Goal: Task Accomplishment & Management: Use online tool/utility

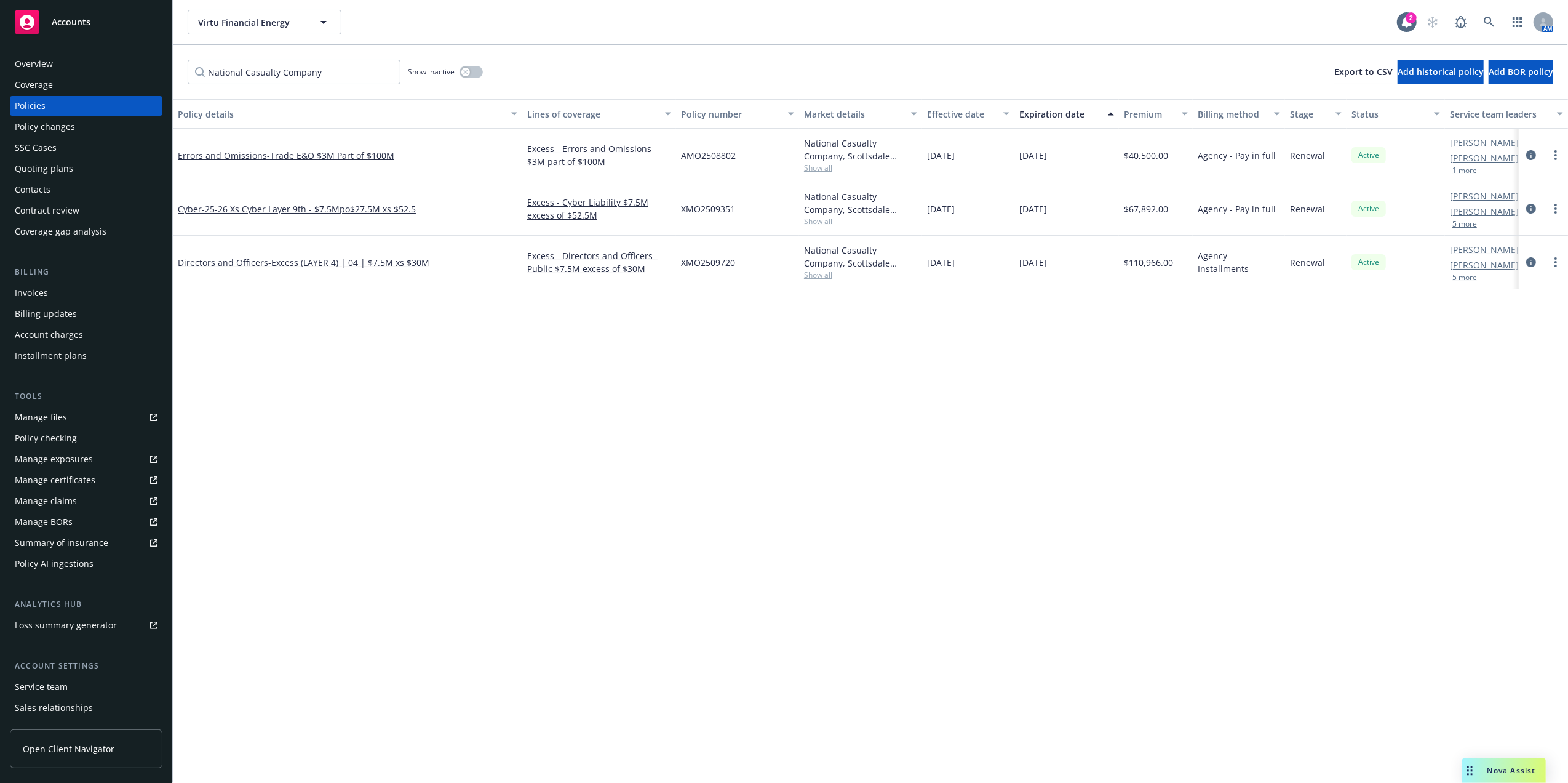
click at [292, 63] on input "National Casualty Company" at bounding box center [294, 72] width 213 height 25
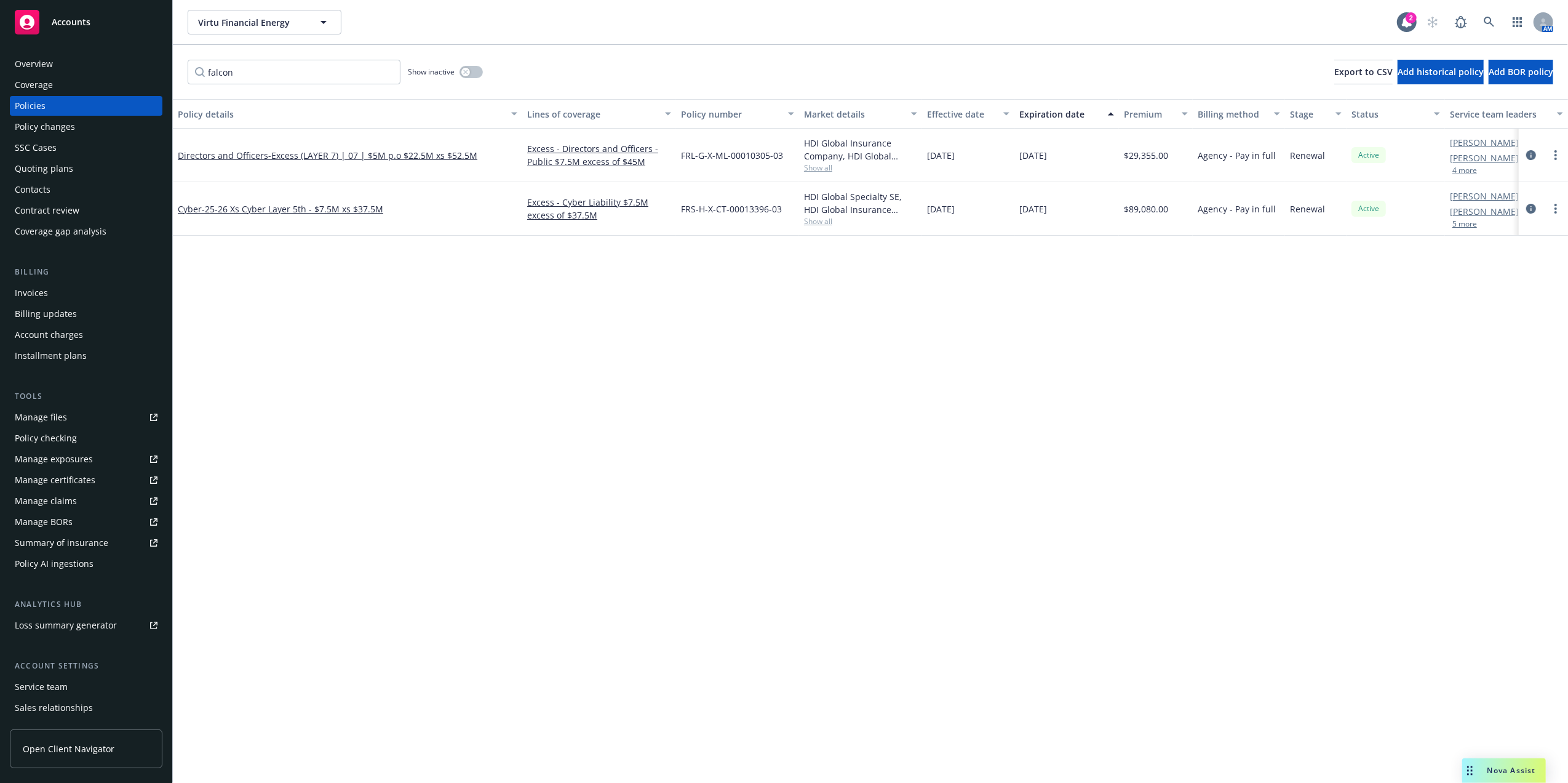
type input "falcon"
click at [310, 72] on input "falcon" at bounding box center [294, 72] width 213 height 25
click at [380, 151] on span "- Excess (LAYER 7) | 07 | $5M p.o $22.5M xs $52.5M" at bounding box center [372, 156] width 209 height 12
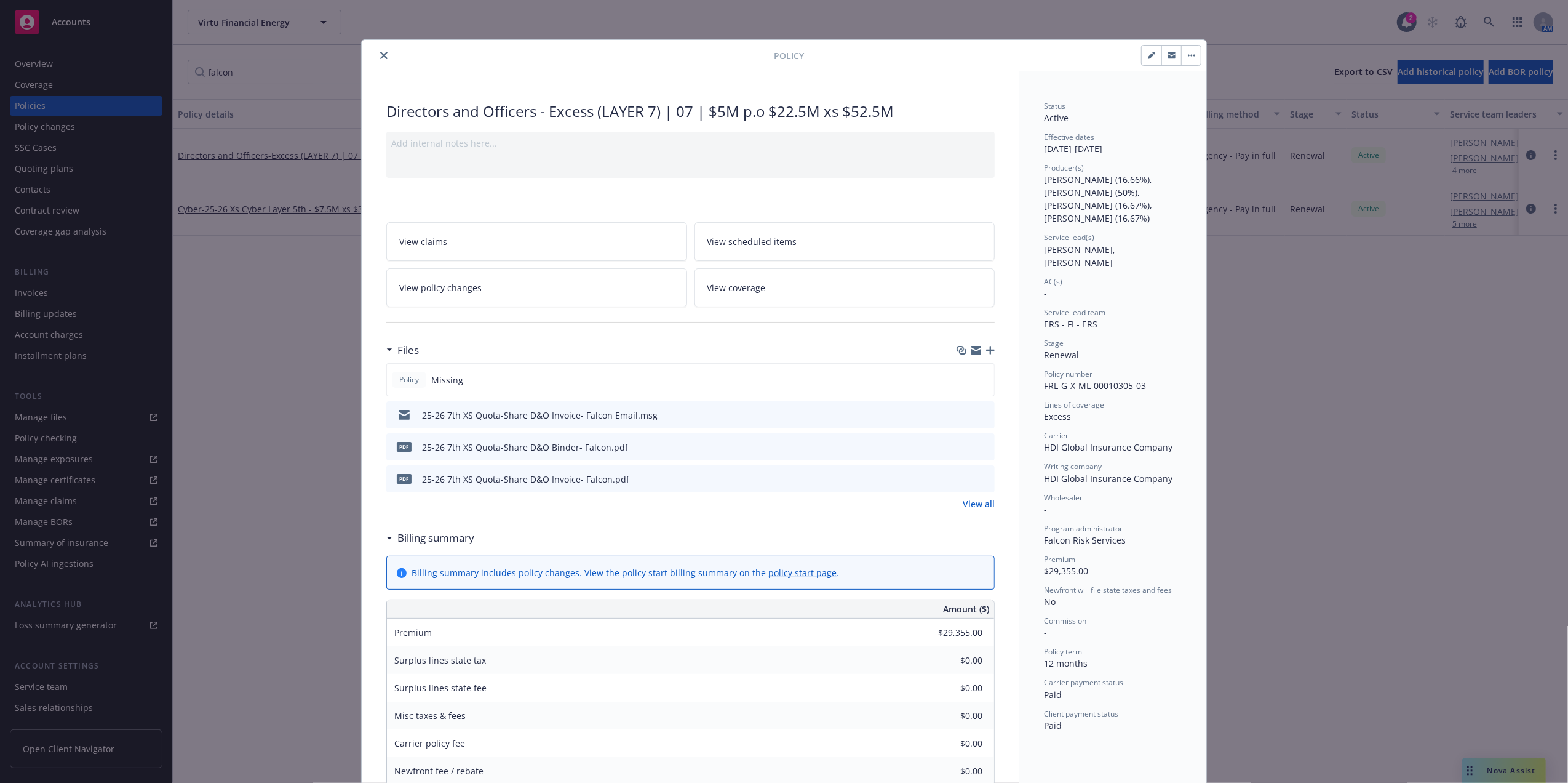
click at [982, 446] on icon "preview file" at bounding box center [983, 446] width 11 height 8
click at [979, 446] on icon "preview file" at bounding box center [983, 446] width 11 height 8
click at [380, 52] on icon "close" at bounding box center [384, 55] width 7 height 7
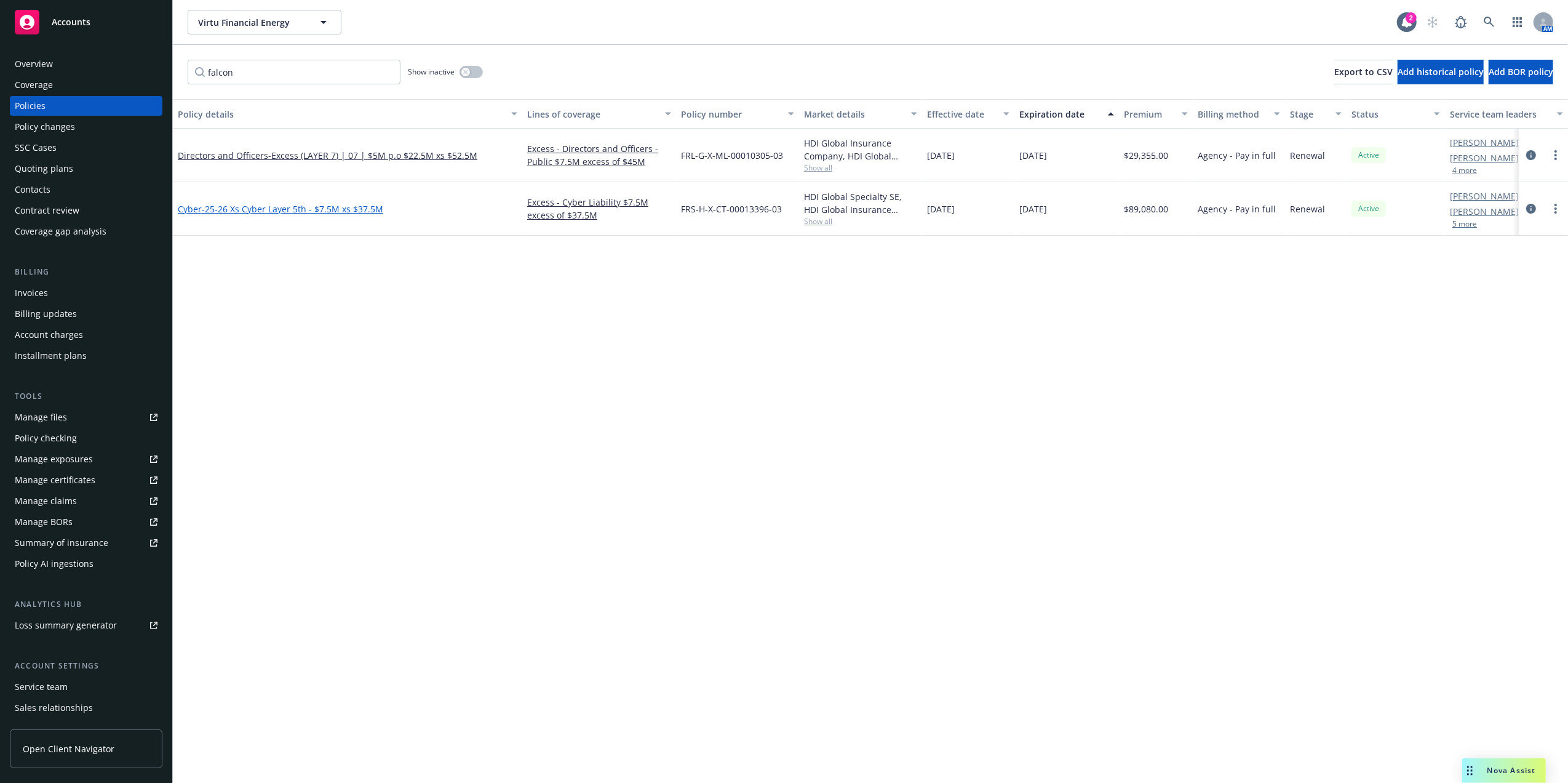
click at [355, 208] on span "- 25-26 Xs Cyber Layer 5th - $7.5M xs $37.5M" at bounding box center [292, 209] width 182 height 12
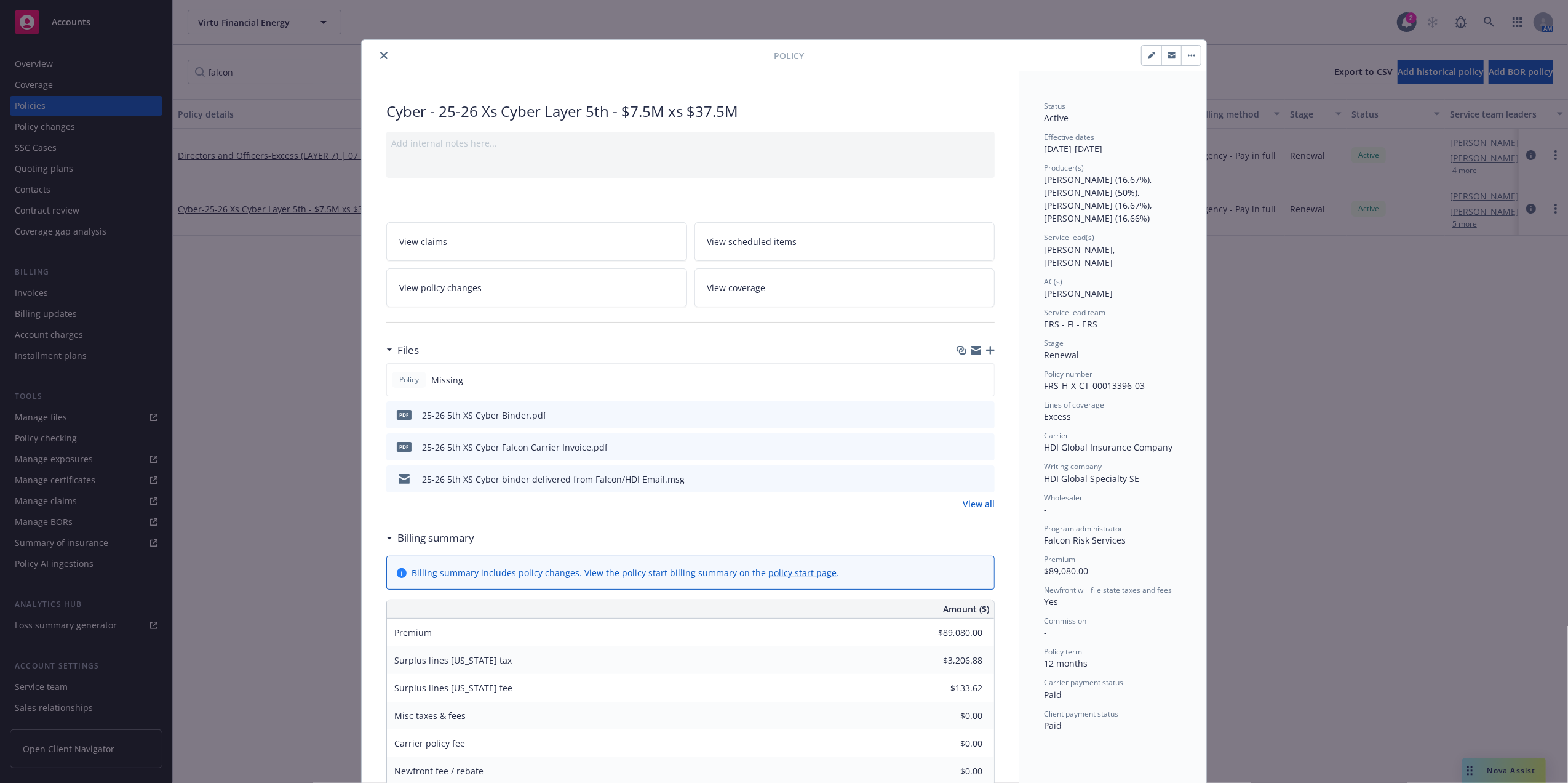
click at [1053, 565] on span "$89,080.00" at bounding box center [1066, 571] width 44 height 12
click at [1054, 565] on span "$89,080.00" at bounding box center [1066, 571] width 44 height 12
copy span "89,080.00"
click at [951, 414] on div "pdf 25-26 5th XS Cyber Binder.pdf" at bounding box center [690, 415] width 608 height 27
click at [958, 414] on icon "download file" at bounding box center [962, 414] width 10 height 10
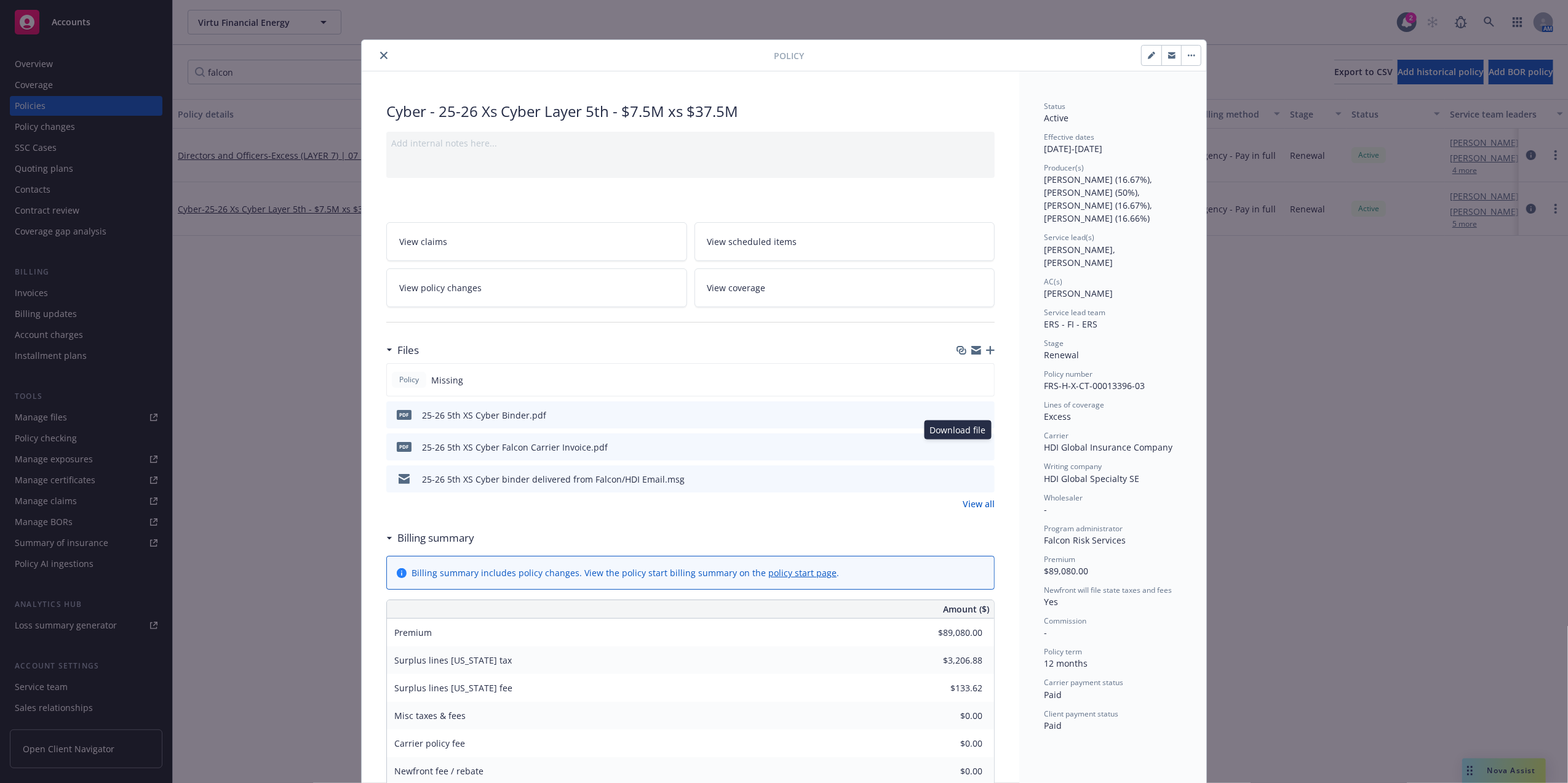
click at [958, 444] on icon "download file" at bounding box center [962, 446] width 10 height 10
click at [376, 50] on button "close" at bounding box center [384, 55] width 15 height 15
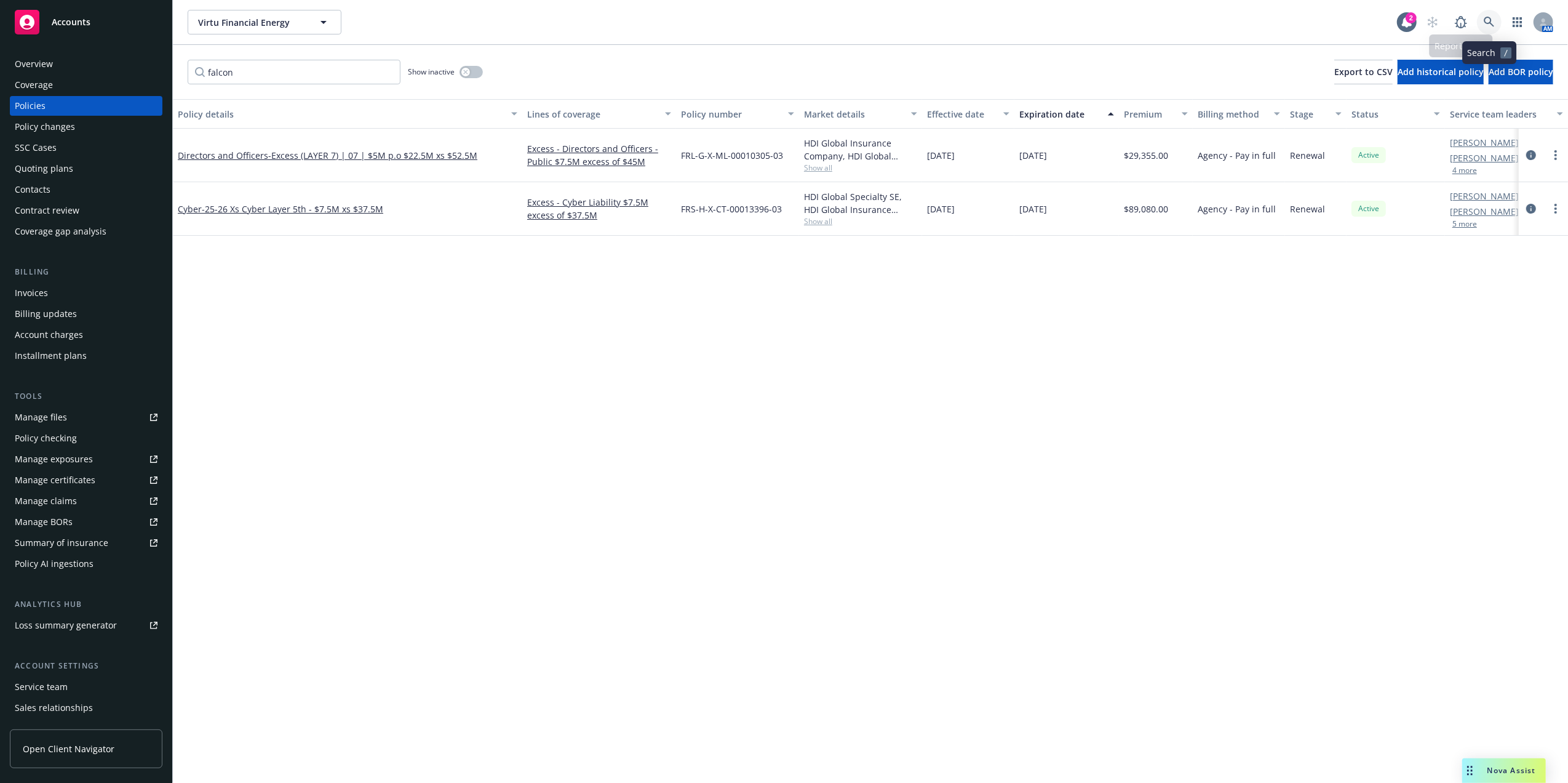
click at [1497, 15] on link at bounding box center [1489, 22] width 25 height 25
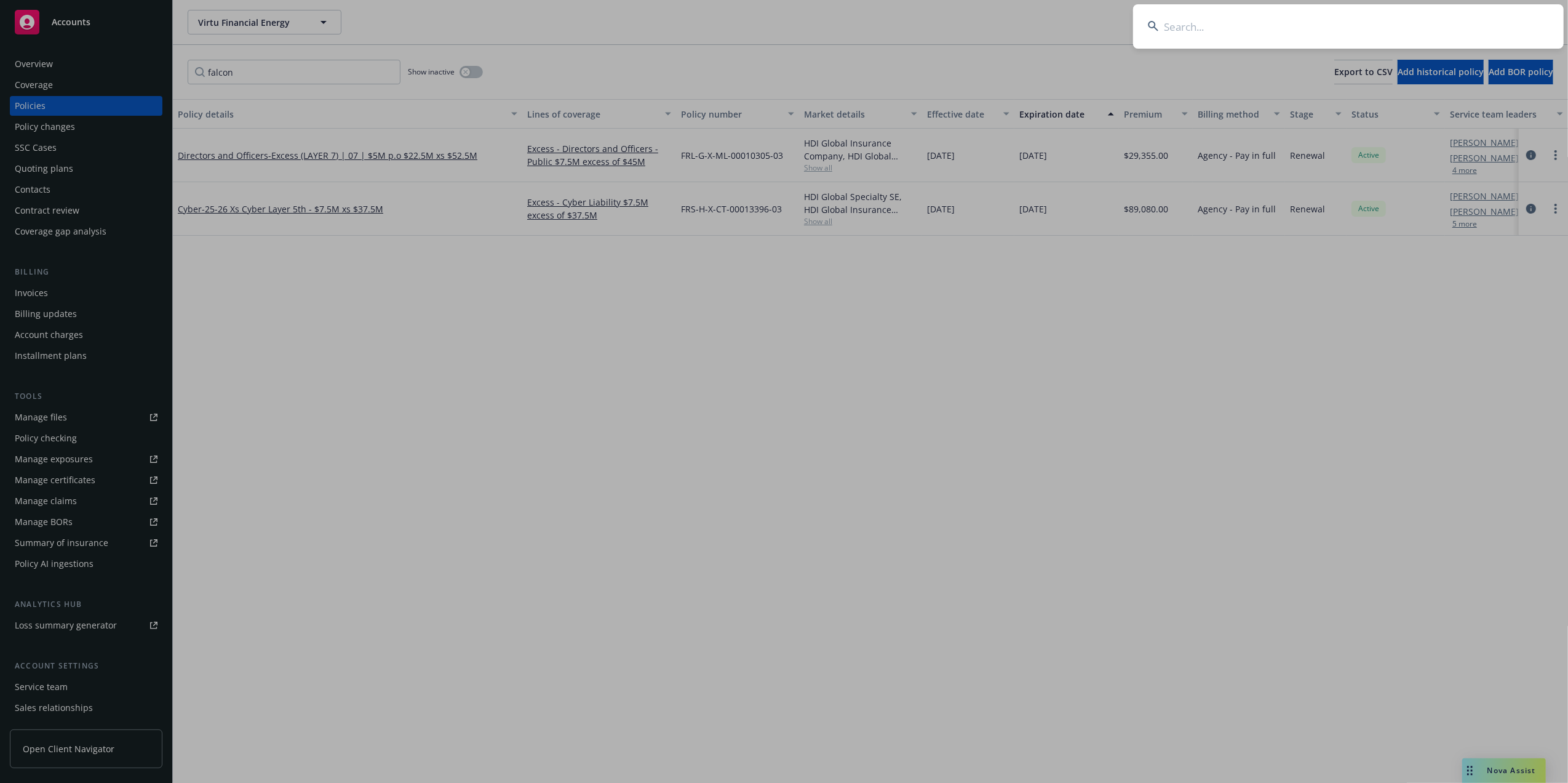
type input "SGC 1257-02"
drag, startPoint x: 812, startPoint y: 421, endPoint x: 808, endPoint y: 414, distance: 8.1
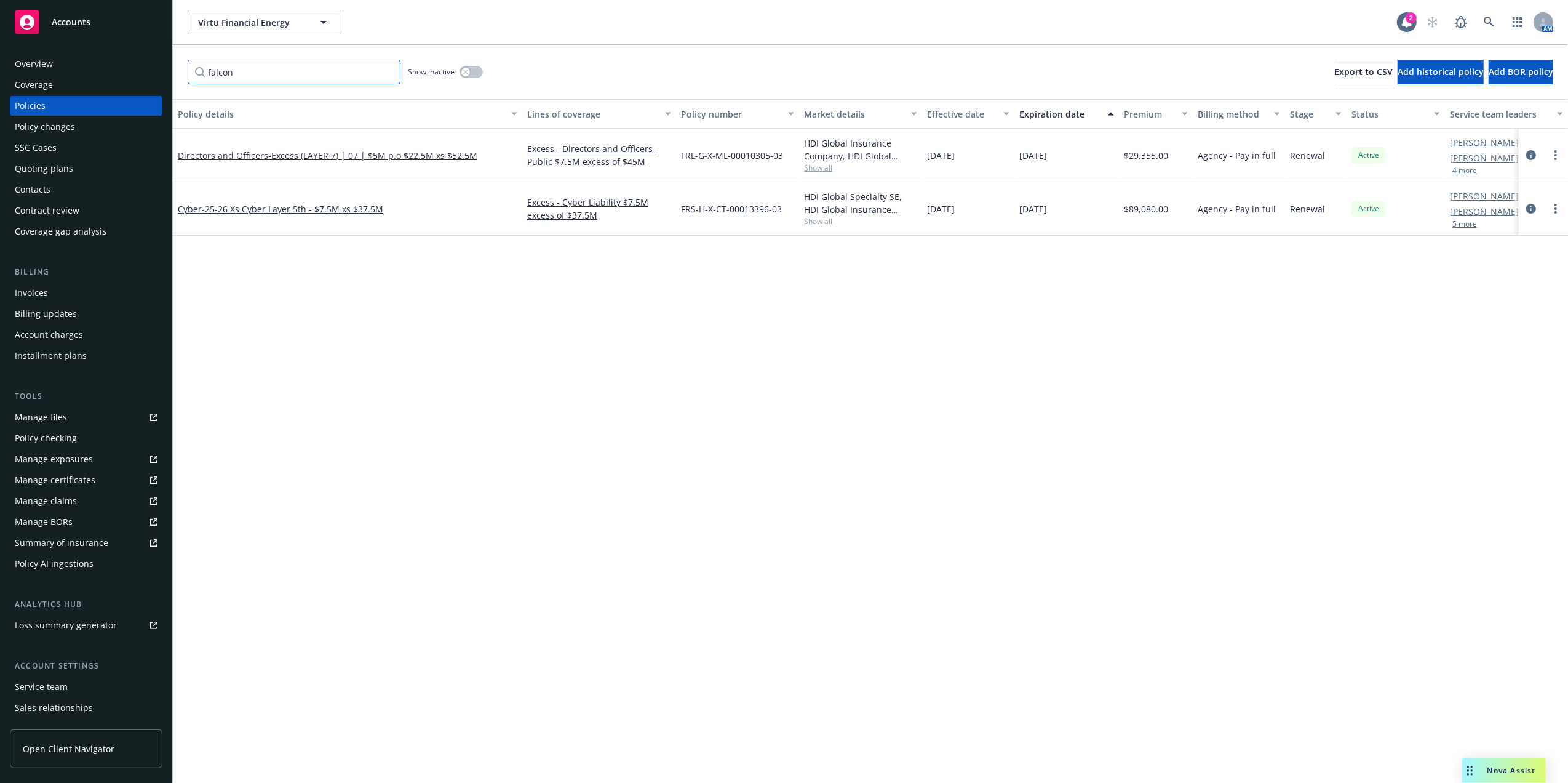
click at [257, 60] on input "falcon" at bounding box center [294, 72] width 213 height 25
click at [259, 60] on input "falcon" at bounding box center [294, 72] width 213 height 25
paste input "SGC 1257-02"
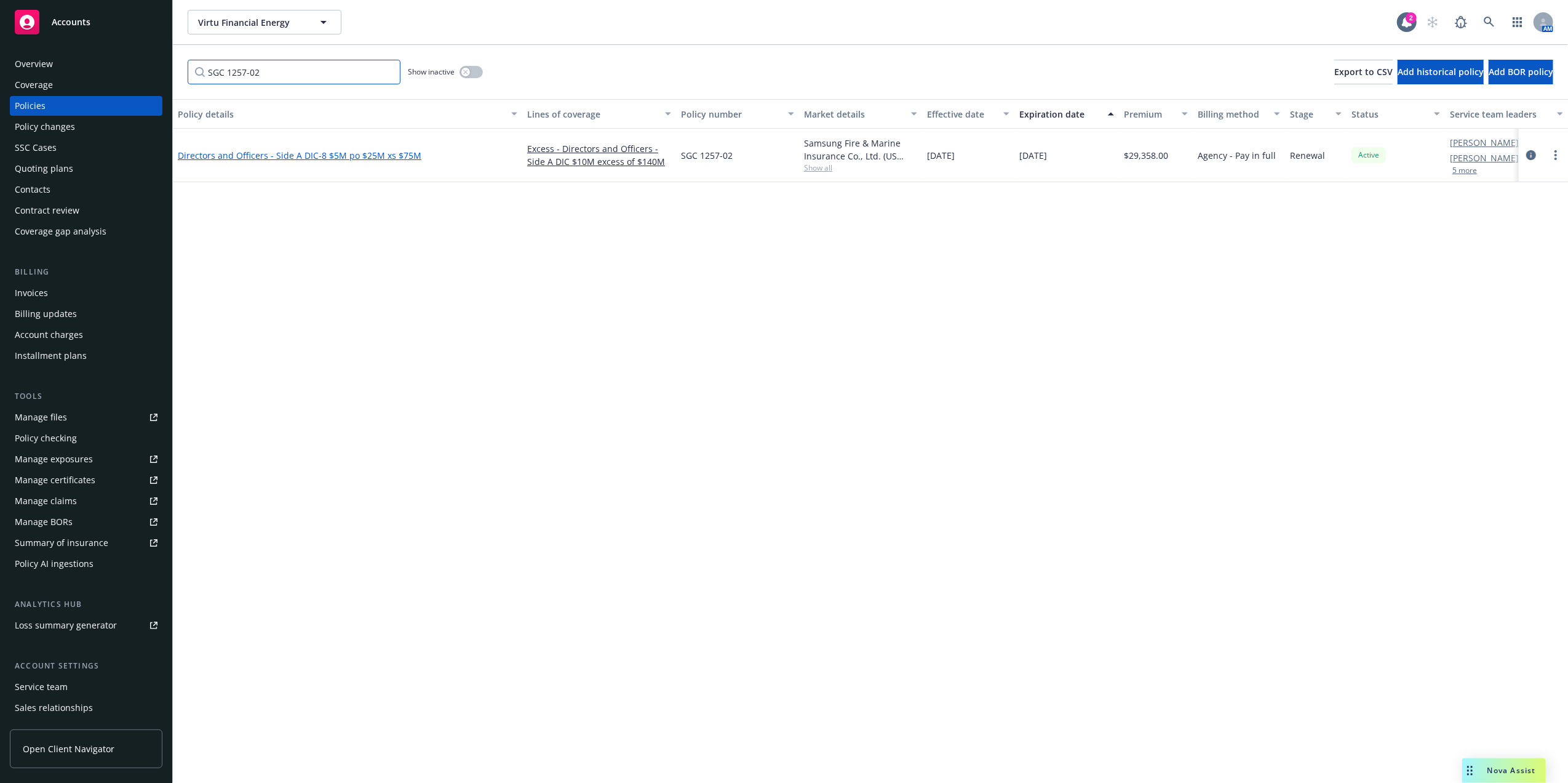
type input "SGC 1257-02"
click at [247, 155] on link "Directors and Officers - Side A DIC - 8 $5M po $25M xs $75M" at bounding box center [300, 156] width 244 height 12
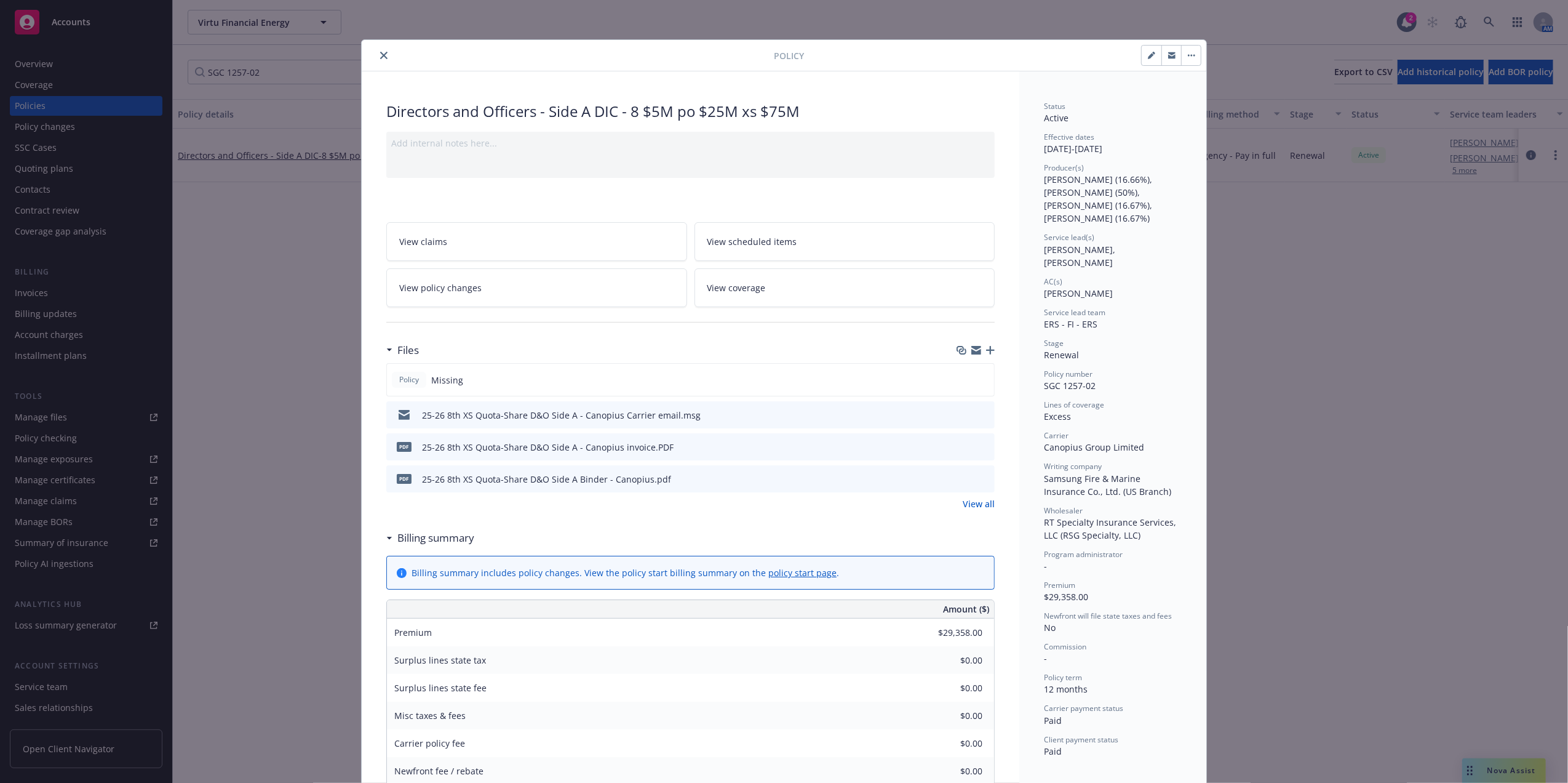
click at [987, 349] on icon "button" at bounding box center [990, 350] width 8 height 8
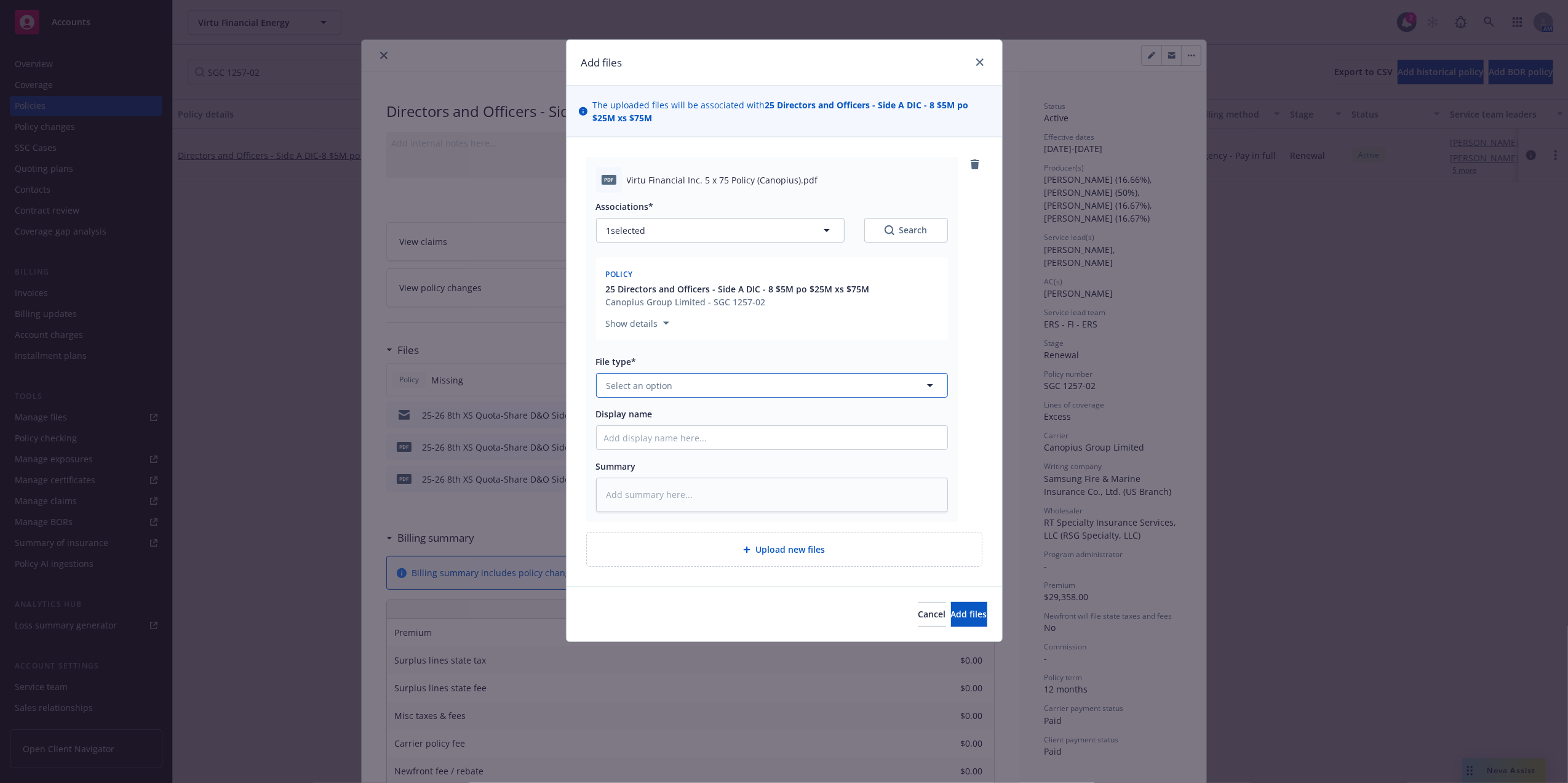
click at [735, 395] on button "Select an option" at bounding box center [772, 386] width 352 height 25
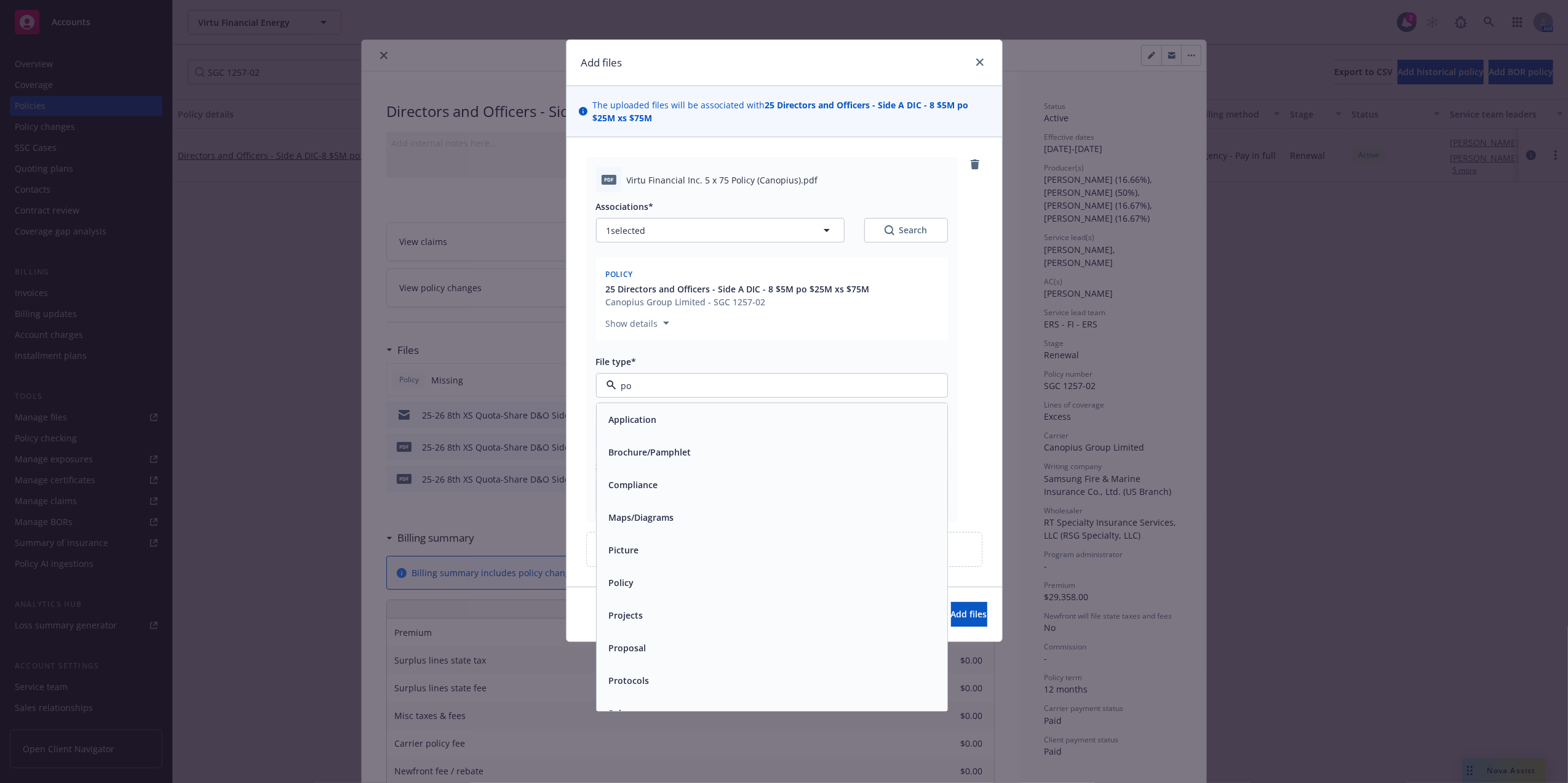
type input "pol"
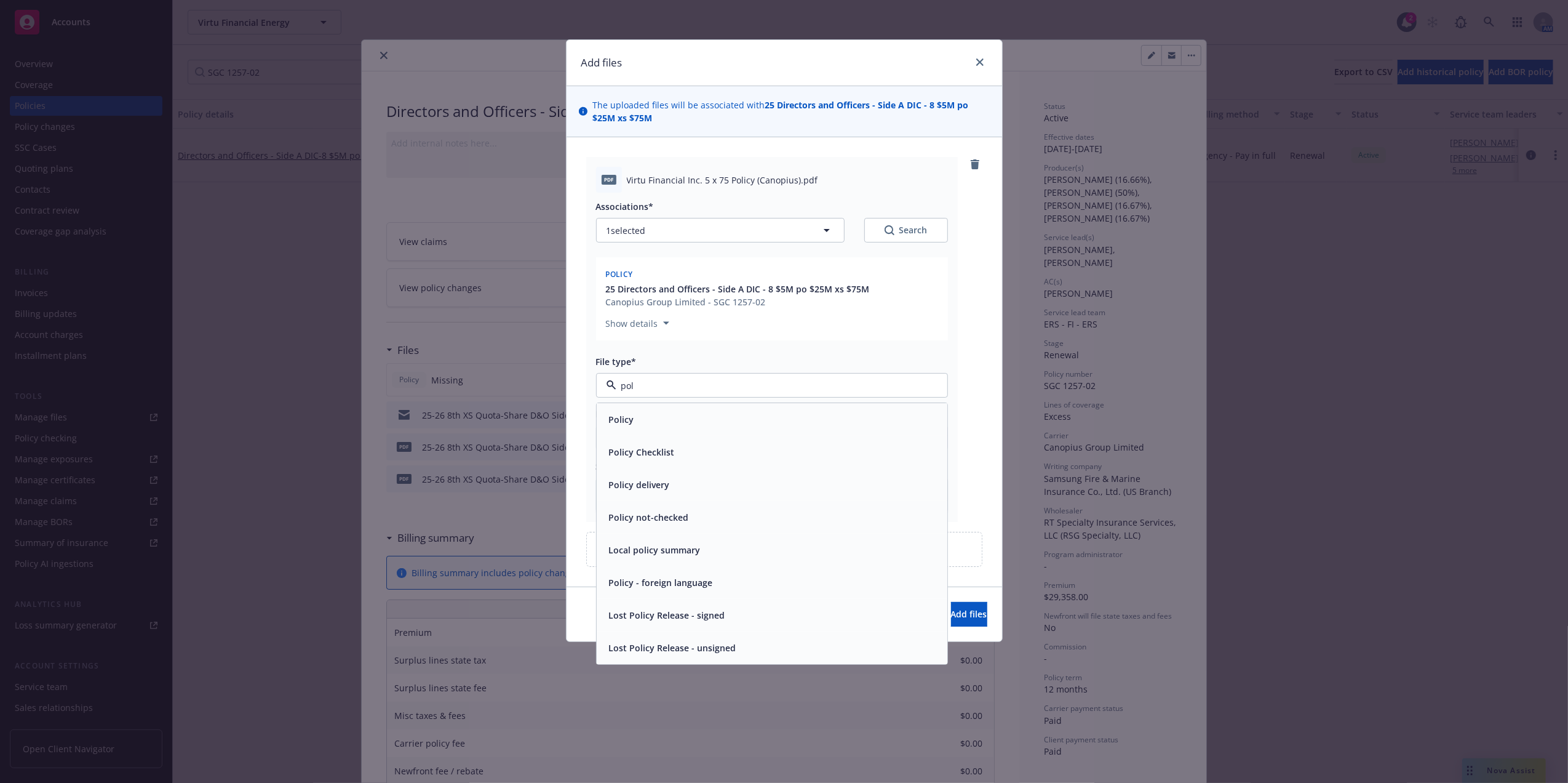
click at [629, 414] on span "Policy" at bounding box center [621, 420] width 25 height 13
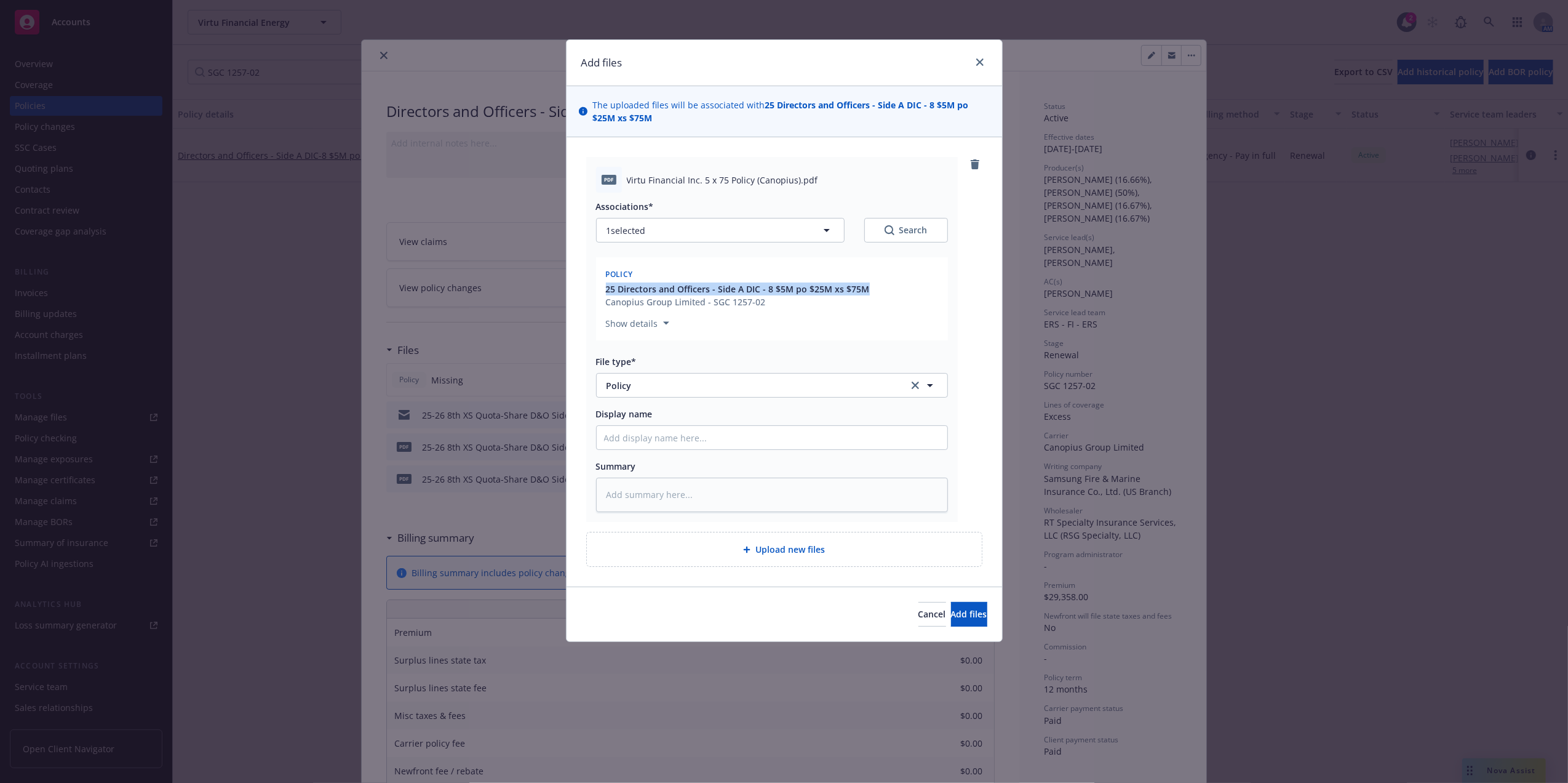
drag, startPoint x: 876, startPoint y: 288, endPoint x: 607, endPoint y: 289, distance: 269.0
click at [607, 289] on div "25 Directors and Officers - Side A DIC - 8 $5M po $25M xs $75M Canopius Group L…" at bounding box center [772, 296] width 337 height 26
copy span "25 Directors and Officers - Side A DIC - 8 $5M po $25M xs $75M"
drag, startPoint x: 607, startPoint y: 289, endPoint x: 661, endPoint y: 431, distance: 151.9
click at [662, 429] on input "Display name" at bounding box center [772, 438] width 351 height 23
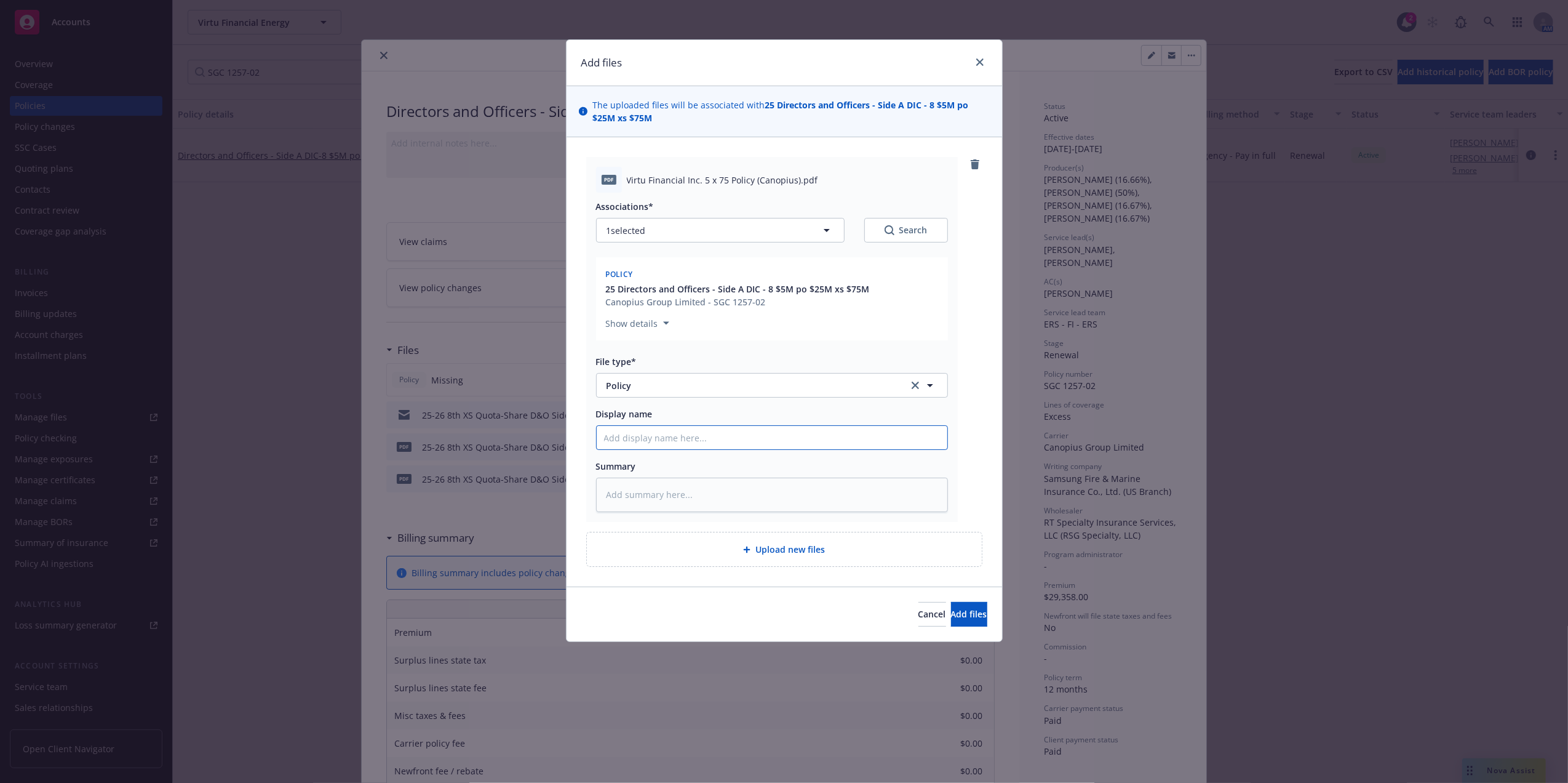
paste input "25 Directors and Officers - Side A DIC - 8 $5M po $25M xs $75M"
type textarea "x"
type input "25 Directors and Officers - Side A DIC - 8 $5M po $25M xs $75M"
click at [973, 619] on button "Add files" at bounding box center [970, 614] width 36 height 25
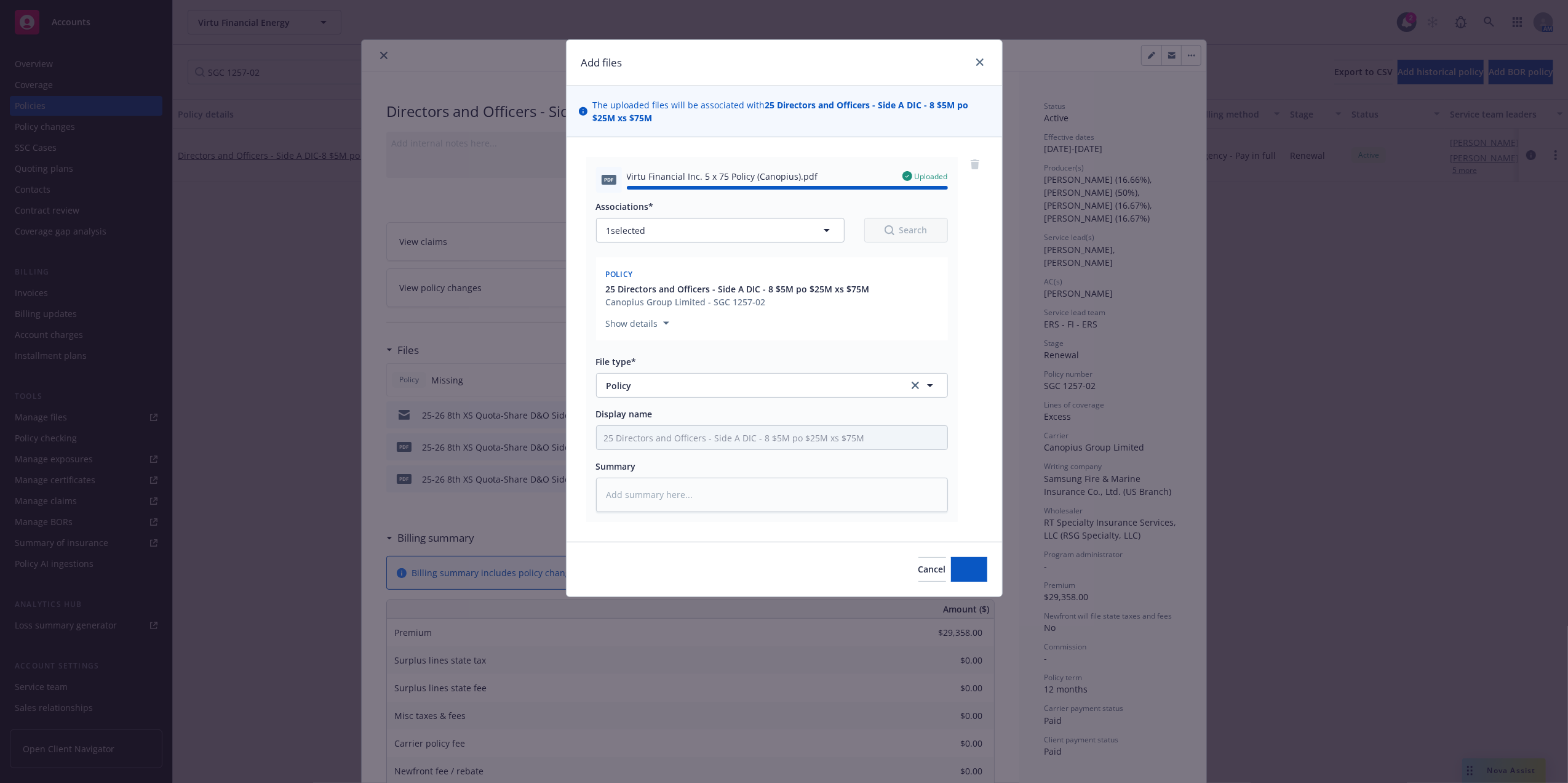
type textarea "x"
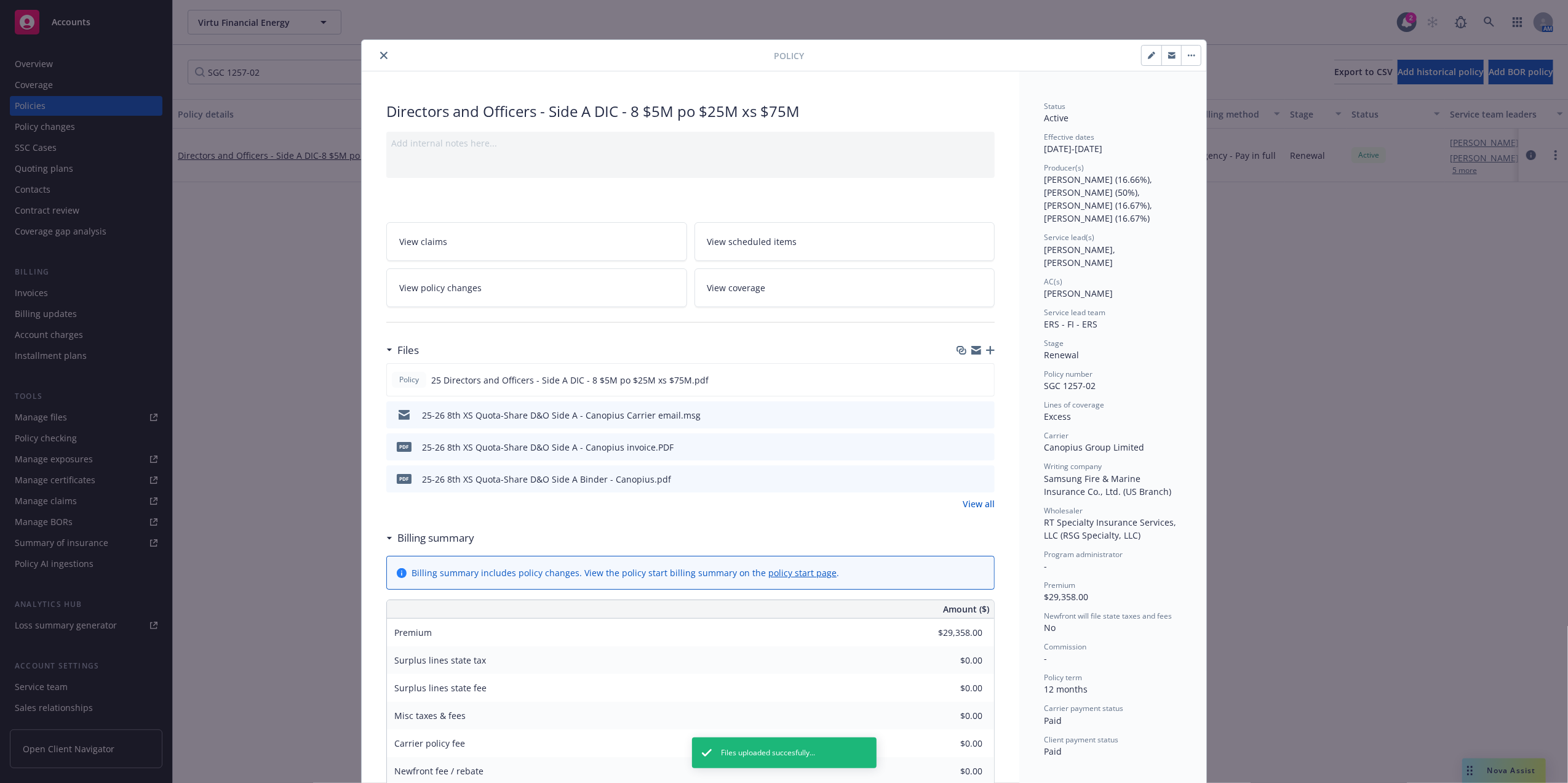
click at [376, 54] on button "close" at bounding box center [384, 55] width 15 height 15
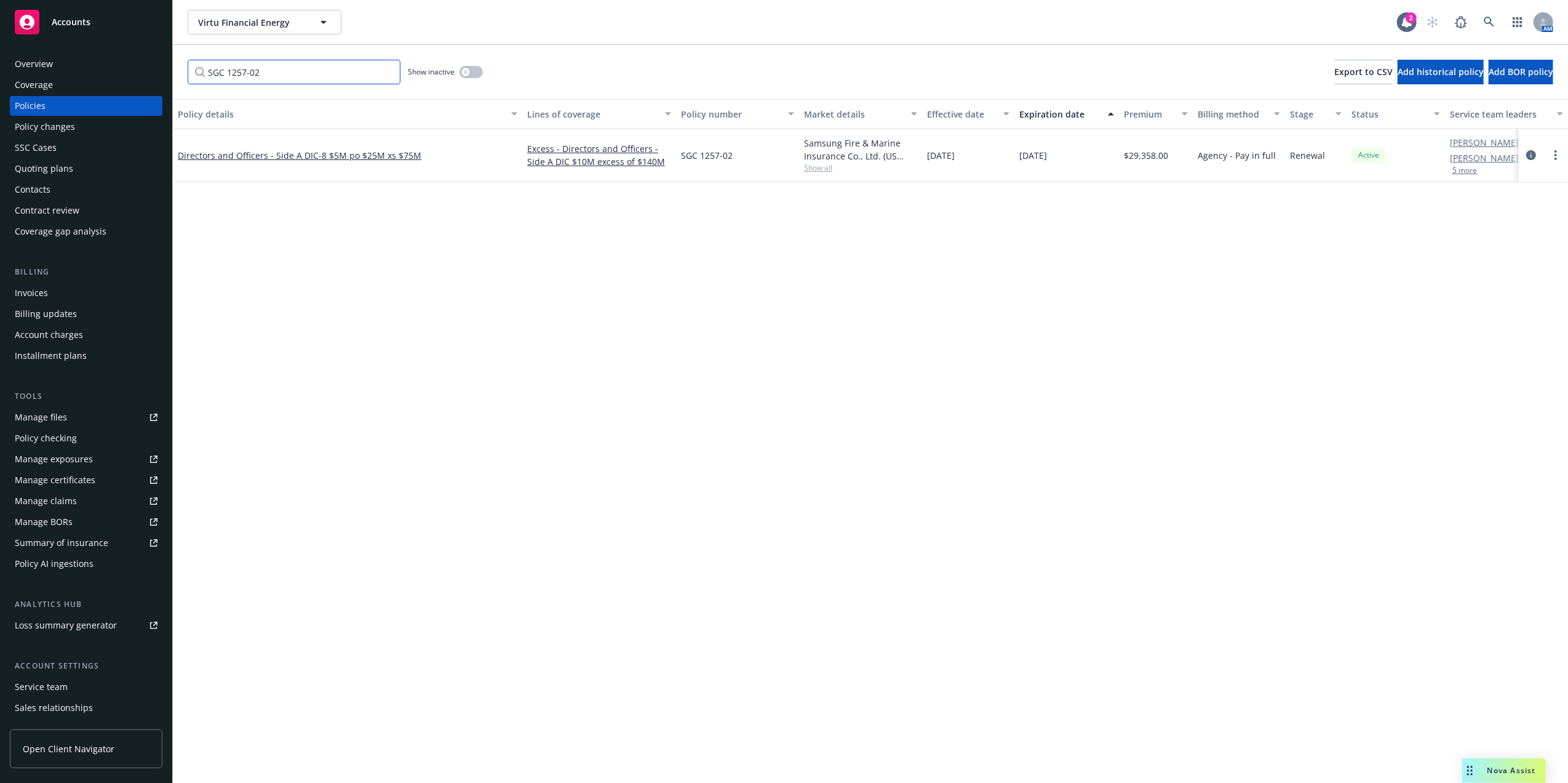
click at [329, 81] on input "SGC 1257-02" at bounding box center [294, 72] width 213 height 25
click at [328, 81] on input "SGC 1257-02" at bounding box center [294, 72] width 213 height 25
paste input "DNO00589440P-00"
type input "DNO00589440P-00"
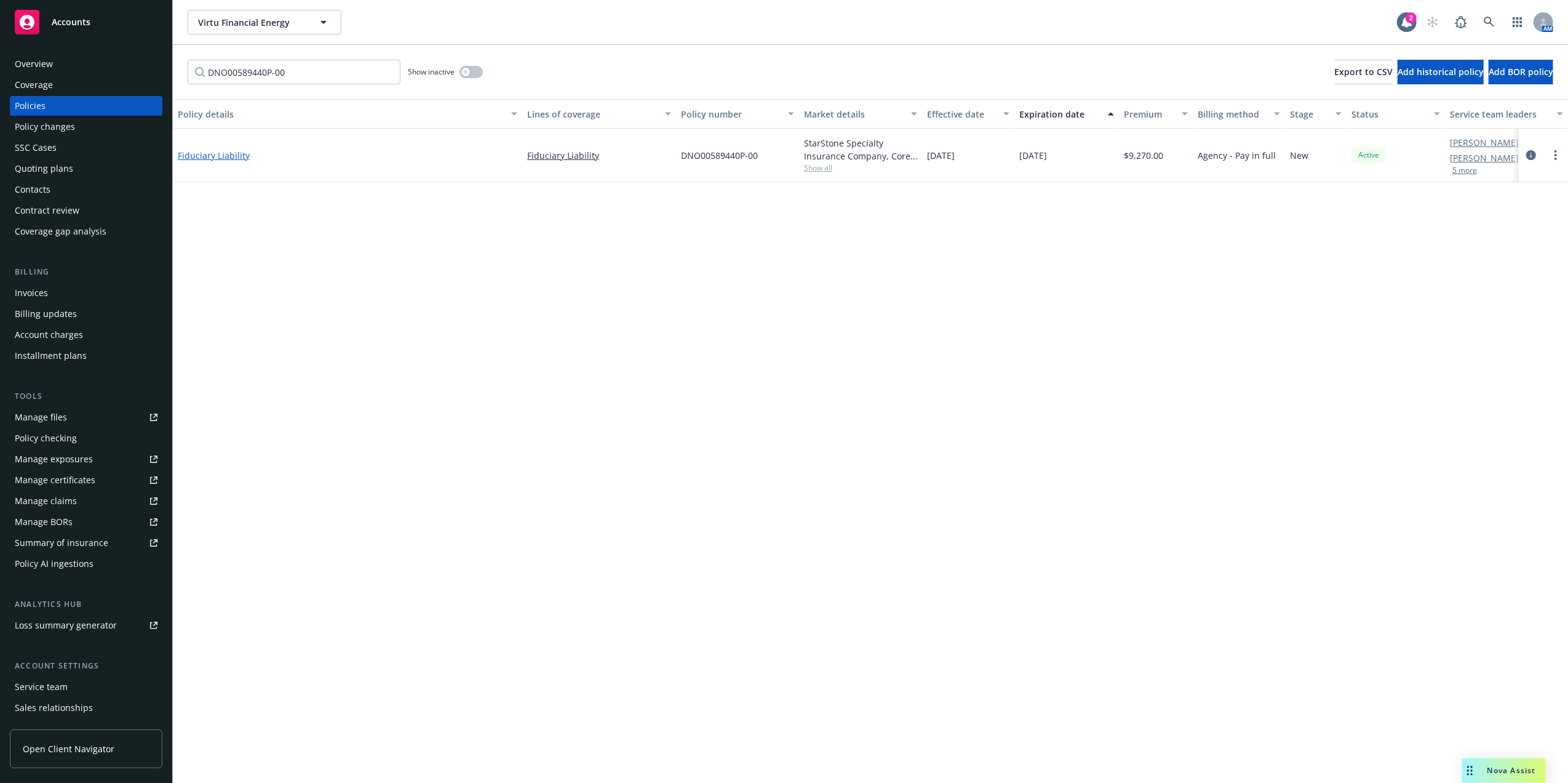
click at [225, 156] on link "Fiduciary Liability" at bounding box center [214, 156] width 72 height 12
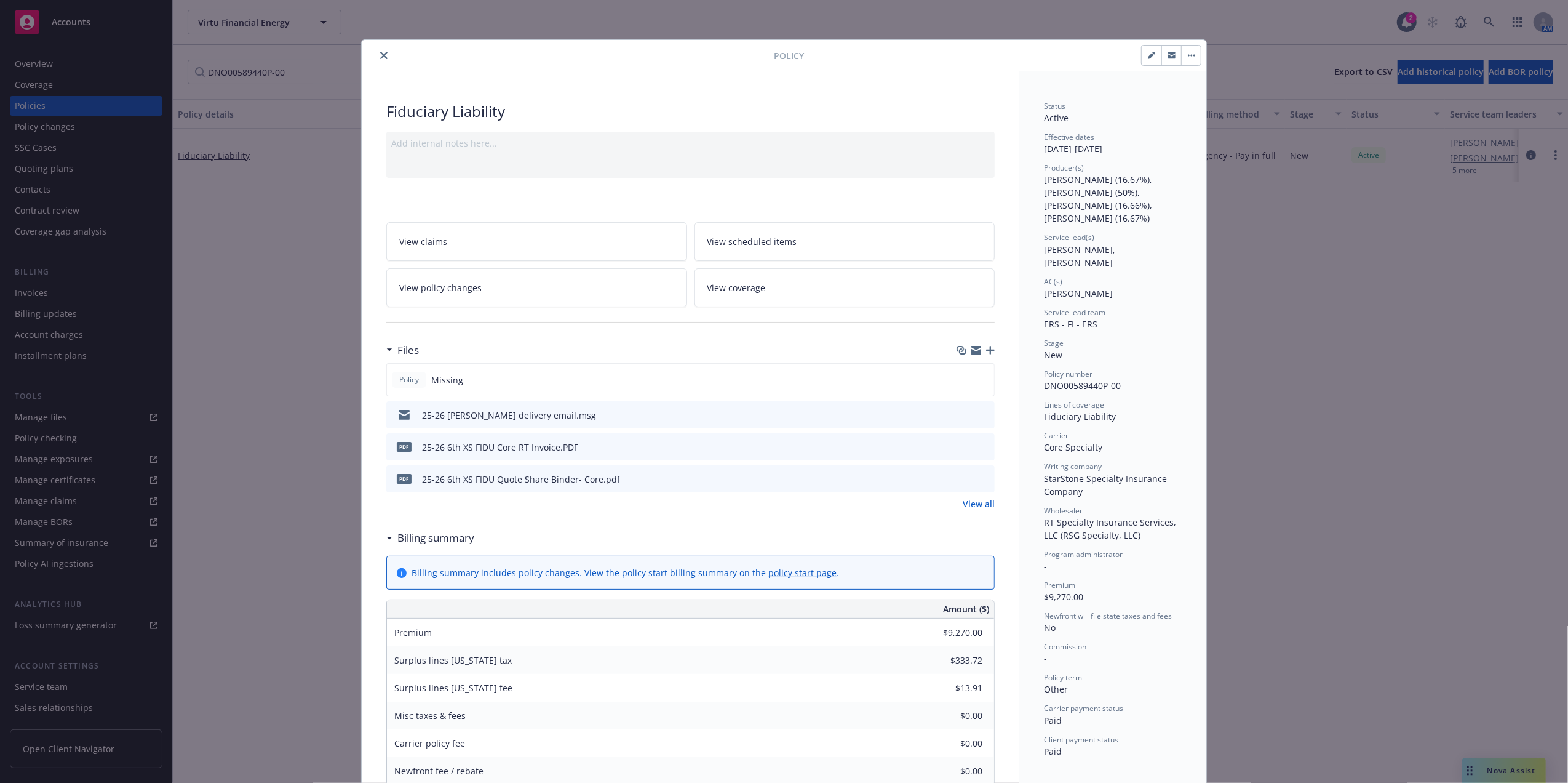
click at [987, 350] on icon "button" at bounding box center [990, 350] width 8 height 8
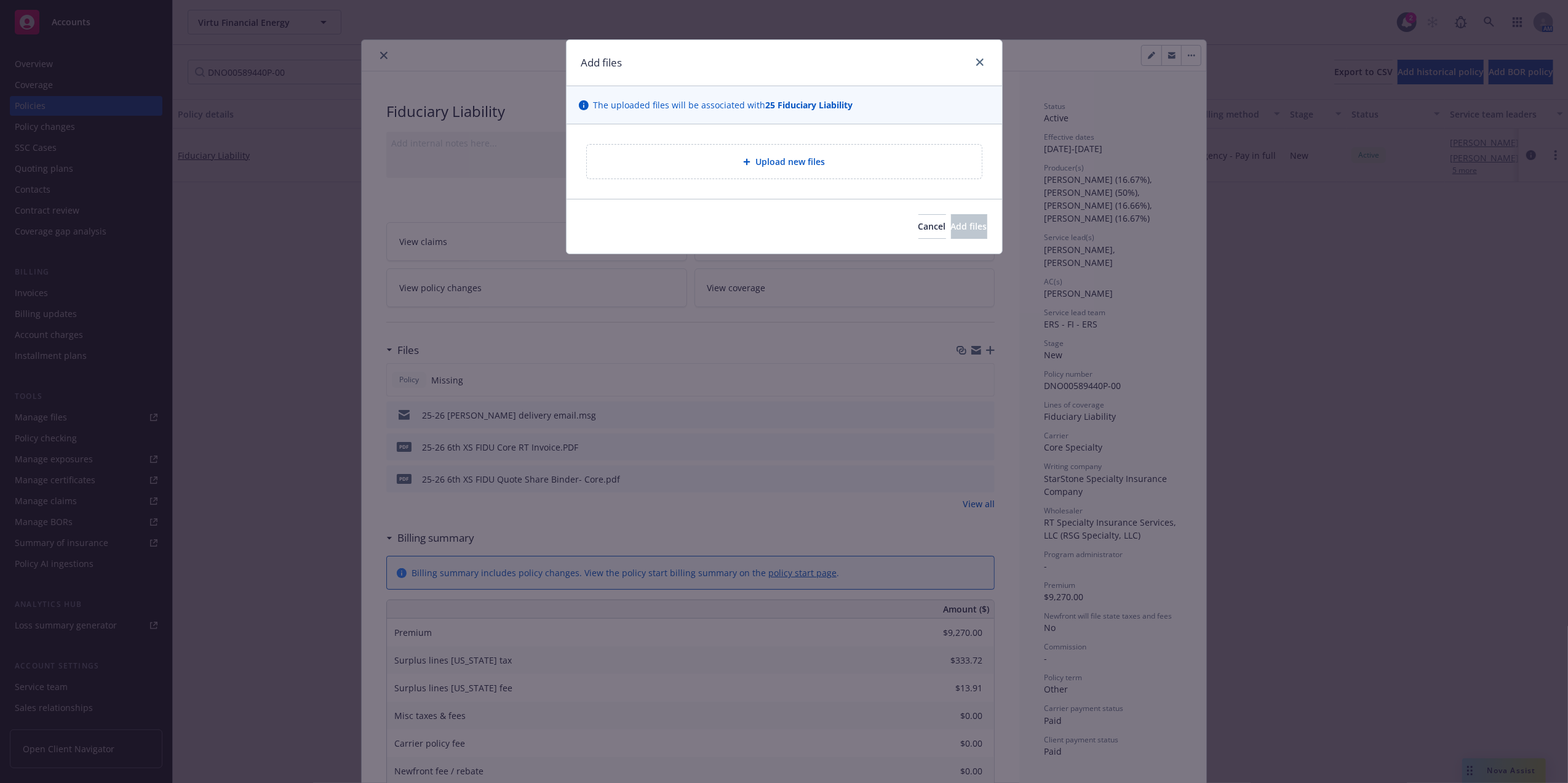
type textarea "x"
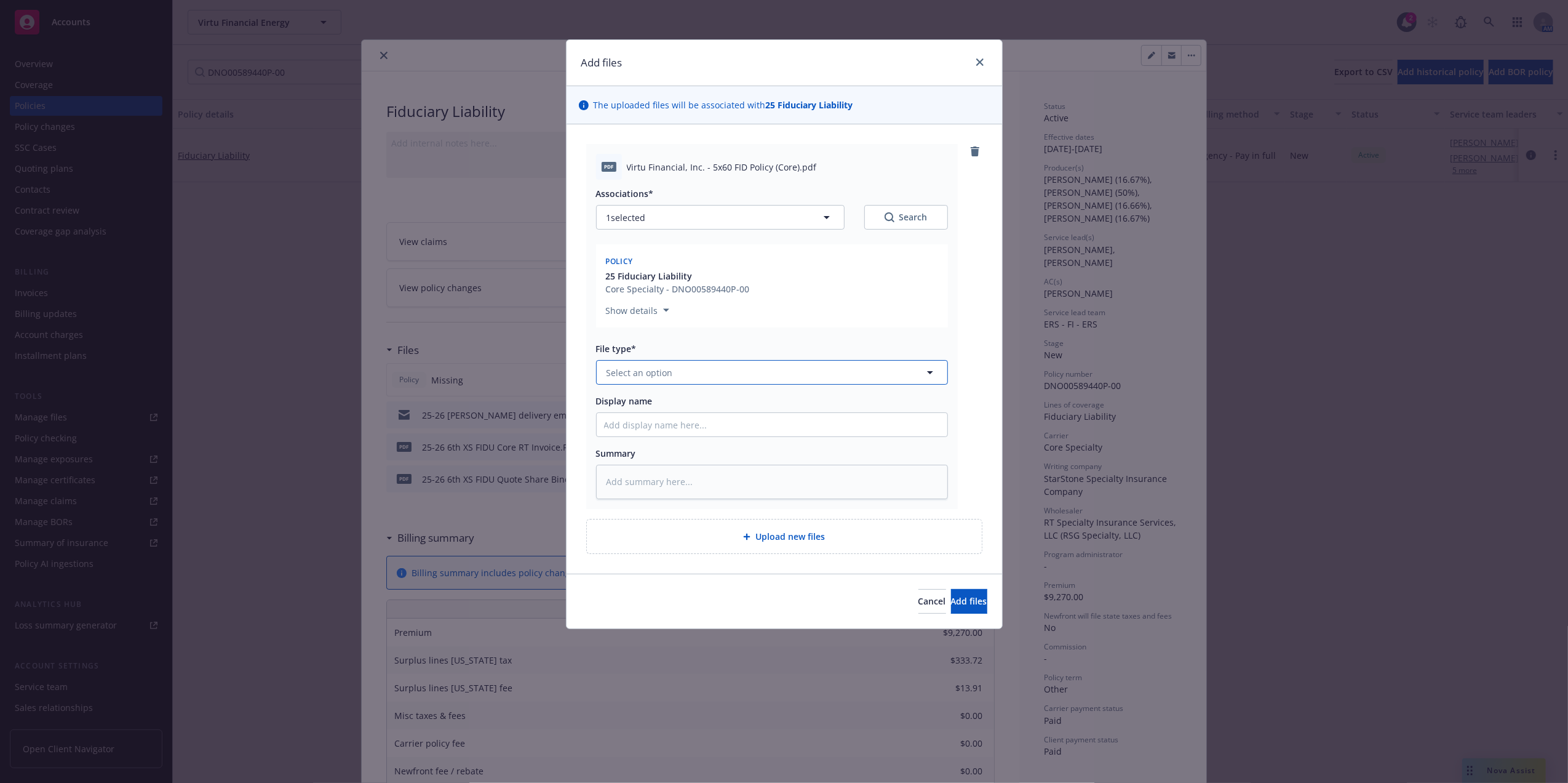
click at [733, 373] on button "Select an option" at bounding box center [772, 373] width 352 height 25
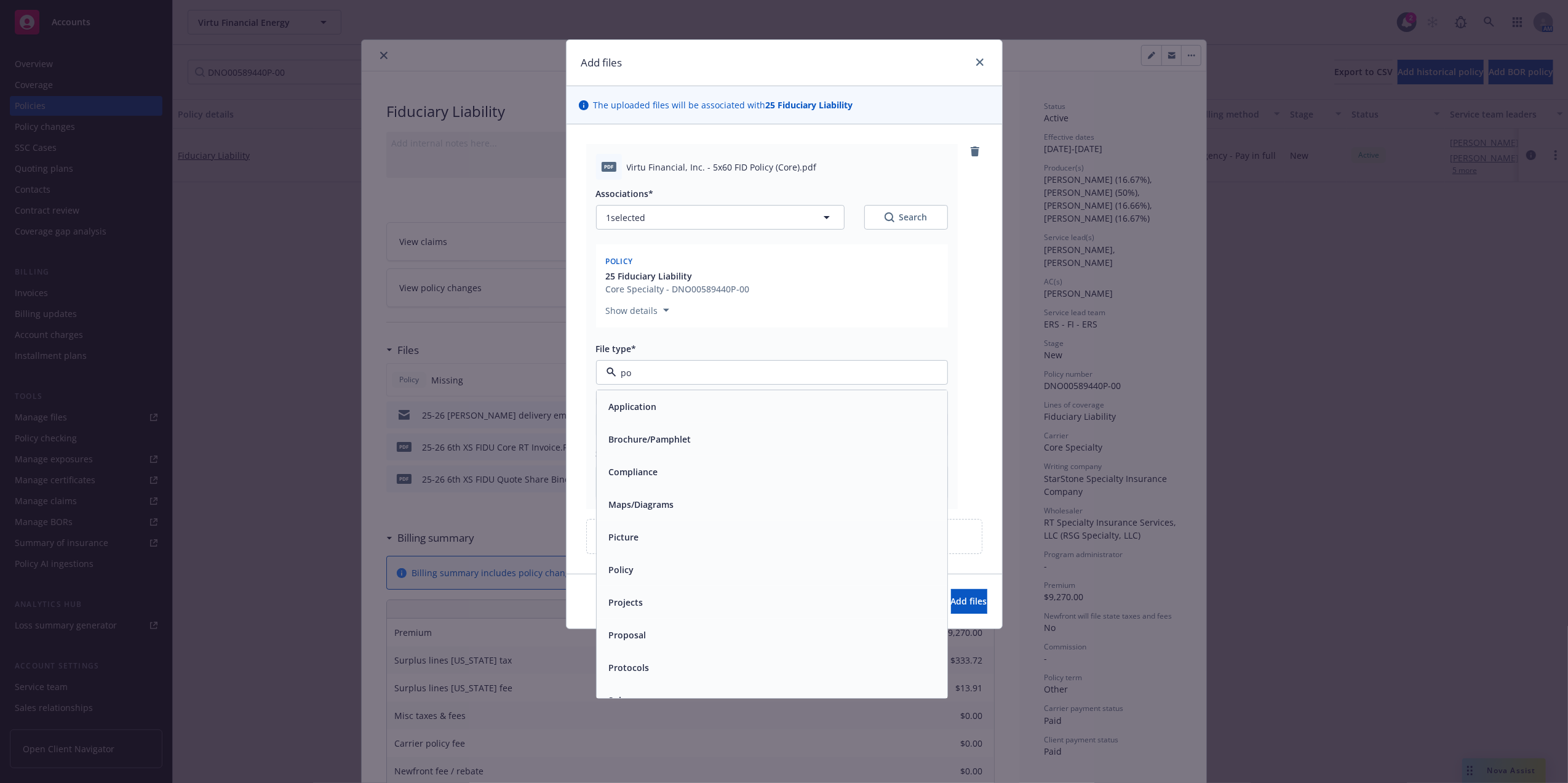
type input "pol"
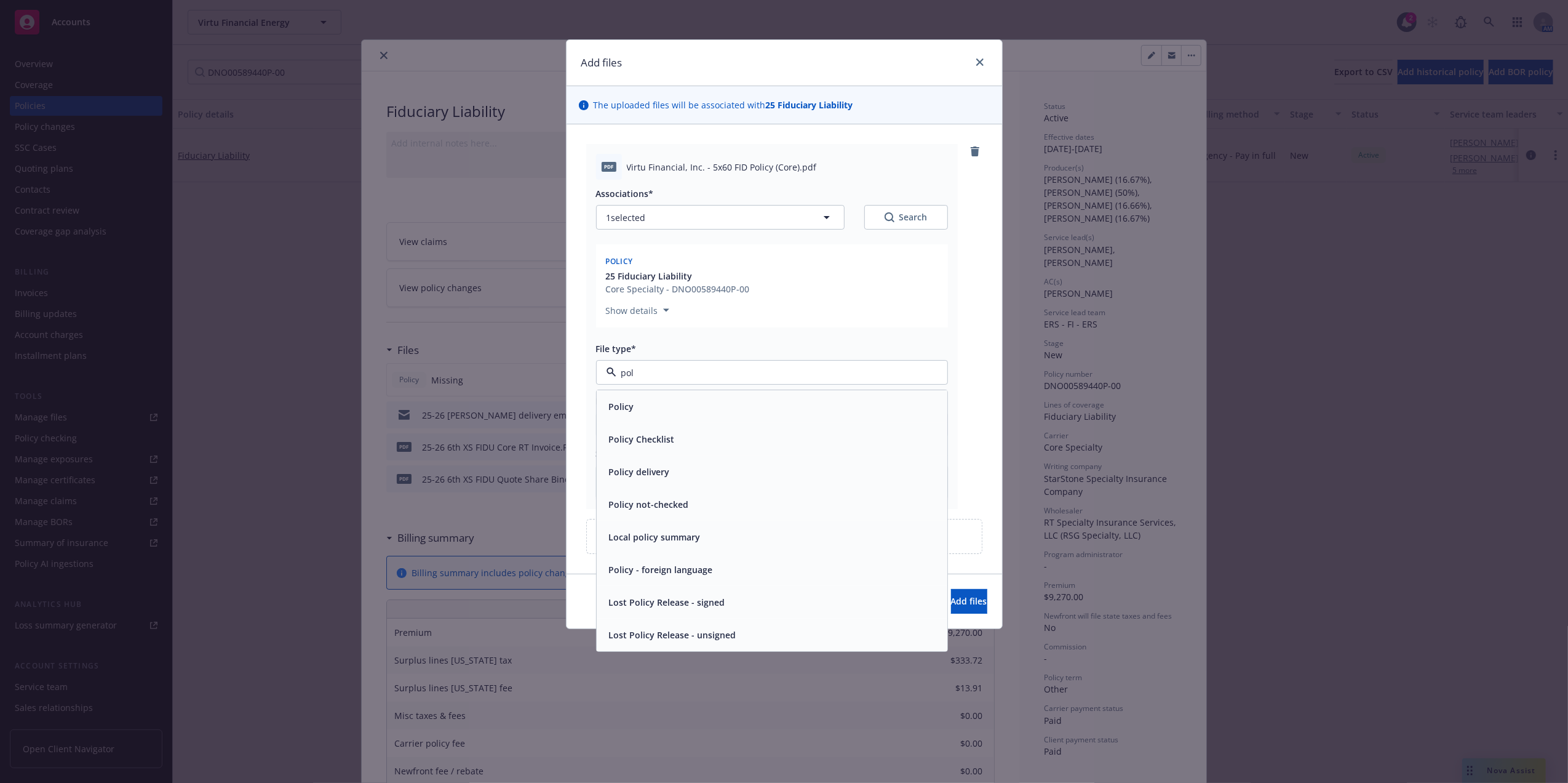
click at [677, 406] on div "Policy" at bounding box center [772, 406] width 336 height 18
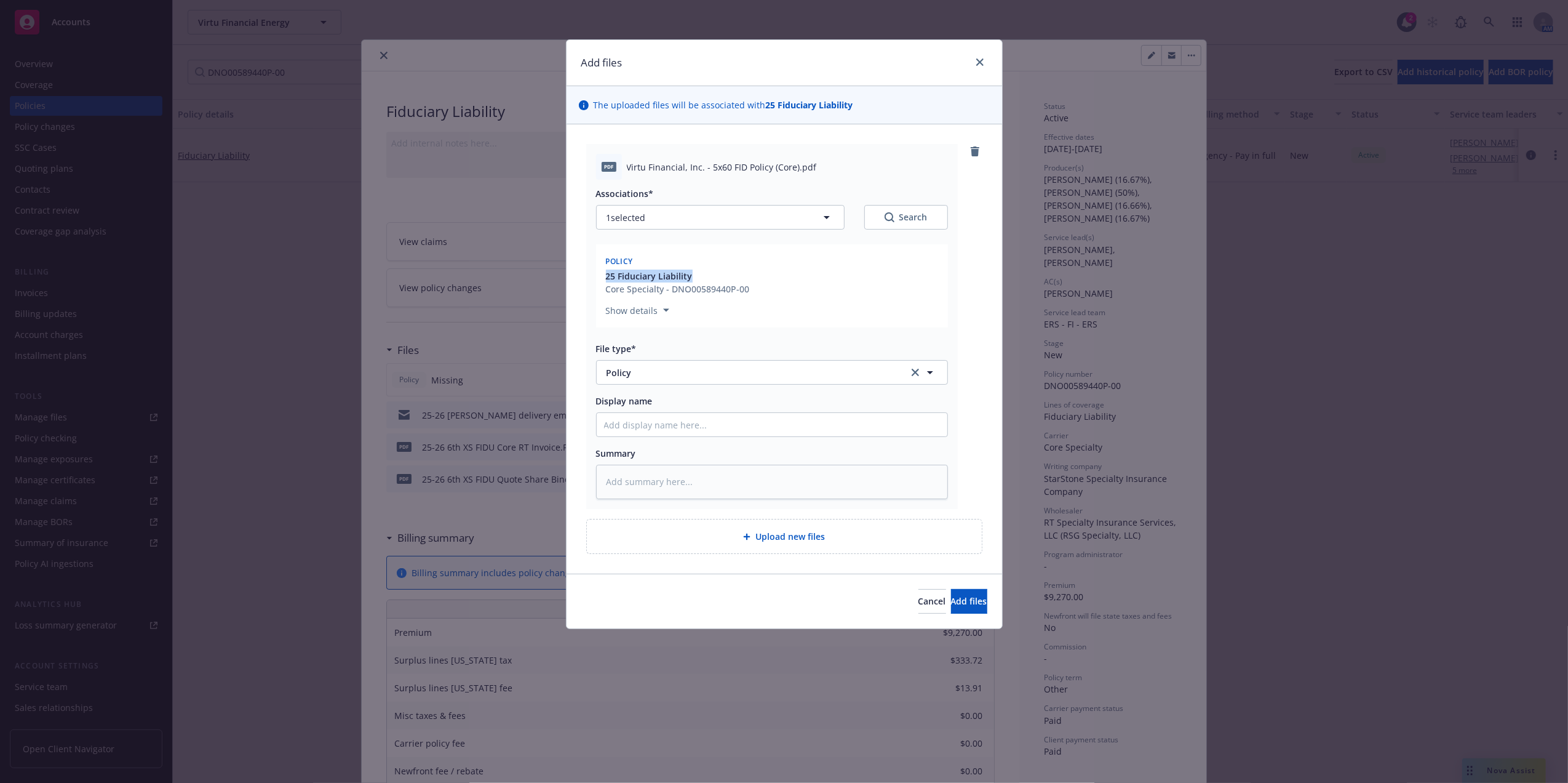
drag, startPoint x: 709, startPoint y: 268, endPoint x: 709, endPoint y: 281, distance: 13.0
click at [709, 281] on div "Policy 25 Fiduciary Liability Core Specialty - DNO00589440P-00" at bounding box center [772, 273] width 337 height 44
copy div "25 Fiduciary Liability"
drag, startPoint x: 709, startPoint y: 281, endPoint x: 683, endPoint y: 420, distance: 141.4
click at [683, 419] on input "Display name" at bounding box center [772, 425] width 351 height 23
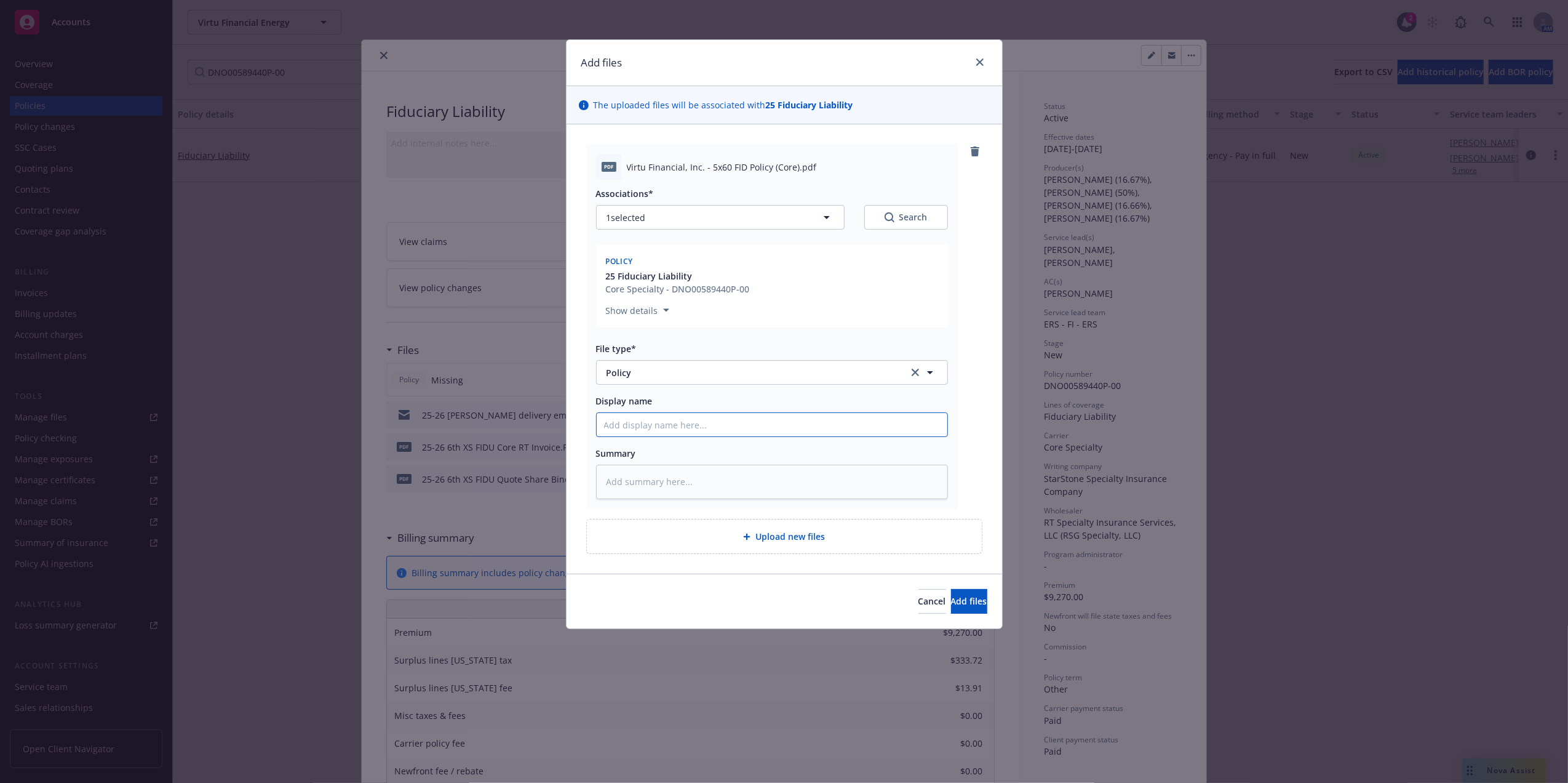
paste input "25 Fiduciary Liability"
type textarea "x"
type input "25 Fiduciary Liability"
click at [968, 611] on button "Add files" at bounding box center [970, 601] width 36 height 25
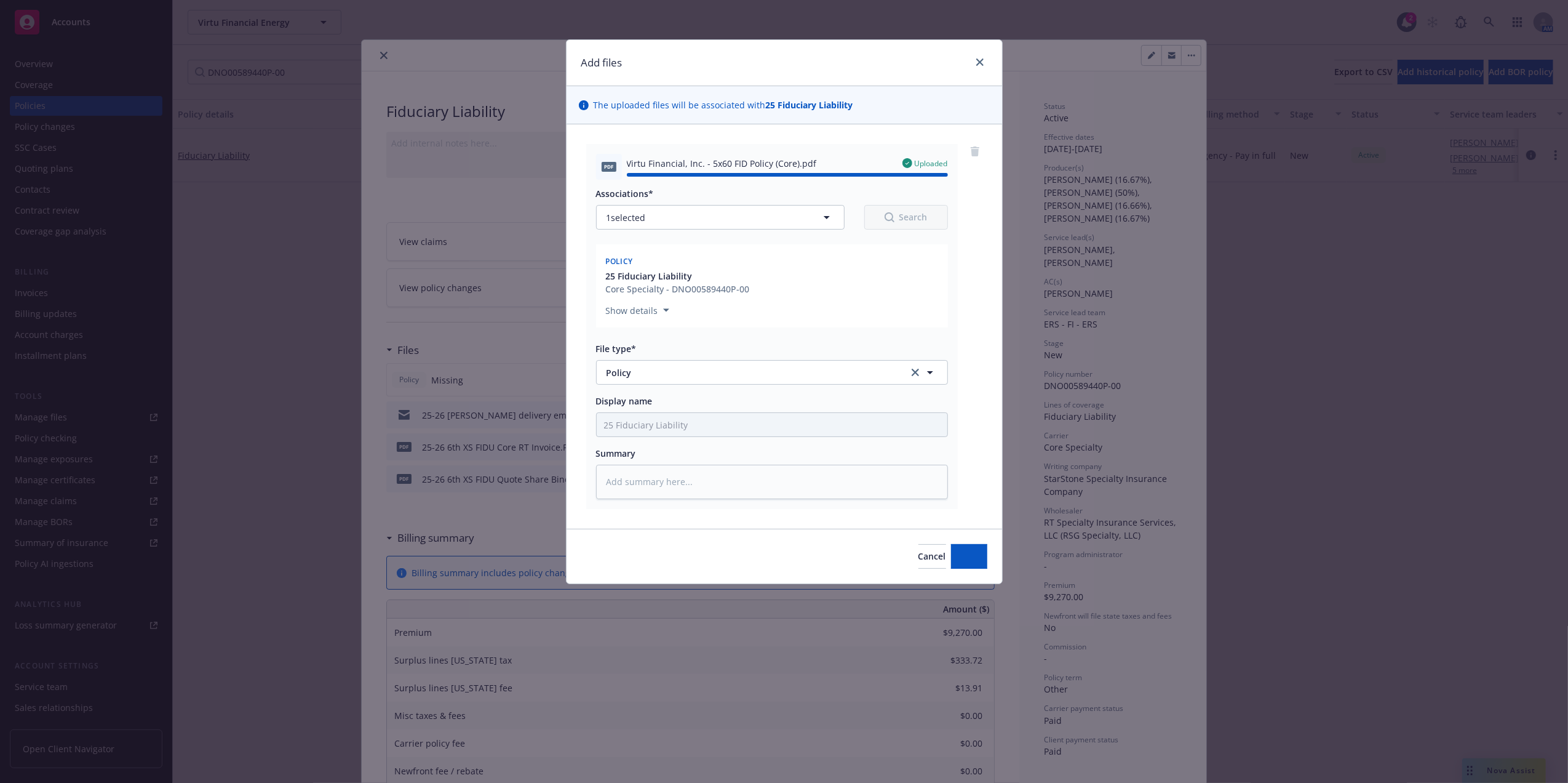
type textarea "x"
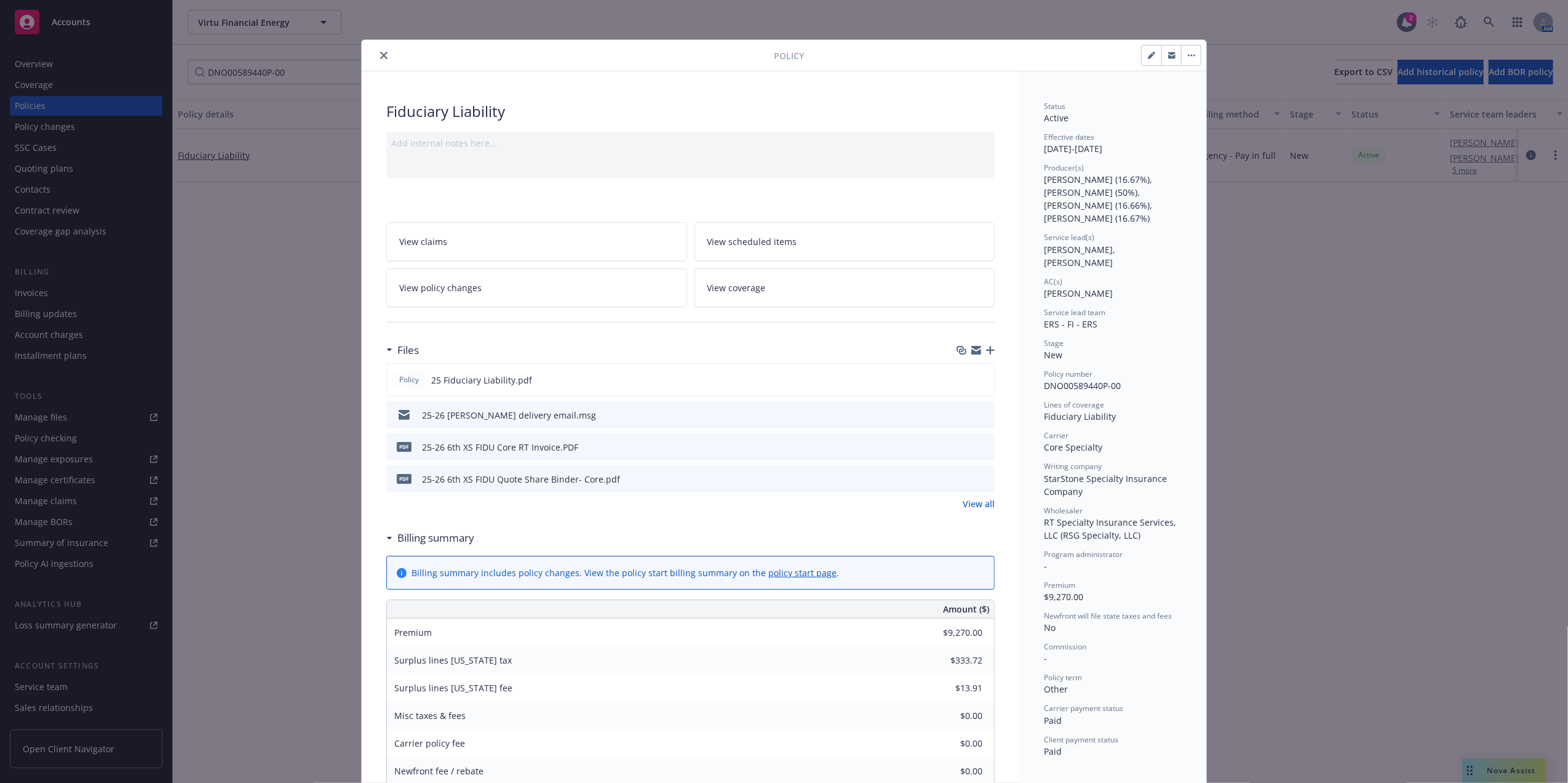
click at [380, 55] on icon "close" at bounding box center [384, 55] width 7 height 7
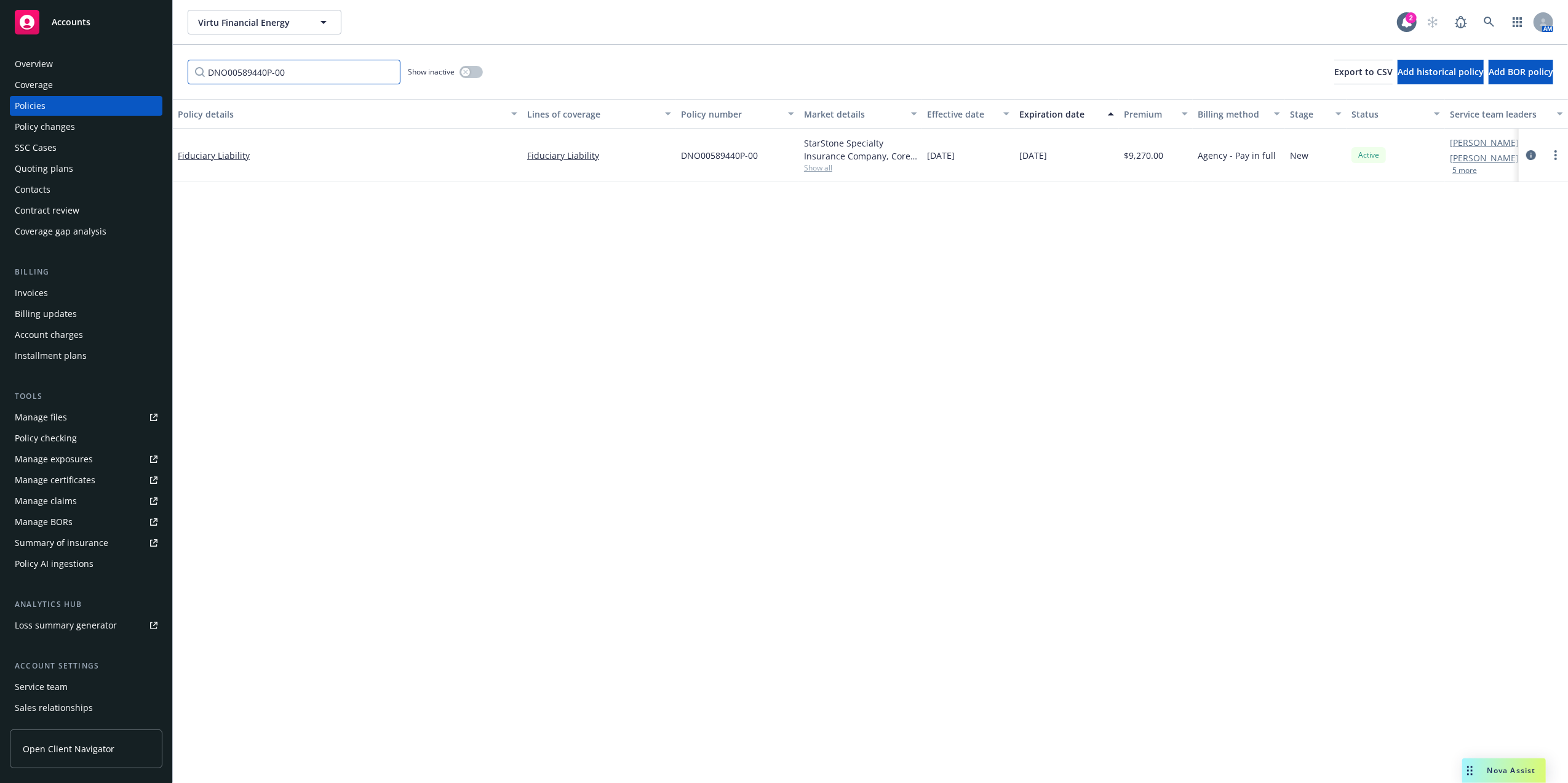
click at [389, 68] on input "DNO00589440P-00" at bounding box center [294, 72] width 213 height 25
click at [389, 72] on input "DNO00589440P-00" at bounding box center [294, 72] width 213 height 25
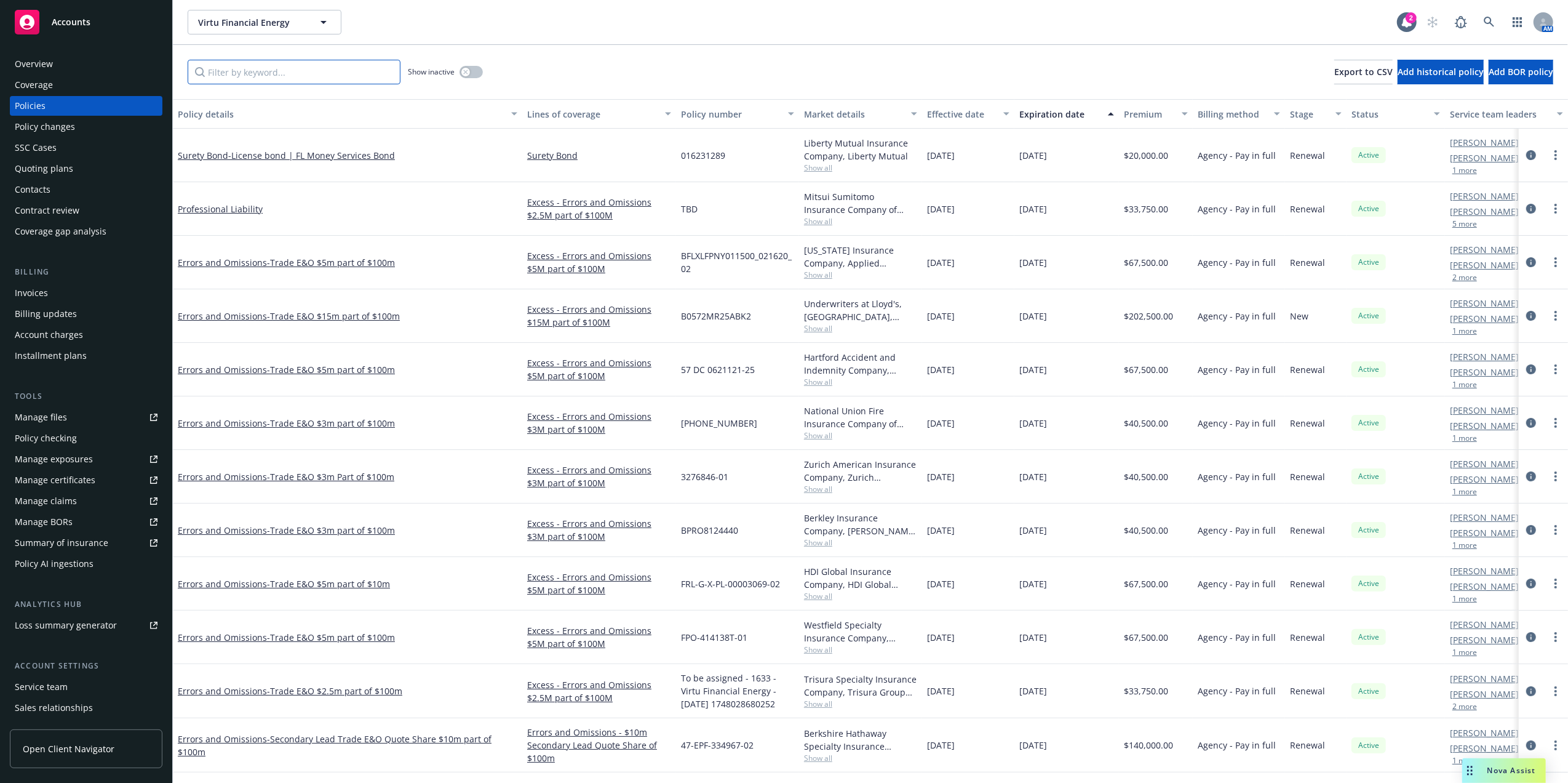
click at [269, 62] on input "Filter by keyword..." at bounding box center [294, 72] width 213 height 25
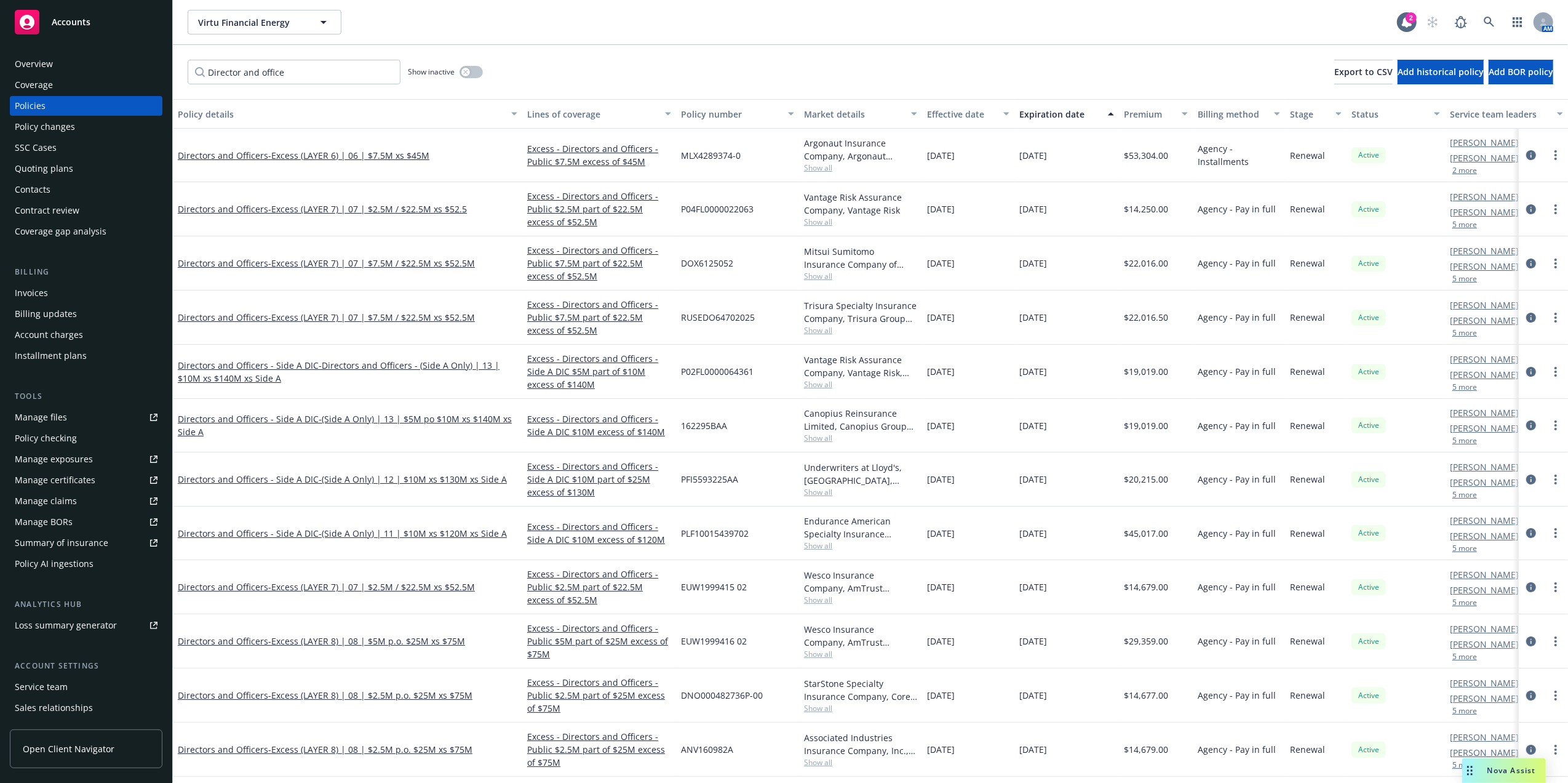
click at [197, 111] on div "Policy details" at bounding box center [341, 114] width 326 height 13
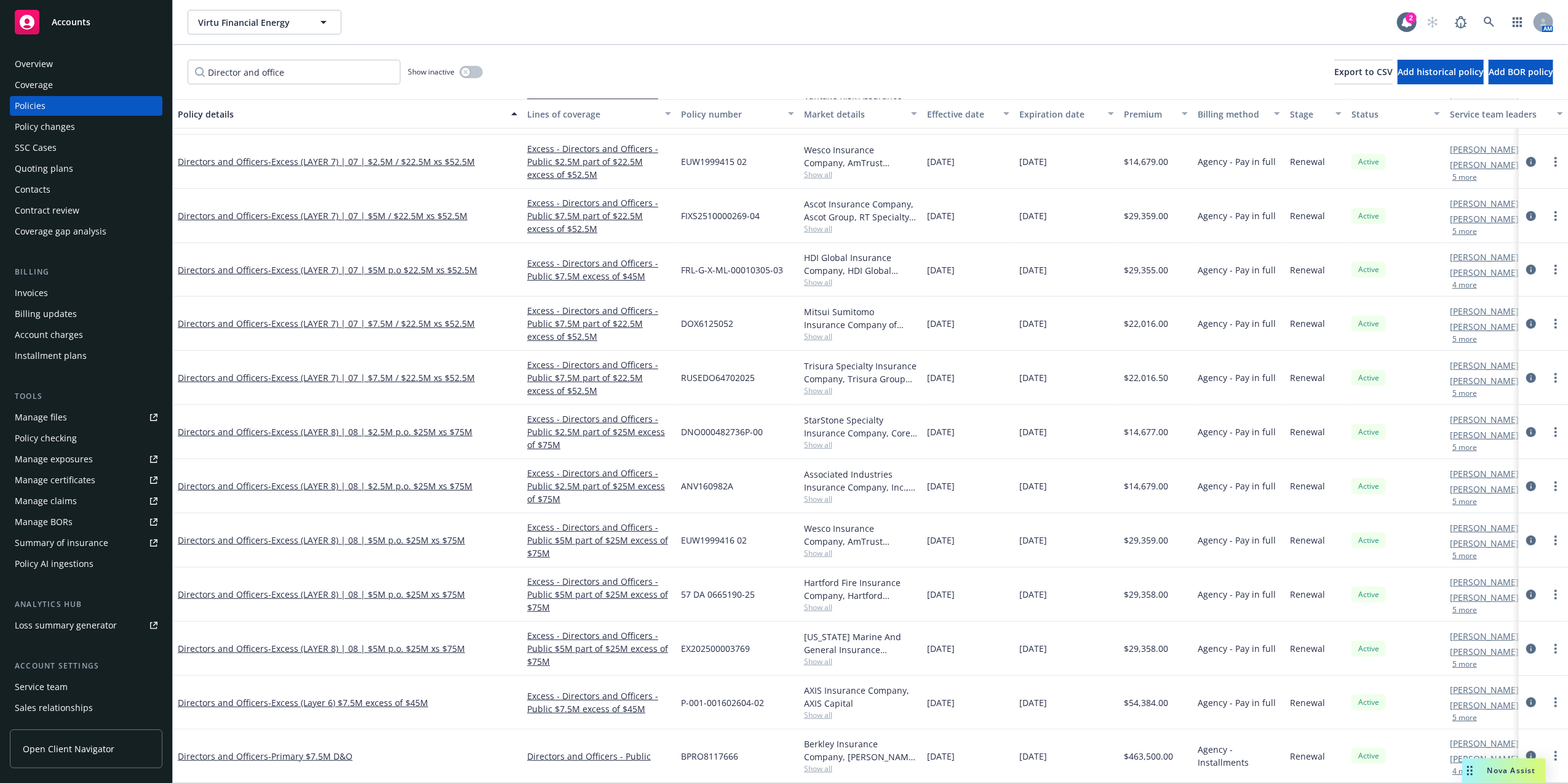
scroll to position [703, 0]
click at [219, 112] on div "Policy details" at bounding box center [341, 114] width 326 height 13
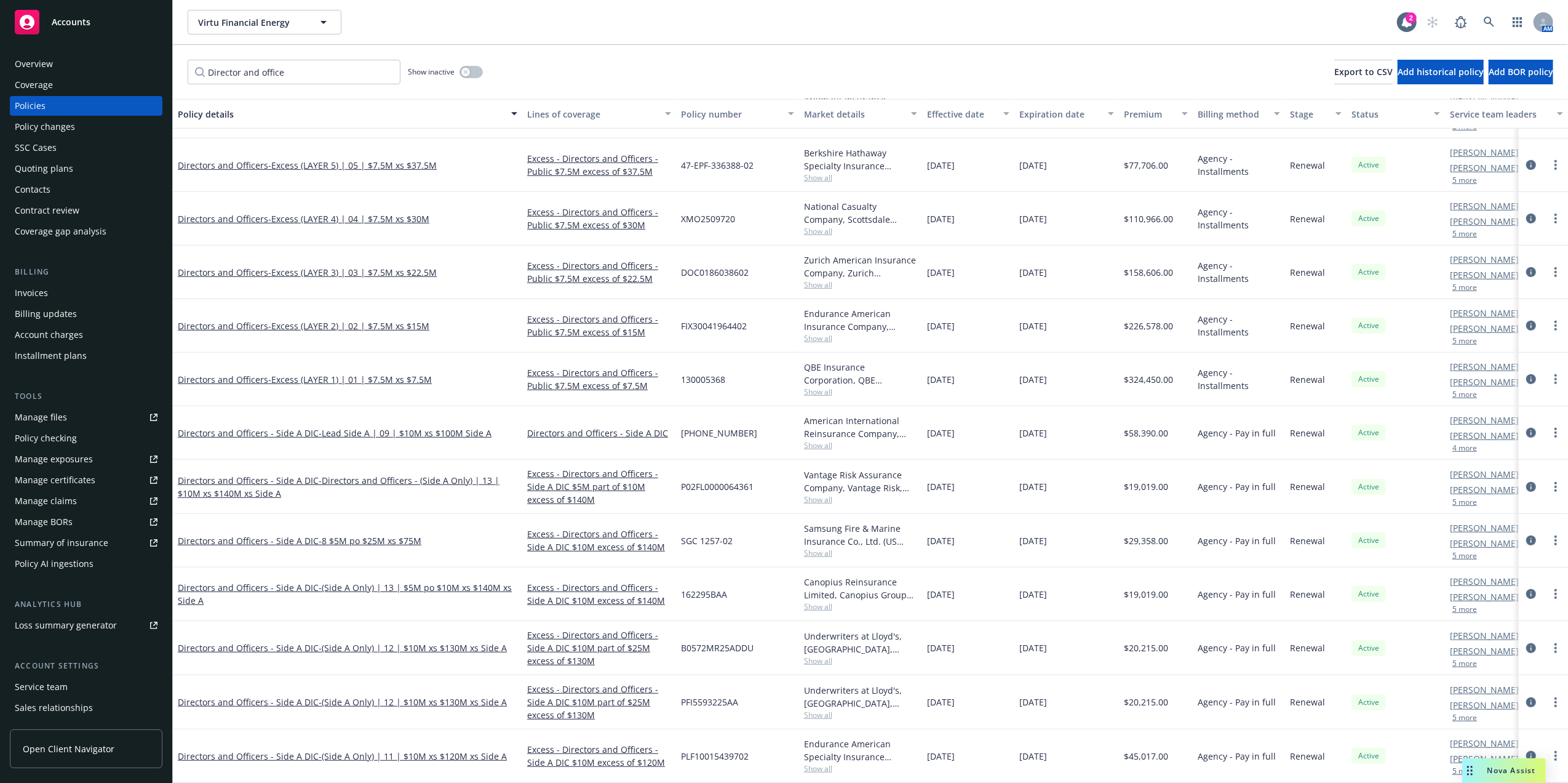
click at [219, 119] on div "Policy details" at bounding box center [341, 114] width 326 height 13
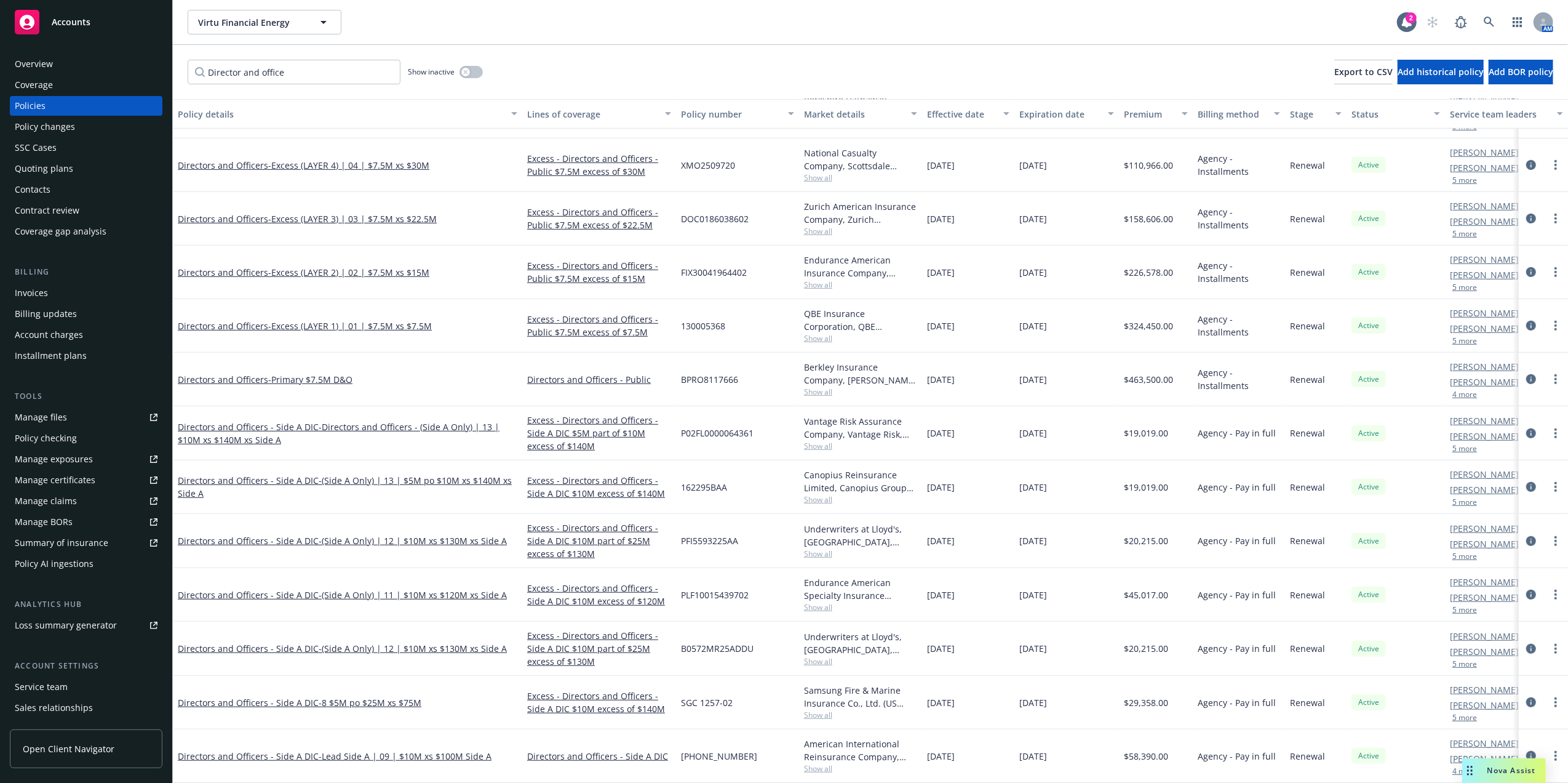
click at [209, 116] on div "Policy details" at bounding box center [341, 114] width 326 height 13
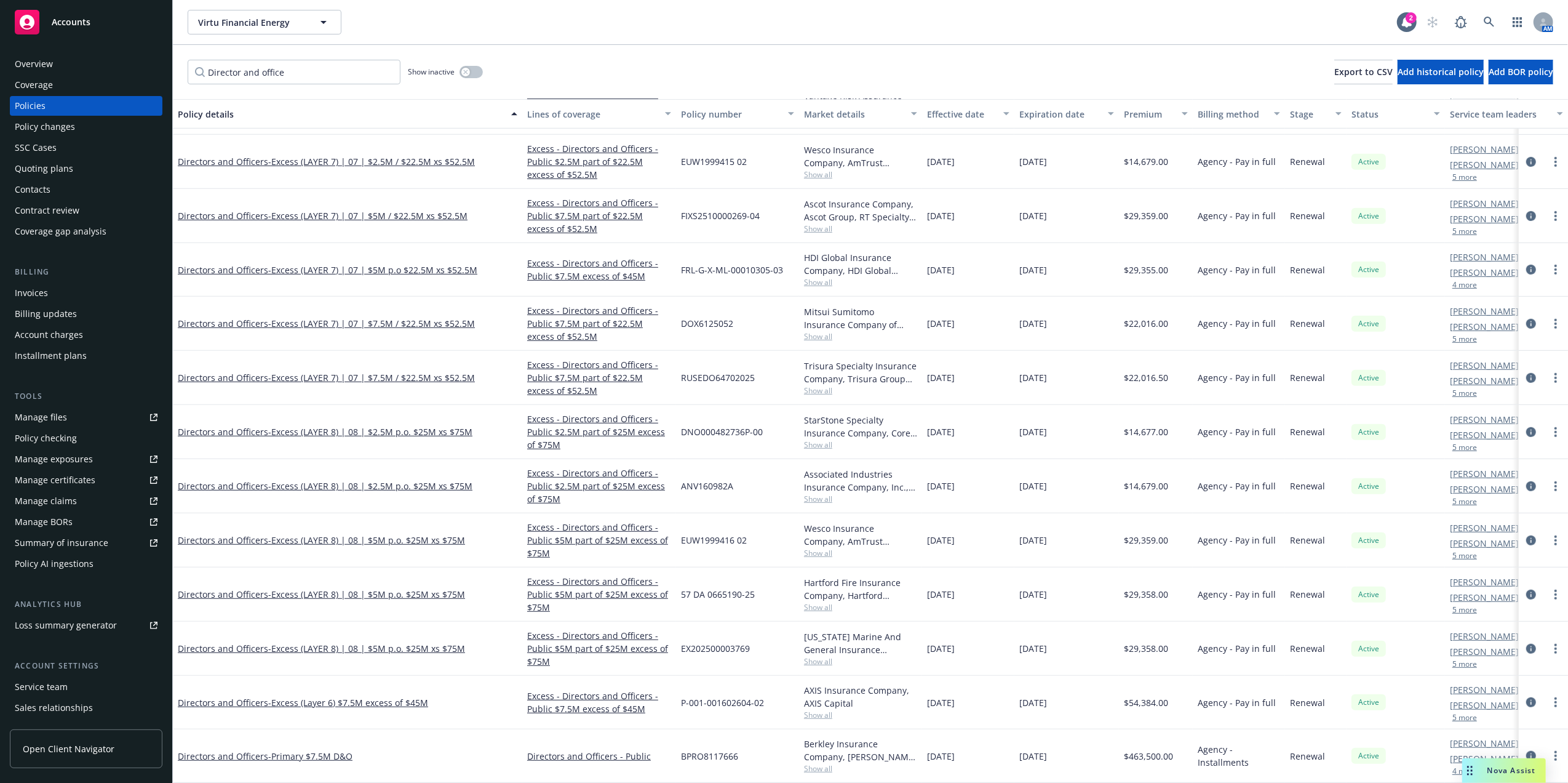
scroll to position [703, 0]
click at [389, 697] on span "- Excess (Layer 6) $7.5M excess of $45M" at bounding box center [348, 703] width 160 height 12
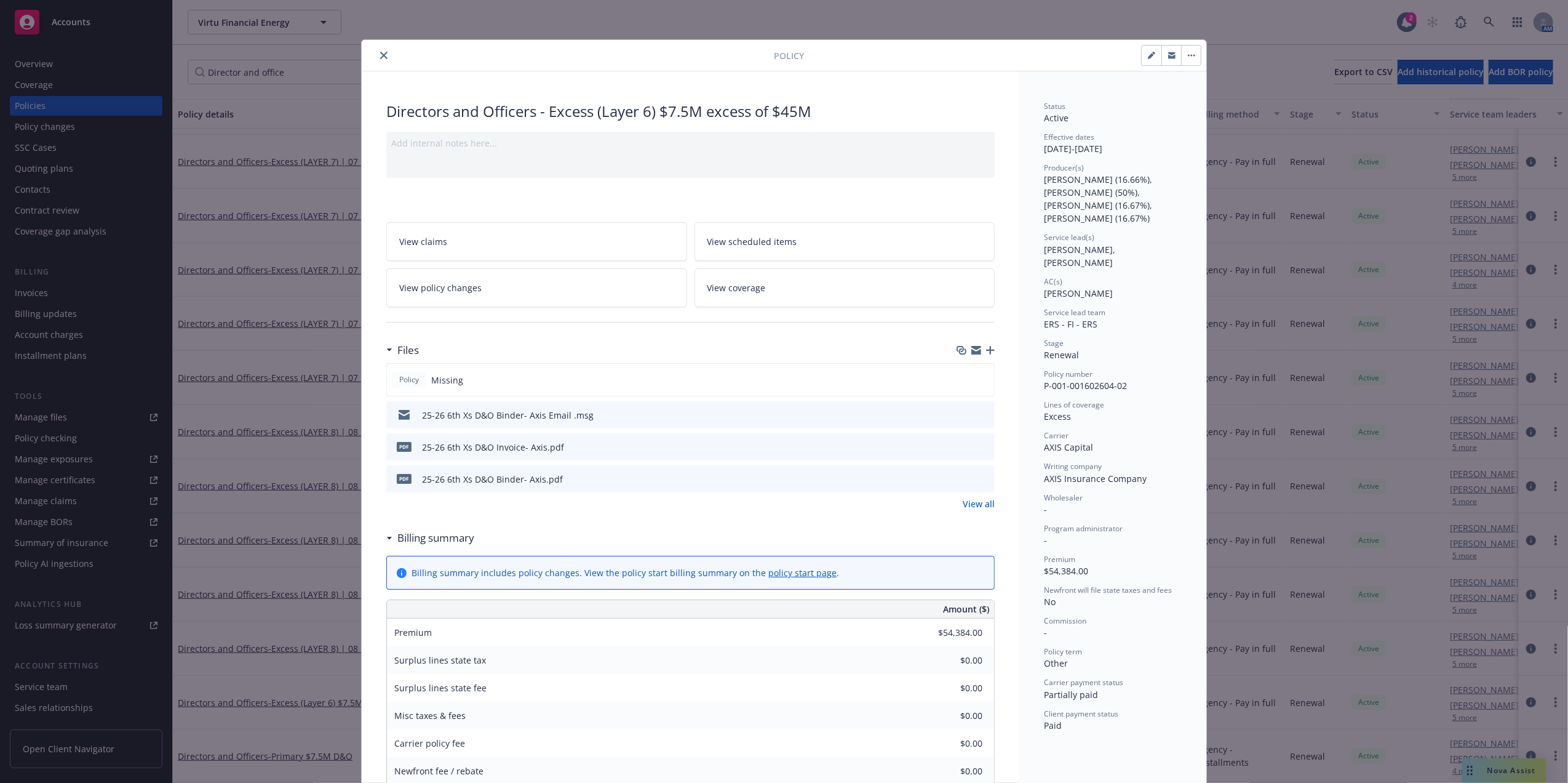
click at [380, 54] on icon "close" at bounding box center [384, 55] width 7 height 7
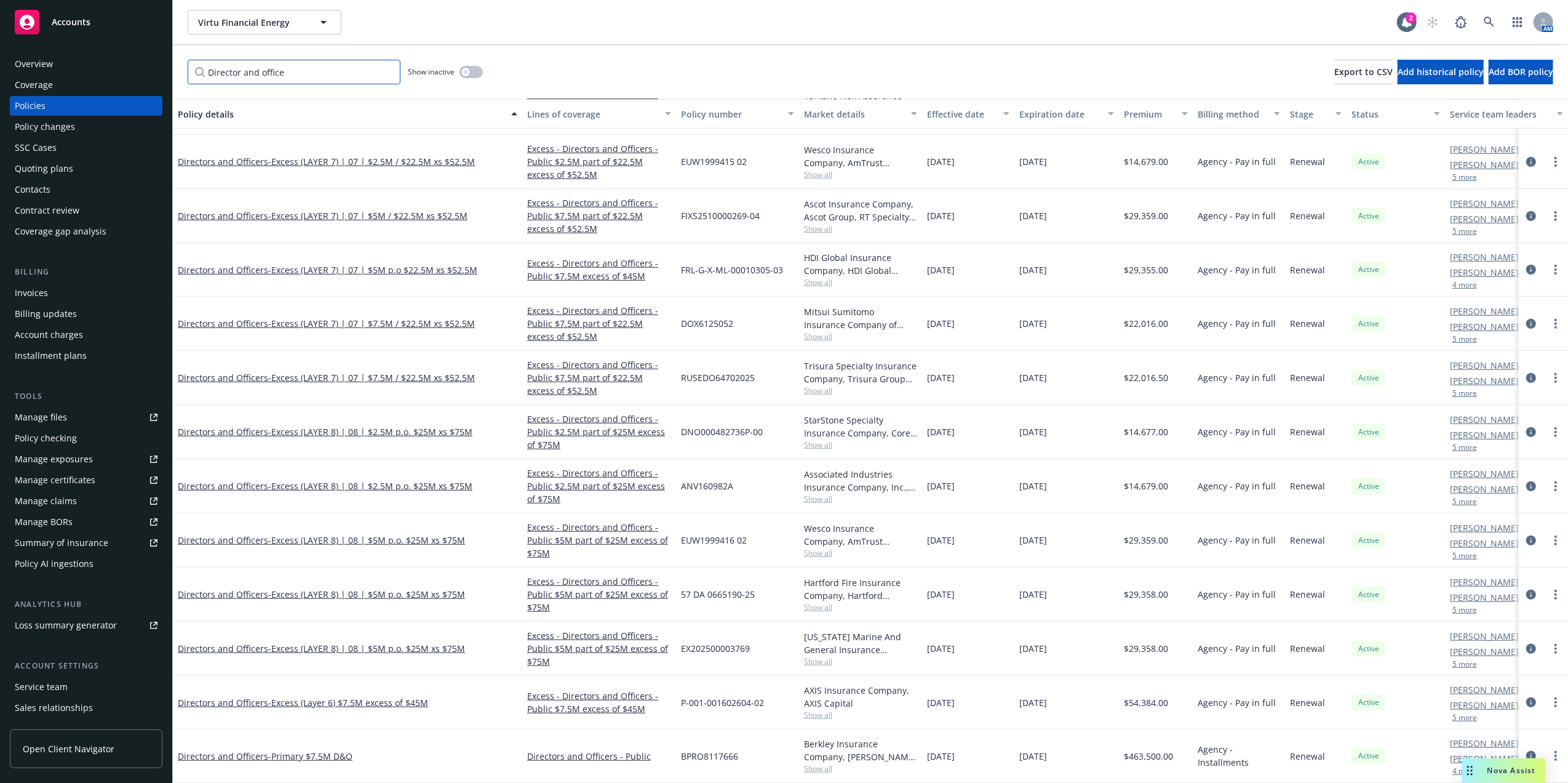
click at [266, 72] on input "Director and office" at bounding box center [294, 72] width 213 height 25
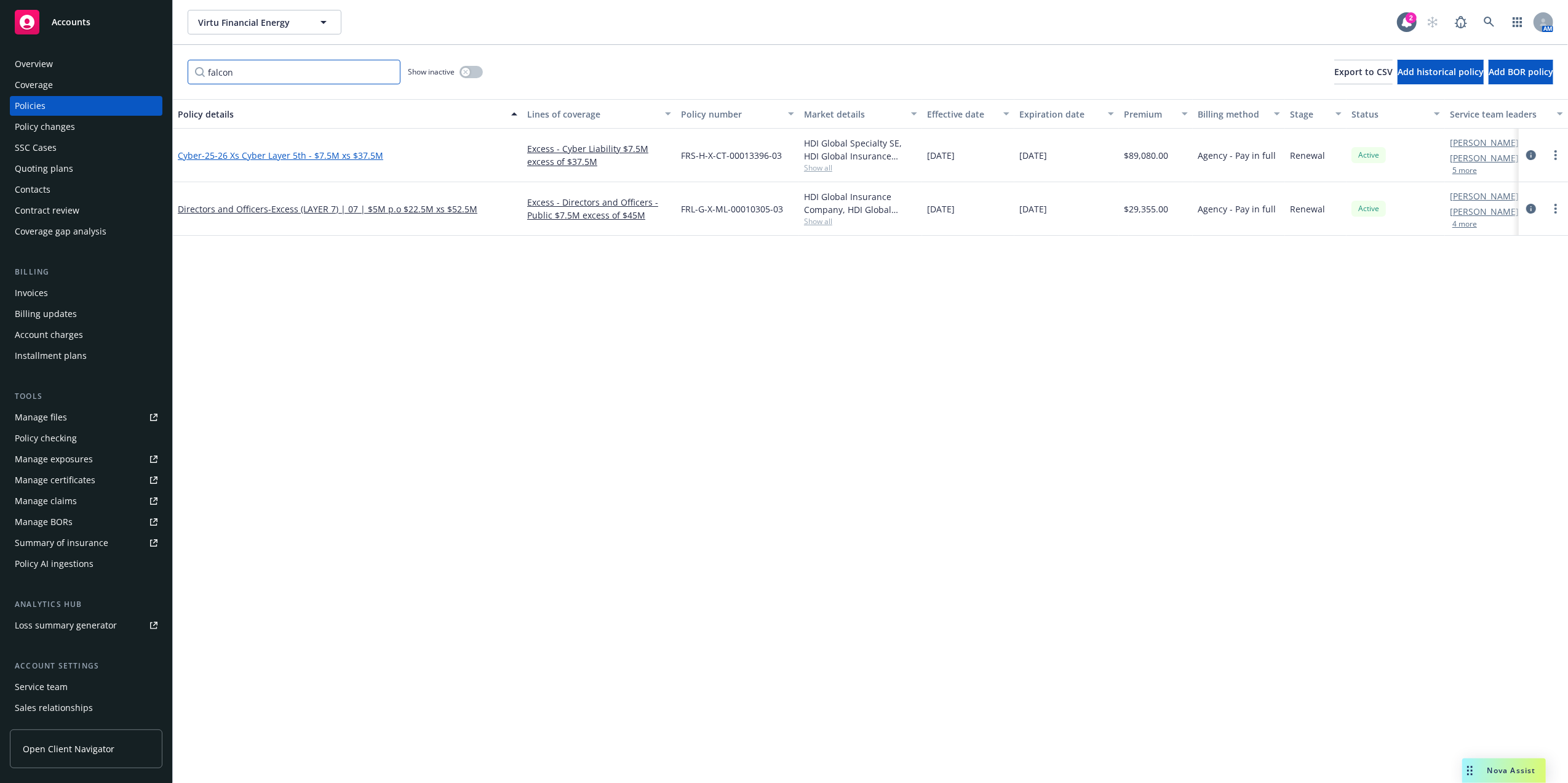
type input "falcon"
click at [323, 150] on span "- 25-26 Xs Cyber Layer 5th - $7.5M xs $37.5M" at bounding box center [292, 156] width 182 height 12
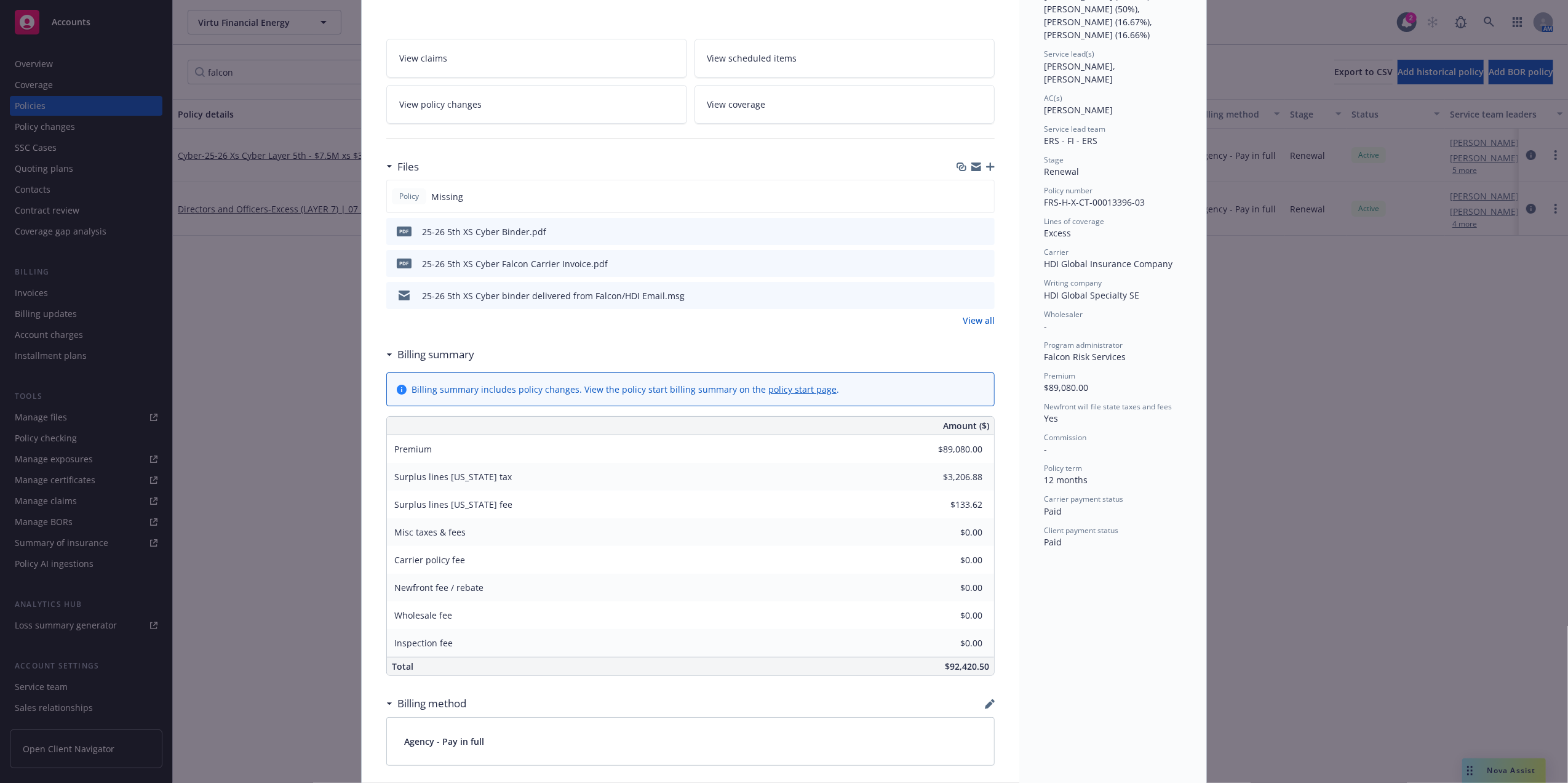
scroll to position [237, 0]
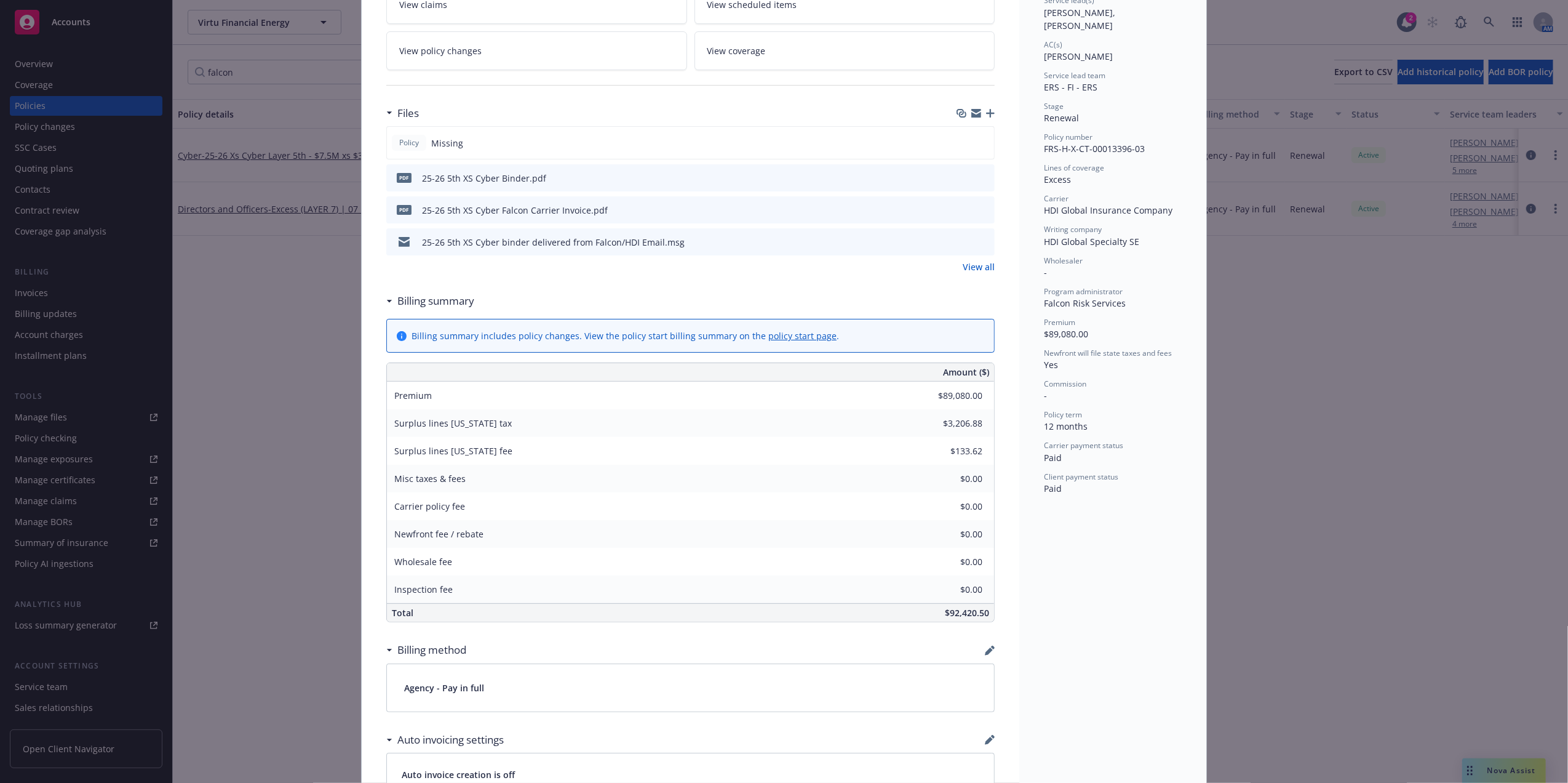
click at [977, 212] on icon "preview file" at bounding box center [983, 209] width 11 height 8
click at [978, 180] on icon "preview file" at bounding box center [983, 177] width 11 height 8
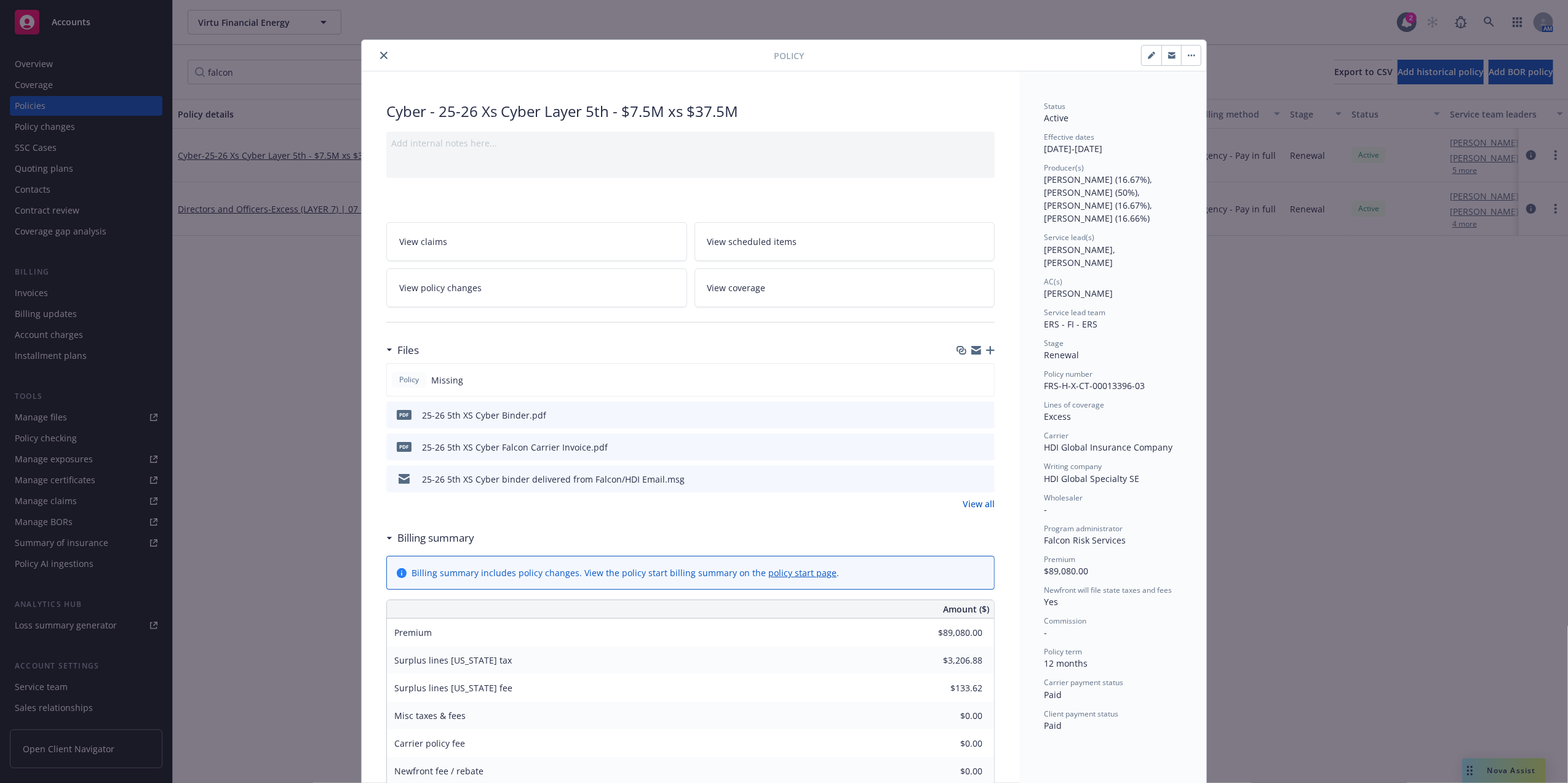
click at [380, 55] on icon "close" at bounding box center [384, 55] width 7 height 7
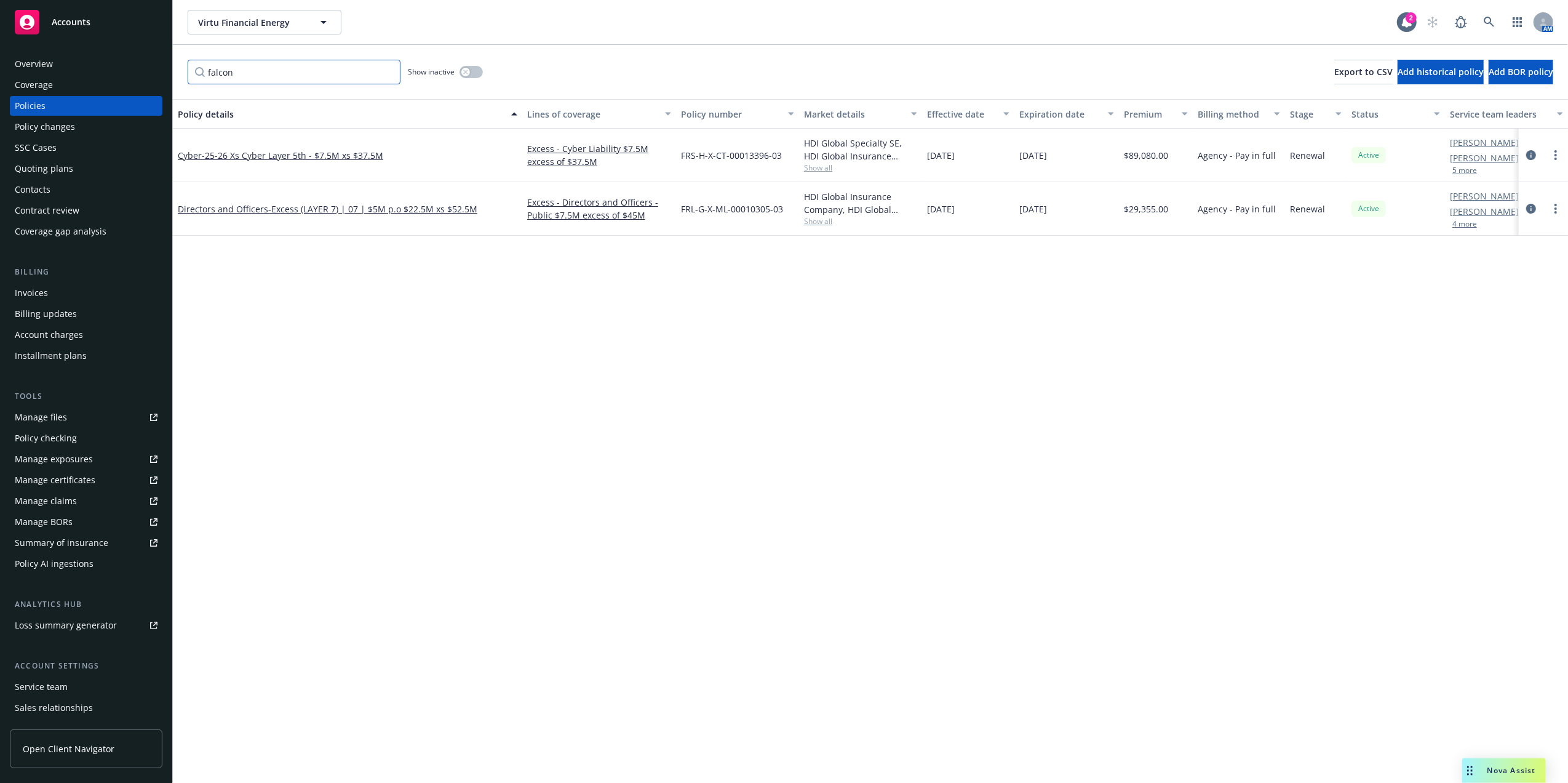
drag, startPoint x: 311, startPoint y: 65, endPoint x: 82, endPoint y: 40, distance: 230.4
click at [100, 46] on div "Accounts Overview Coverage Policies Policy changes SSC Cases Quoting plans Cont…" at bounding box center [784, 392] width 1568 height 783
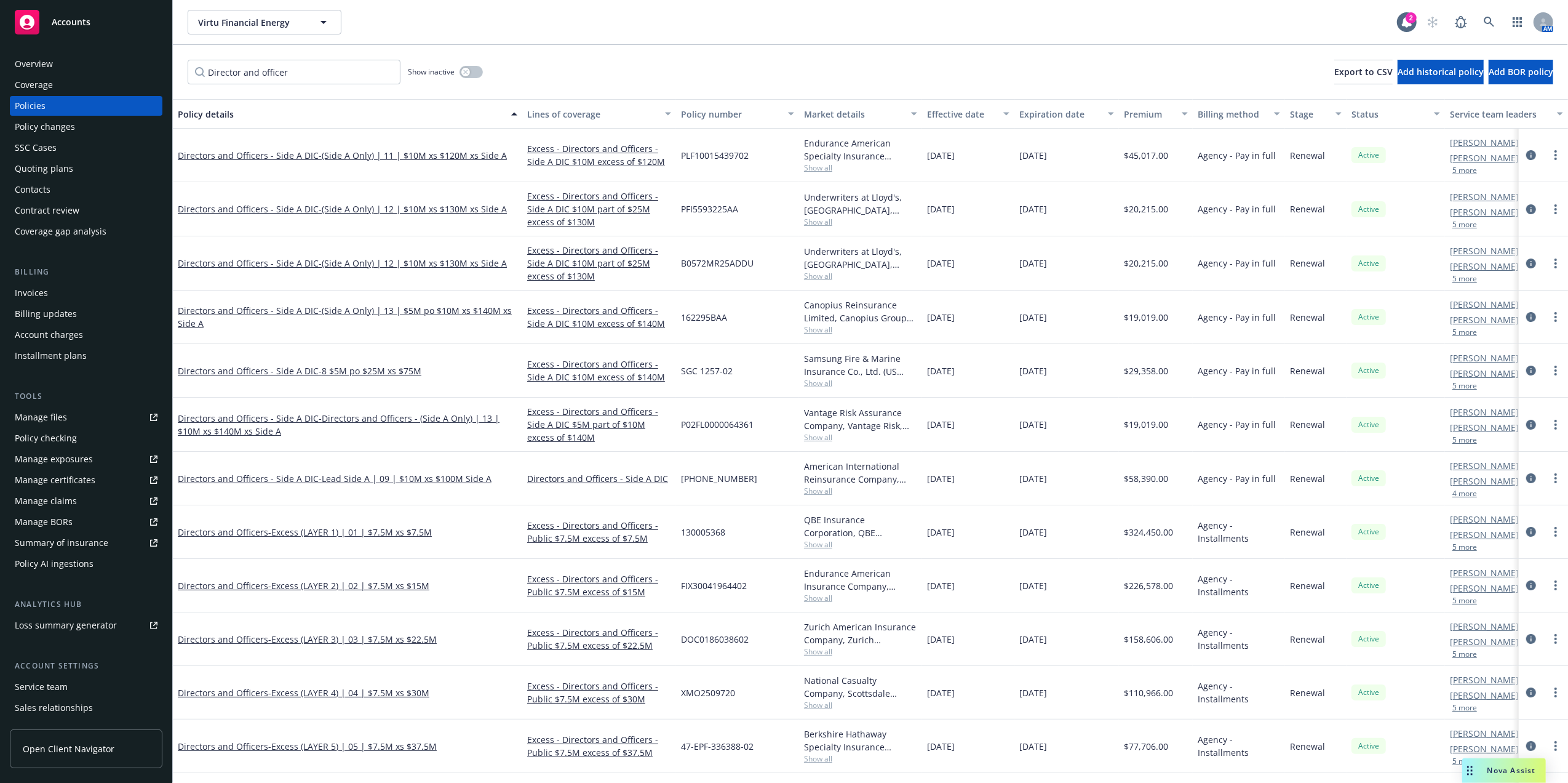
click at [212, 117] on div "Policy details" at bounding box center [341, 114] width 326 height 13
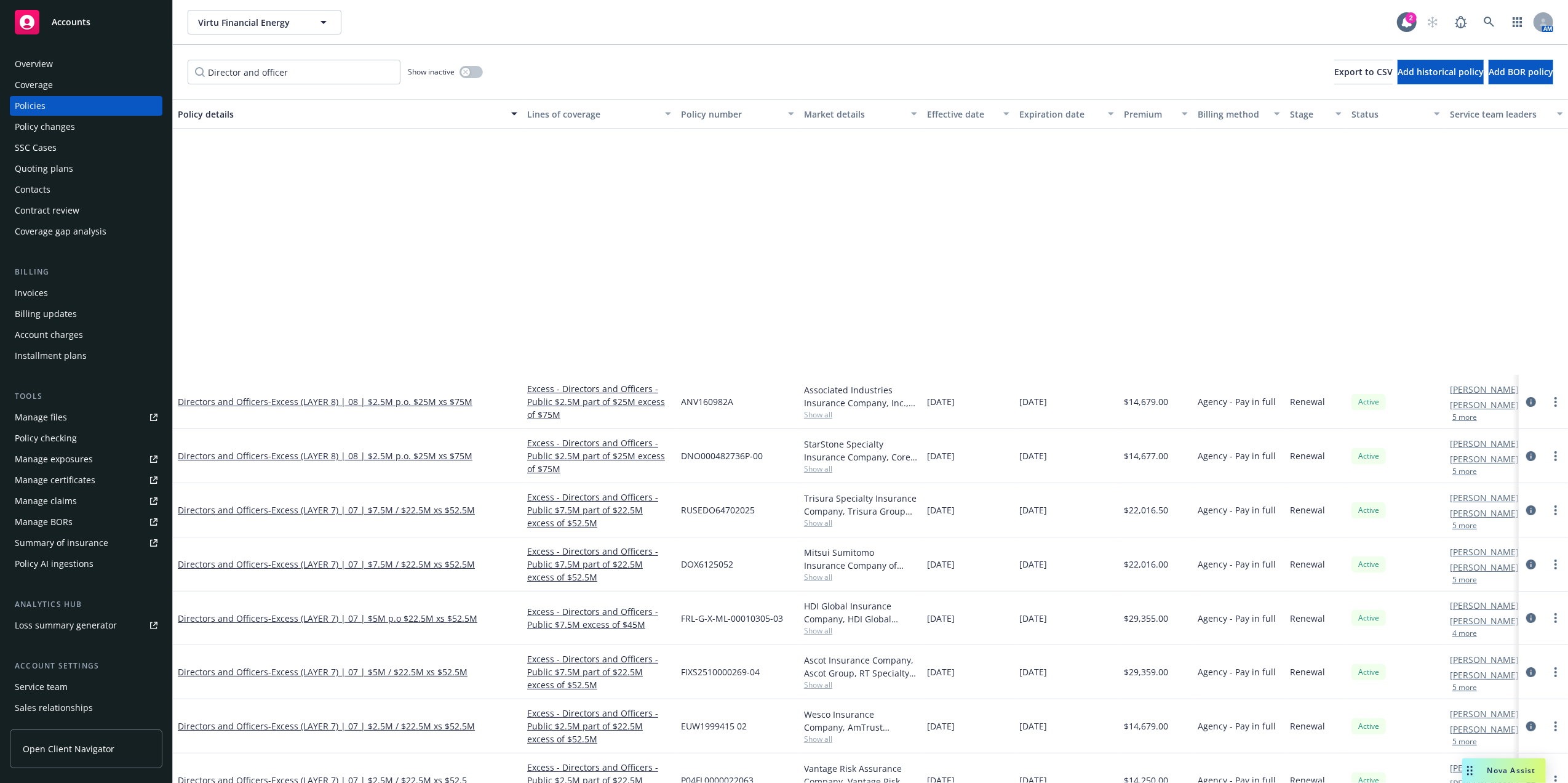
scroll to position [350, 0]
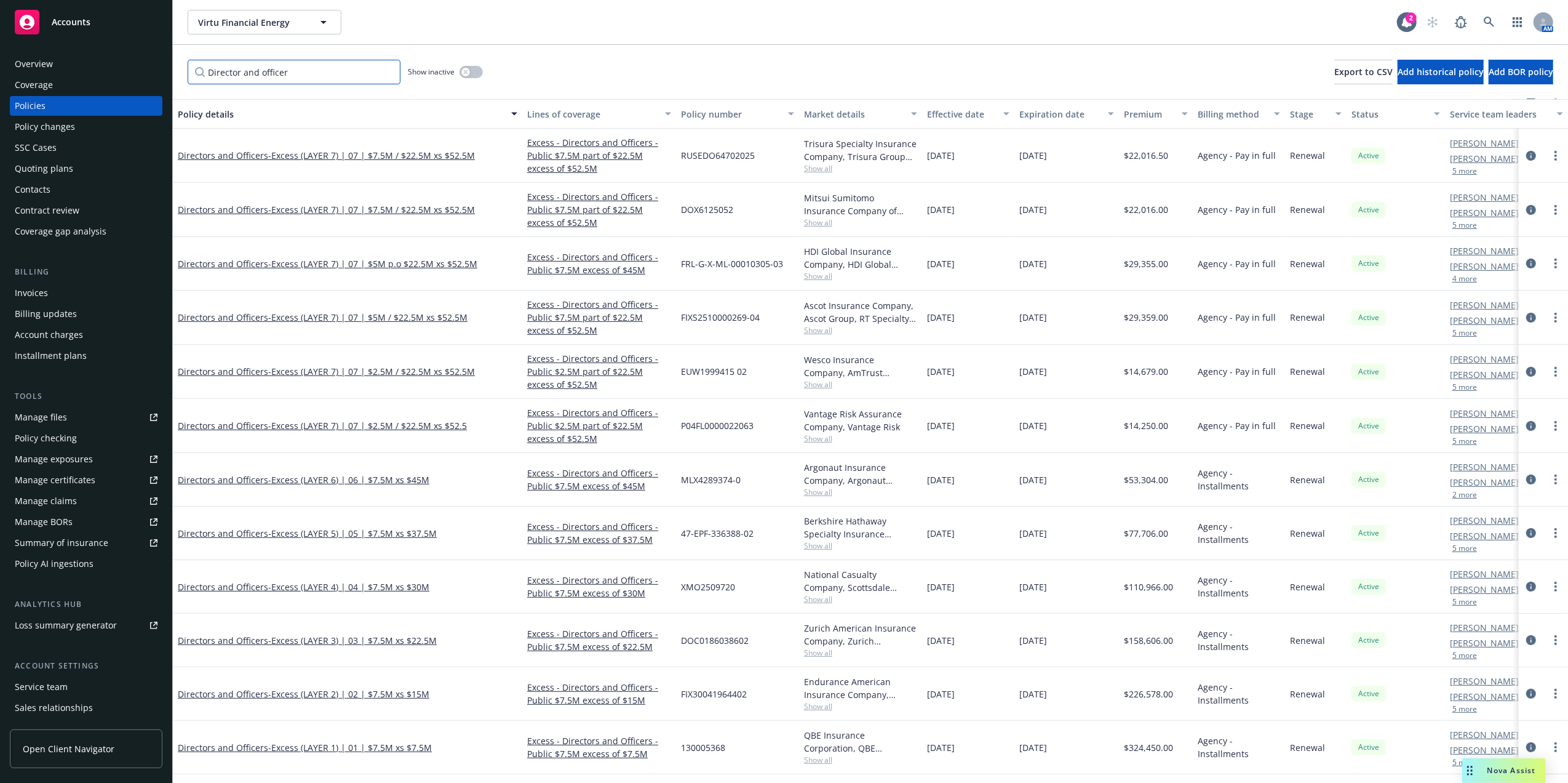
click at [325, 65] on input "Director and officer" at bounding box center [294, 72] width 213 height 25
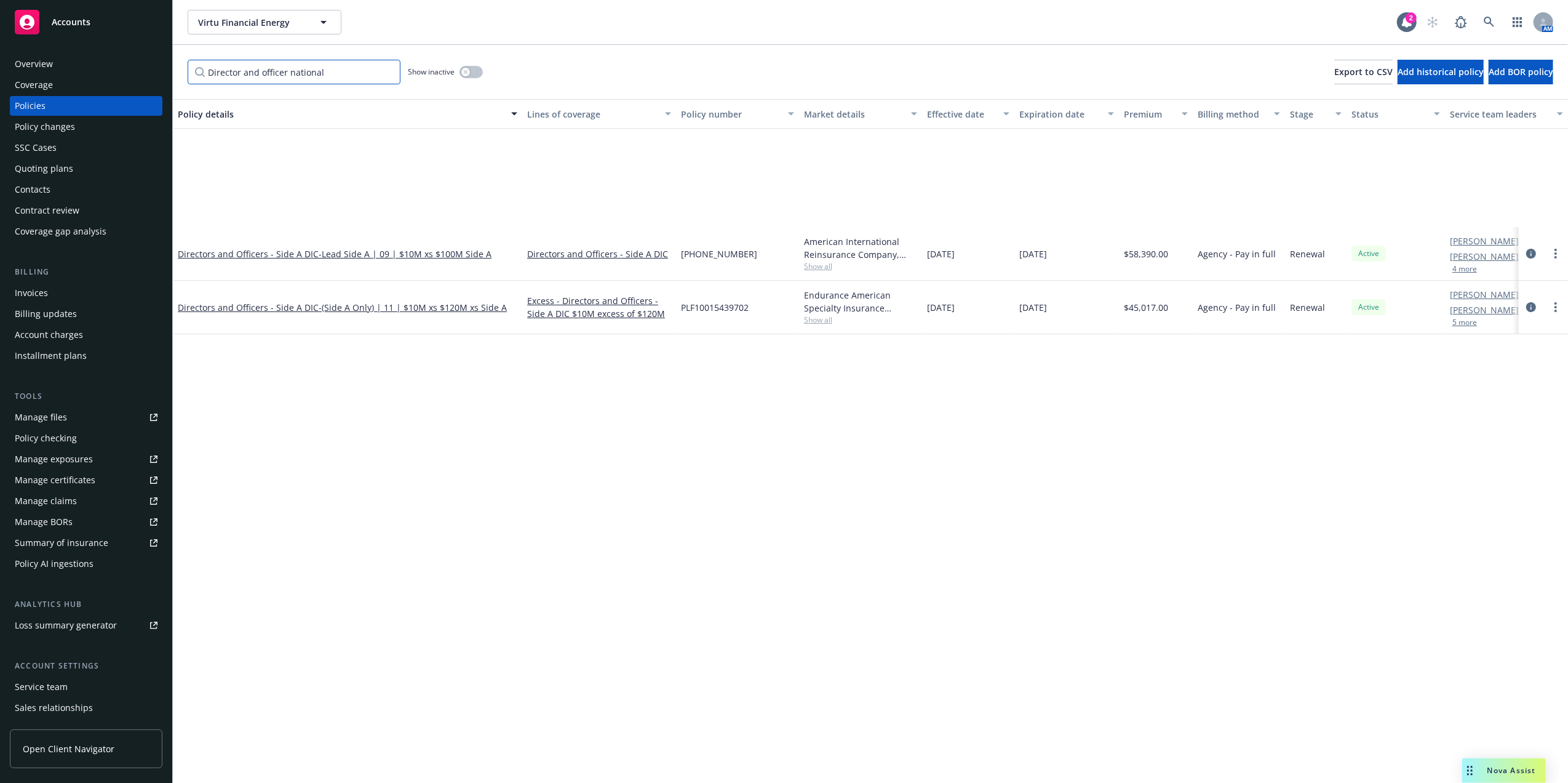
scroll to position [0, 0]
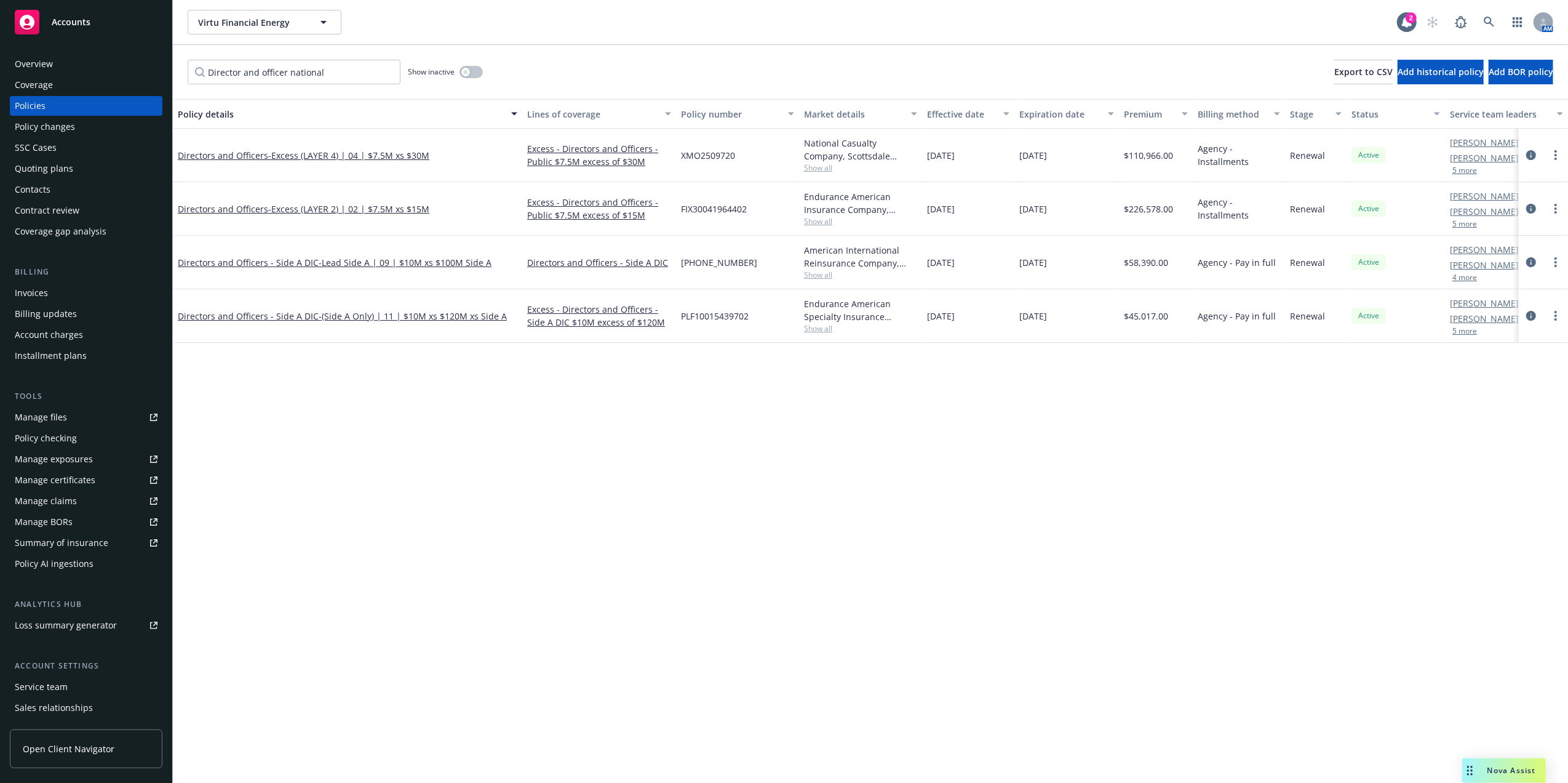
click at [719, 156] on span "XMO2509720" at bounding box center [708, 156] width 54 height 13
copy span "XMO2509720"
click at [292, 156] on span "- Excess (LAYER 4) | 04 | $7.5M xs $30M" at bounding box center [349, 156] width 161 height 12
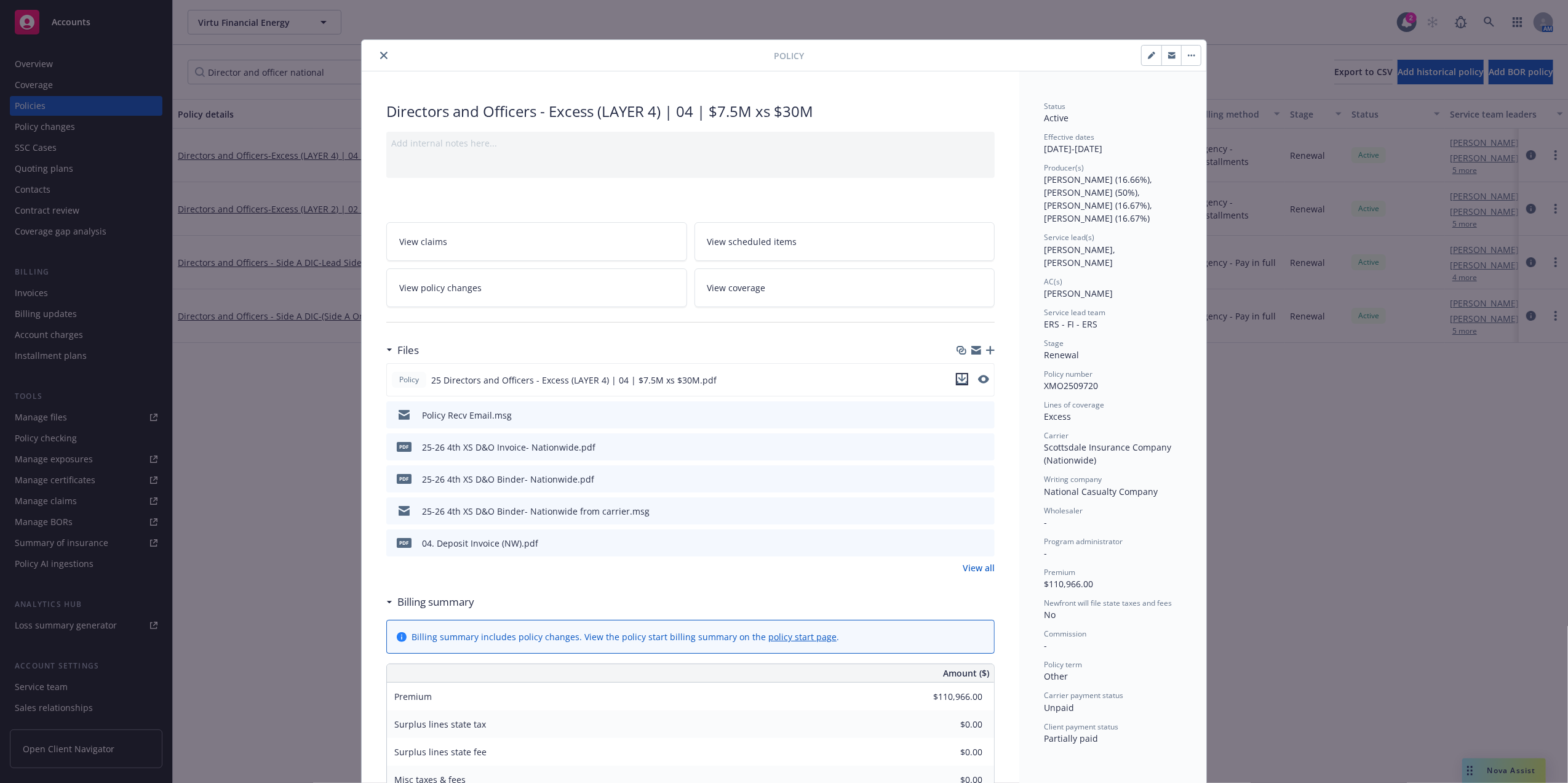
click at [959, 382] on icon "download file" at bounding box center [962, 377] width 8 height 7
click at [380, 57] on icon "close" at bounding box center [384, 55] width 7 height 7
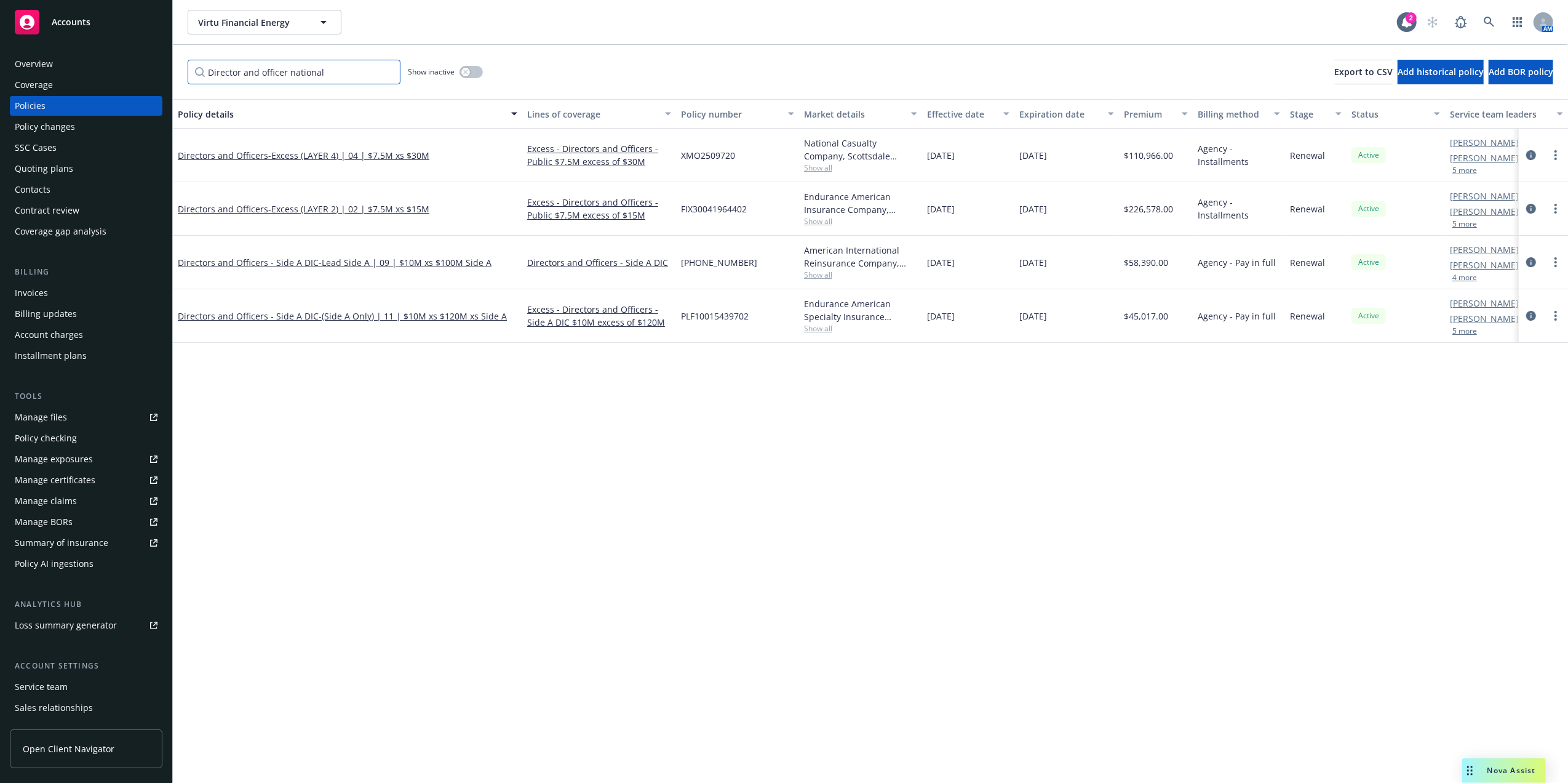
click at [313, 75] on input "Director and officer national" at bounding box center [294, 72] width 213 height 25
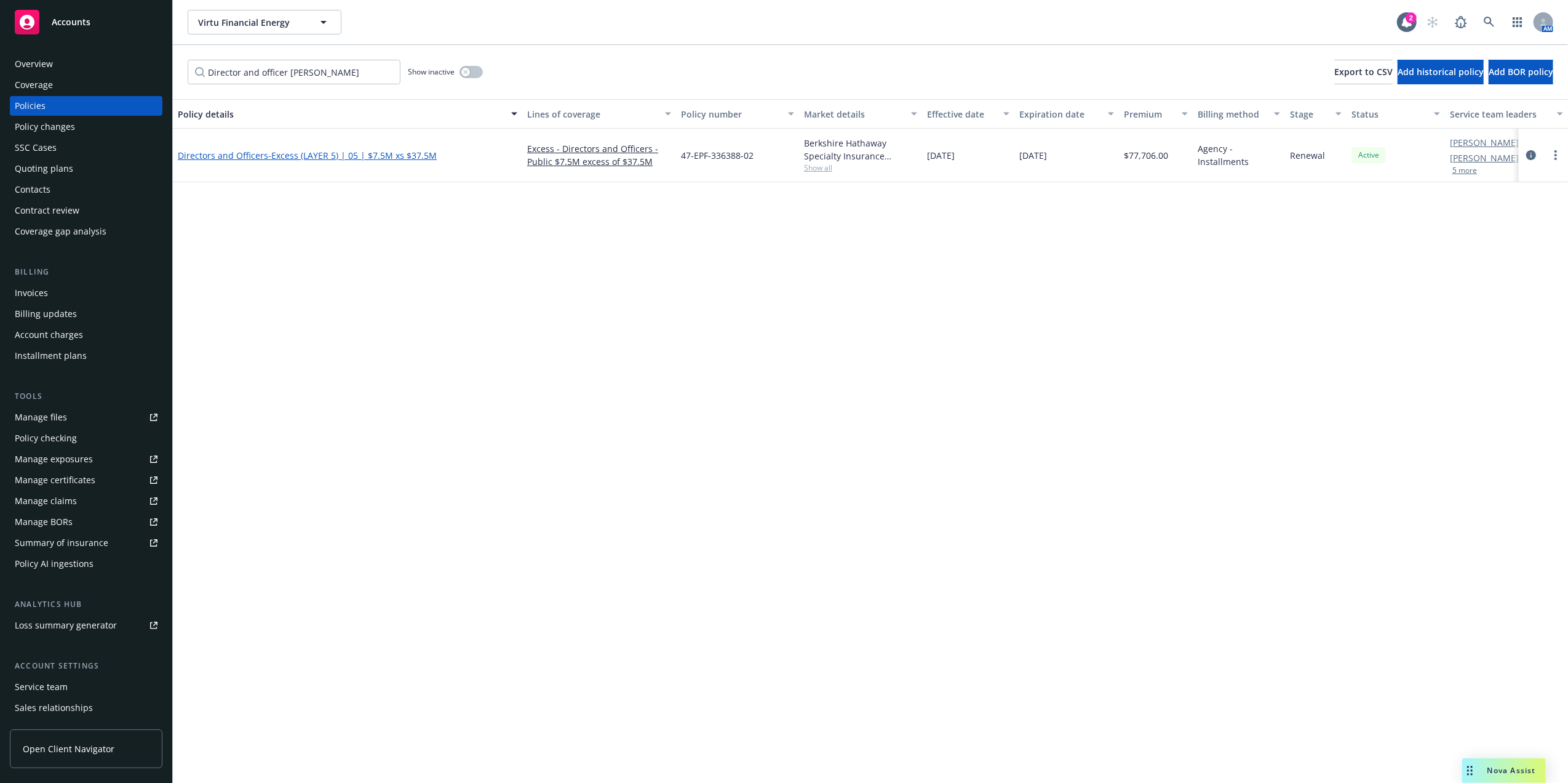
click at [394, 150] on span "- Excess (LAYER 5) | 05 | $7.5M xs $37.5M" at bounding box center [352, 156] width 169 height 12
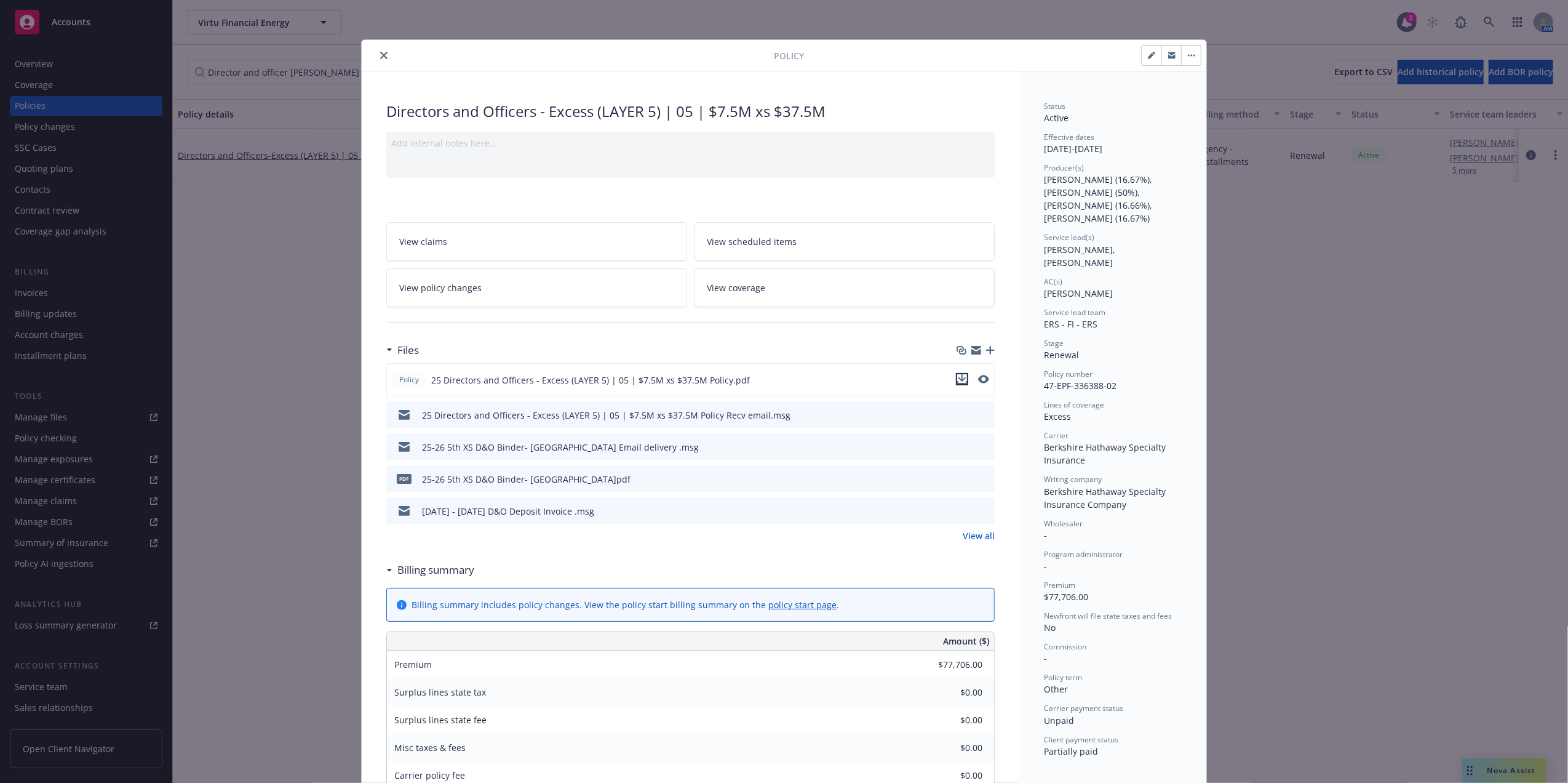
click at [957, 379] on icon "download file" at bounding box center [962, 378] width 10 height 10
click at [380, 55] on icon "close" at bounding box center [384, 55] width 7 height 7
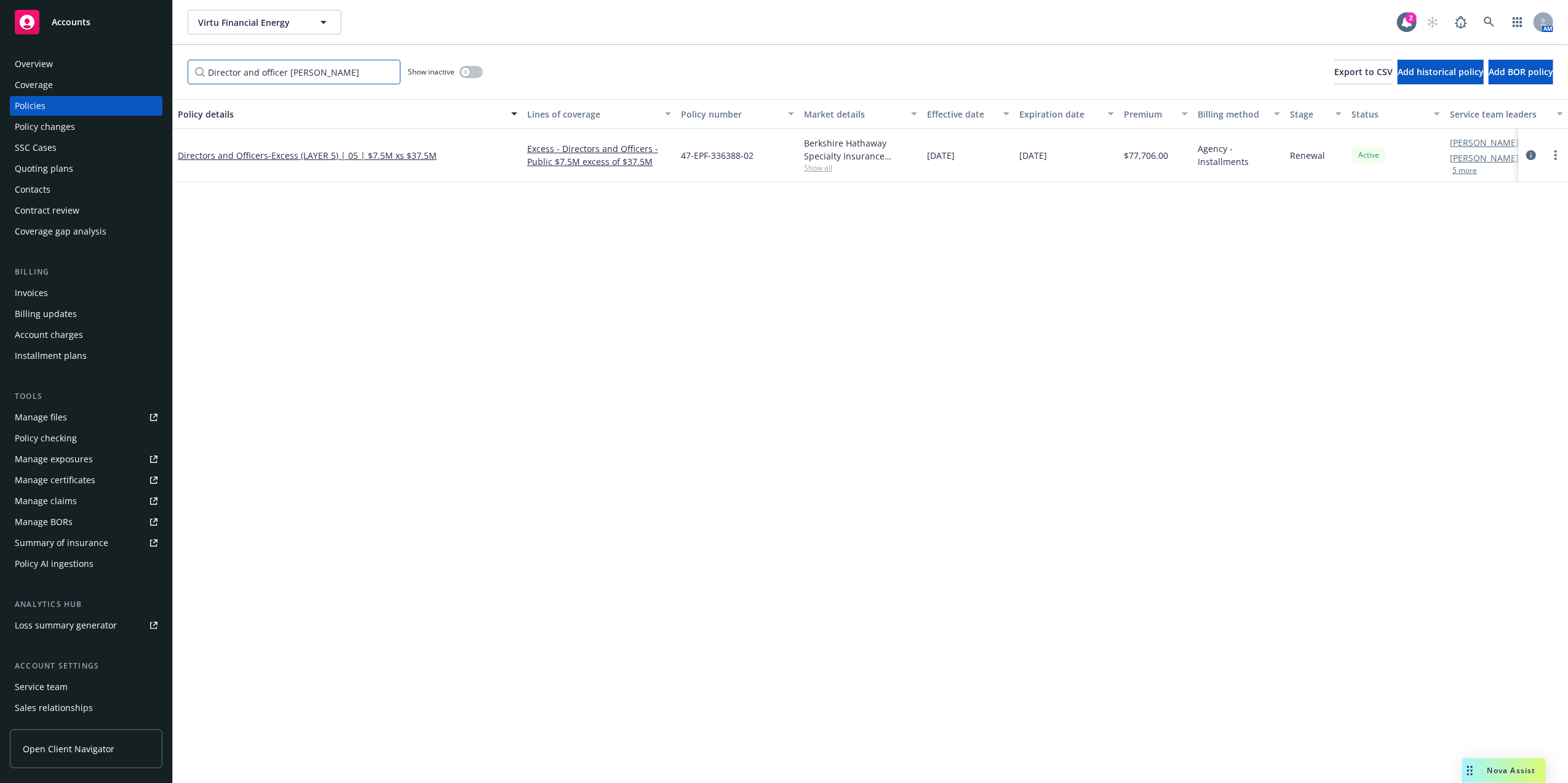
click at [303, 69] on input "Director and officer [PERSON_NAME]" at bounding box center [294, 72] width 213 height 25
click at [368, 154] on span "- Excess (LAYER 6) | 06 | $7.5M xs $45M" at bounding box center [349, 156] width 161 height 12
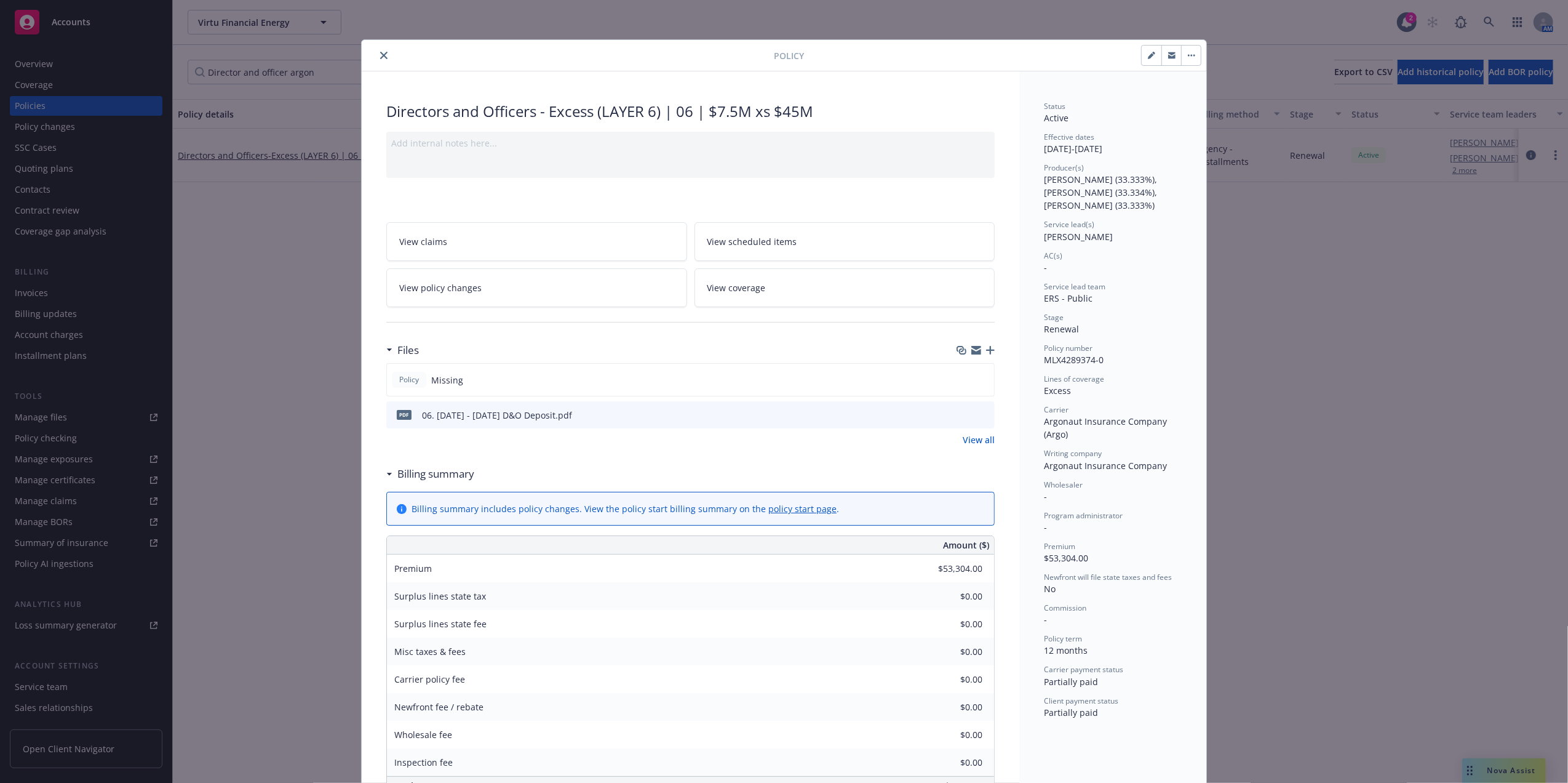
click at [1061, 360] on span "MLX4289374-0" at bounding box center [1074, 360] width 60 height 12
copy span "MLX4289374-0"
click at [380, 52] on icon "close" at bounding box center [384, 55] width 7 height 7
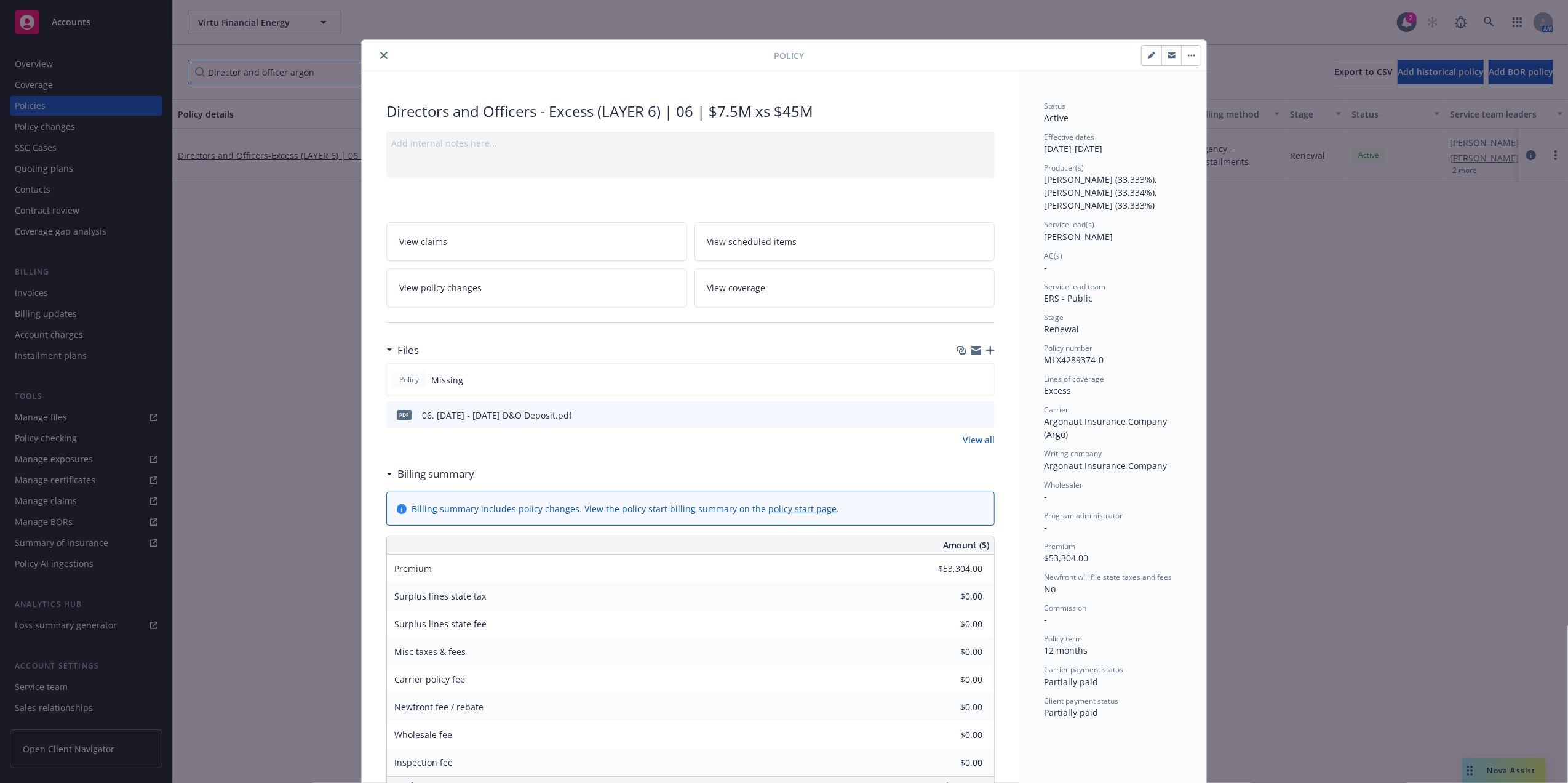
click at [301, 72] on input "Director and officer argon" at bounding box center [294, 72] width 213 height 25
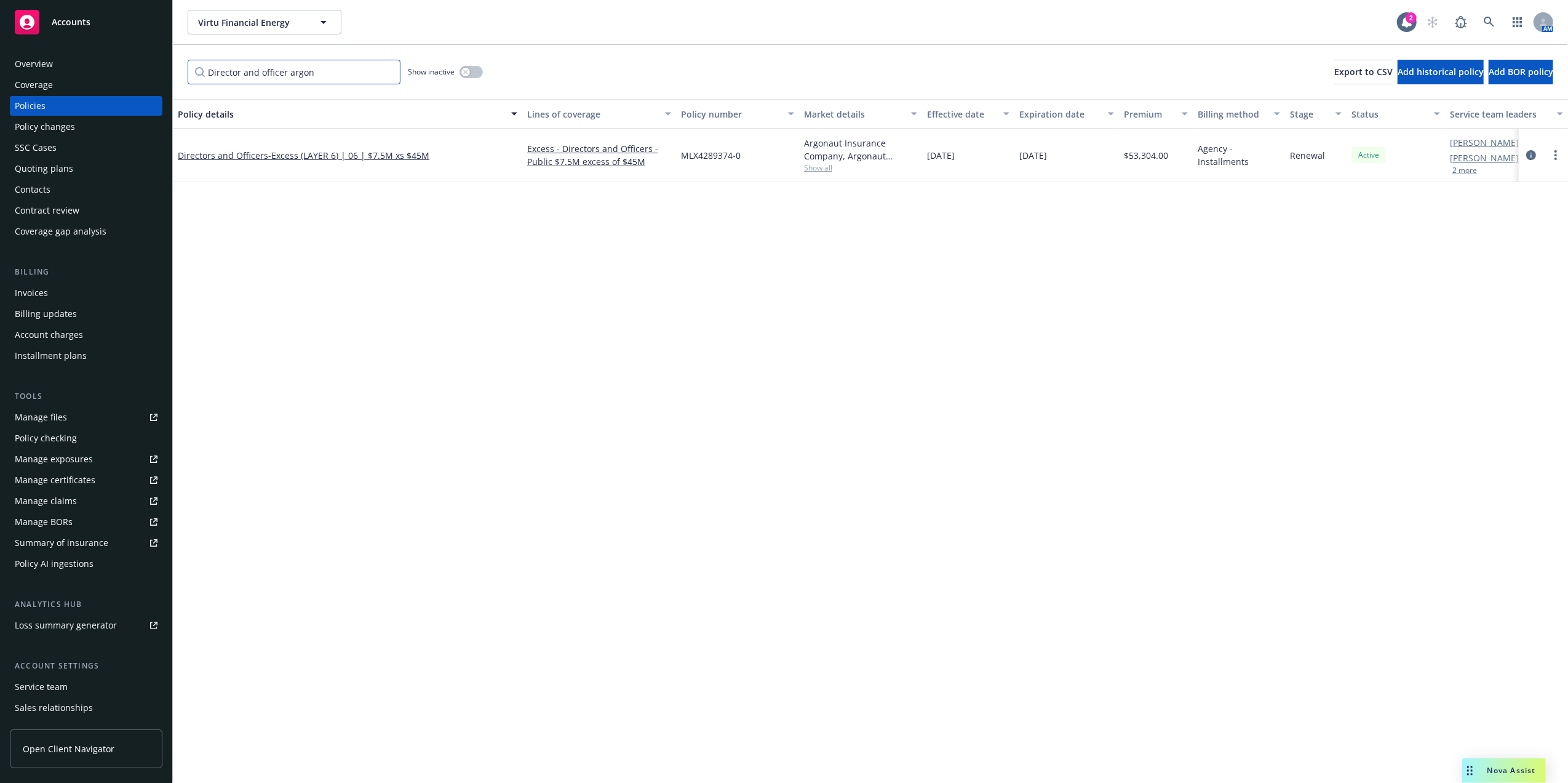
click at [301, 72] on input "Director and officer argon" at bounding box center [294, 72] width 213 height 25
click at [328, 74] on input "Director and officer argon" at bounding box center [294, 72] width 213 height 25
click at [296, 75] on input "Director and officer argon" at bounding box center [294, 72] width 213 height 25
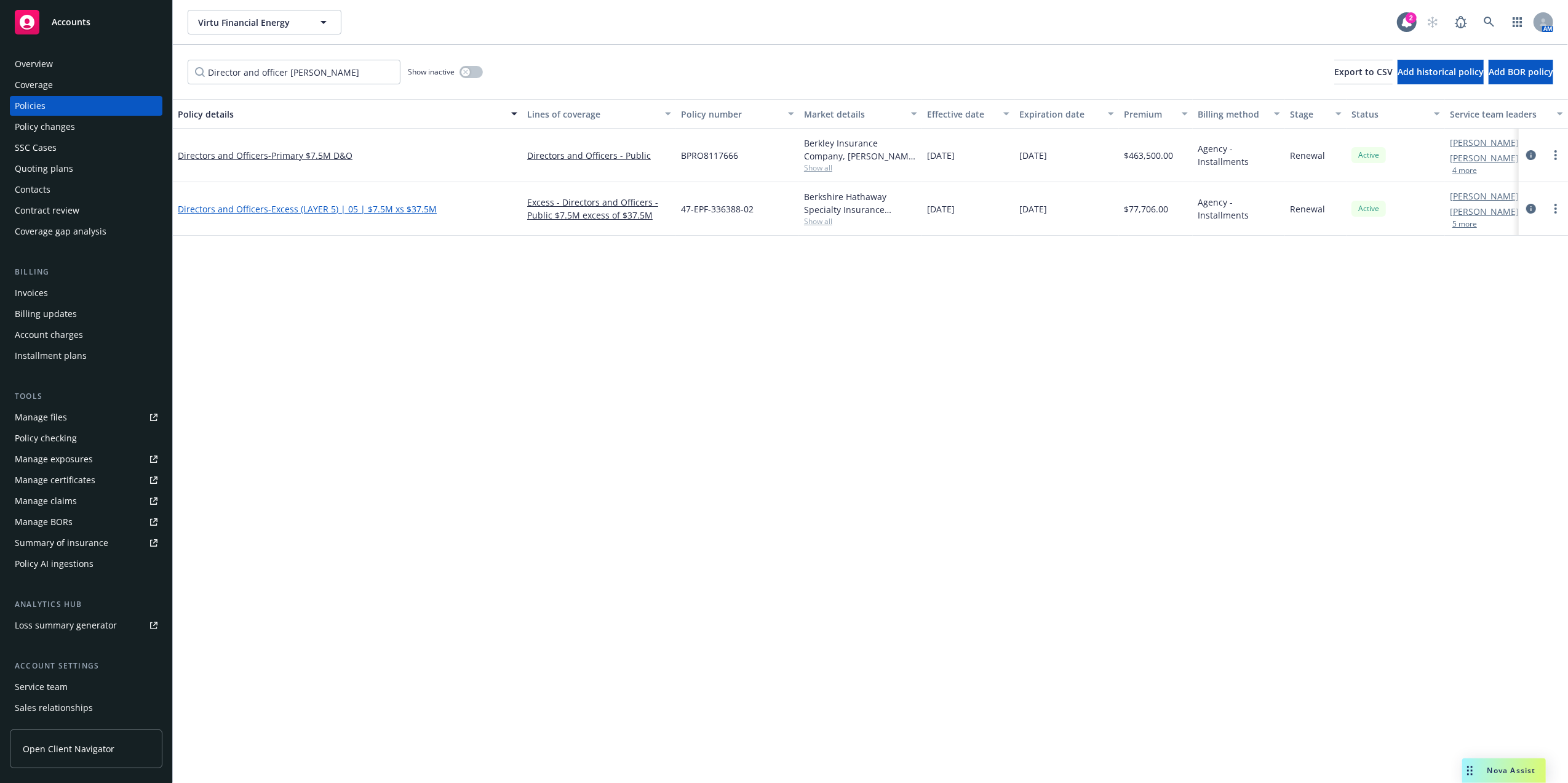
click at [314, 210] on span "- Excess (LAYER 5) | 05 | $7.5M xs $37.5M" at bounding box center [352, 209] width 169 height 12
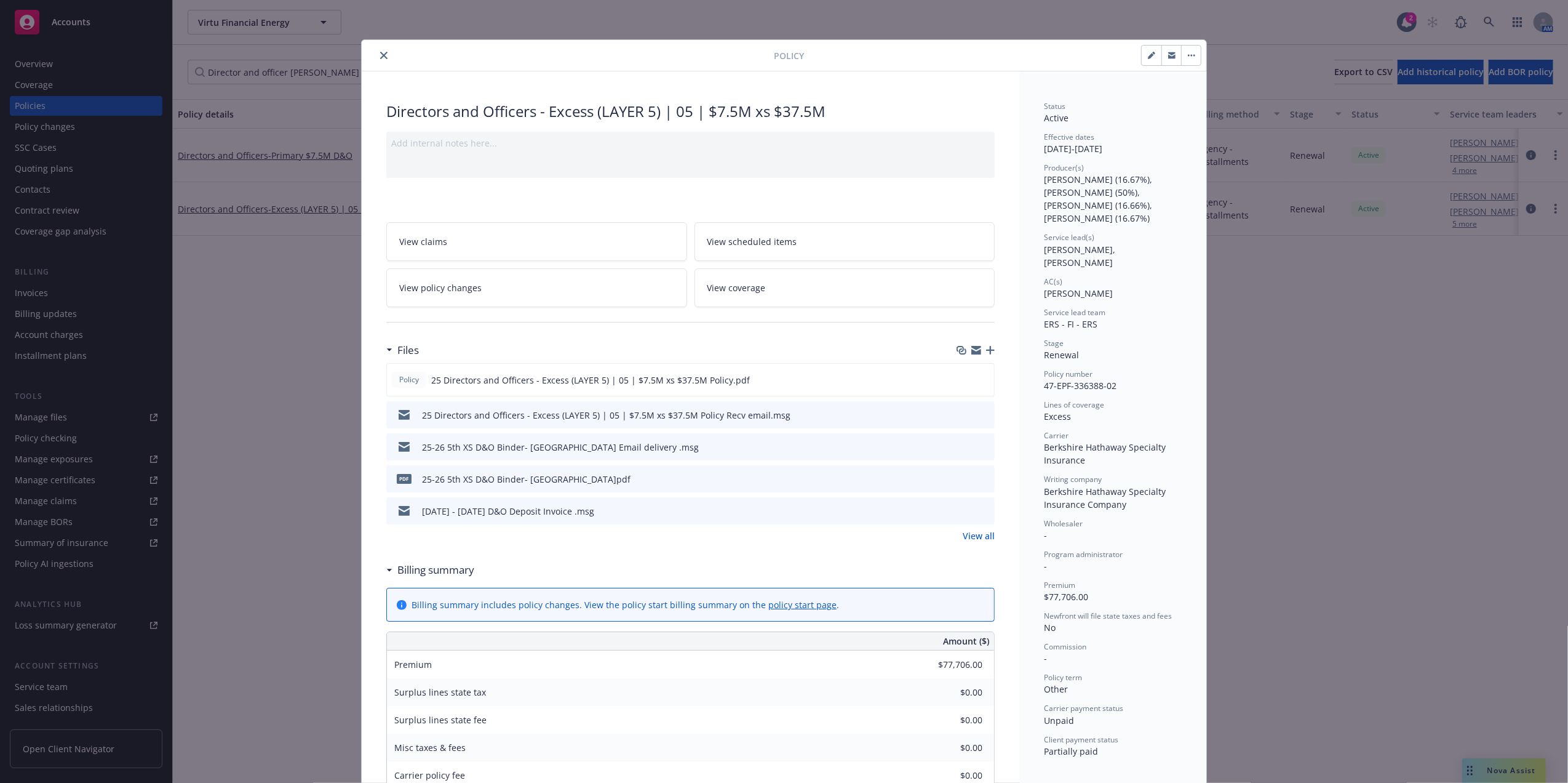
scroll to position [37, 0]
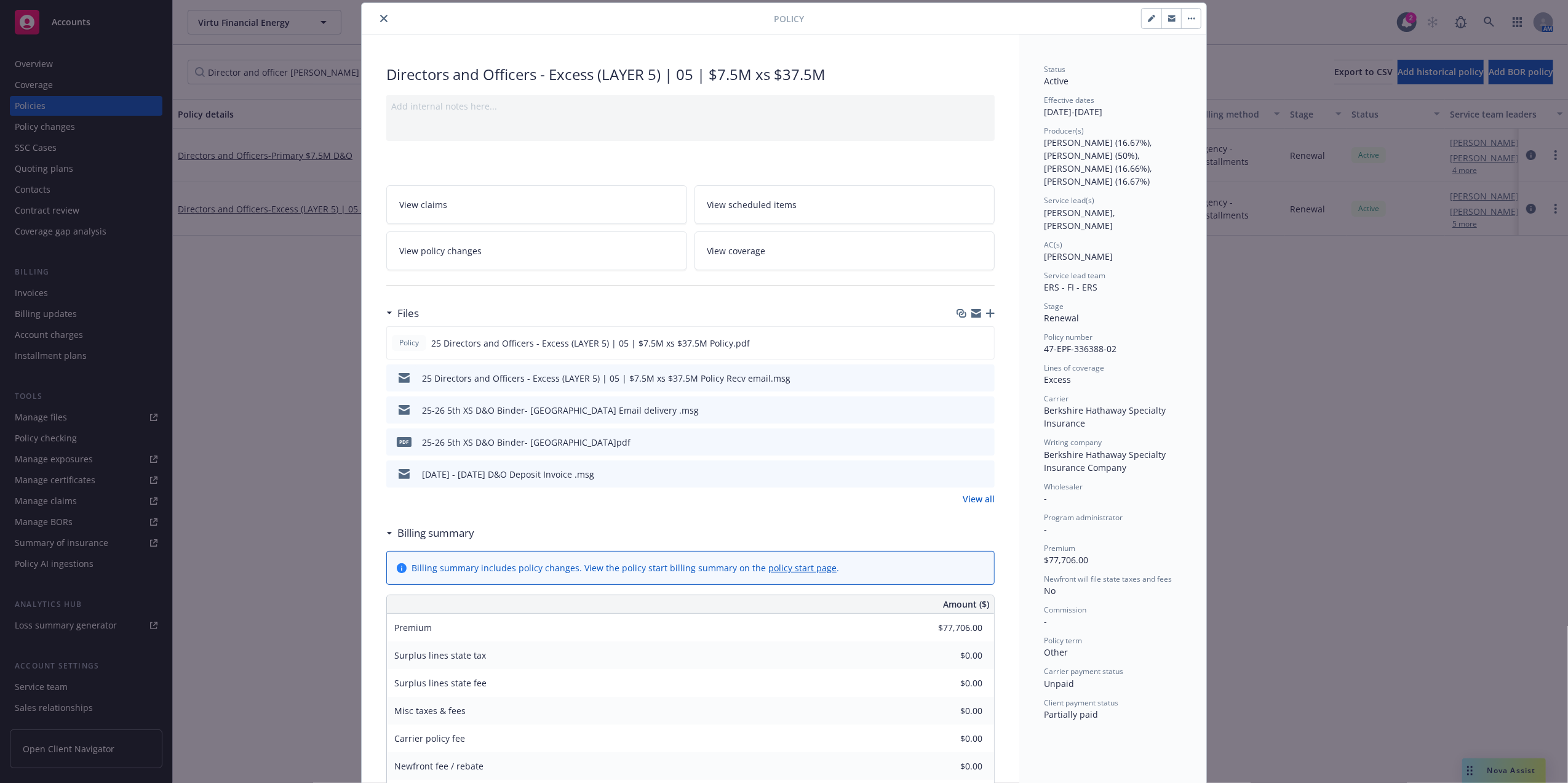
click at [1072, 343] on span "47-EPF-336388-02" at bounding box center [1080, 349] width 72 height 12
copy span "47-EPF-336388-02"
click at [380, 20] on icon "close" at bounding box center [384, 18] width 7 height 7
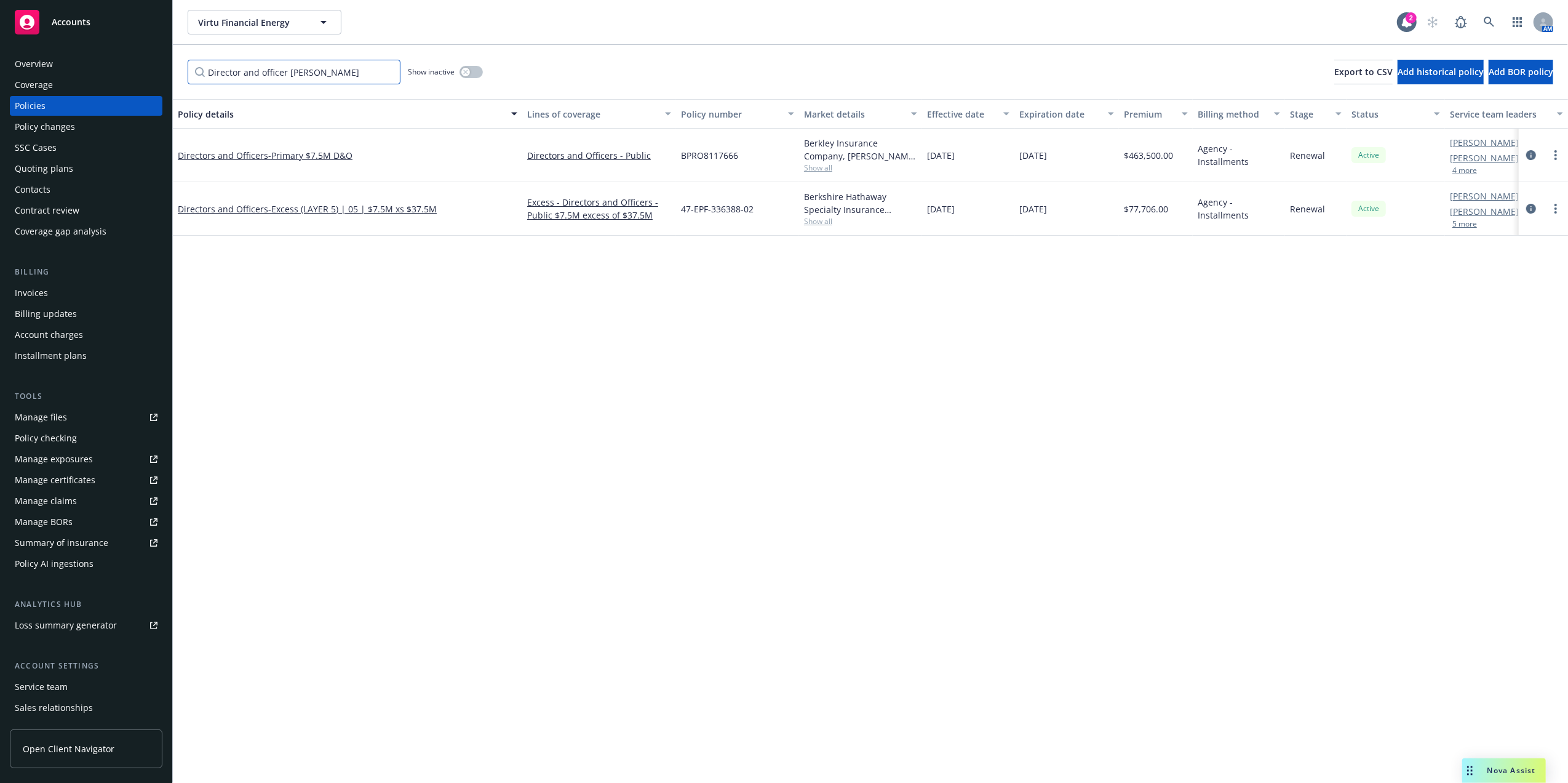
click at [291, 70] on input "Director and officer [PERSON_NAME]" at bounding box center [294, 72] width 213 height 25
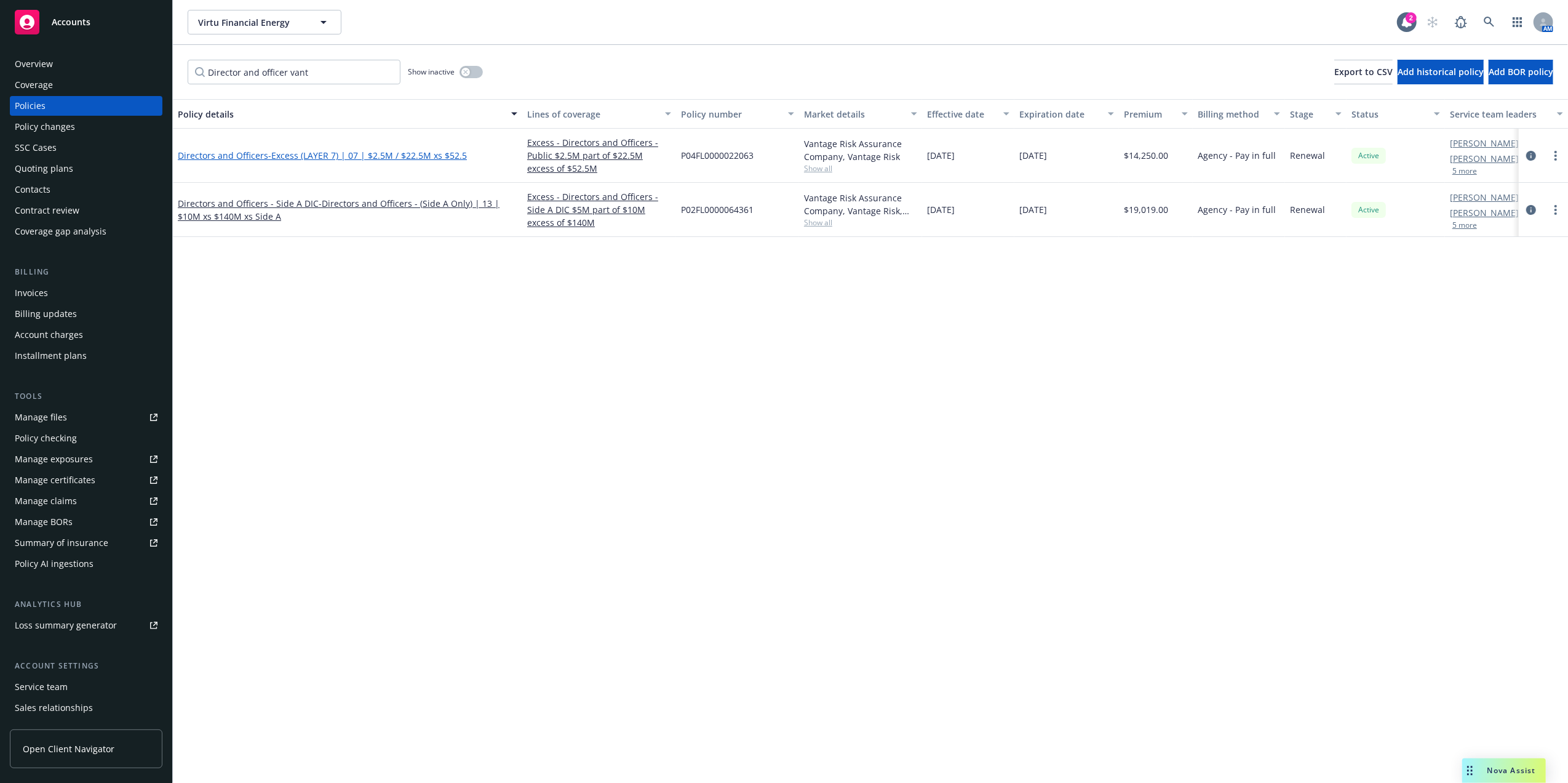
click at [361, 154] on span "- Excess (LAYER 7) | 07 | $2.5M / $22.5M xs $52.5" at bounding box center [367, 156] width 199 height 12
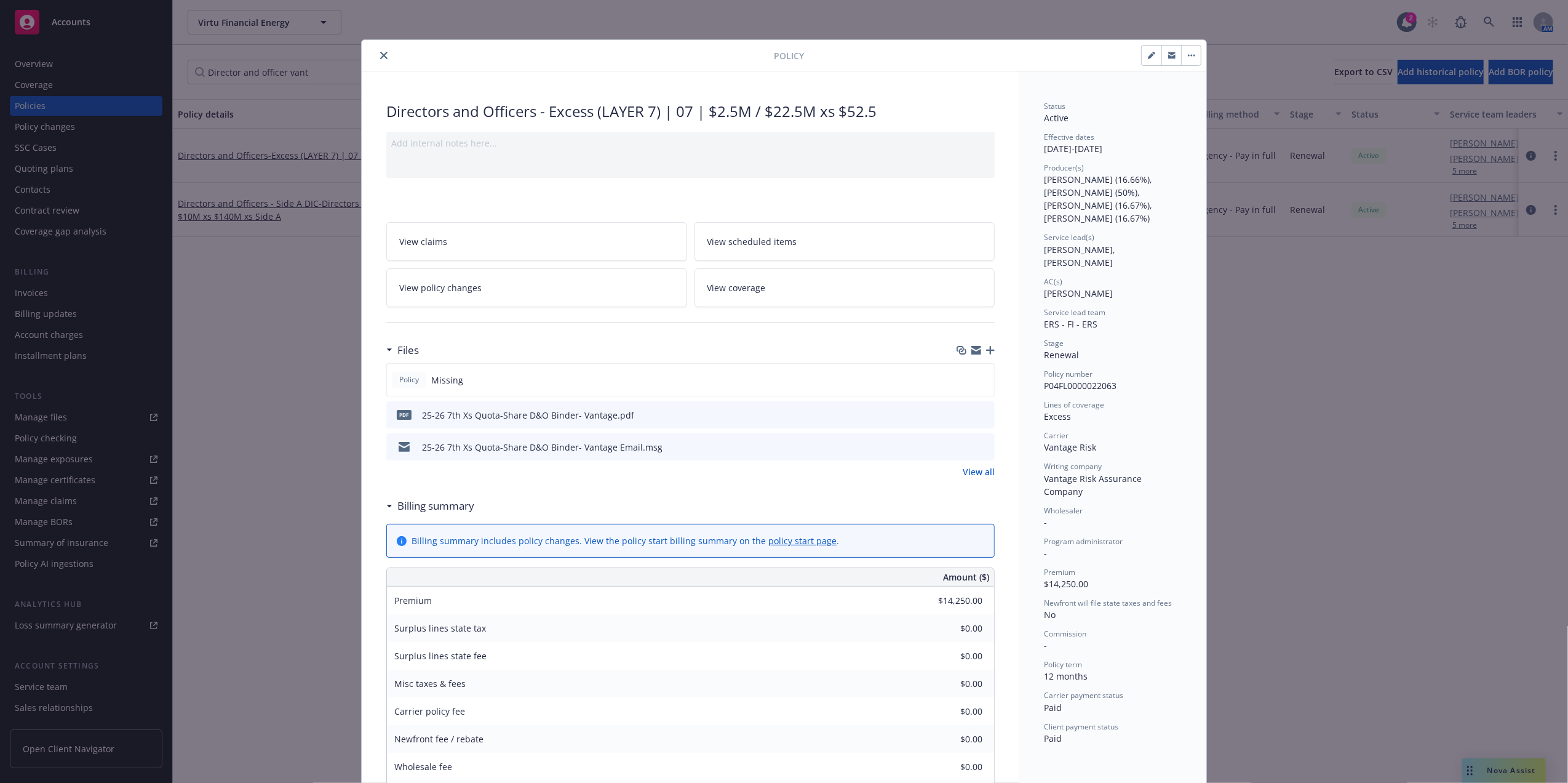
click at [1066, 380] on span "P04FL0000022063" at bounding box center [1080, 386] width 72 height 12
copy span "P04FL0000022063"
click at [376, 57] on button "close" at bounding box center [384, 55] width 15 height 15
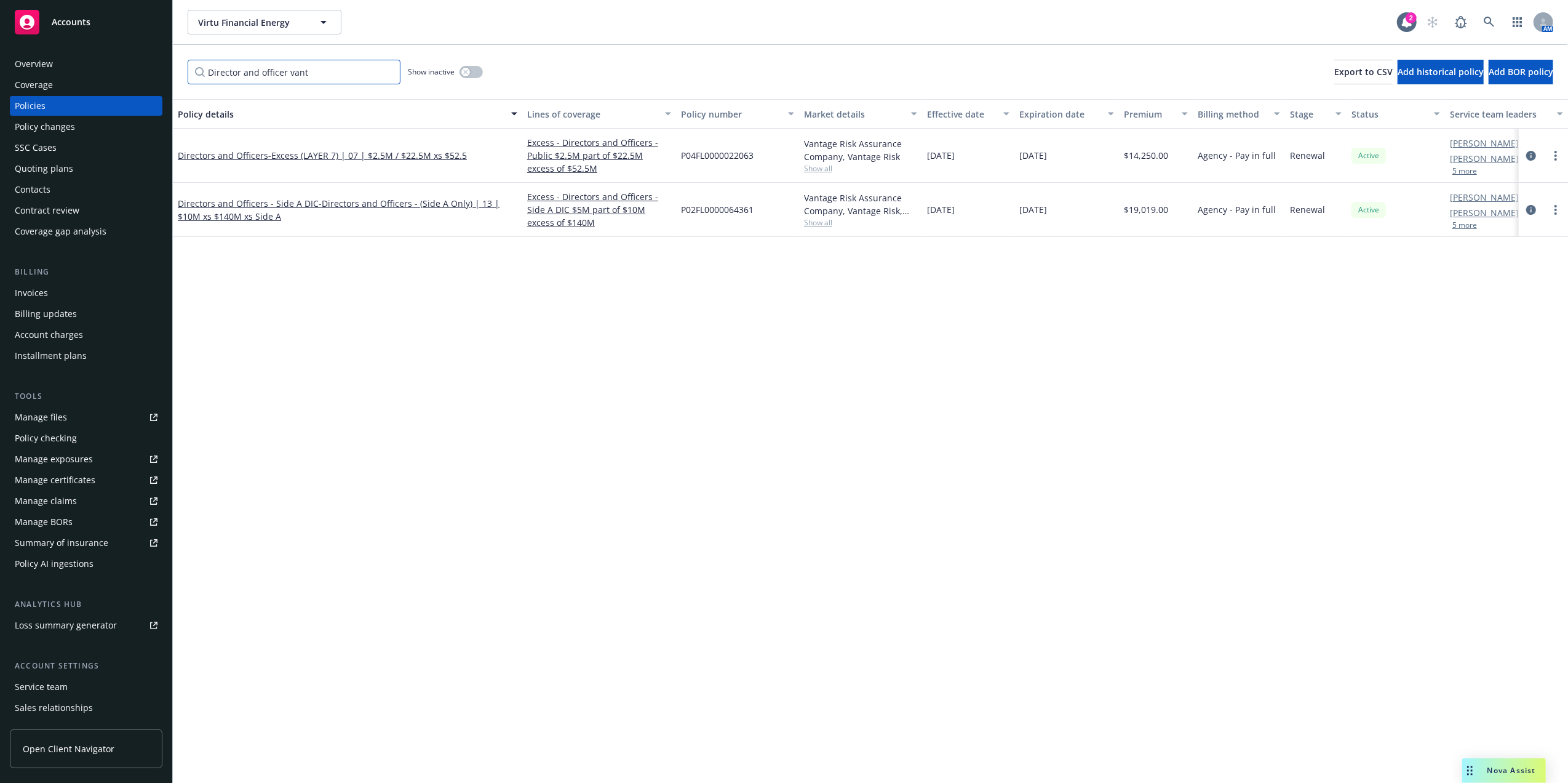
click at [285, 69] on input "Director and officer vant" at bounding box center [294, 72] width 213 height 25
click at [292, 69] on input "Director and officer vant" at bounding box center [294, 72] width 213 height 25
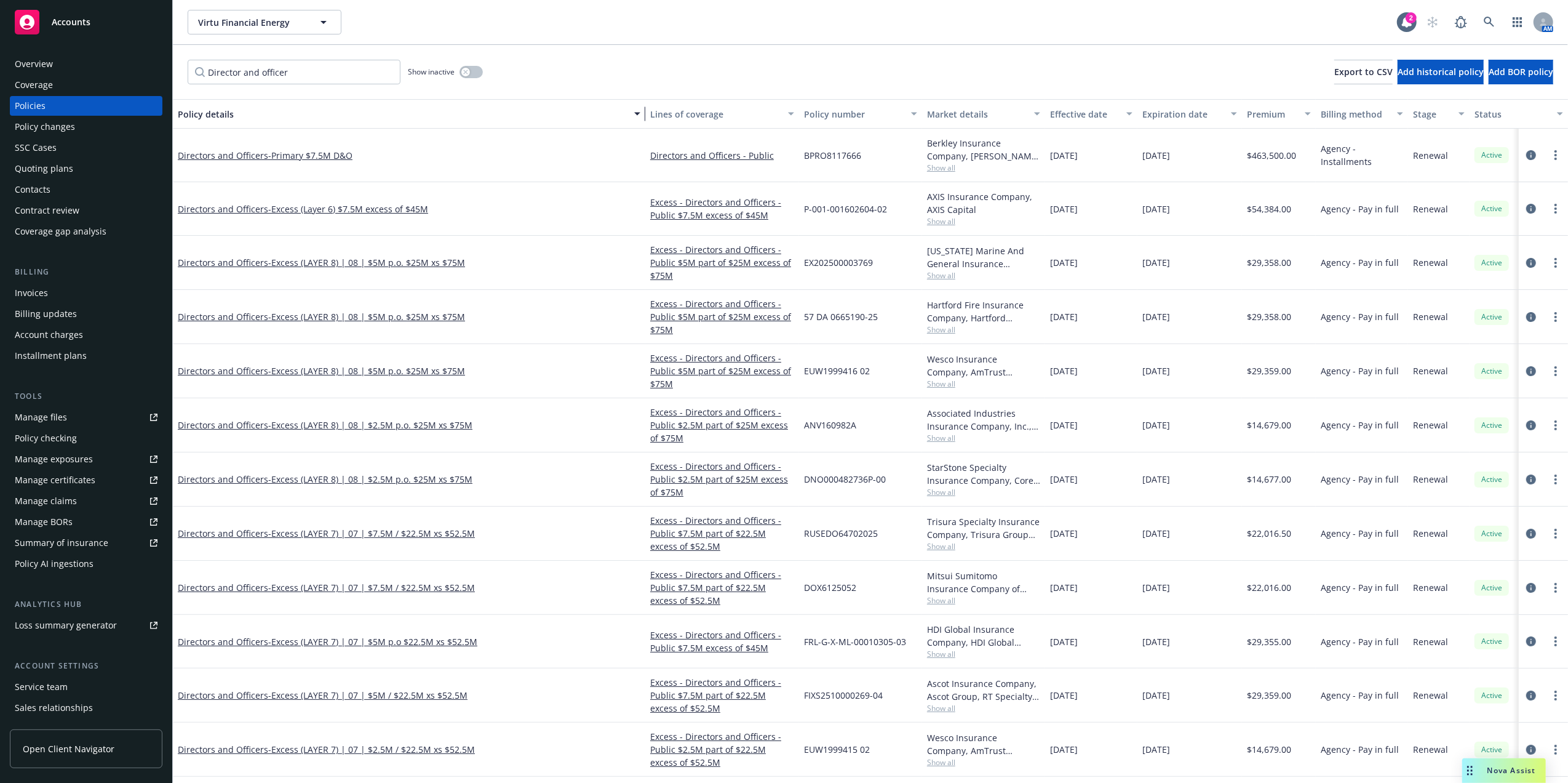
drag, startPoint x: 519, startPoint y: 108, endPoint x: 648, endPoint y: 113, distance: 129.1
click at [642, 113] on div "button" at bounding box center [639, 113] width 6 height 28
click at [947, 165] on span "Show all" at bounding box center [989, 167] width 113 height 10
click at [1084, 205] on span "[DATE]" at bounding box center [1069, 209] width 28 height 13
click at [956, 223] on span "Show all" at bounding box center [989, 221] width 113 height 10
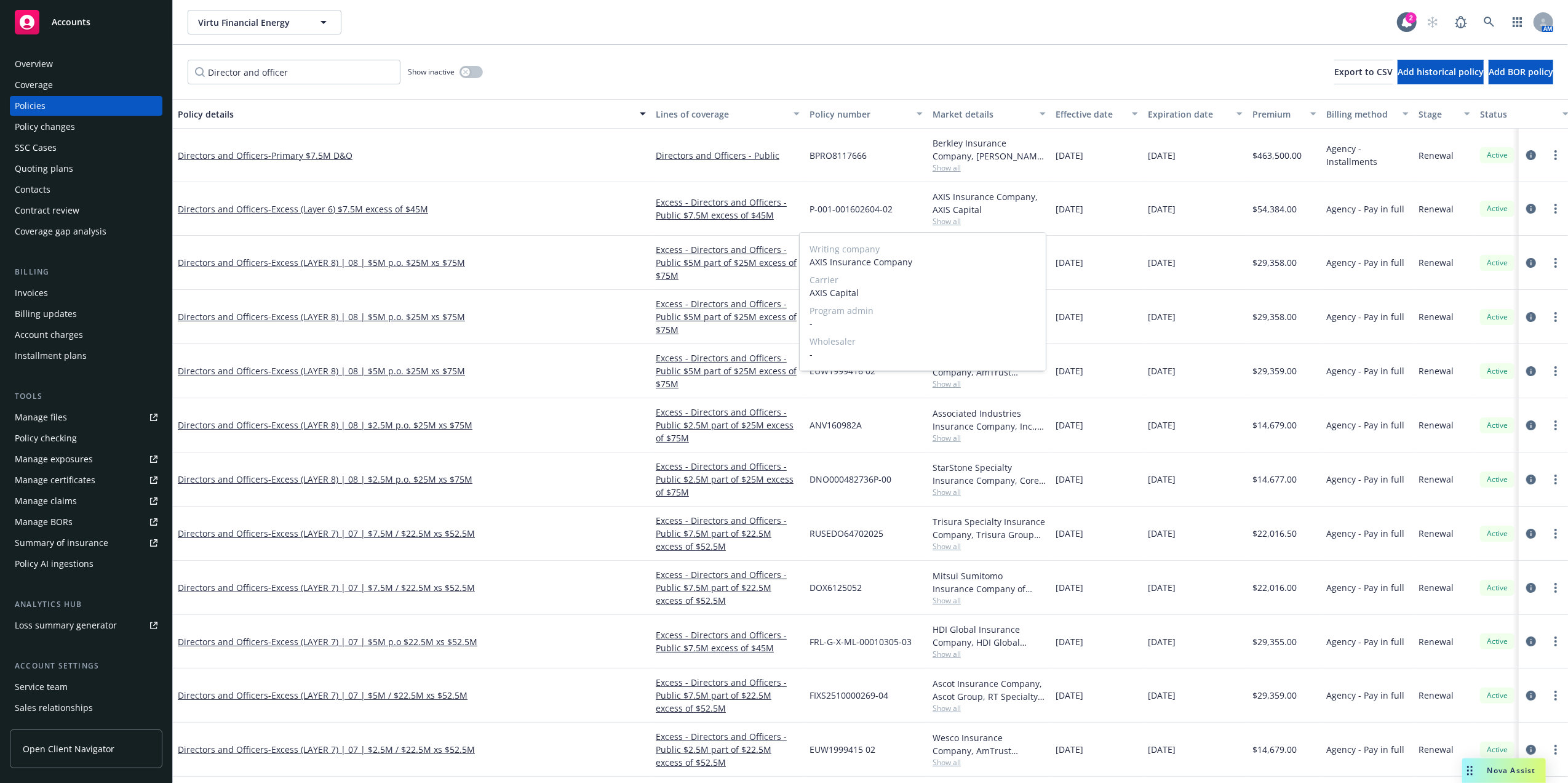
click at [1039, 277] on div "Writing company AXIS Insurance Company Carrier AXIS Capital Program admin - Who…" at bounding box center [923, 302] width 246 height 138
click at [1056, 220] on div "[DATE]" at bounding box center [1097, 209] width 92 height 53
click at [945, 274] on span "Show all" at bounding box center [989, 276] width 113 height 10
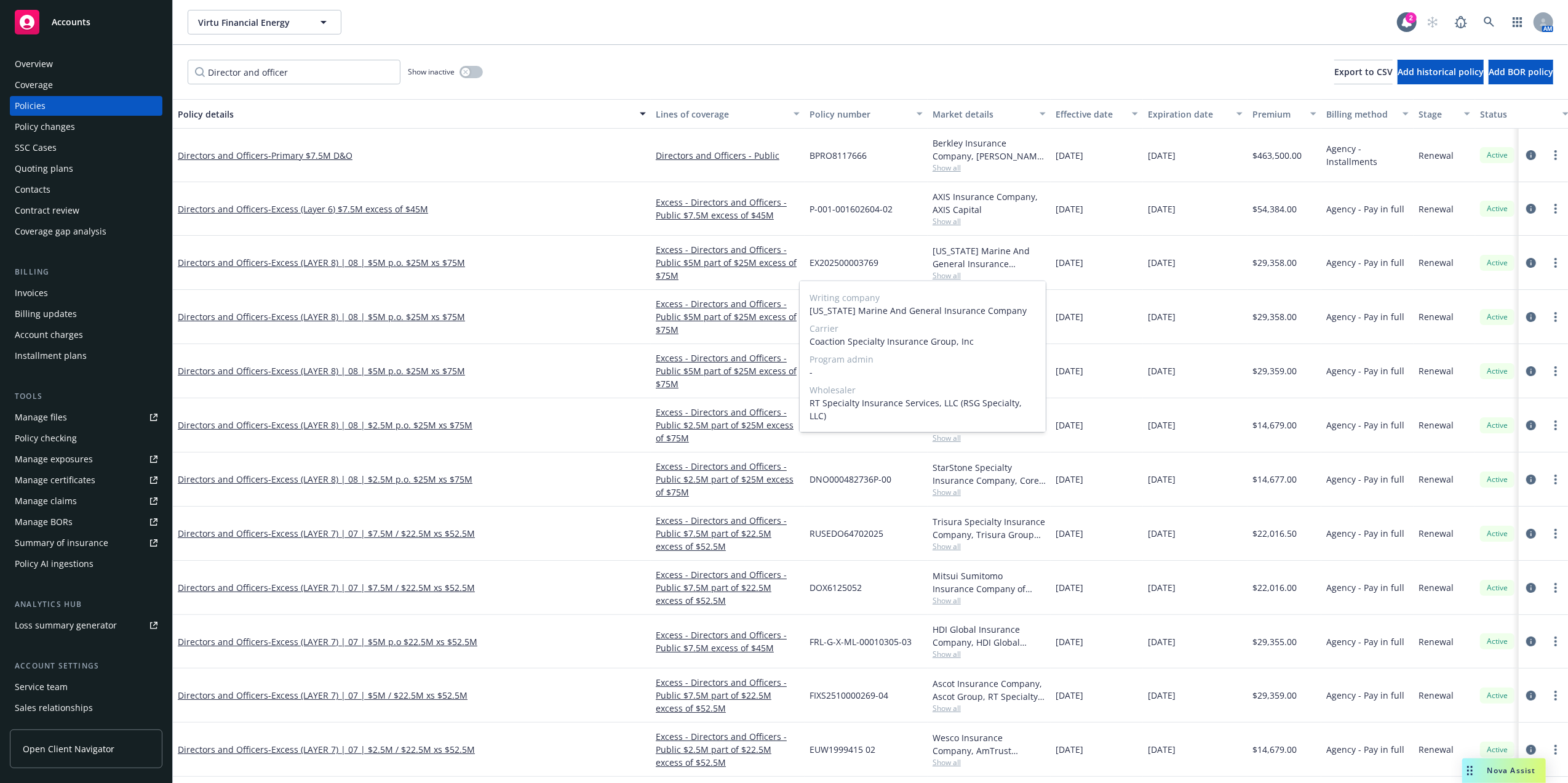
click at [1035, 255] on div "[US_STATE] Marine And General Insurance Company, Coaction Specialty Insurance G…" at bounding box center [989, 257] width 113 height 26
click at [263, 109] on div "Policy details" at bounding box center [405, 114] width 455 height 13
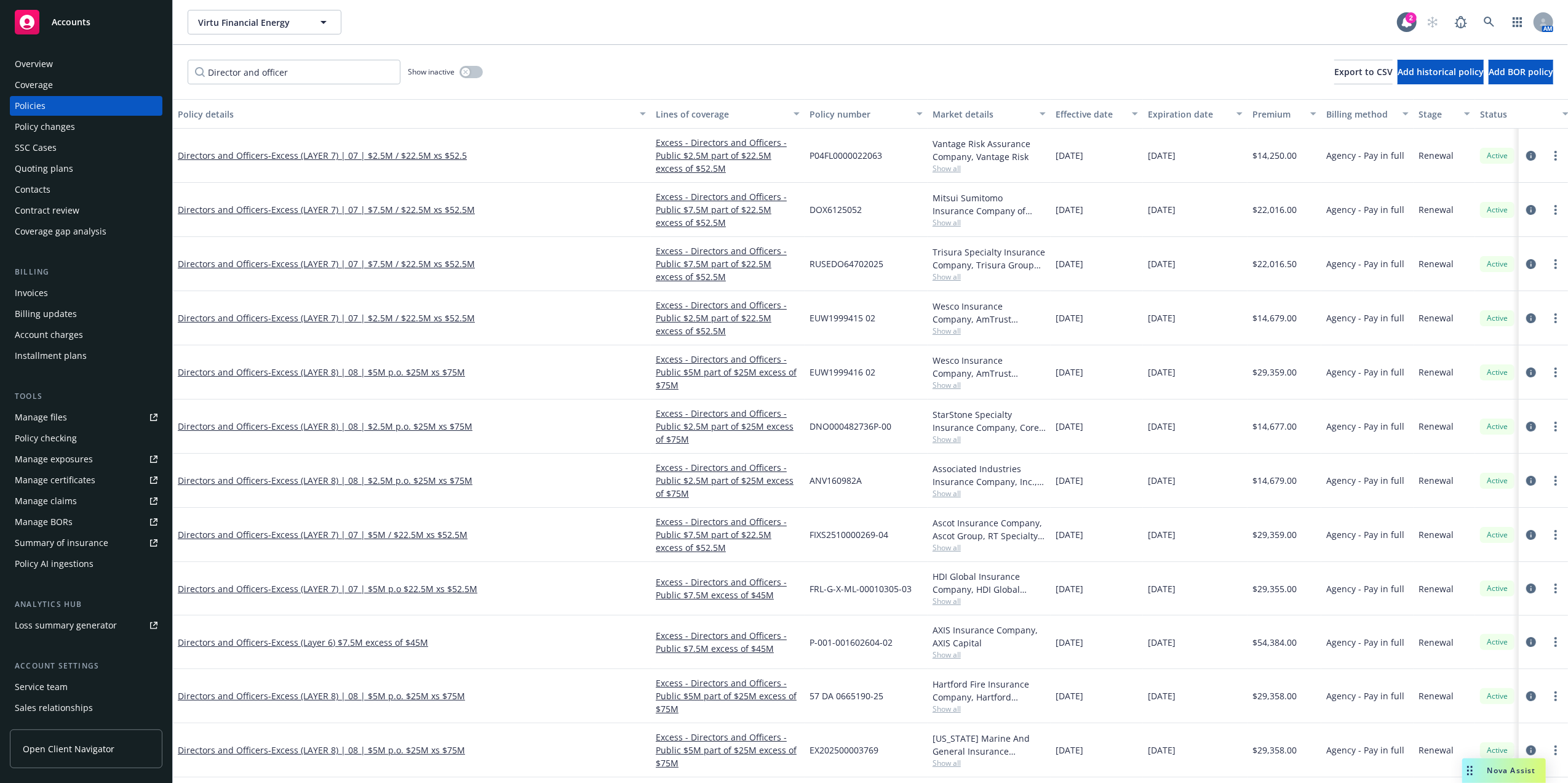
click at [266, 111] on div "Policy details" at bounding box center [405, 114] width 455 height 13
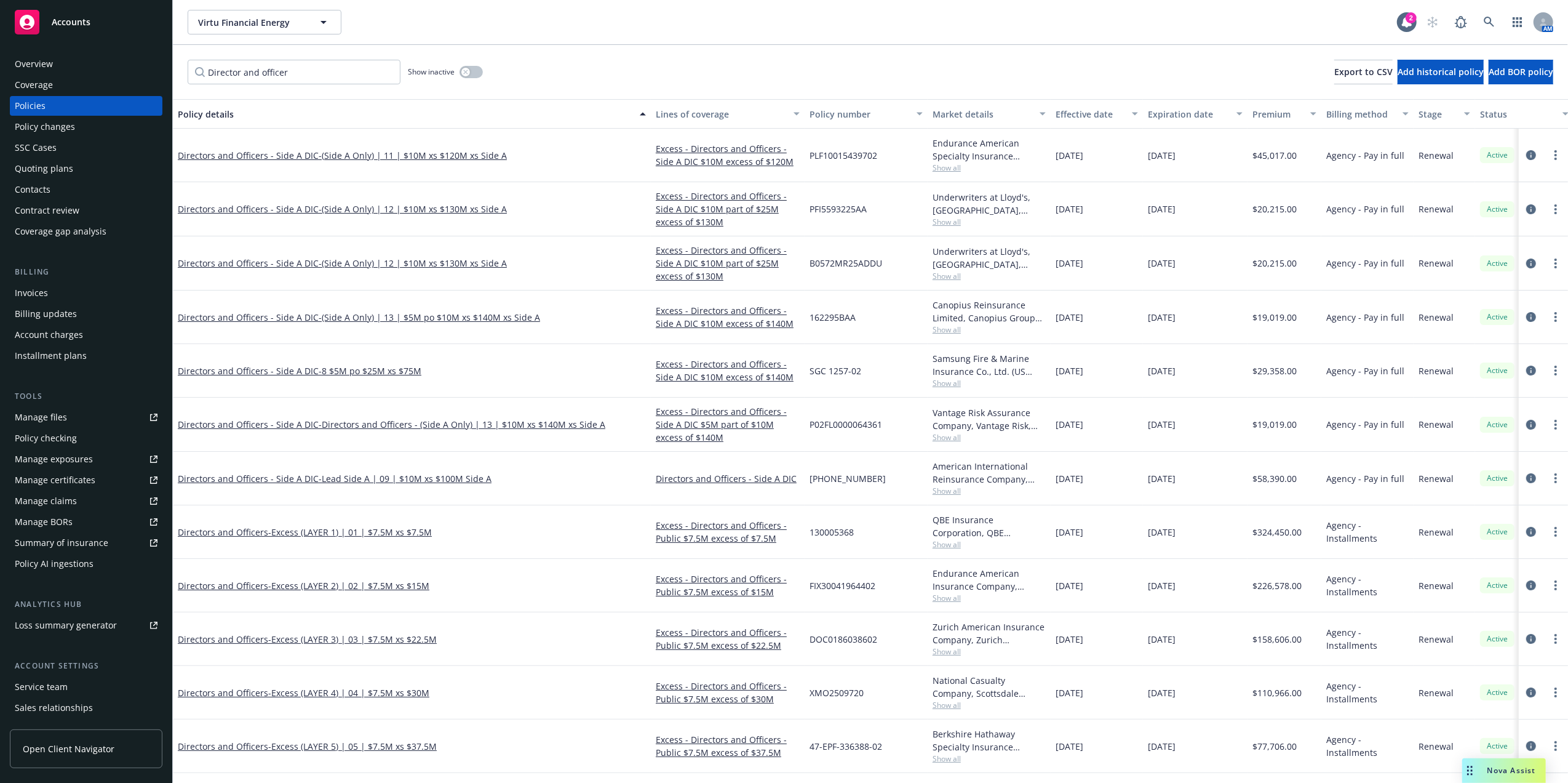
click at [207, 116] on div "Policy details" at bounding box center [405, 114] width 455 height 13
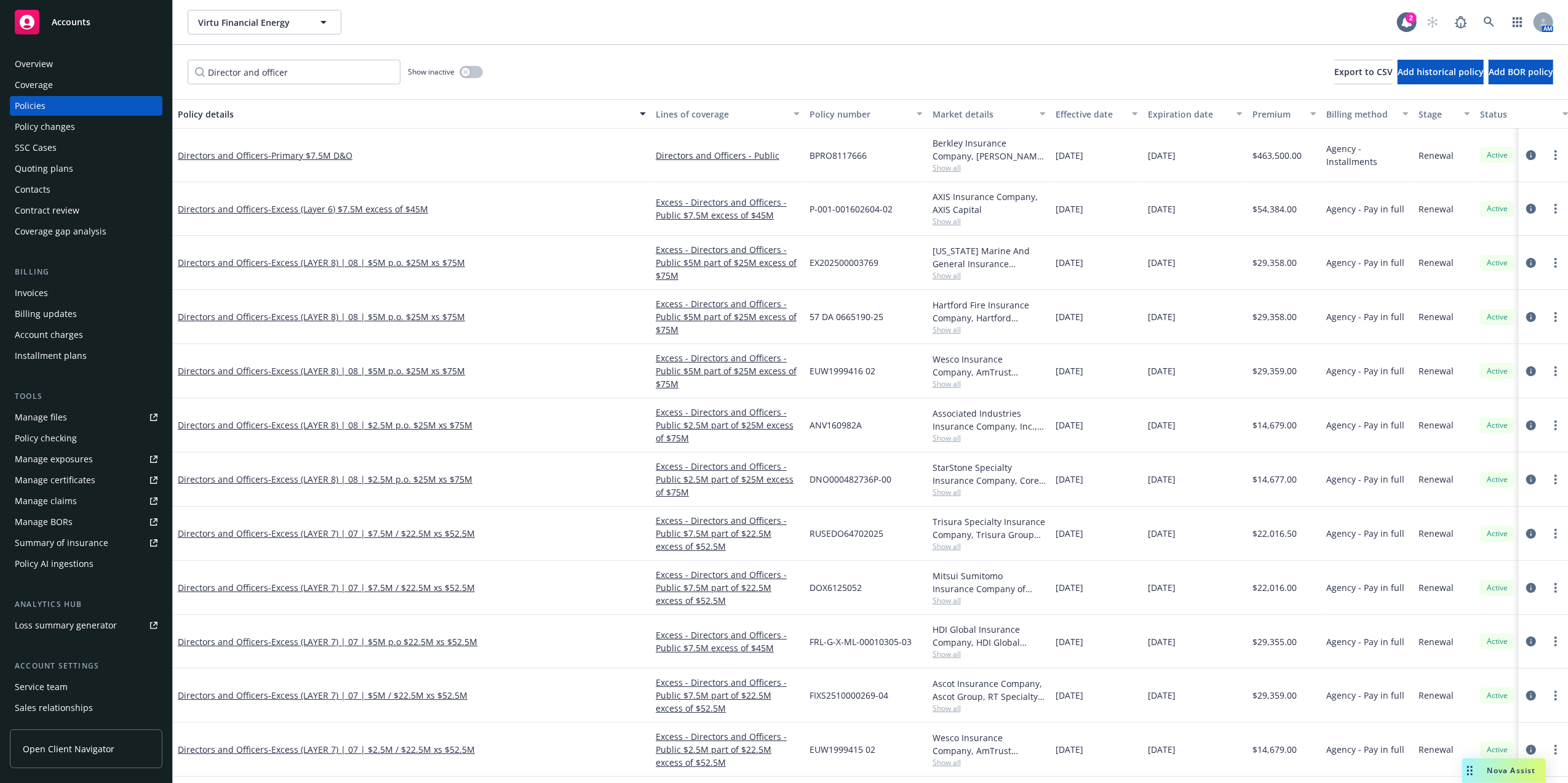
click at [207, 116] on div "Policy details" at bounding box center [405, 114] width 455 height 13
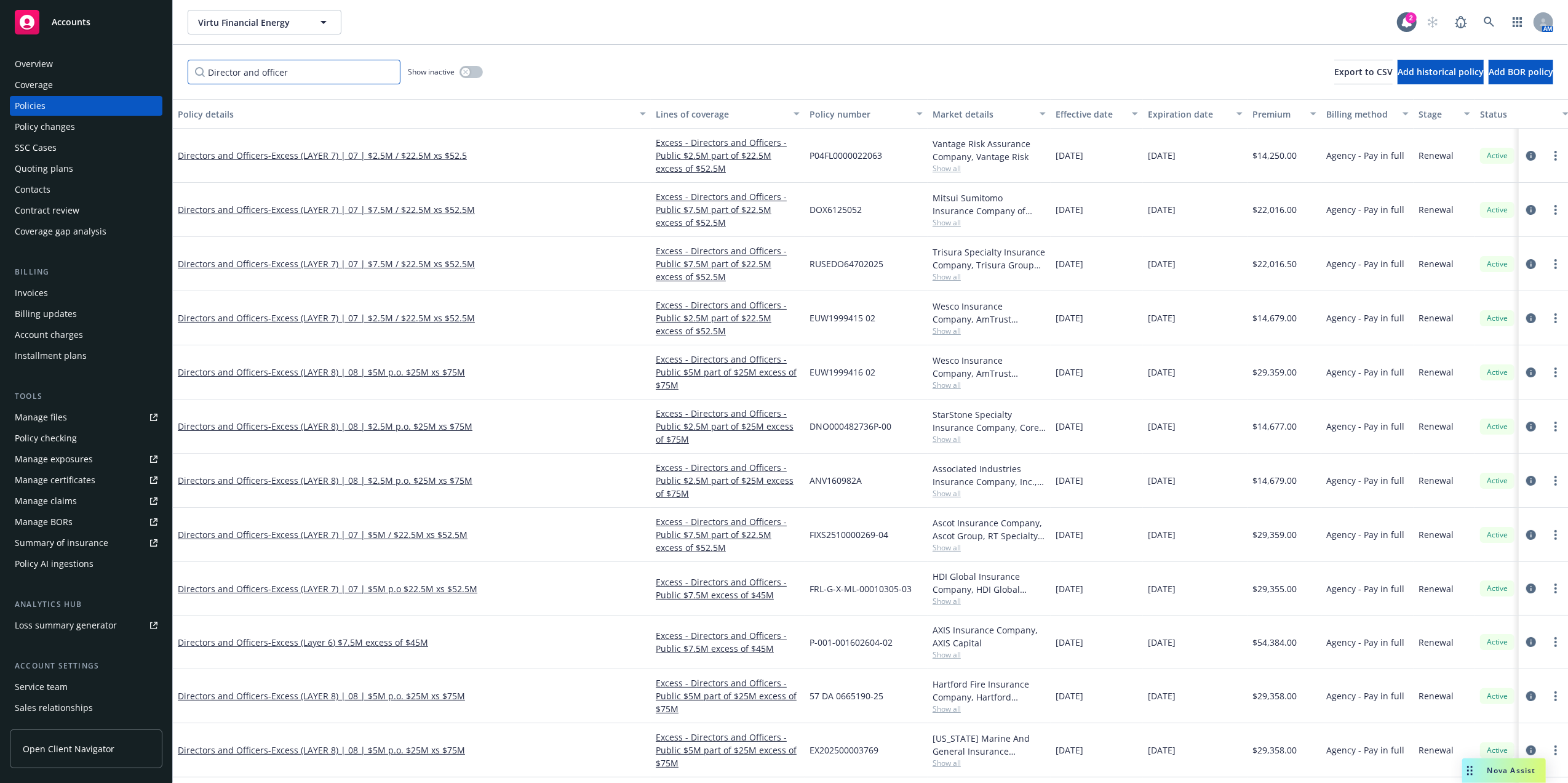
click at [329, 77] on input "Director and officer" at bounding box center [294, 72] width 213 height 25
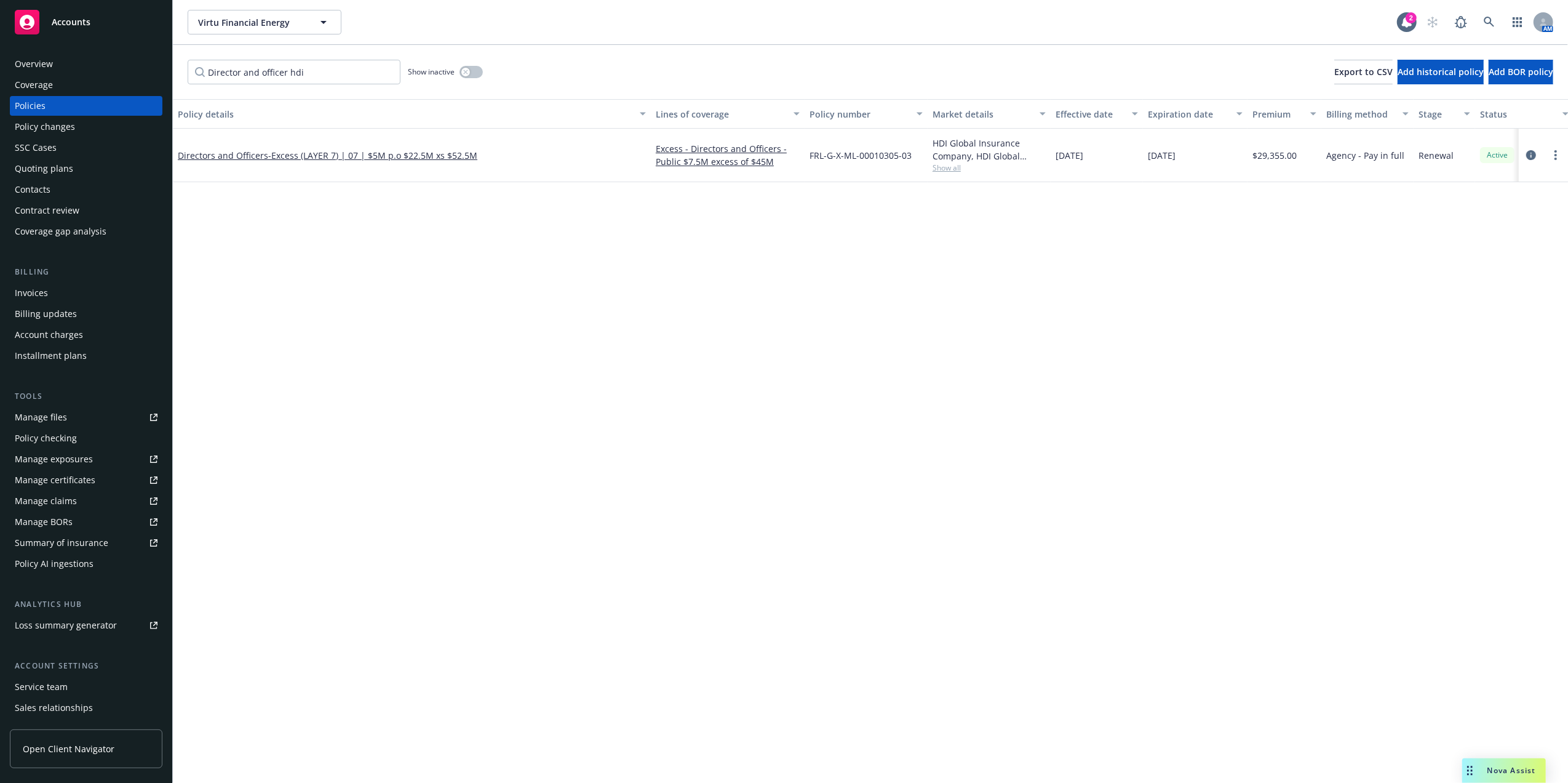
click at [872, 156] on span "FRL-G-X-ML-00010305-03" at bounding box center [860, 156] width 102 height 13
copy span "FRL-G-X-ML-00010305-03"
drag, startPoint x: 602, startPoint y: 284, endPoint x: 333, endPoint y: 122, distance: 314.0
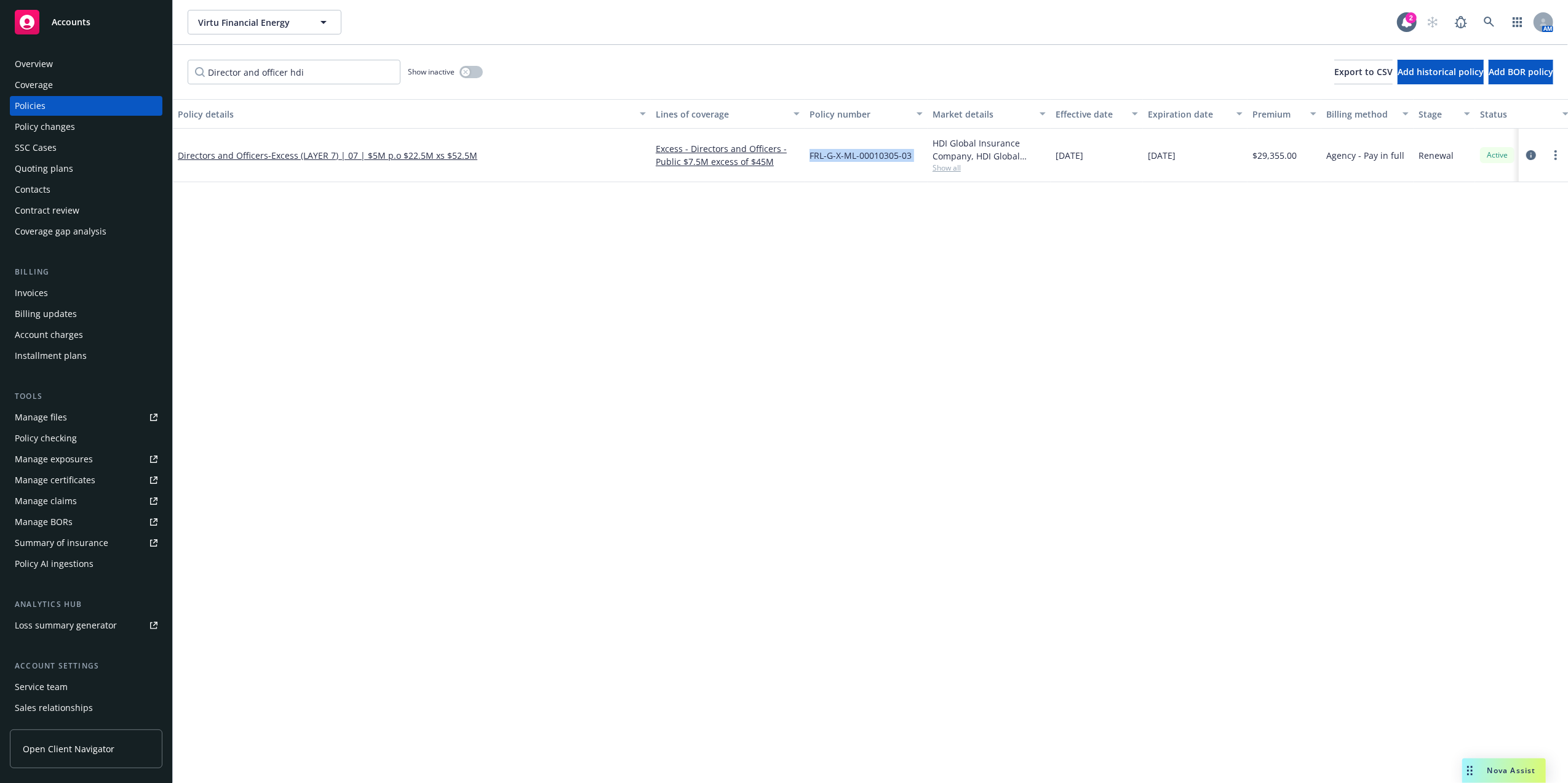
click at [602, 284] on div "Policy details Lines of coverage Policy number Market details Effective date Ex…" at bounding box center [870, 441] width 1395 height 684
click at [318, 148] on div "Directors and Officers - Excess (LAYER 7) | 07 | $5M p.o $22.5M xs $52.5M" at bounding box center [412, 155] width 478 height 53
click at [313, 156] on span "- Excess (LAYER 7) | 07 | $5M p.o $22.5M xs $52.5M" at bounding box center [372, 156] width 209 height 12
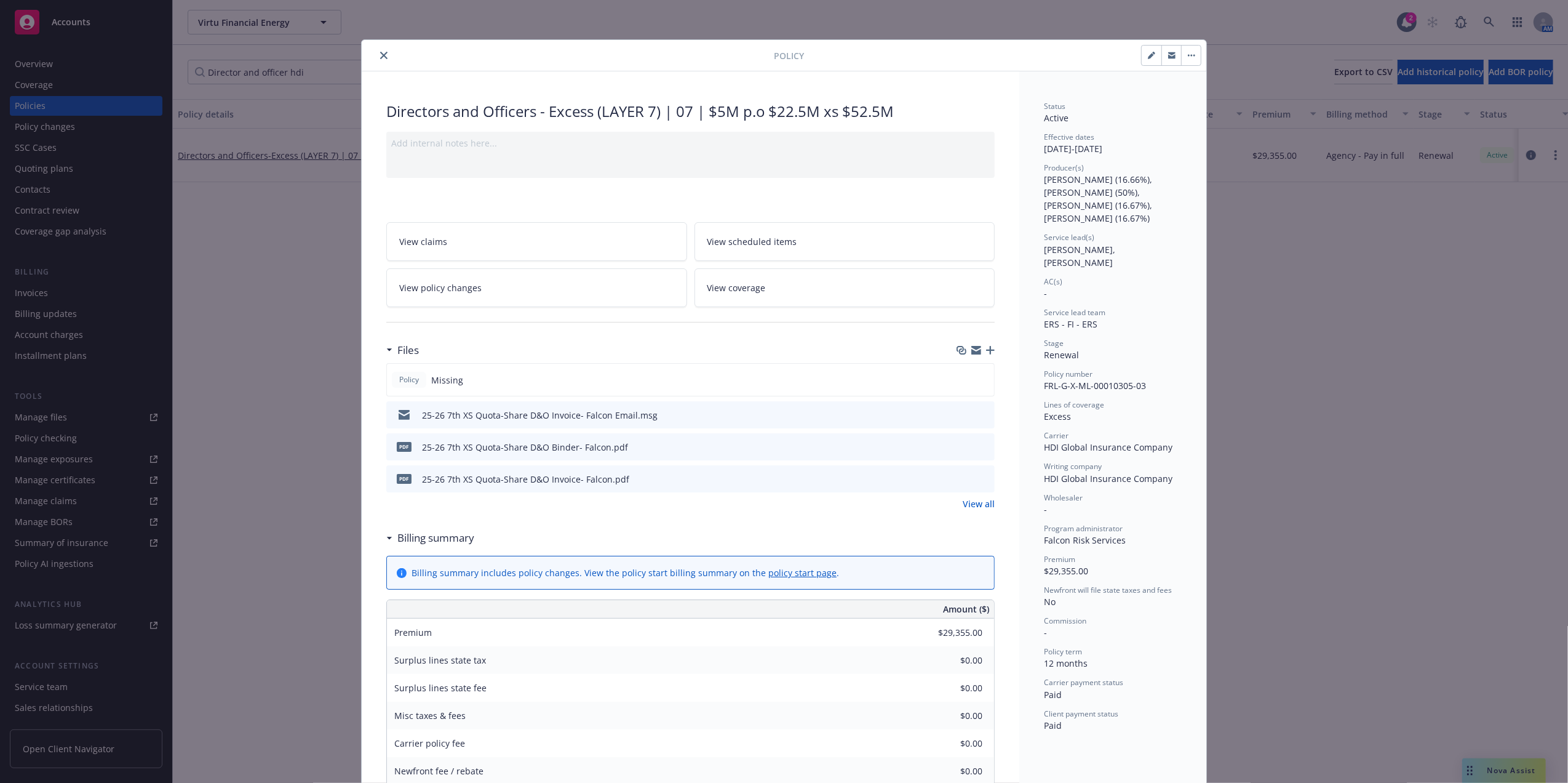
click at [379, 50] on button "close" at bounding box center [384, 55] width 15 height 15
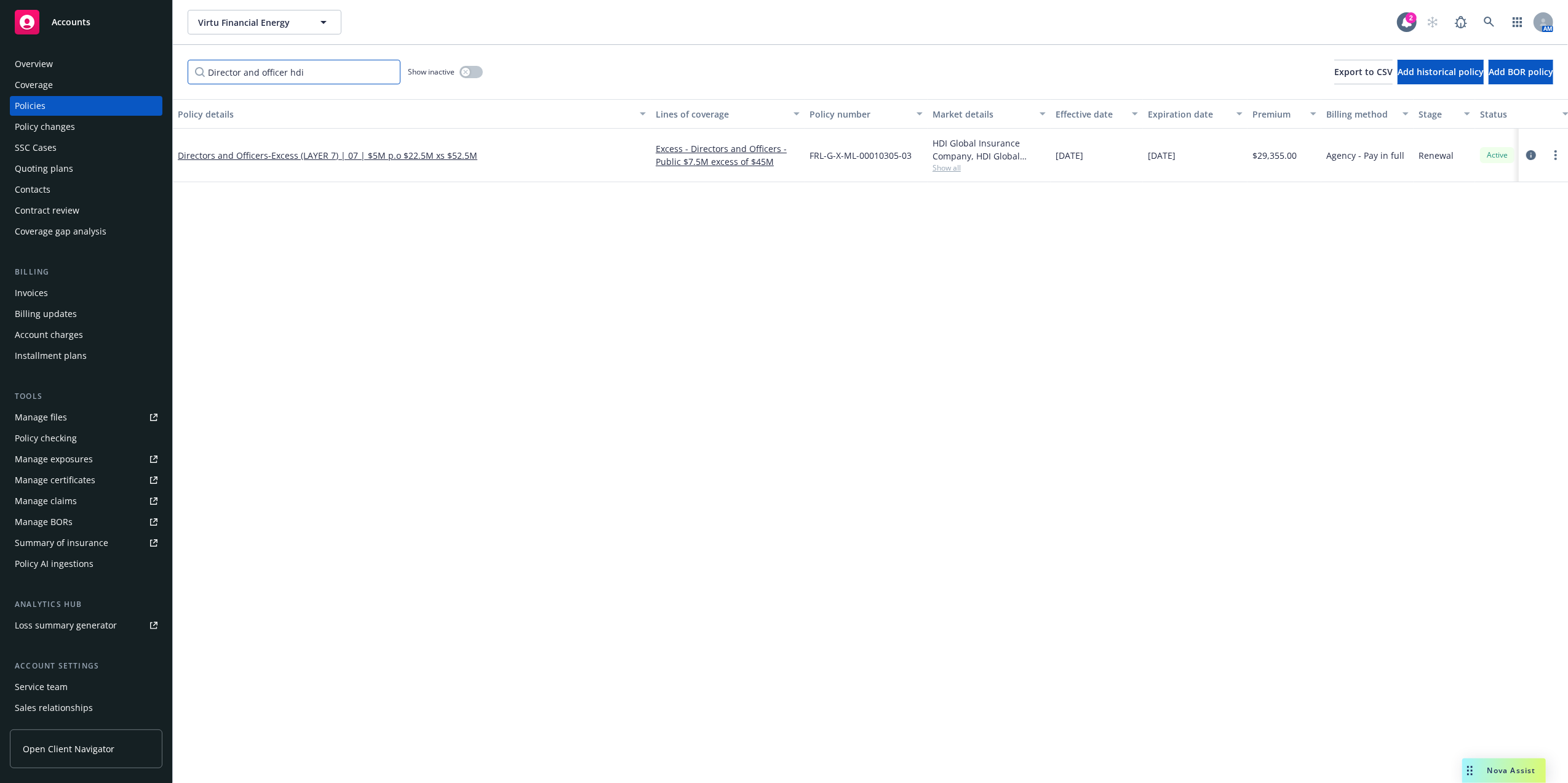
click at [313, 72] on input "Director and officer hdi" at bounding box center [294, 72] width 213 height 25
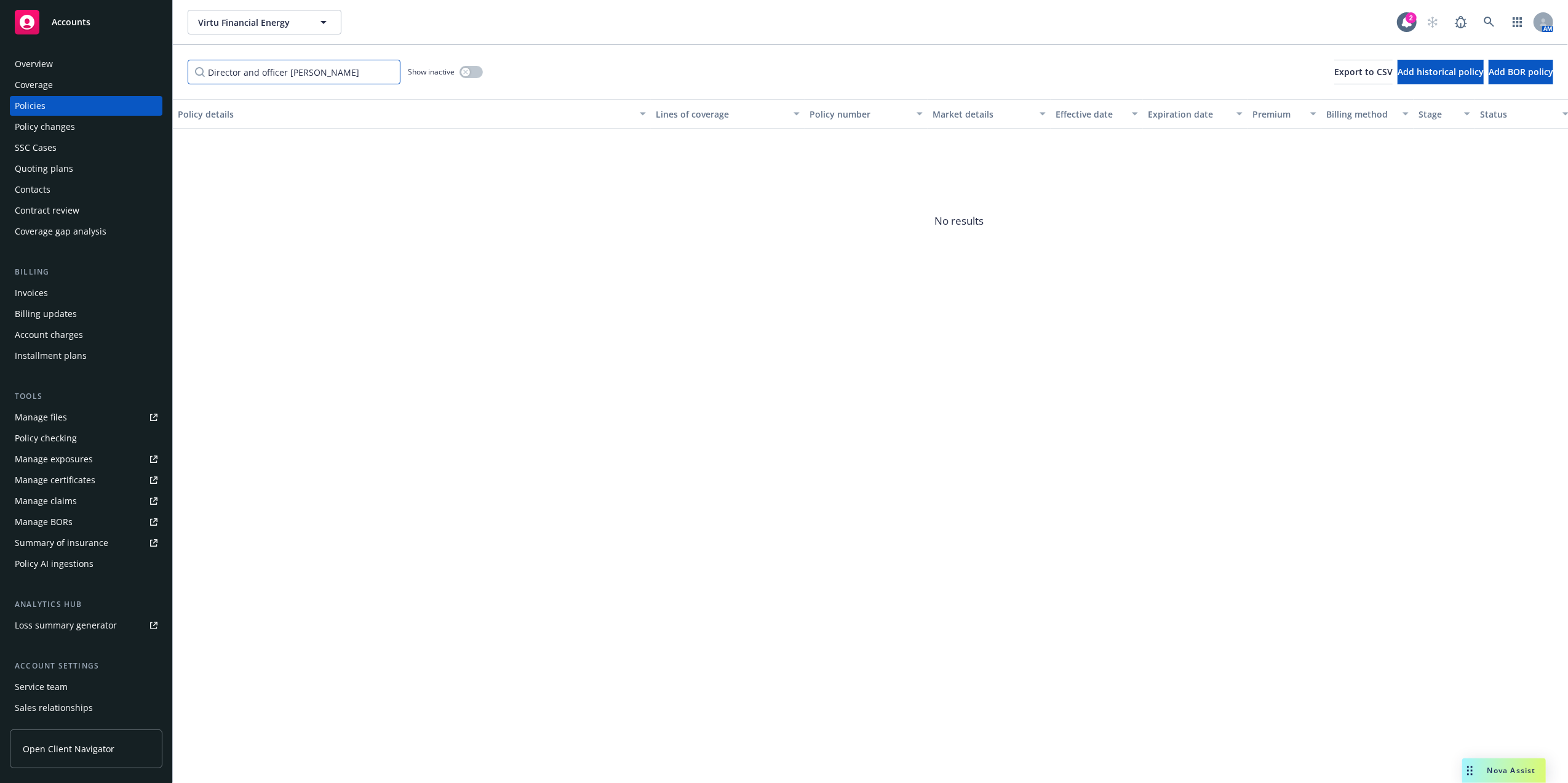
click at [307, 72] on input "Director and officer [PERSON_NAME]" at bounding box center [294, 72] width 213 height 25
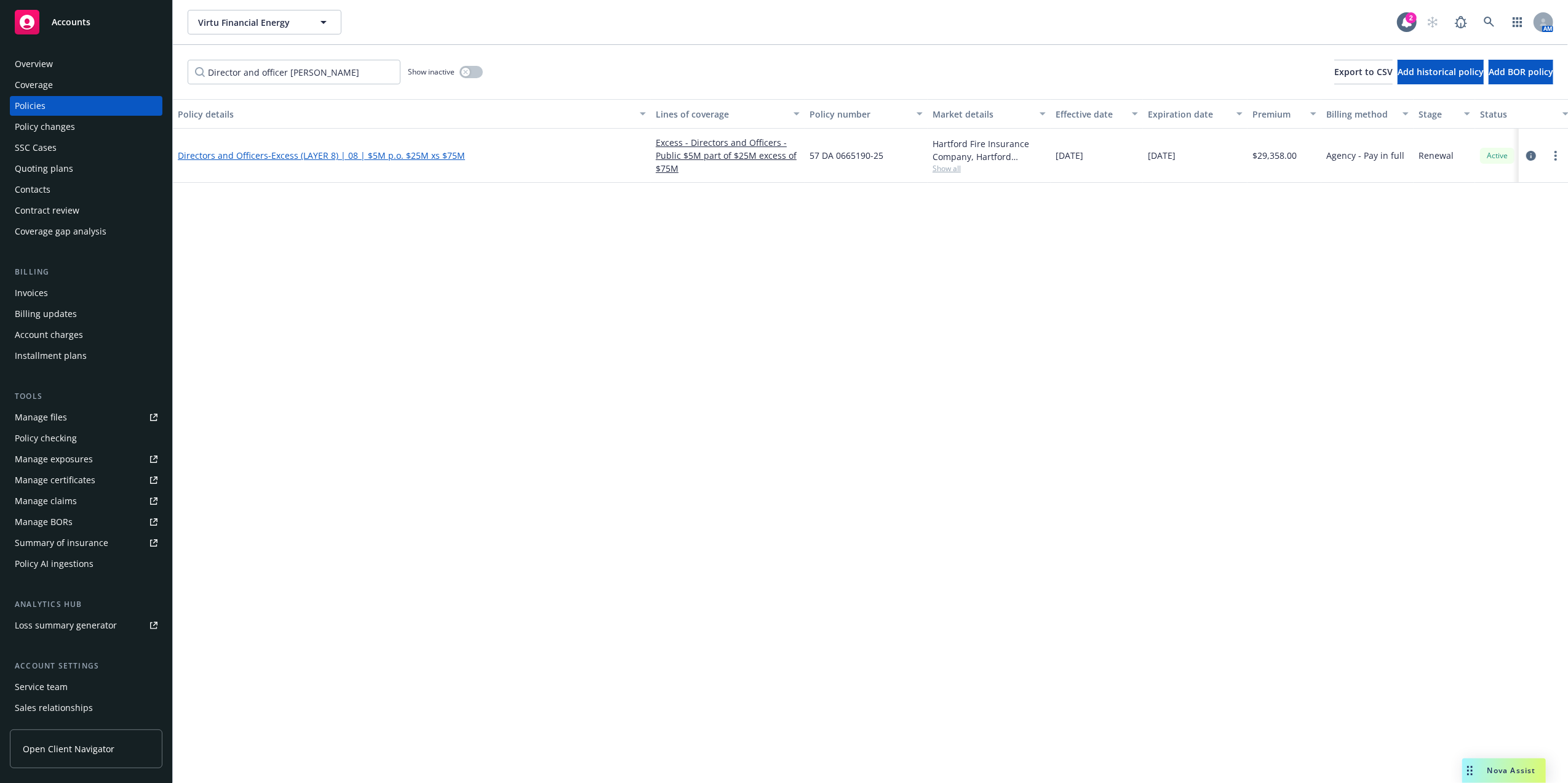
click at [328, 158] on span "- Excess (LAYER 8) | 08 | $5M p.o. $25M xs $75M" at bounding box center [367, 156] width 197 height 12
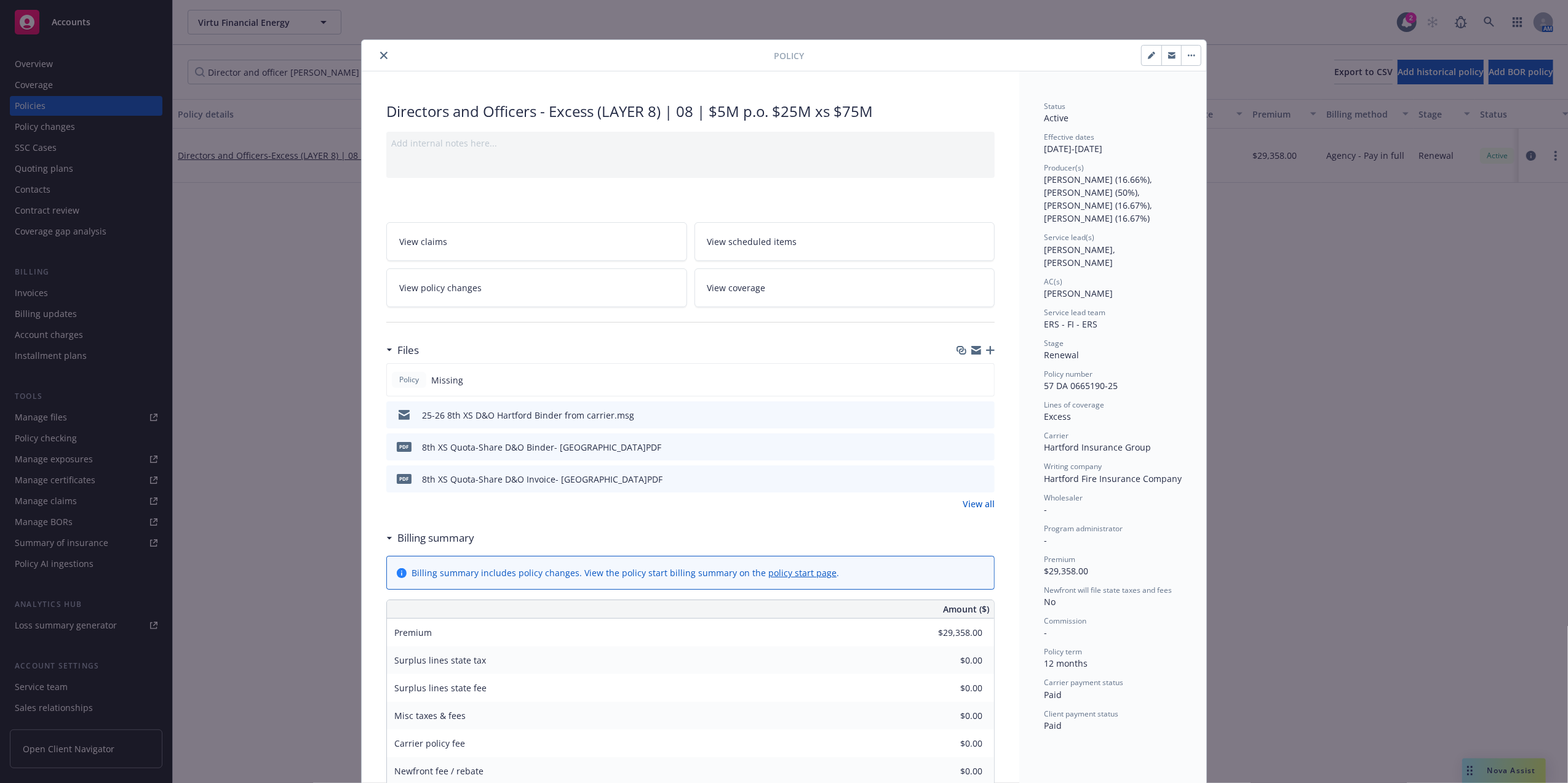
click at [376, 61] on button "close" at bounding box center [384, 55] width 15 height 15
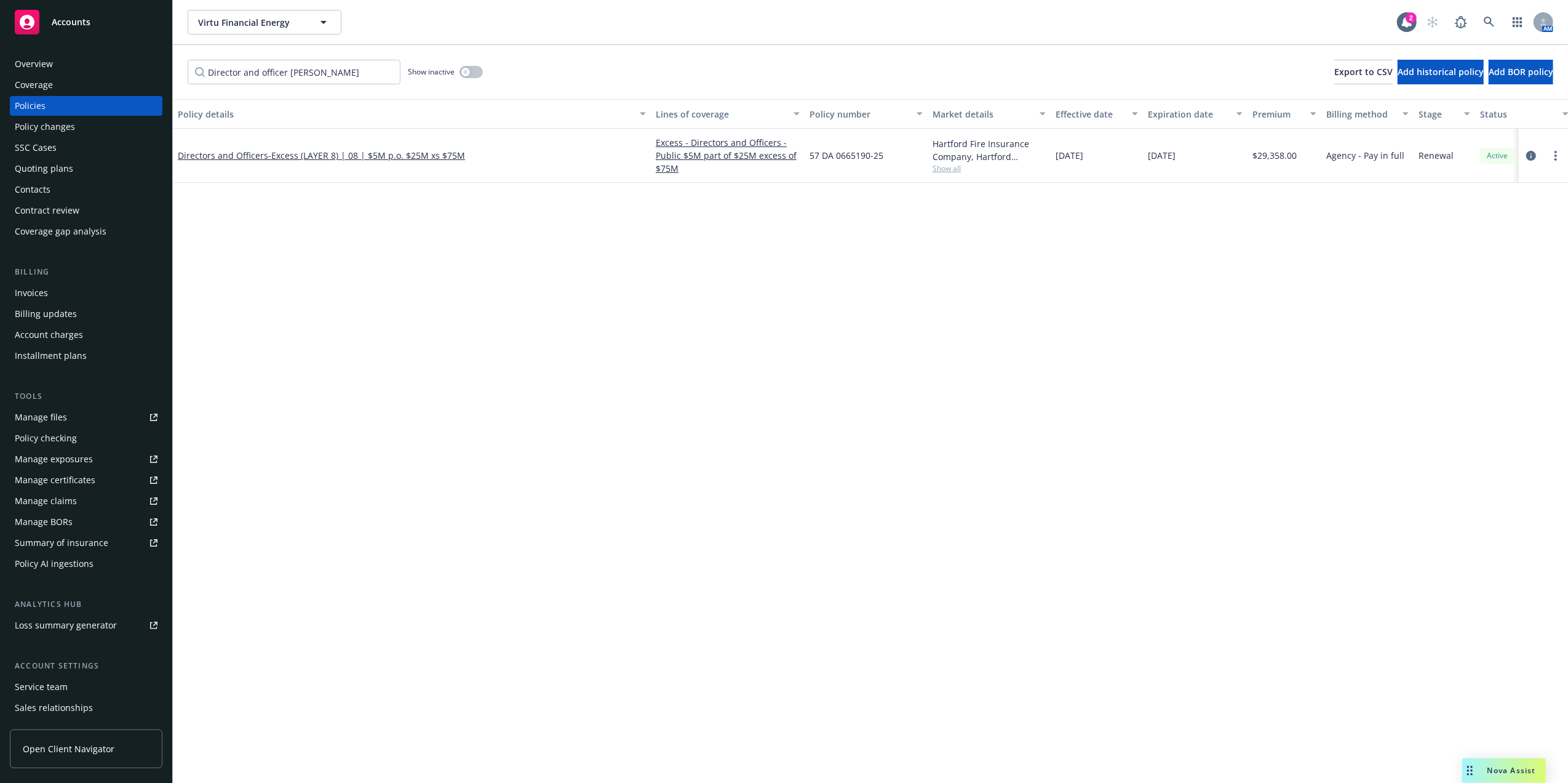
click at [856, 155] on span "57 DA 0665190-25" at bounding box center [846, 156] width 74 height 13
copy span "57 DA 0665190-25"
click at [341, 74] on input "Director and officer [PERSON_NAME]" at bounding box center [294, 72] width 213 height 25
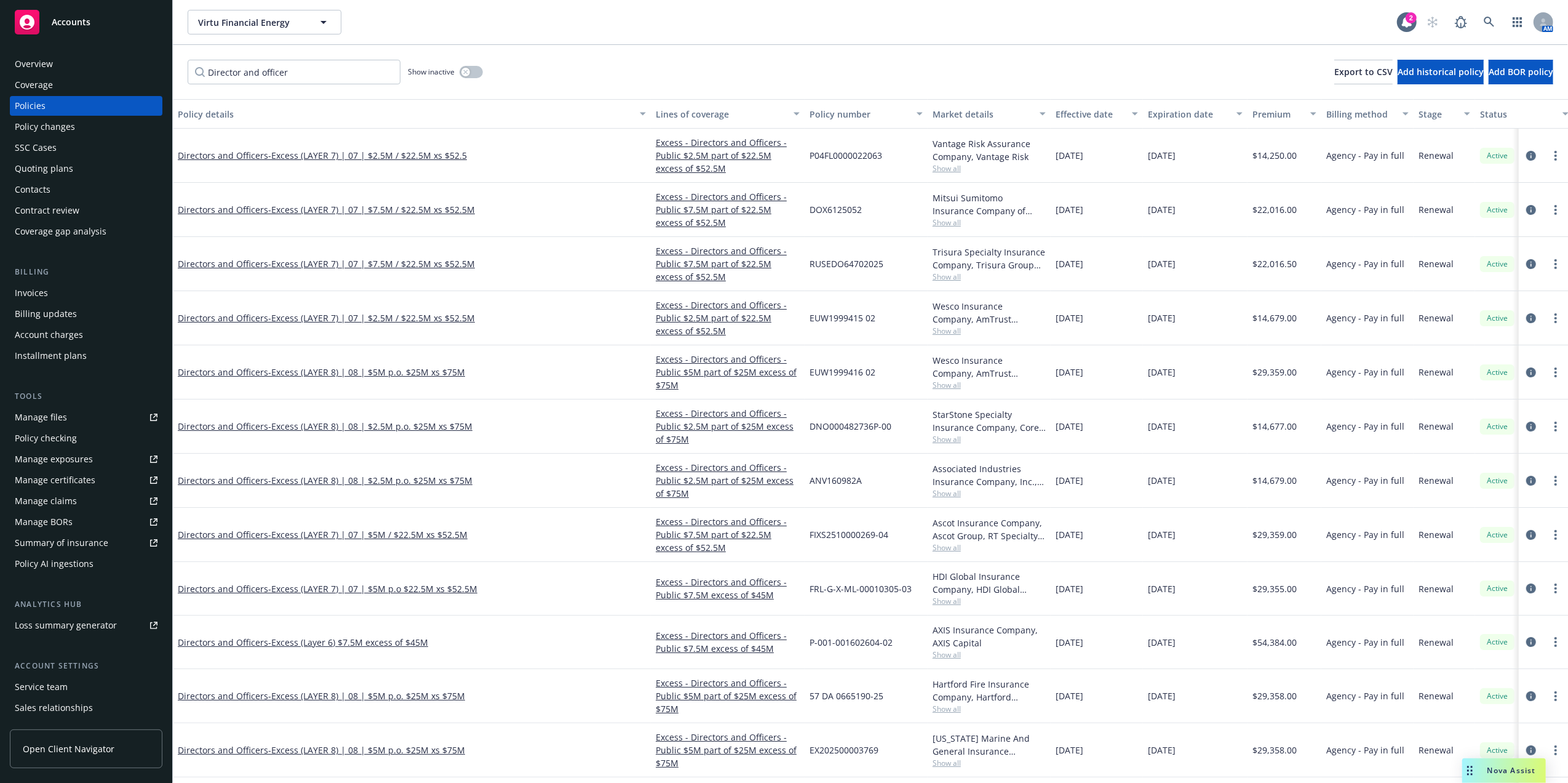
click at [951, 165] on span "Show all" at bounding box center [989, 168] width 113 height 10
click at [1072, 165] on div "[DATE]" at bounding box center [1097, 155] width 92 height 54
click at [945, 219] on span "Show all" at bounding box center [989, 223] width 113 height 10
click at [1042, 218] on span "Show all" at bounding box center [989, 223] width 113 height 10
click at [953, 274] on span "Show all" at bounding box center [989, 277] width 113 height 10
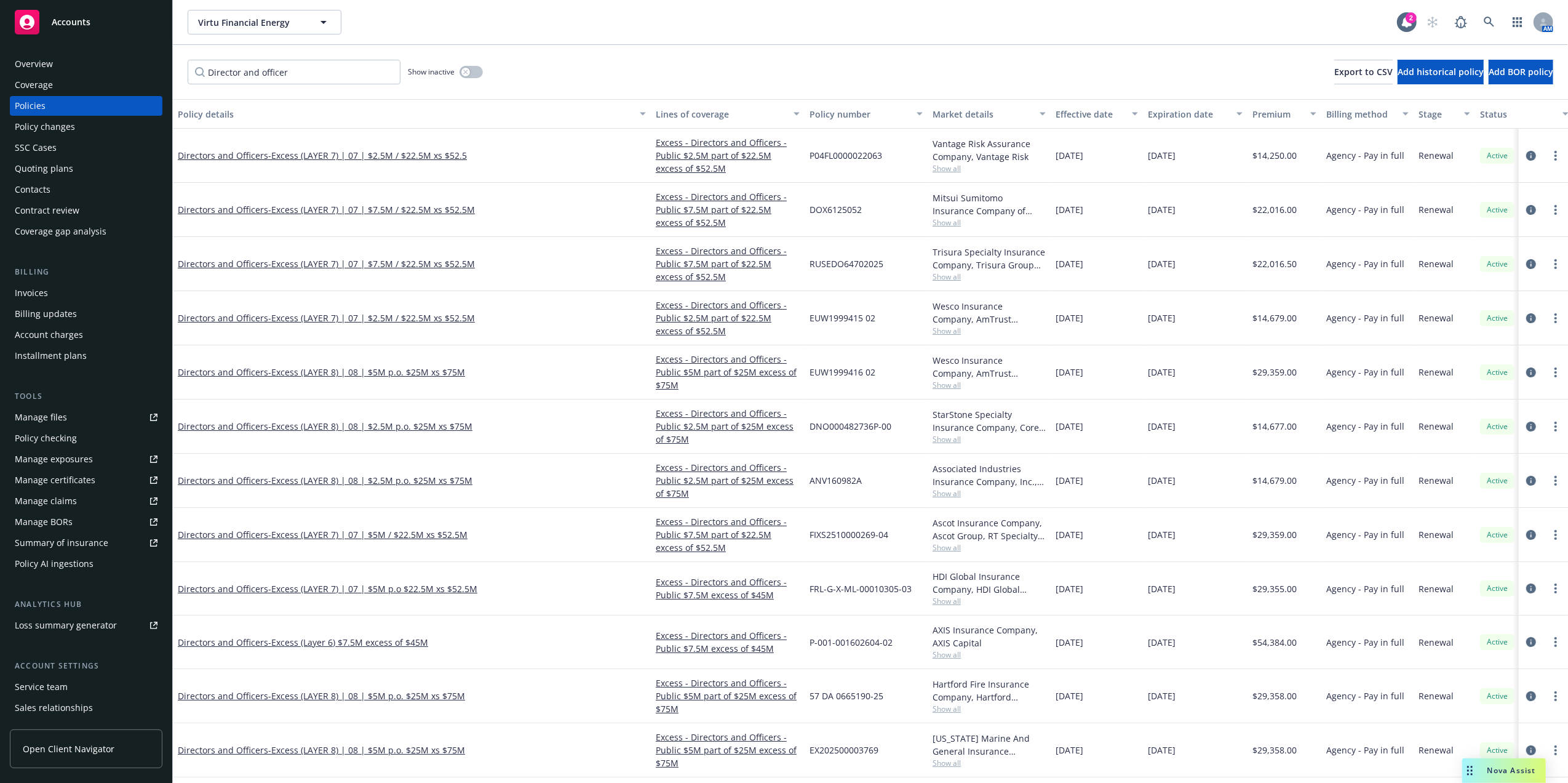
click at [1135, 292] on div "[DATE]" at bounding box center [1097, 318] width 92 height 54
click at [955, 330] on span "Show all" at bounding box center [989, 331] width 113 height 10
click at [1048, 304] on div "Wesco Insurance Company, AmTrust Financial Services, RT Specialty Insurance Ser…" at bounding box center [989, 318] width 123 height 54
click at [946, 383] on span "Show all" at bounding box center [989, 385] width 113 height 10
drag, startPoint x: 1141, startPoint y: 459, endPoint x: 970, endPoint y: 440, distance: 172.1
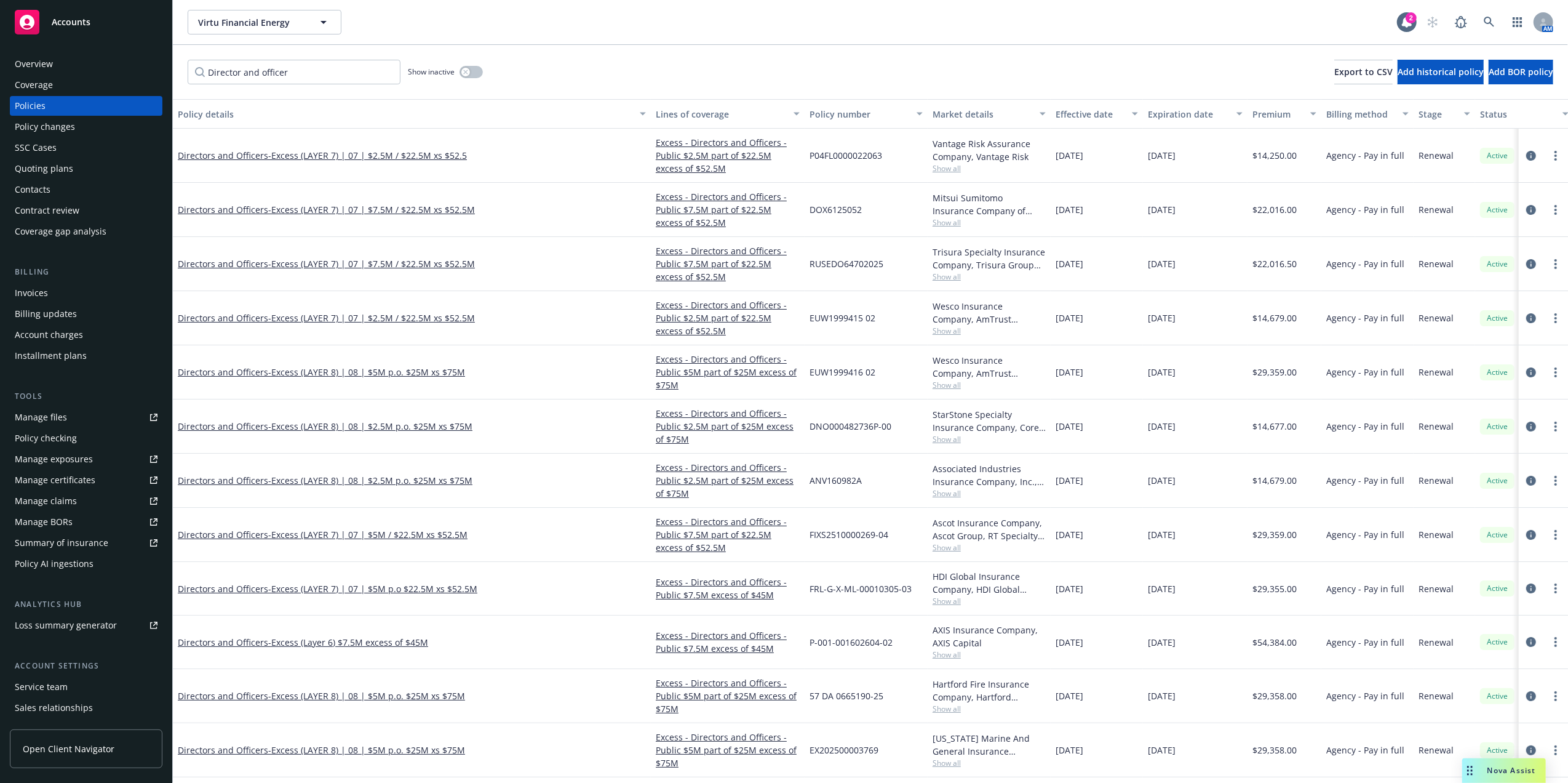
click at [1140, 458] on div "[DATE]" at bounding box center [1097, 480] width 92 height 54
click at [951, 442] on span "Show all" at bounding box center [989, 439] width 113 height 10
click at [1067, 440] on div "[DATE]" at bounding box center [1097, 426] width 92 height 54
click at [951, 496] on span "Show all" at bounding box center [989, 493] width 113 height 10
click at [1064, 498] on div "[DATE]" at bounding box center [1097, 480] width 92 height 54
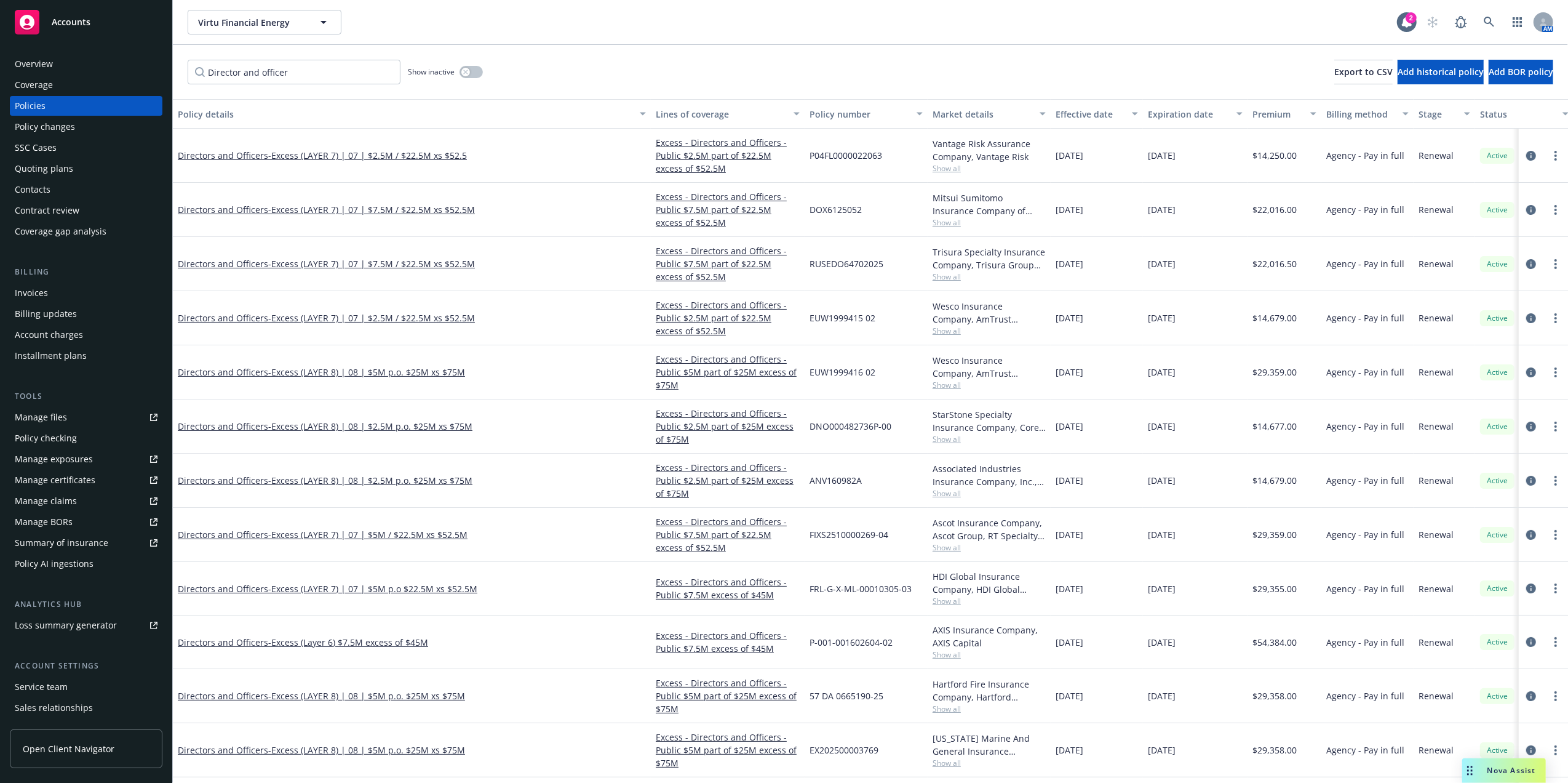
click at [941, 552] on span "Show all" at bounding box center [989, 547] width 113 height 10
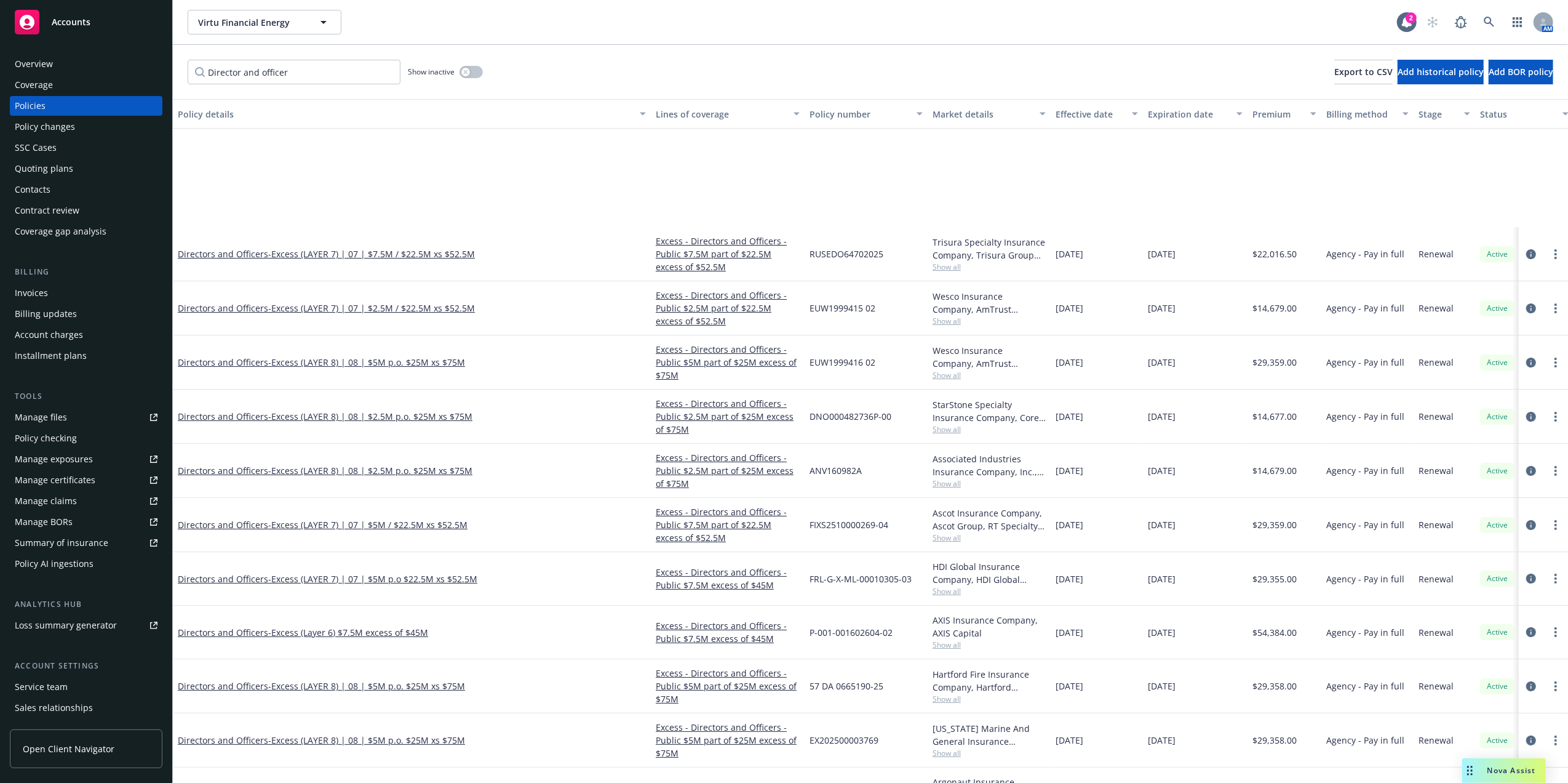
scroll to position [173, 0]
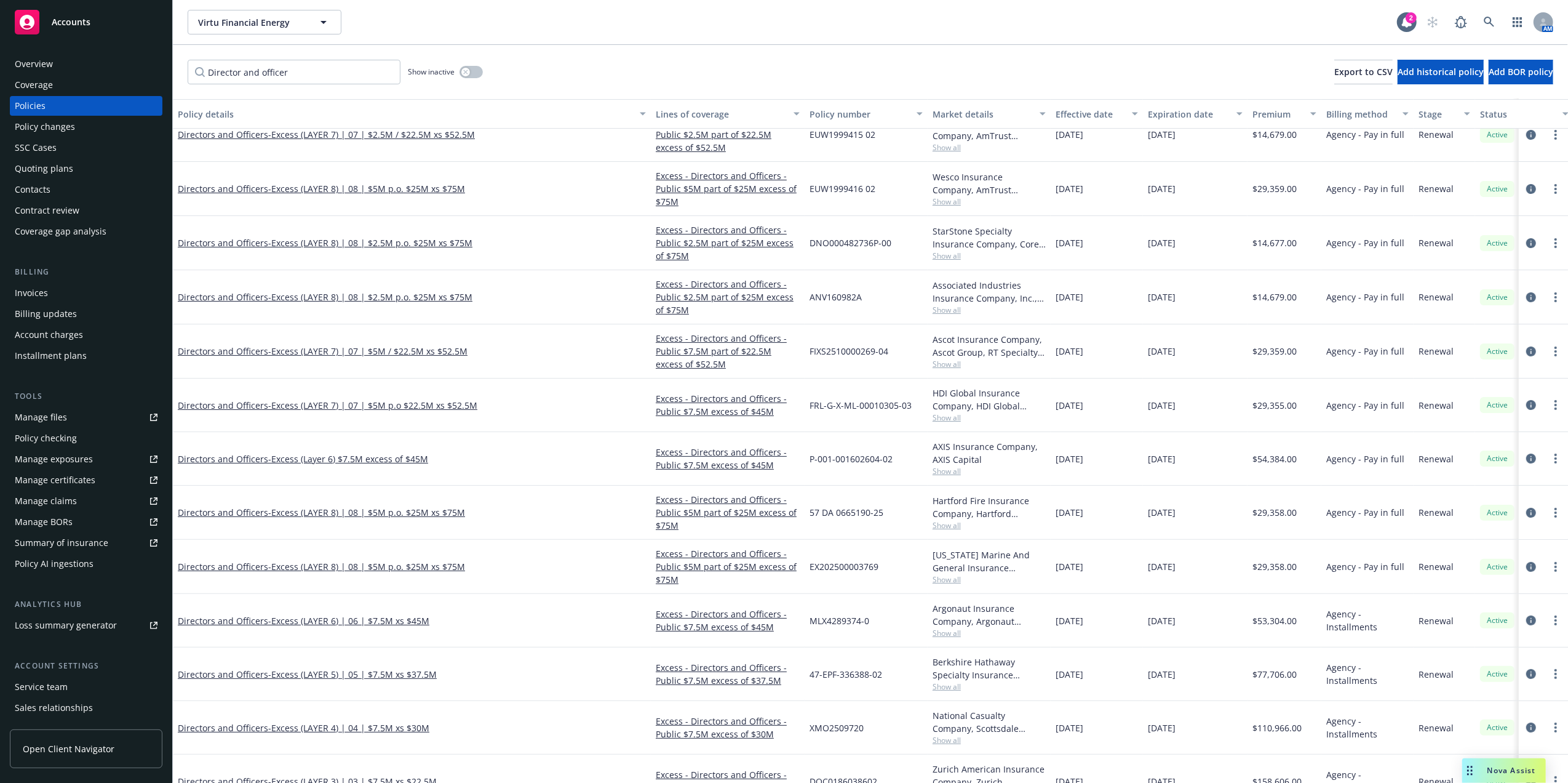
click at [945, 364] on span "Show all" at bounding box center [989, 364] width 113 height 10
click at [945, 308] on span "Show all" at bounding box center [989, 310] width 113 height 10
click at [951, 264] on div "StarStone Specialty Insurance Company, Core Specialty, RT Specialty Insurance S…" at bounding box center [989, 243] width 123 height 54
click at [953, 254] on span "Show all" at bounding box center [989, 256] width 113 height 10
click at [945, 406] on div "HDI Global Insurance Company, HDI Global Insurance Company, Falcon Risk Services" at bounding box center [989, 399] width 113 height 26
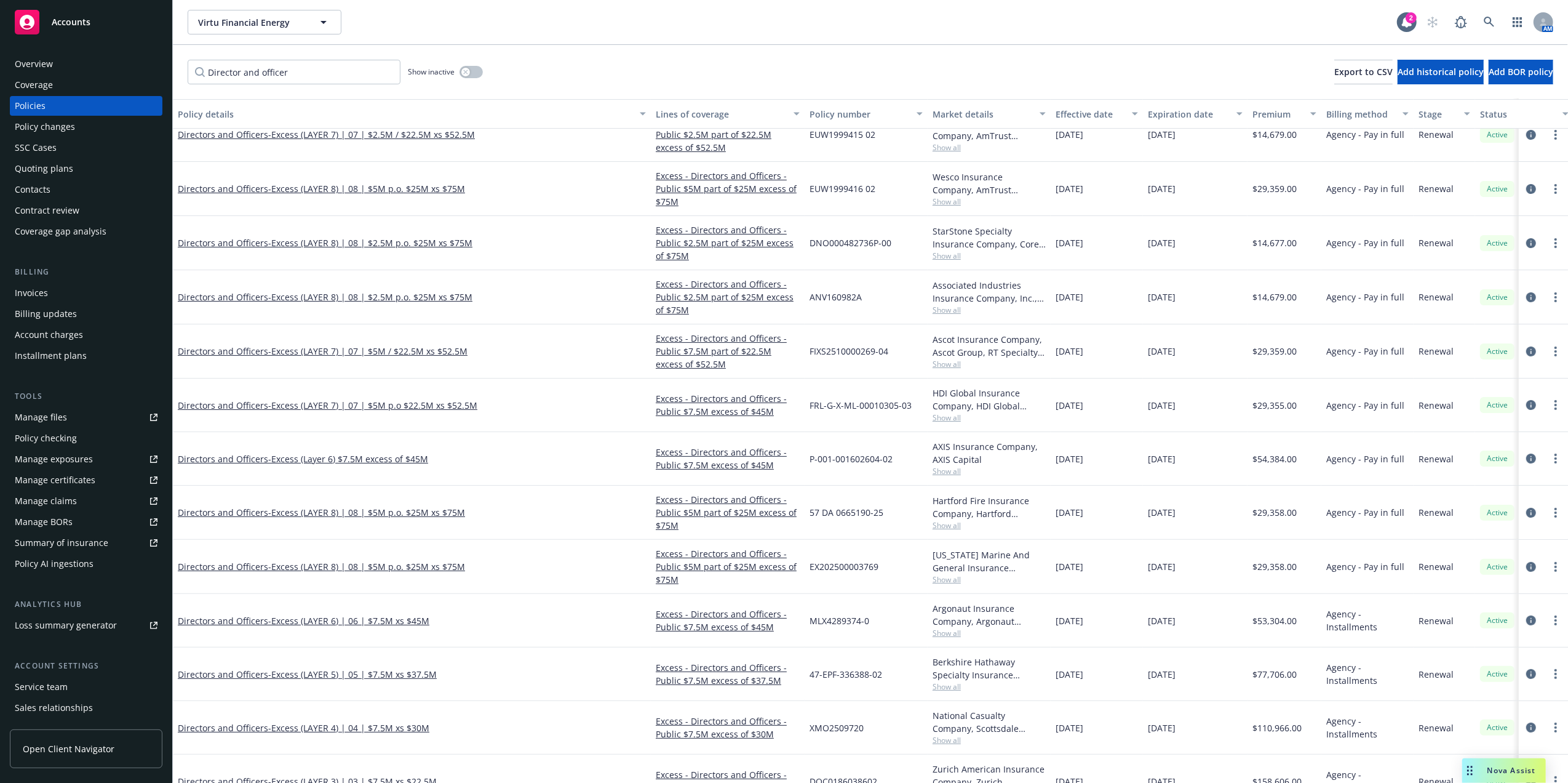
click at [945, 419] on span "Show all" at bounding box center [989, 418] width 113 height 10
click at [938, 585] on span "Show all" at bounding box center [989, 579] width 113 height 10
click at [942, 526] on span "Show all" at bounding box center [989, 525] width 113 height 10
click at [1097, 537] on div "[DATE]" at bounding box center [1097, 512] width 92 height 54
click at [946, 584] on span "Show all" at bounding box center [989, 579] width 113 height 10
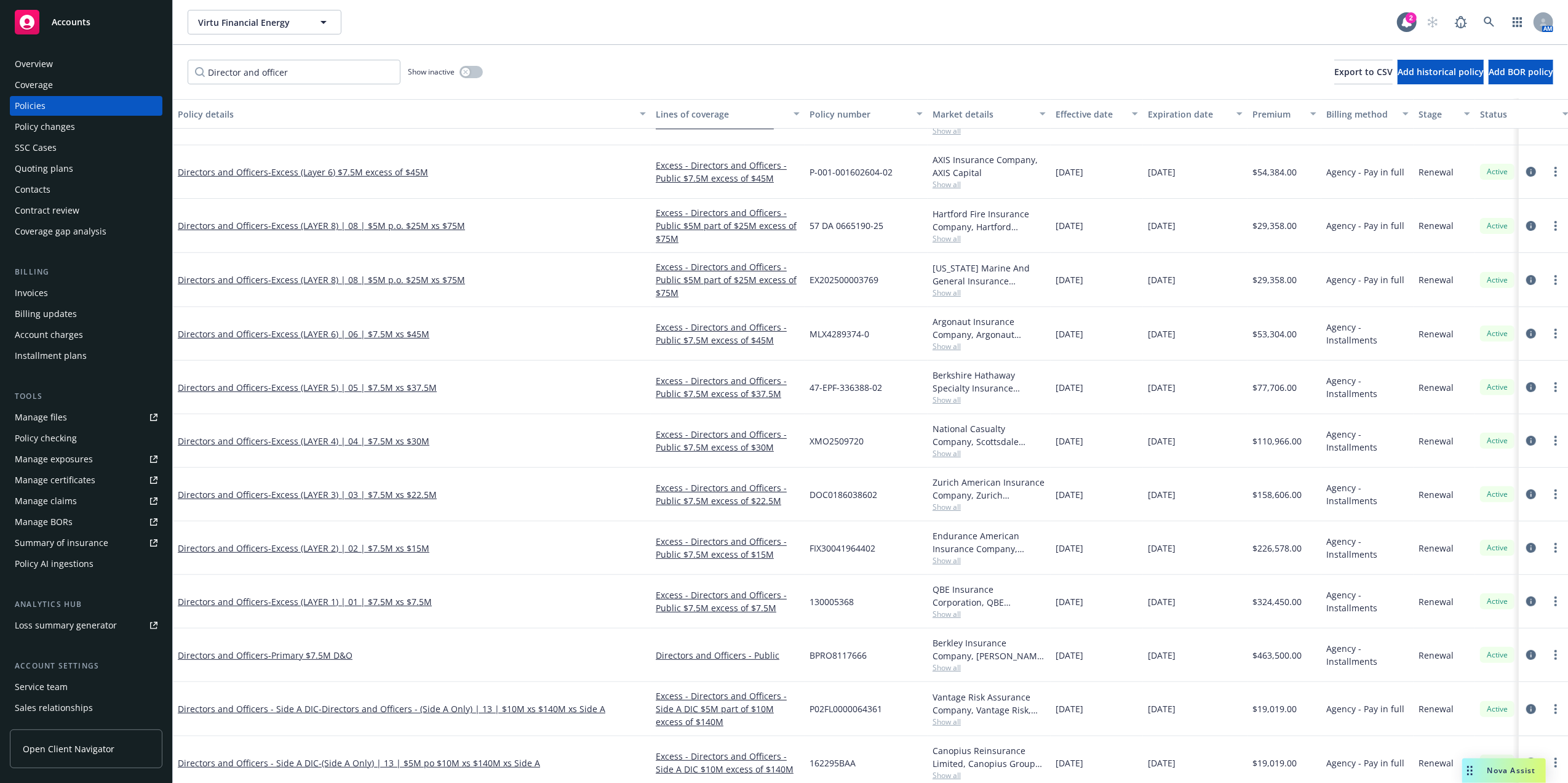
scroll to position [437, 0]
click at [939, 396] on span "Show all" at bounding box center [989, 399] width 113 height 10
drag, startPoint x: 1097, startPoint y: 451, endPoint x: 980, endPoint y: 449, distance: 117.0
click at [1095, 451] on div "[DATE]" at bounding box center [1097, 440] width 92 height 53
click at [960, 449] on span "Show all" at bounding box center [989, 452] width 113 height 10
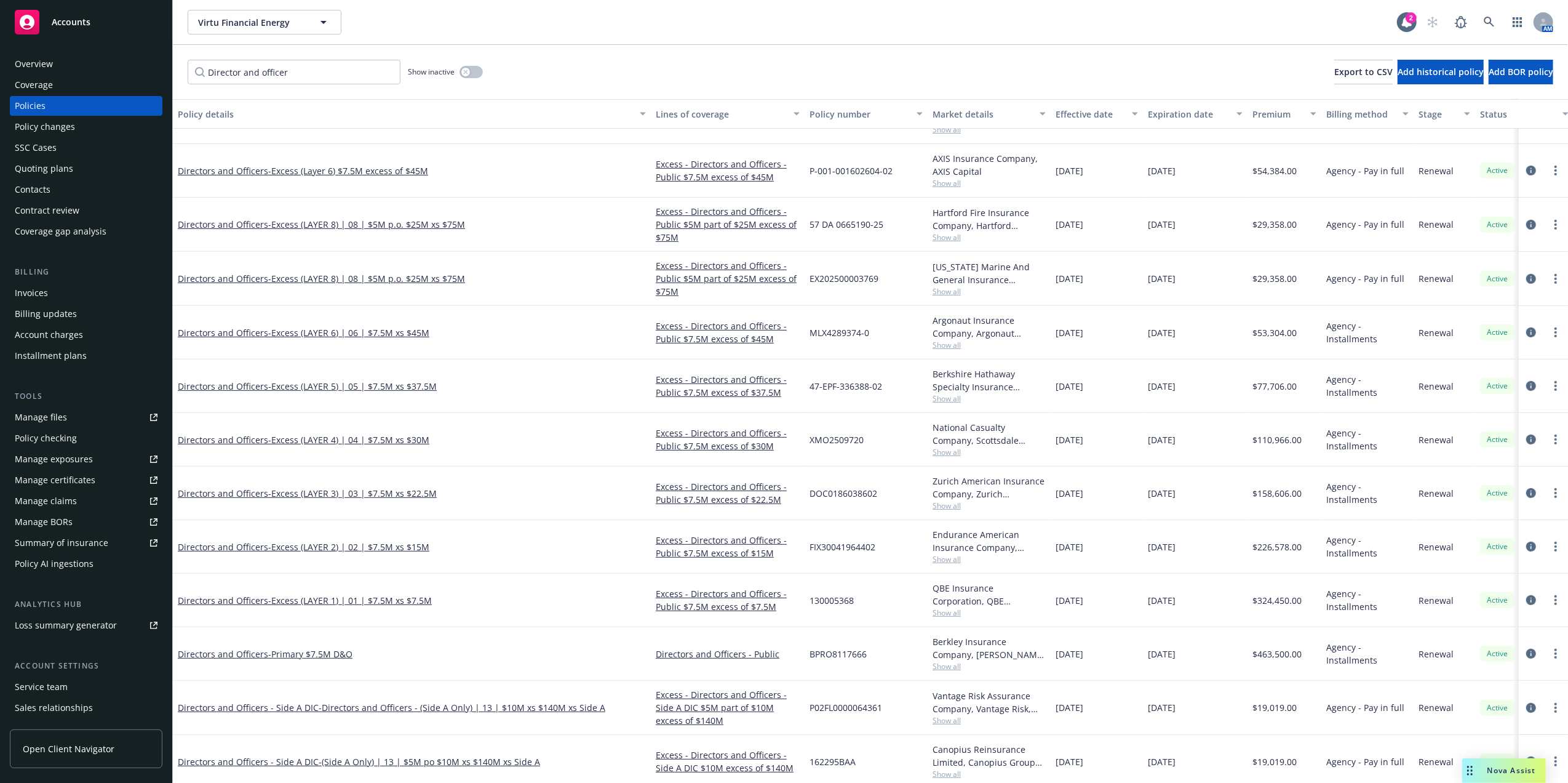
click at [1073, 440] on span "[DATE]" at bounding box center [1069, 440] width 28 height 13
click at [950, 504] on span "Show all" at bounding box center [989, 505] width 113 height 10
click at [1079, 481] on div "[DATE]" at bounding box center [1097, 493] width 92 height 53
click at [951, 560] on span "Show all" at bounding box center [989, 559] width 113 height 10
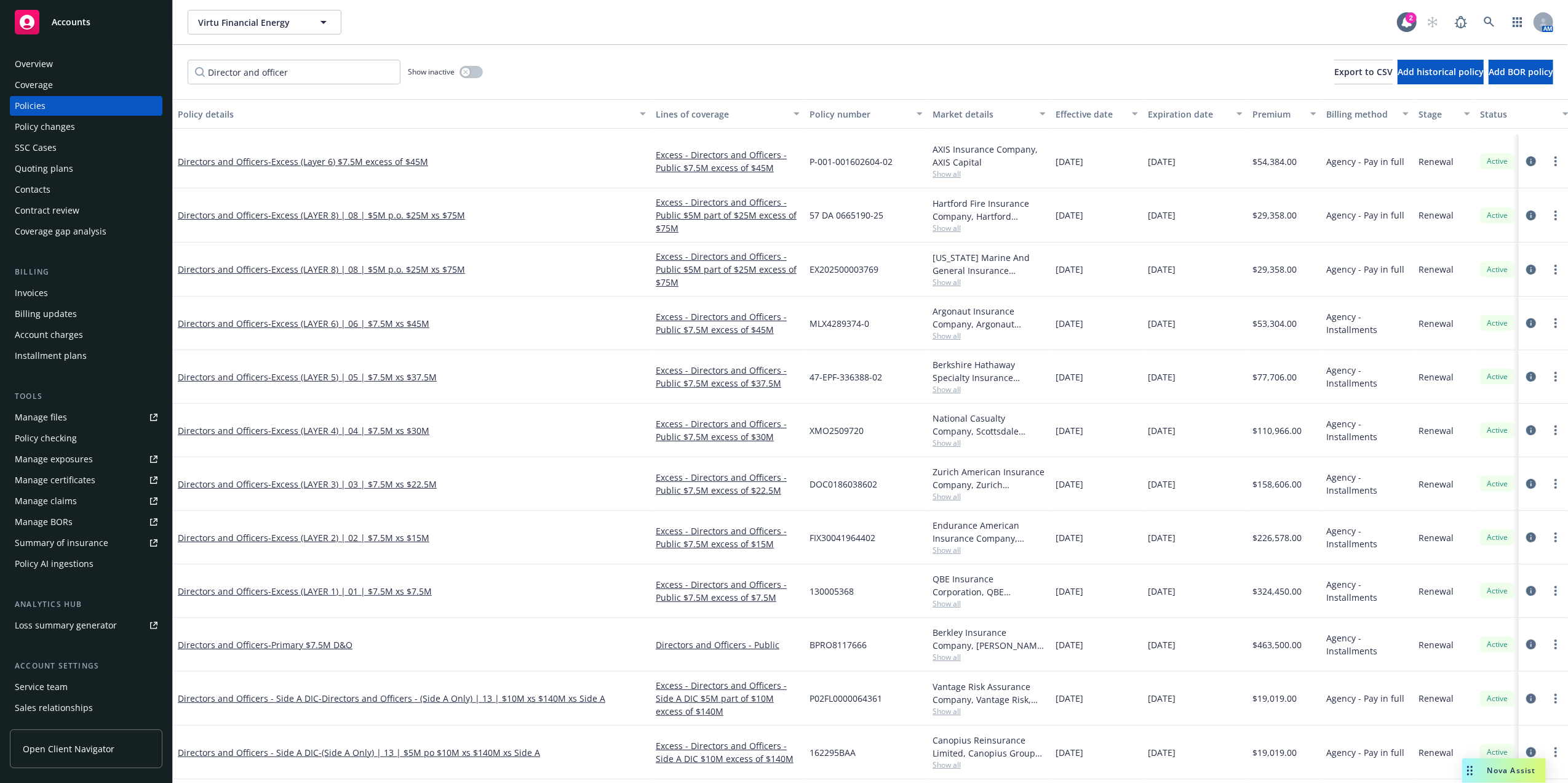
scroll to position [567, 0]
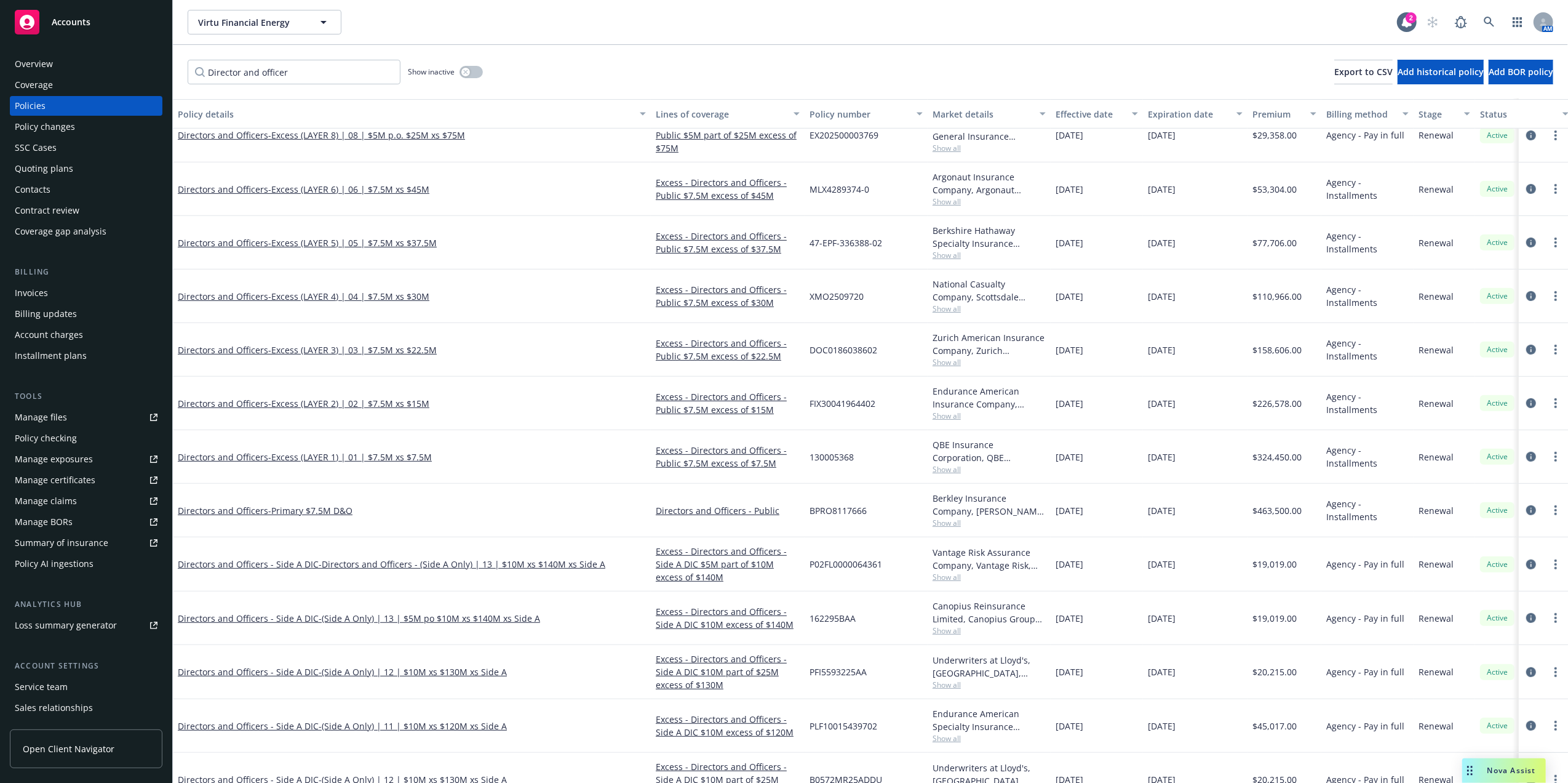
click at [946, 474] on span "Show all" at bounding box center [989, 469] width 113 height 10
click at [1049, 509] on div "Berkley Insurance Company, [PERSON_NAME] Corporation Show all" at bounding box center [989, 511] width 123 height 53
click at [938, 515] on div "Berkley Insurance Company, [PERSON_NAME] Corporation" at bounding box center [989, 505] width 113 height 26
drag, startPoint x: 939, startPoint y: 517, endPoint x: 951, endPoint y: 522, distance: 13.0
click at [951, 522] on span "Show all" at bounding box center [989, 523] width 113 height 10
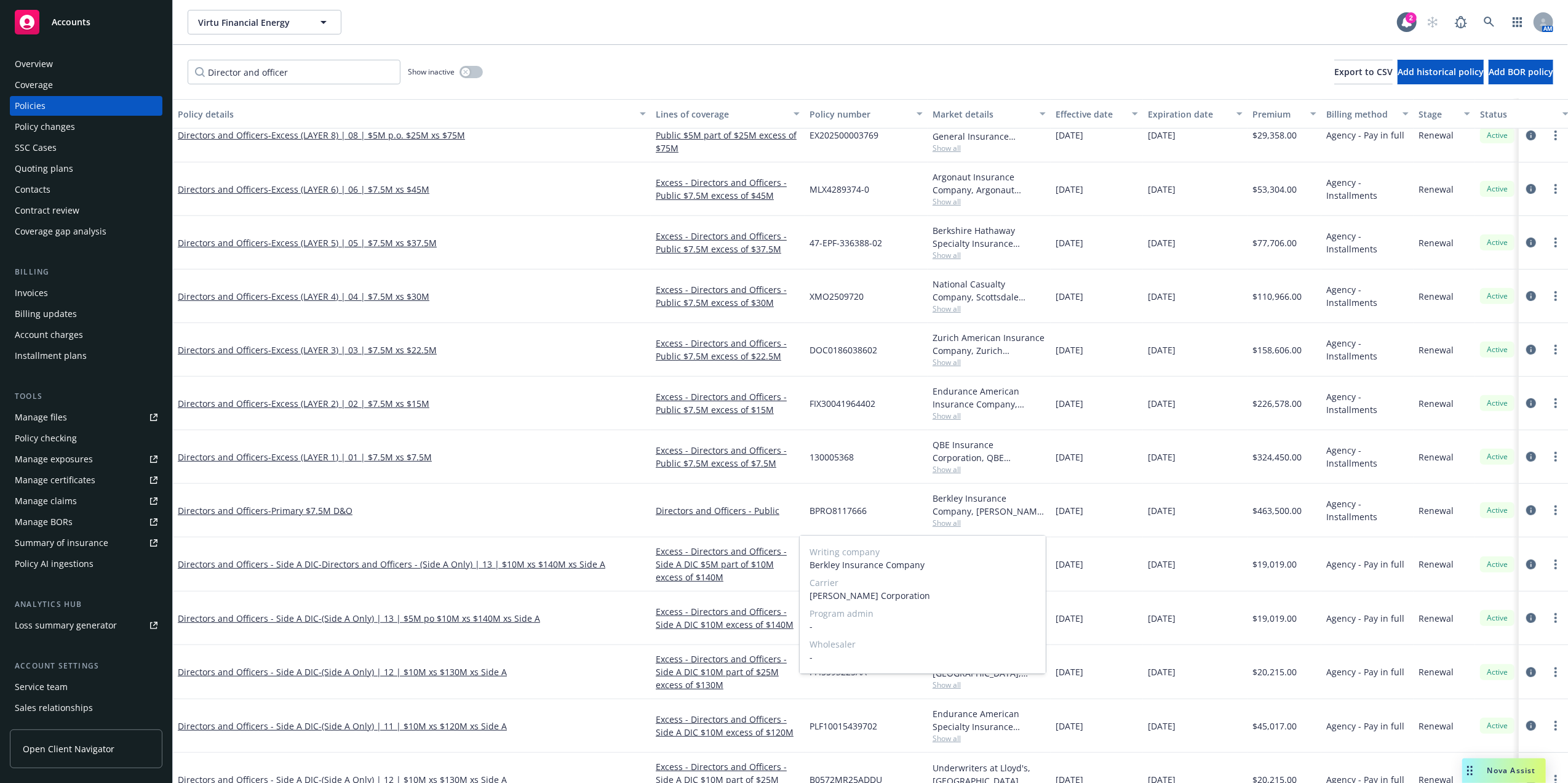
click at [1033, 522] on span "Show all" at bounding box center [989, 523] width 113 height 10
click at [955, 572] on div "Vantage Risk Assurance Company, Vantage Risk, Price Forbes & Partners" at bounding box center [989, 559] width 113 height 26
click at [955, 577] on span "Show all" at bounding box center [989, 577] width 113 height 10
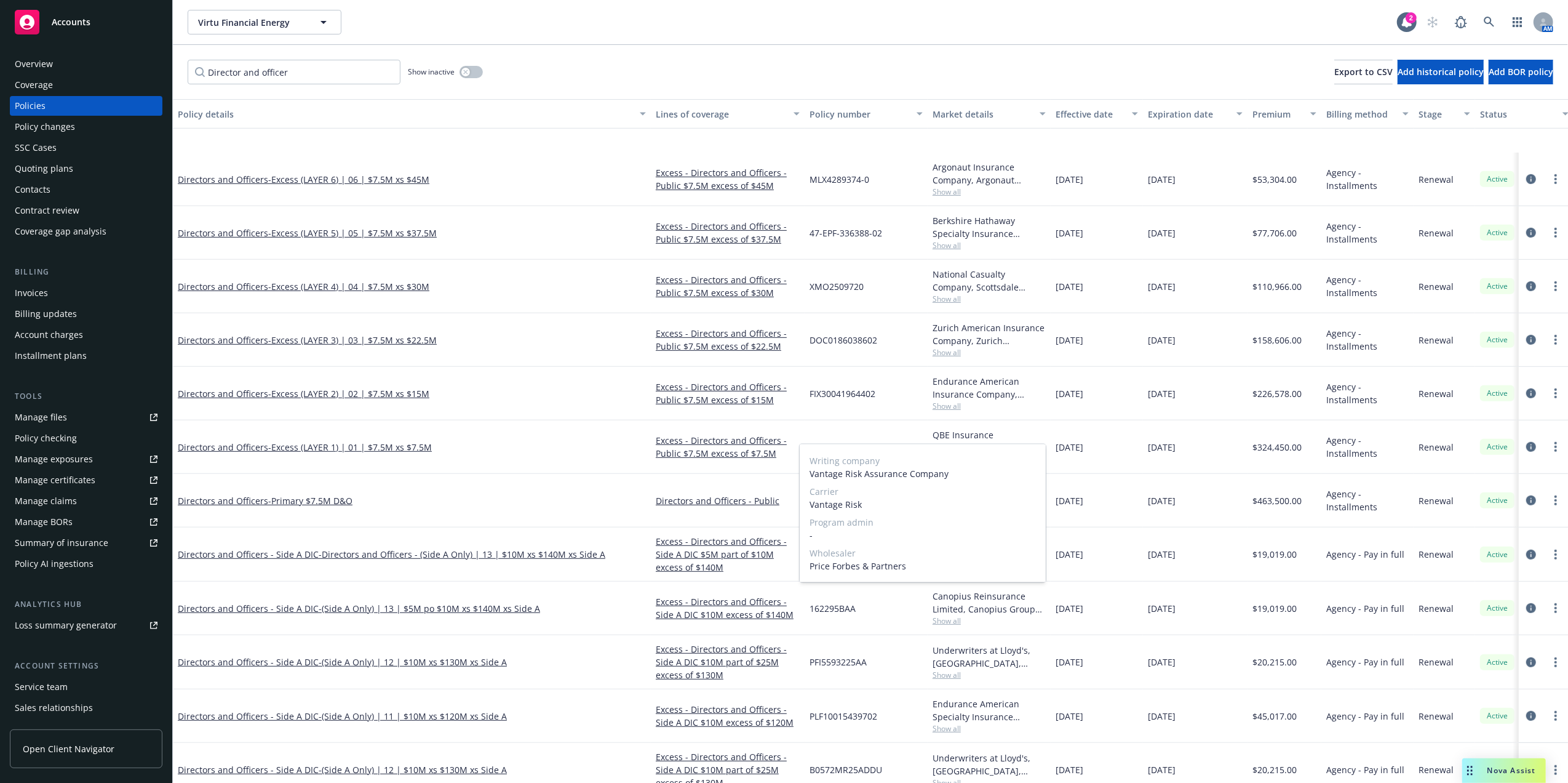
scroll to position [693, 0]
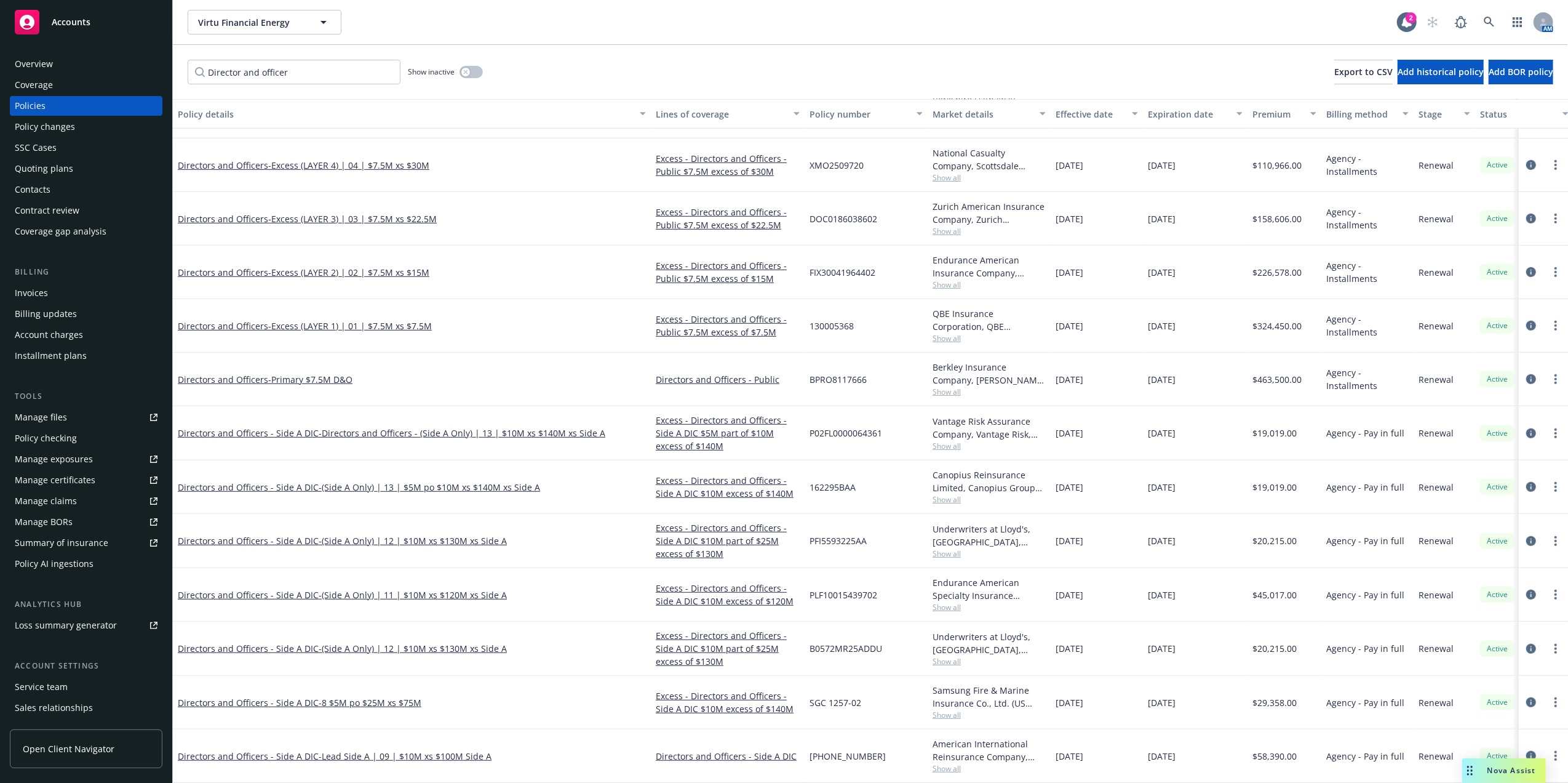
click at [934, 494] on span "Show all" at bounding box center [989, 500] width 113 height 10
click at [1091, 514] on div "[DATE]" at bounding box center [1097, 541] width 92 height 54
click at [950, 548] on span "Show all" at bounding box center [989, 554] width 113 height 10
click at [1054, 528] on div "[DATE]" at bounding box center [1097, 541] width 92 height 54
click at [958, 602] on span "Show all" at bounding box center [989, 607] width 113 height 10
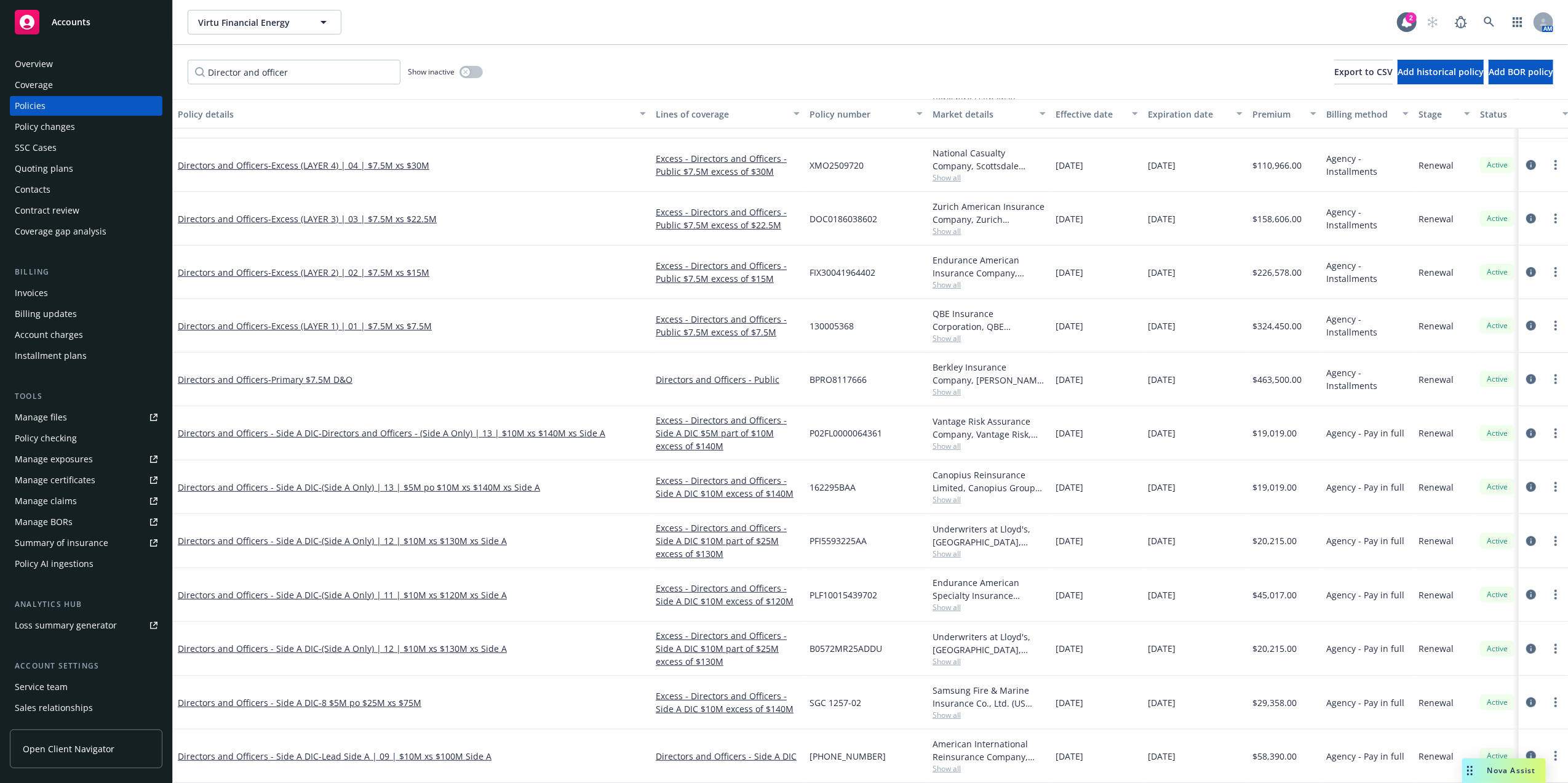
click at [1031, 568] on div "Endurance American Specialty Insurance Company, Sompo International, Price Forb…" at bounding box center [989, 595] width 123 height 53
click at [953, 656] on span "Show all" at bounding box center [989, 661] width 113 height 10
click at [1113, 597] on div "[DATE]" at bounding box center [1097, 595] width 92 height 53
click at [957, 709] on span "Show all" at bounding box center [989, 715] width 113 height 10
click at [1119, 635] on div "[DATE]" at bounding box center [1097, 648] width 92 height 54
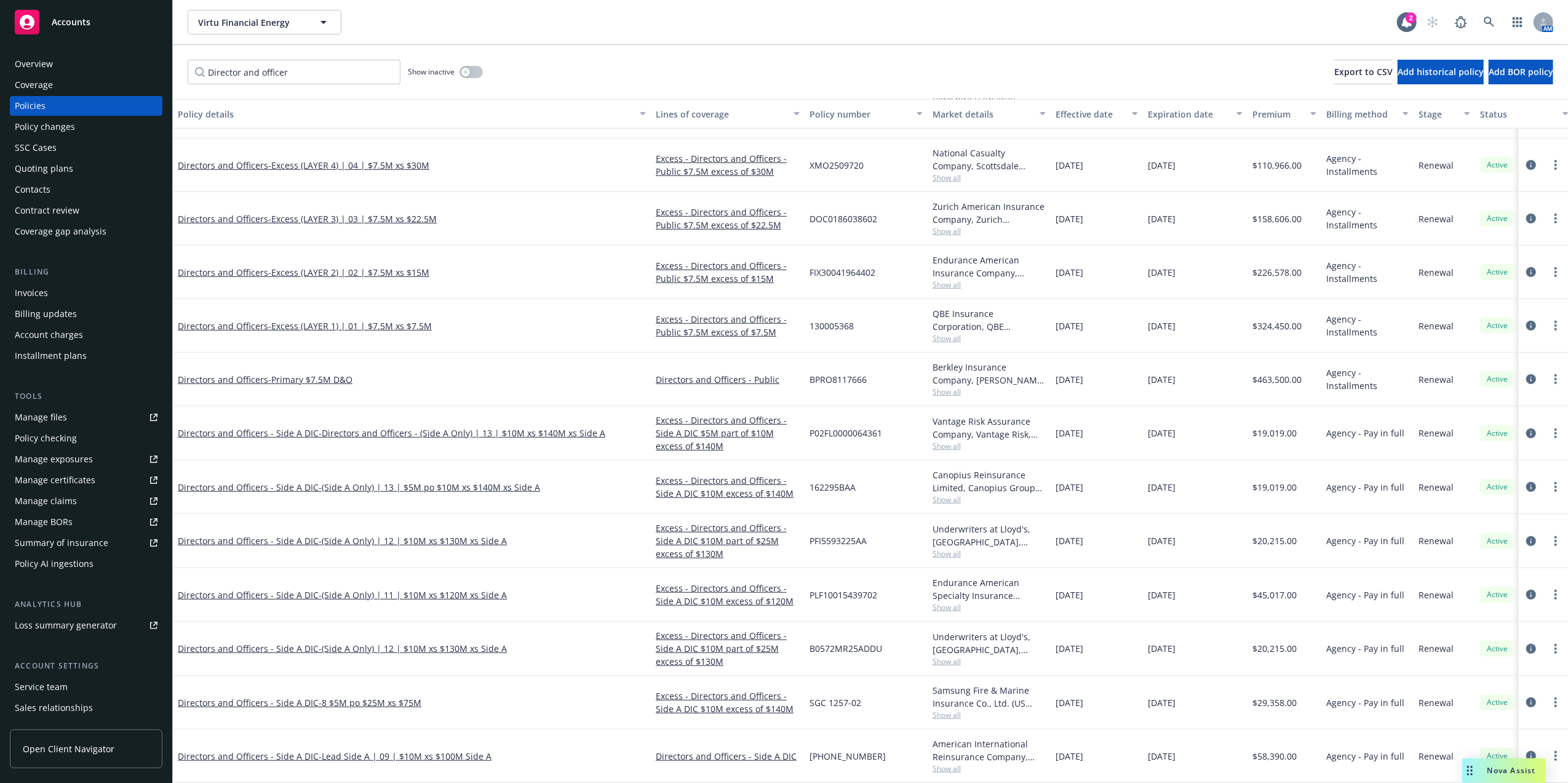
click at [956, 763] on span "Show all" at bounding box center [989, 769] width 113 height 10
drag, startPoint x: 458, startPoint y: 205, endPoint x: 365, endPoint y: 203, distance: 93.0
click at [365, 212] on div "Directors and Officers - Excess (LAYER 3) | 03 | $7.5M xs $22.5M" at bounding box center [412, 219] width 468 height 13
copy span "$7.5M xs $22.5M"
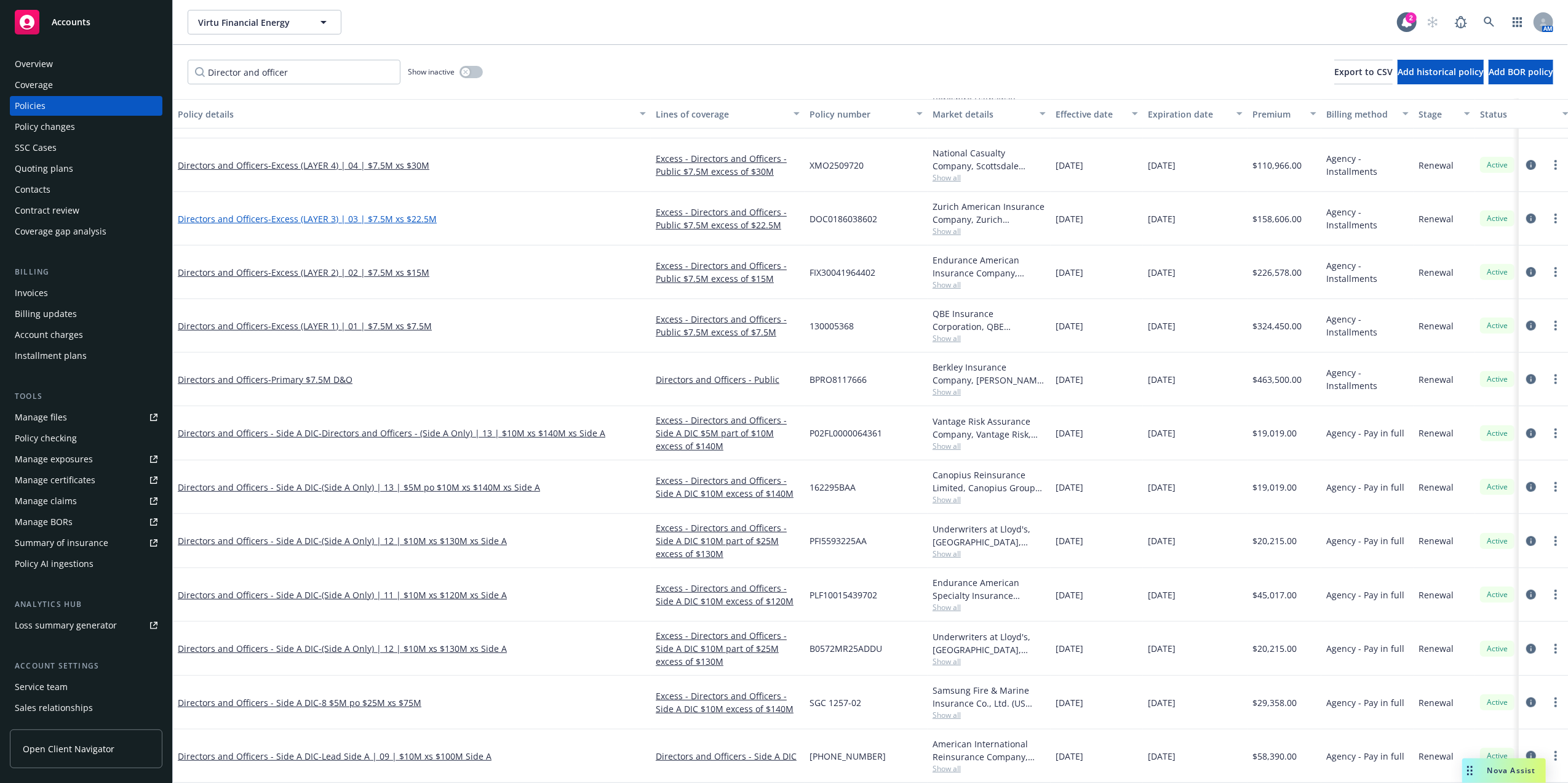
click at [321, 213] on span "- Excess (LAYER 3) | 03 | $7.5M xs $22.5M" at bounding box center [352, 219] width 169 height 12
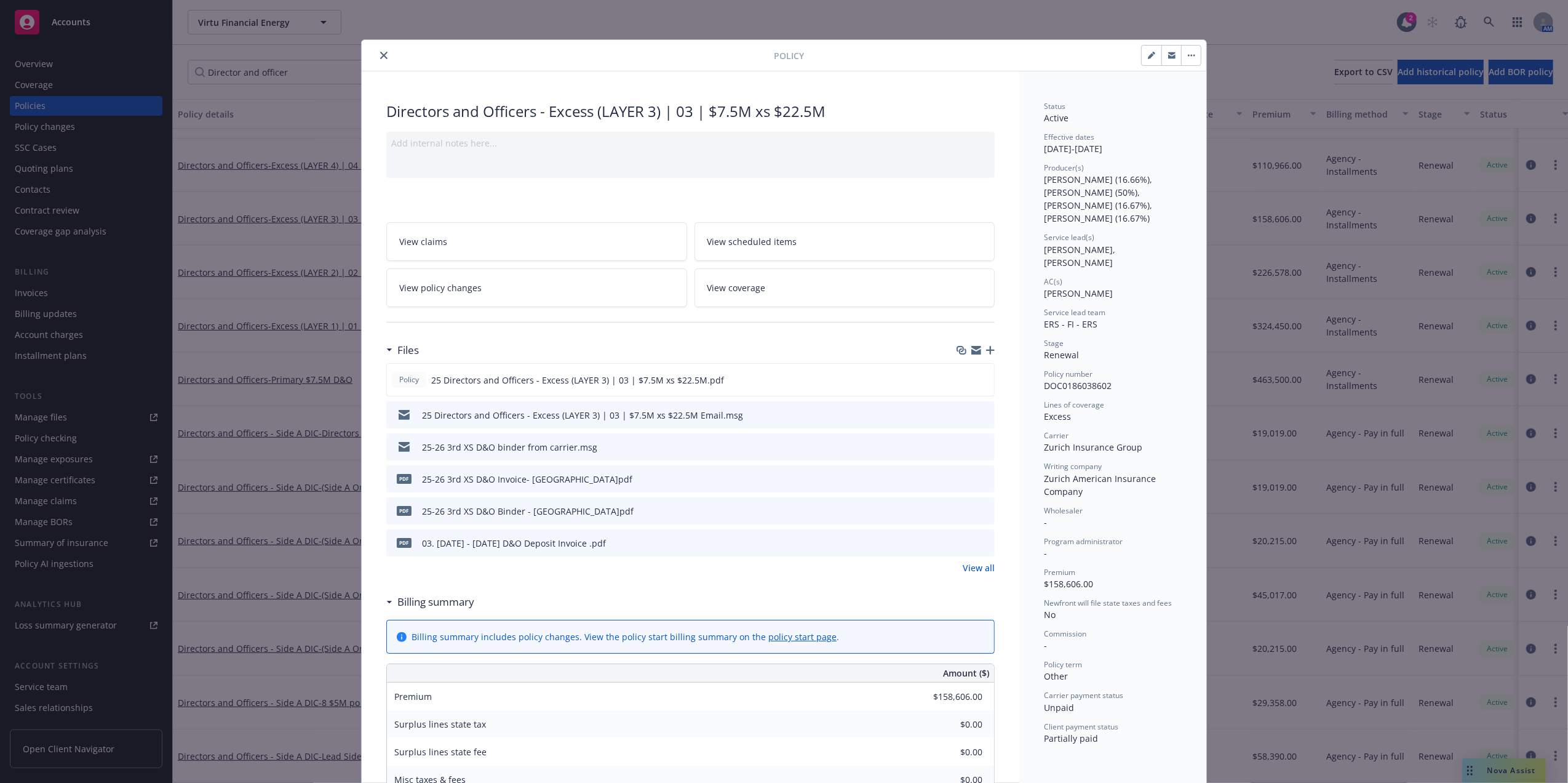
click at [380, 59] on icon "close" at bounding box center [384, 55] width 7 height 7
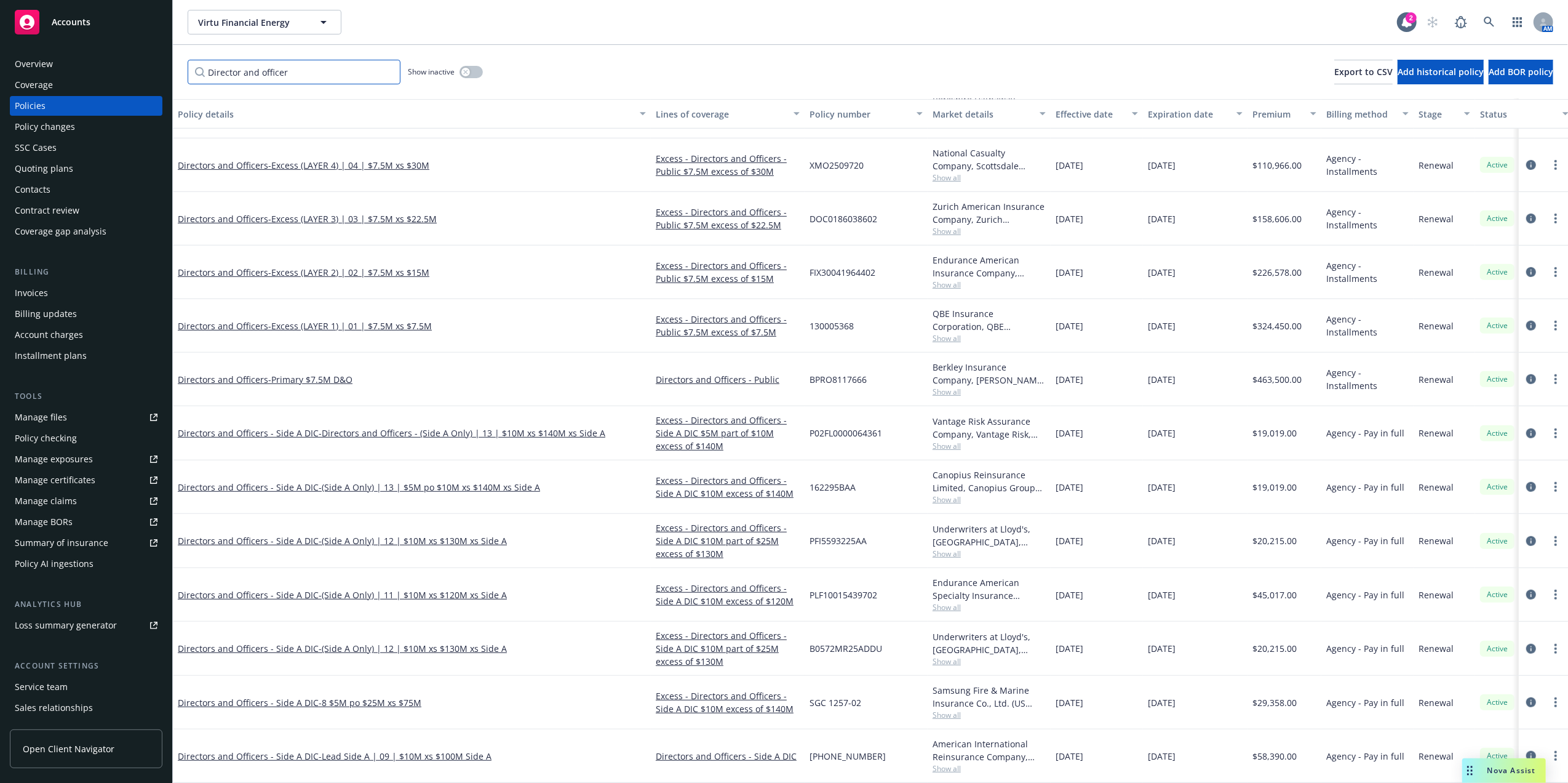
drag, startPoint x: 296, startPoint y: 74, endPoint x: 80, endPoint y: 48, distance: 217.6
click at [94, 54] on div "Accounts Overview Coverage Policies Policy changes SSC Cases Quoting plans Cont…" at bounding box center [784, 392] width 1568 height 783
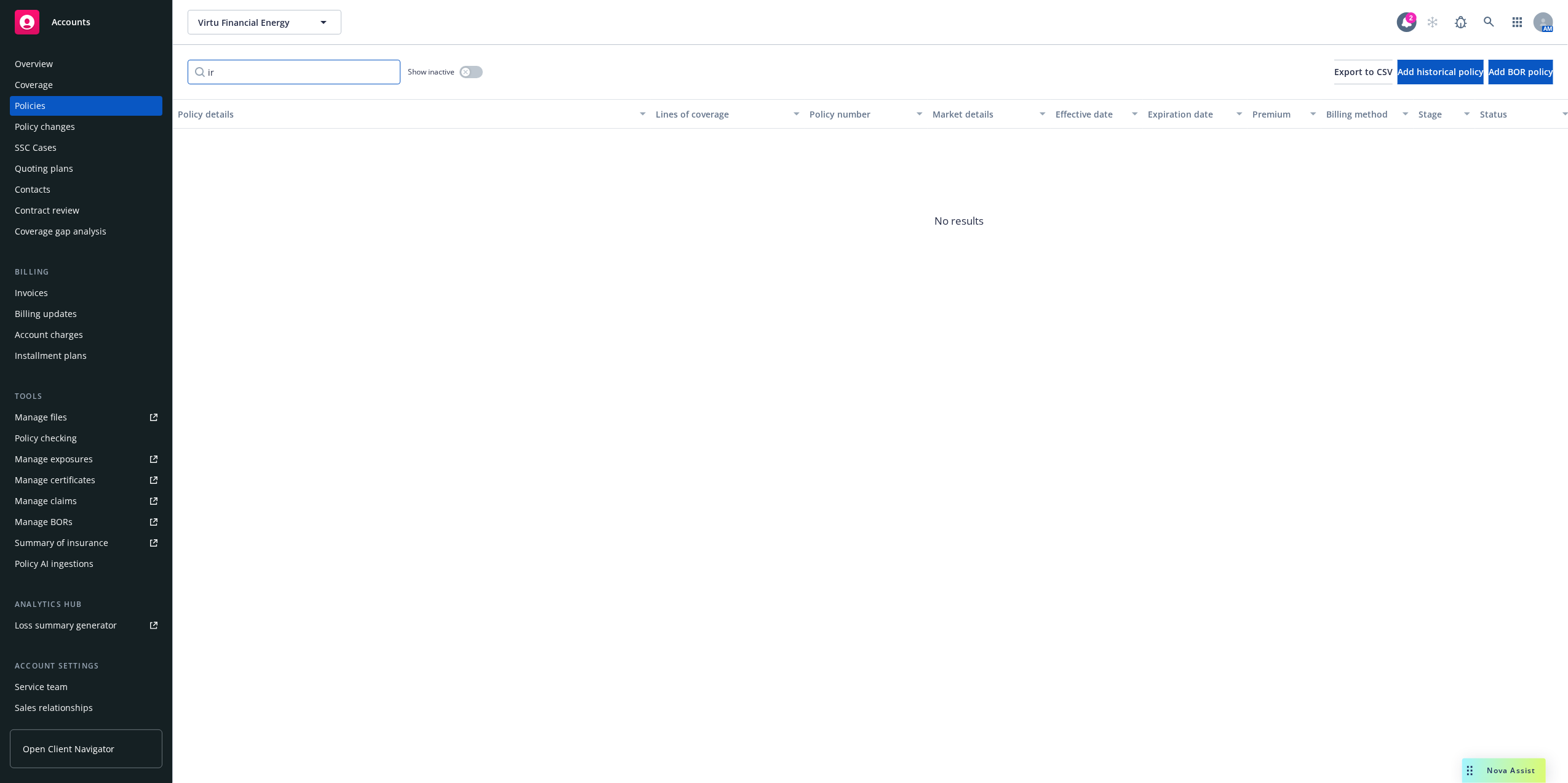
type input "i"
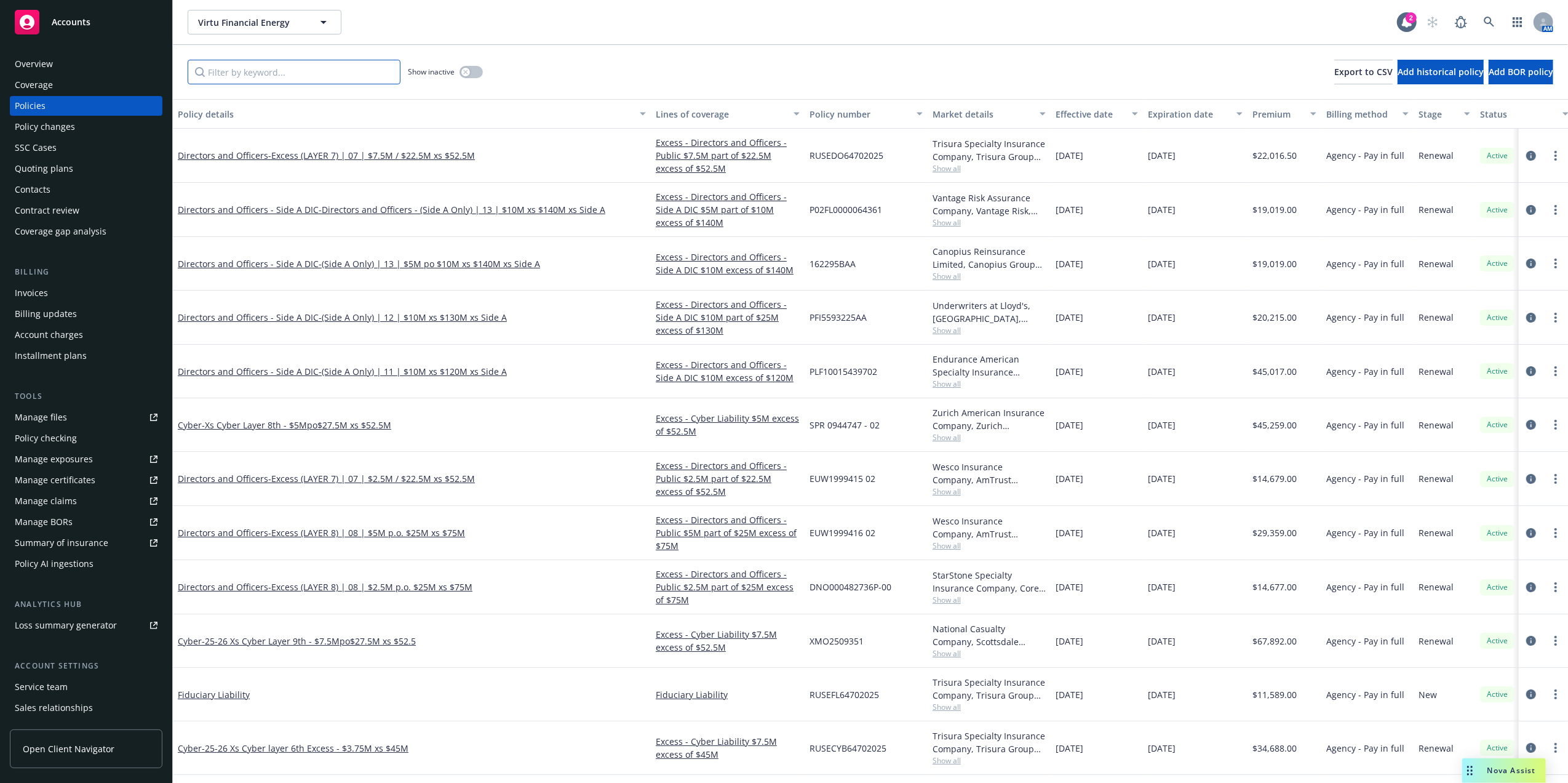
click at [288, 70] on input "Filter by keyword..." at bounding box center [294, 72] width 213 height 25
paste input "XMO2509720"
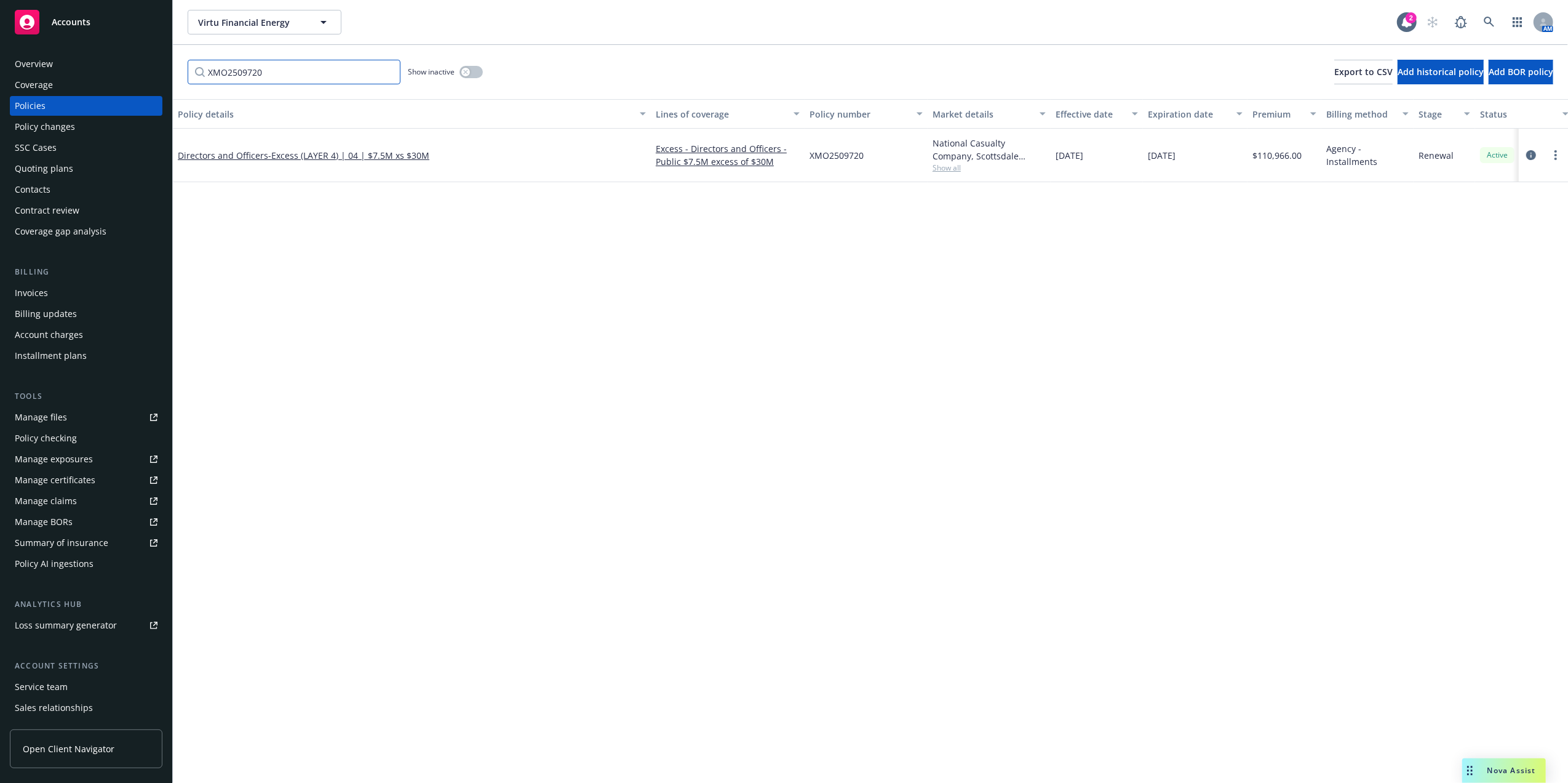
click at [289, 61] on input "XMO2509720" at bounding box center [294, 72] width 213 height 25
paste input "47-EPF-336388-02"
click at [279, 72] on input "47-EPF-336388-02" at bounding box center [294, 72] width 213 height 25
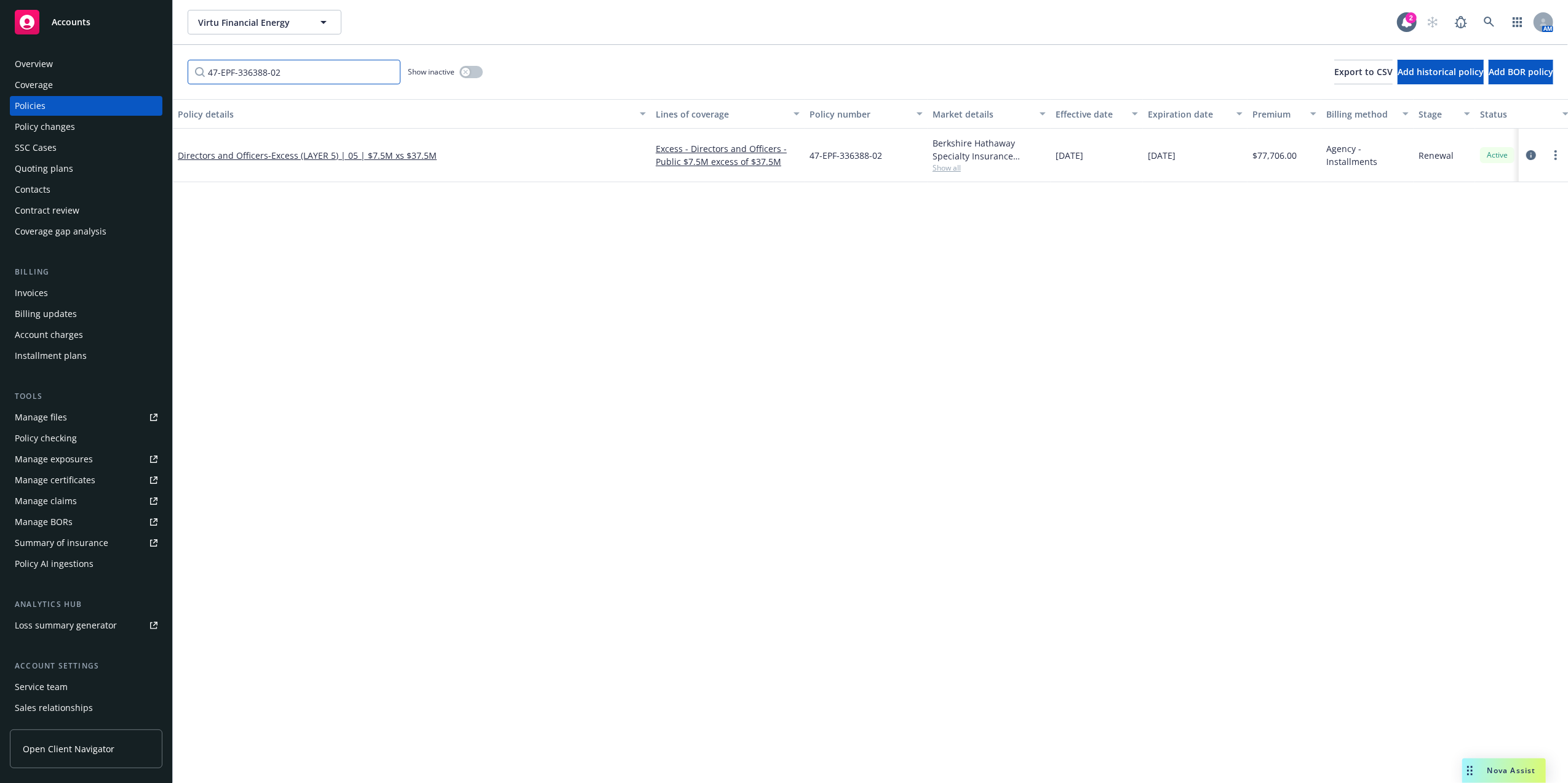
click at [279, 72] on input "47-EPF-336388-02" at bounding box center [294, 72] width 213 height 25
paste input "MLX4289374-0"
click at [282, 67] on input "MLX4289374-0" at bounding box center [294, 72] width 213 height 25
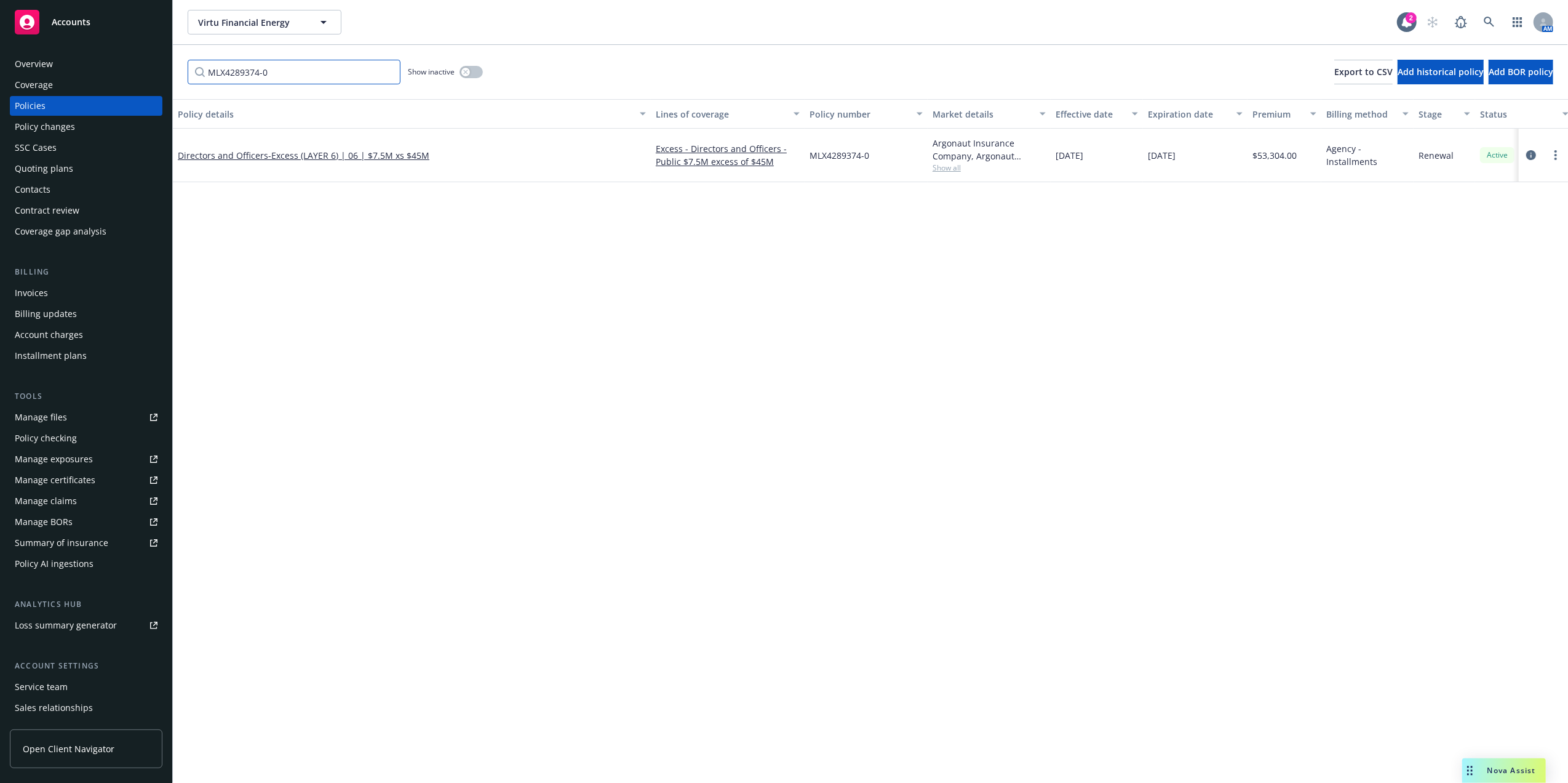
click at [282, 67] on input "MLX4289374-0" at bounding box center [294, 72] width 213 height 25
paste input "P04FL0000022063"
click at [304, 70] on input "P04FL0000022063" at bounding box center [294, 72] width 213 height 25
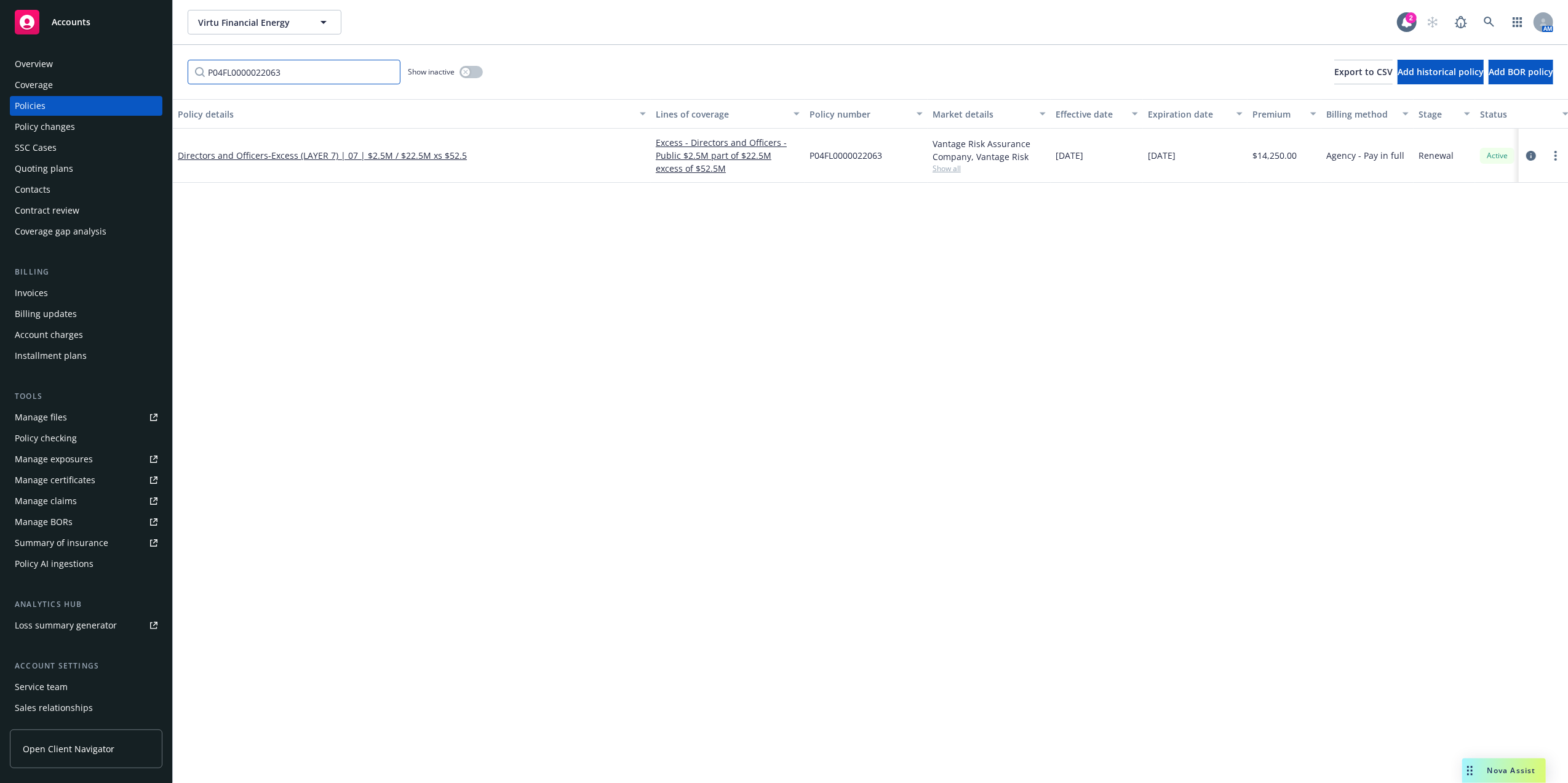
paste input "FRL-G-X-ML-00010305-0"
click at [311, 75] on input "FRL-G-X-ML-00010305-03" at bounding box center [294, 72] width 213 height 25
paste input "57 DA 0665190-25"
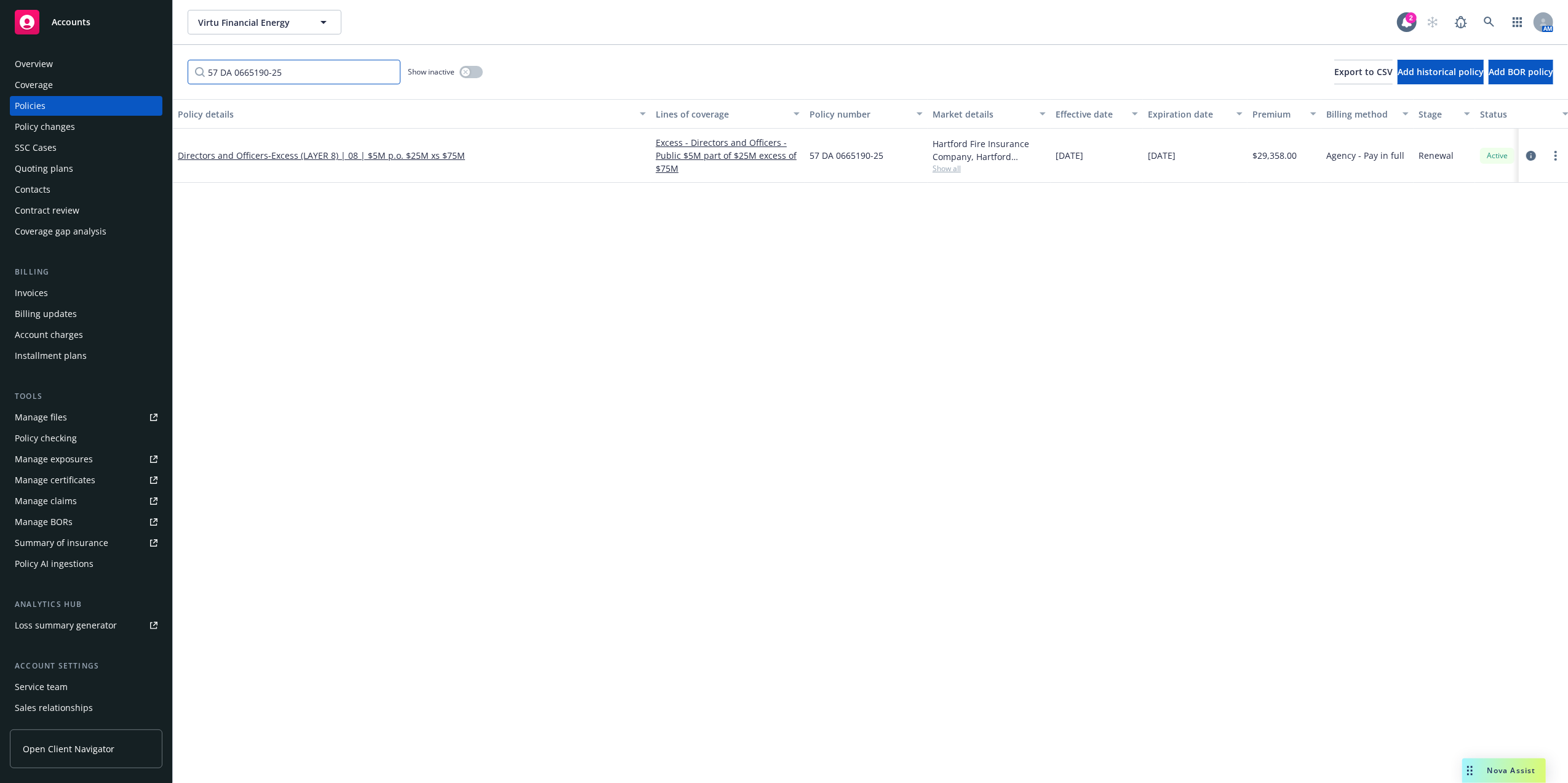
drag, startPoint x: 333, startPoint y: 66, endPoint x: -4, endPoint y: 60, distance: 337.1
click at [0, 60] on html "Accounts Overview Coverage Policies Policy changes SSC Cases Quoting plans Cont…" at bounding box center [784, 392] width 1568 height 783
paste input "$7,500,000 part of $22,500,000"
type input "$7,500,000 part of $22,500,000"
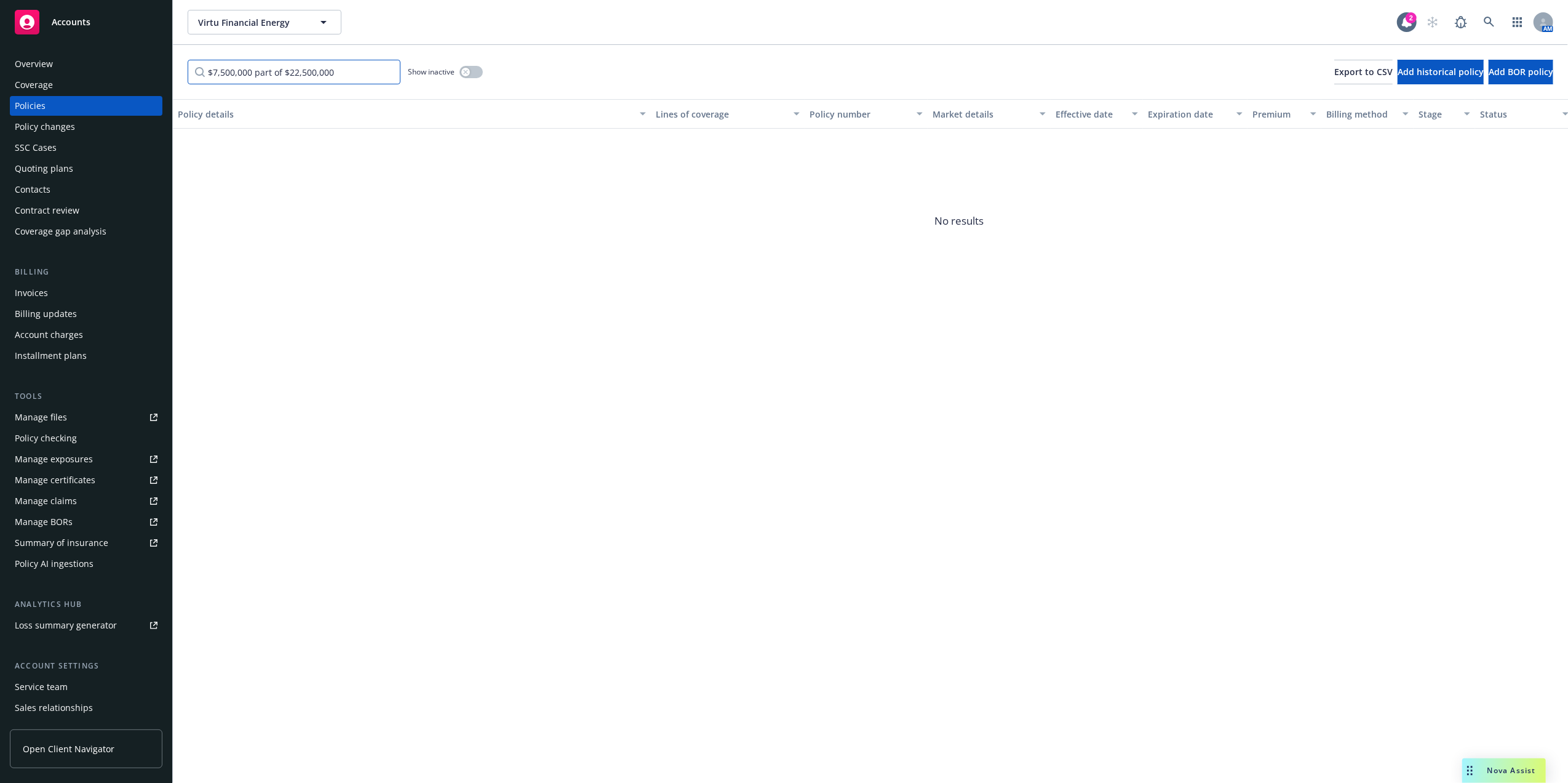
drag, startPoint x: 316, startPoint y: 67, endPoint x: -4, endPoint y: 64, distance: 320.0
click at [0, 64] on html "Accounts Overview Coverage Policies Policy changes SSC Cases Quoting plans Cont…" at bounding box center [784, 392] width 1568 height 783
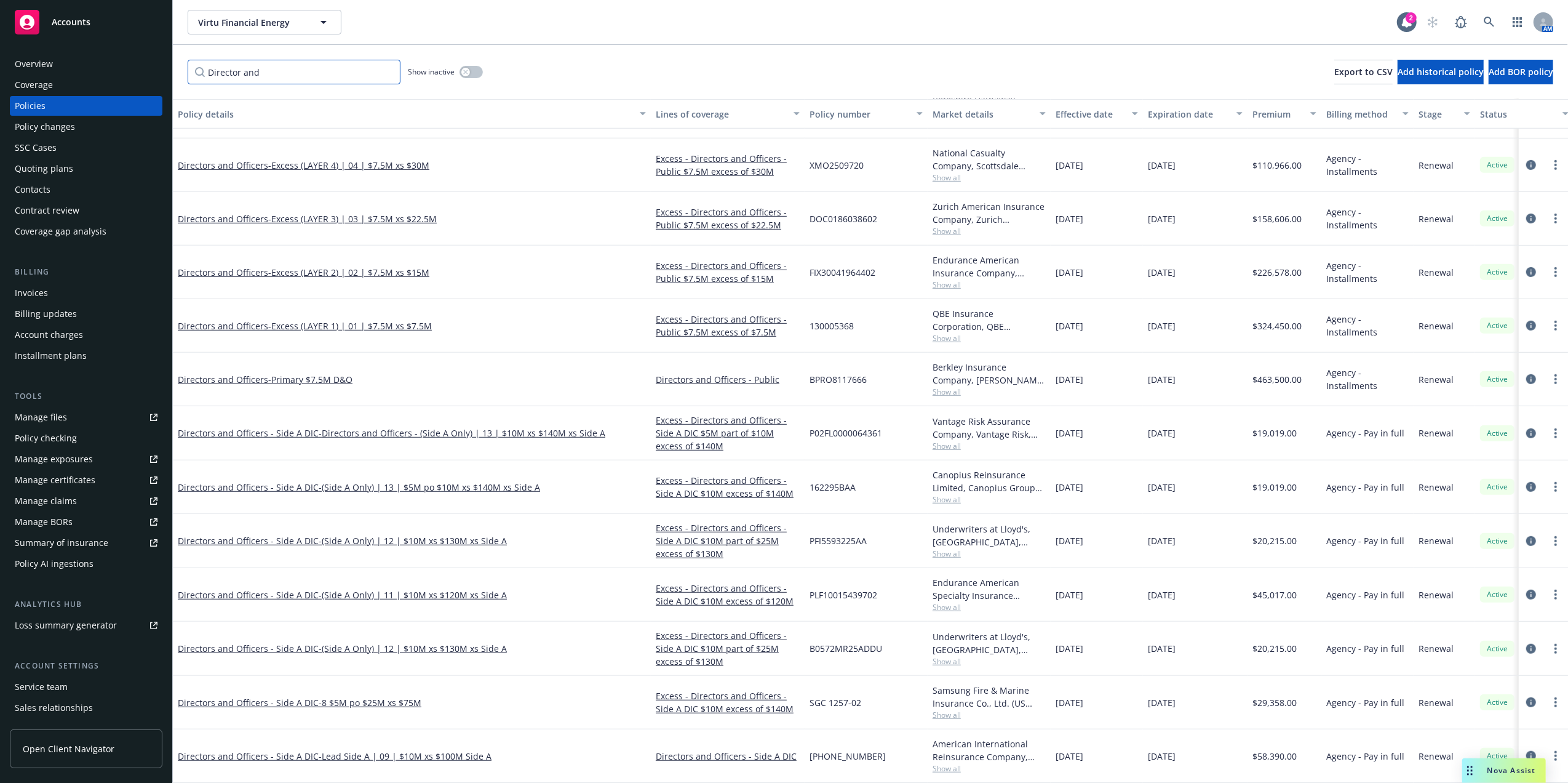
scroll to position [676, 0]
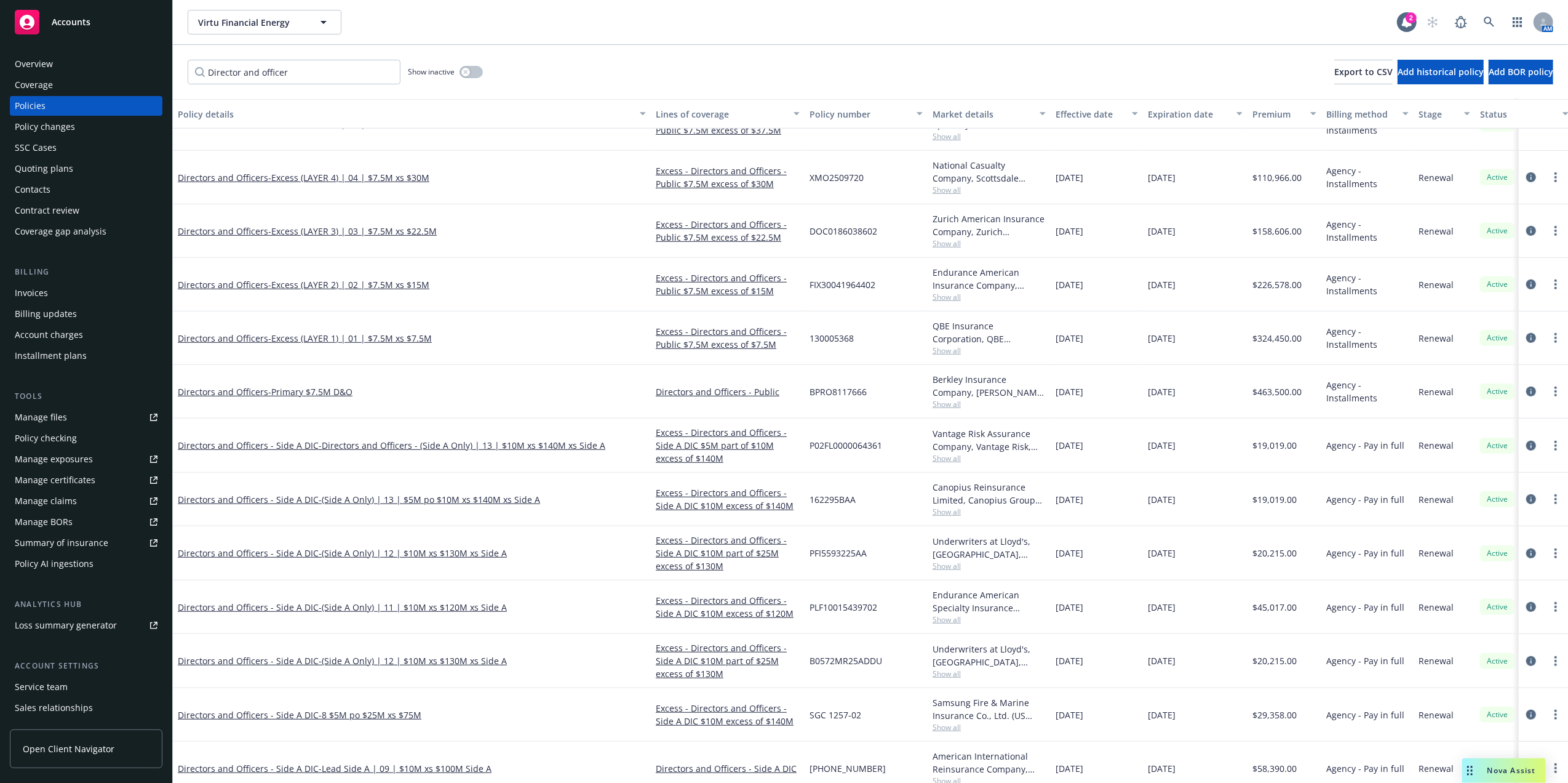
click at [246, 117] on div "Policy details" at bounding box center [405, 114] width 455 height 13
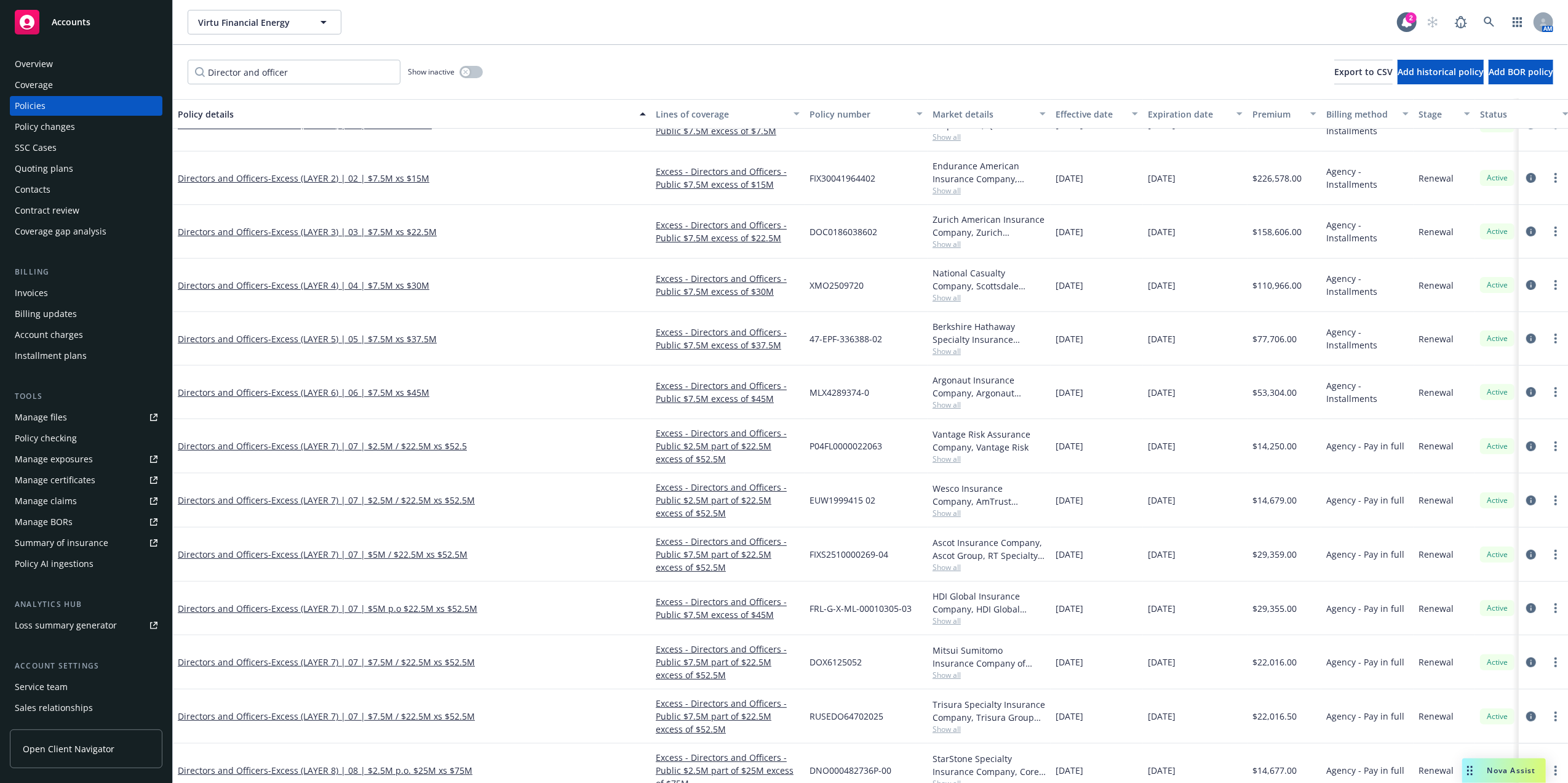
scroll to position [395, 0]
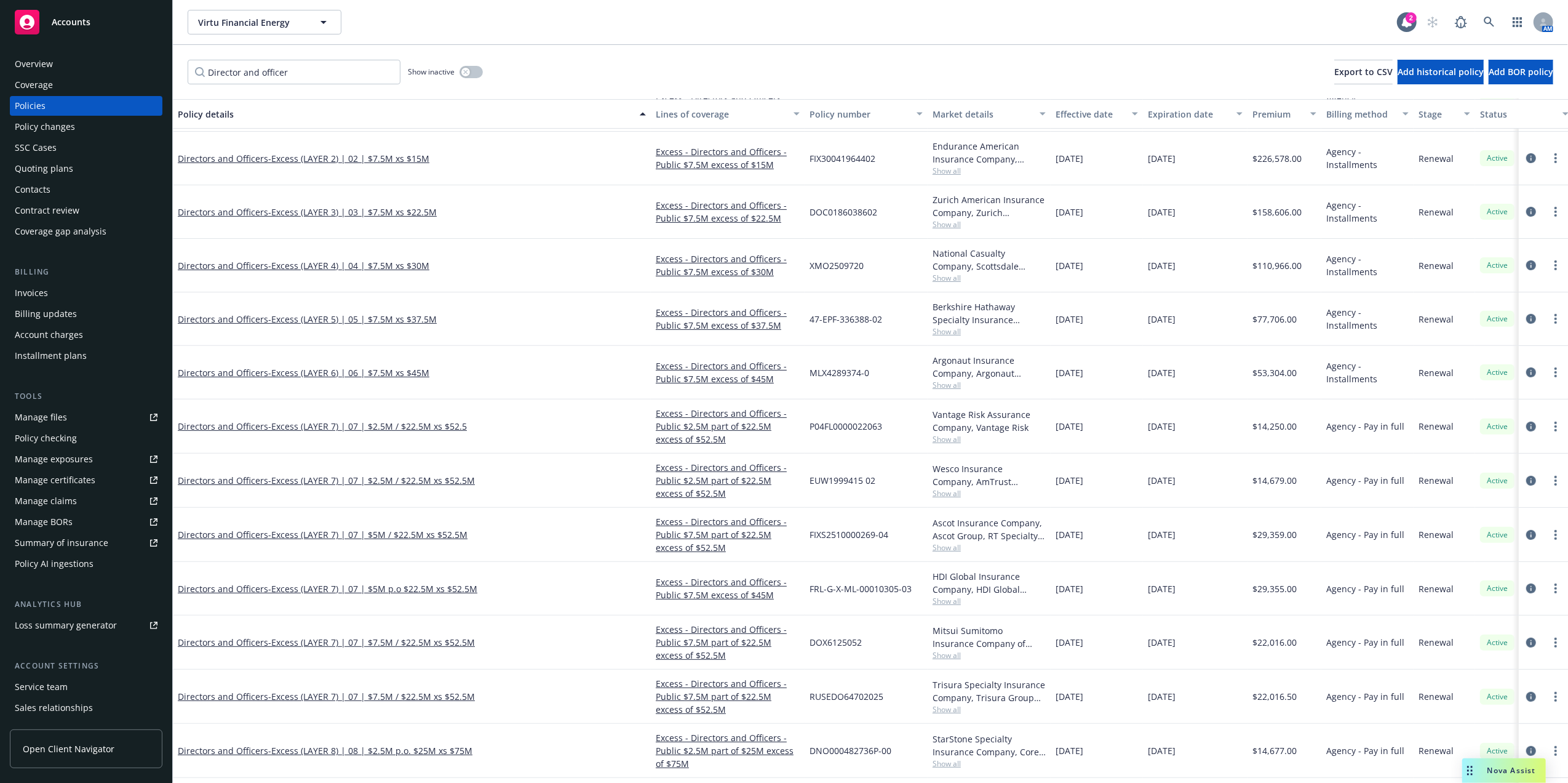
click at [838, 262] on span "XMO2509720" at bounding box center [836, 266] width 54 height 13
click at [837, 262] on span "XMO2509720" at bounding box center [836, 266] width 54 height 13
click at [830, 316] on span "47-EPF-336388-02" at bounding box center [845, 319] width 72 height 13
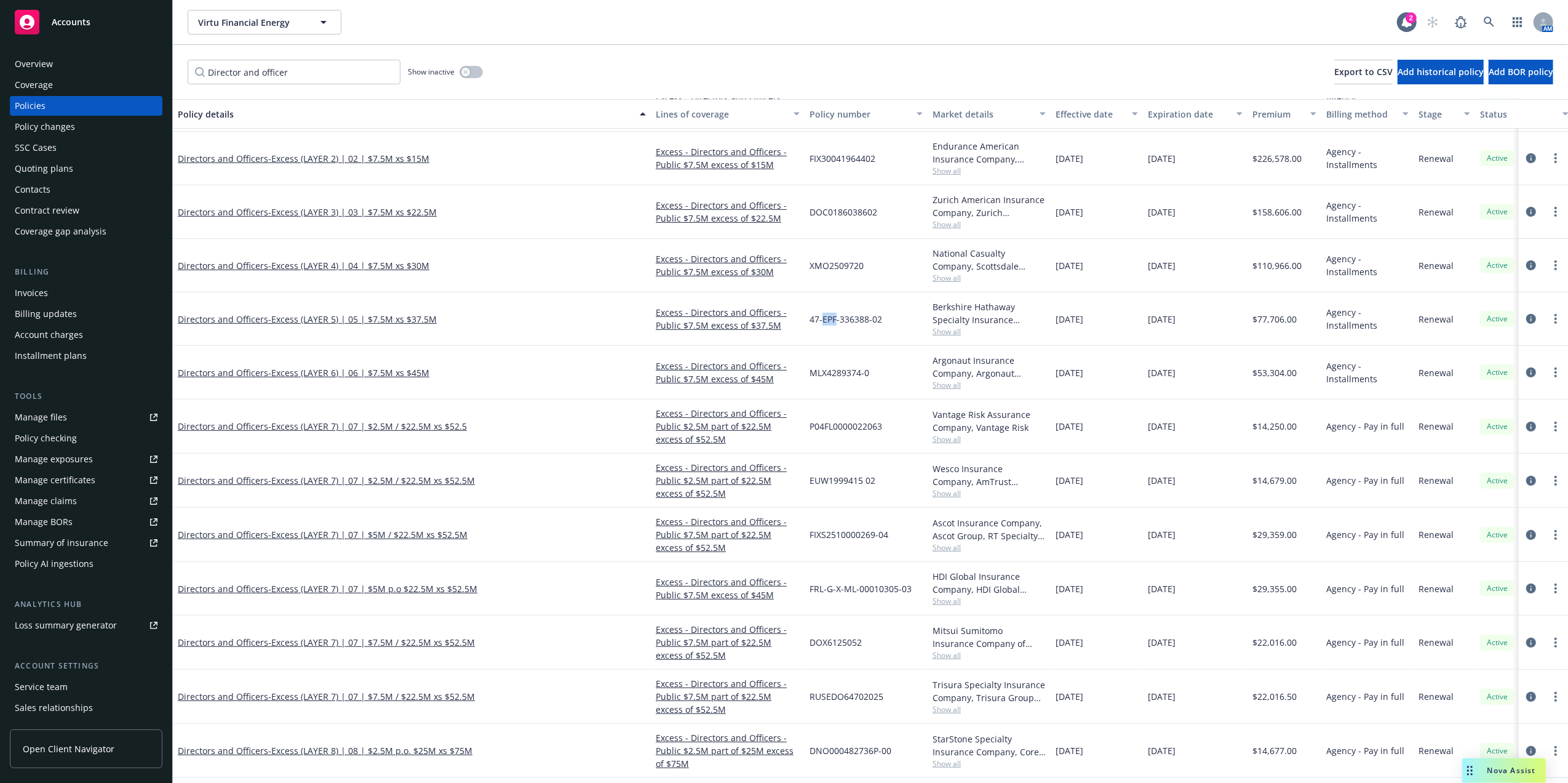
click at [830, 316] on span "47-EPF-336388-02" at bounding box center [845, 319] width 72 height 13
drag, startPoint x: 830, startPoint y: 316, endPoint x: 835, endPoint y: 372, distance: 56.2
click at [835, 372] on span "MLX4289374-0" at bounding box center [839, 373] width 60 height 13
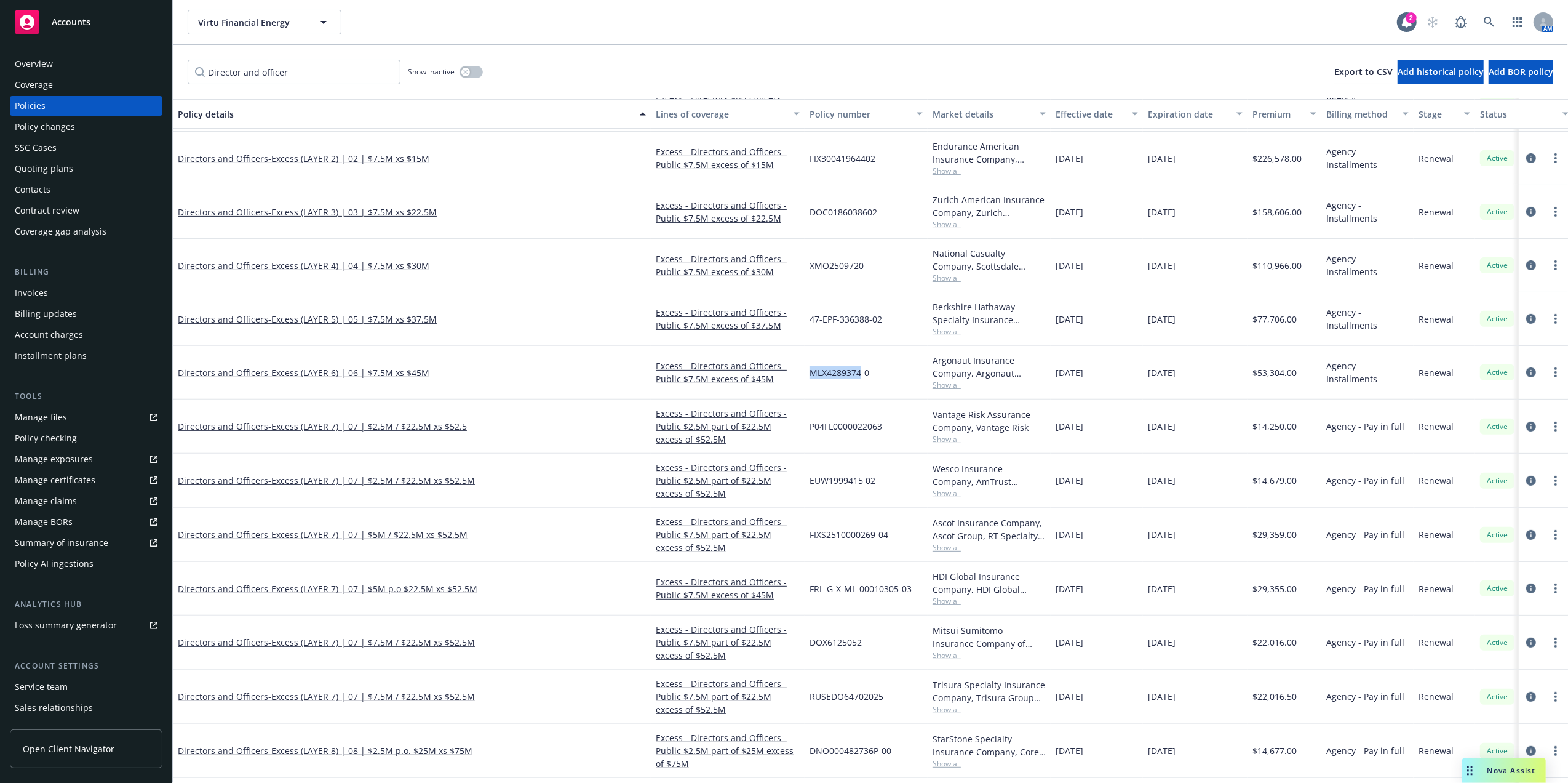
click at [835, 372] on span "MLX4289374-0" at bounding box center [839, 373] width 60 height 13
drag, startPoint x: 835, startPoint y: 372, endPoint x: 834, endPoint y: 434, distance: 62.0
click at [835, 434] on div "P04FL0000022063" at bounding box center [866, 426] width 123 height 54
click at [834, 434] on div "P04FL0000022063" at bounding box center [866, 426] width 123 height 54
drag, startPoint x: 834, startPoint y: 434, endPoint x: 826, endPoint y: 483, distance: 49.6
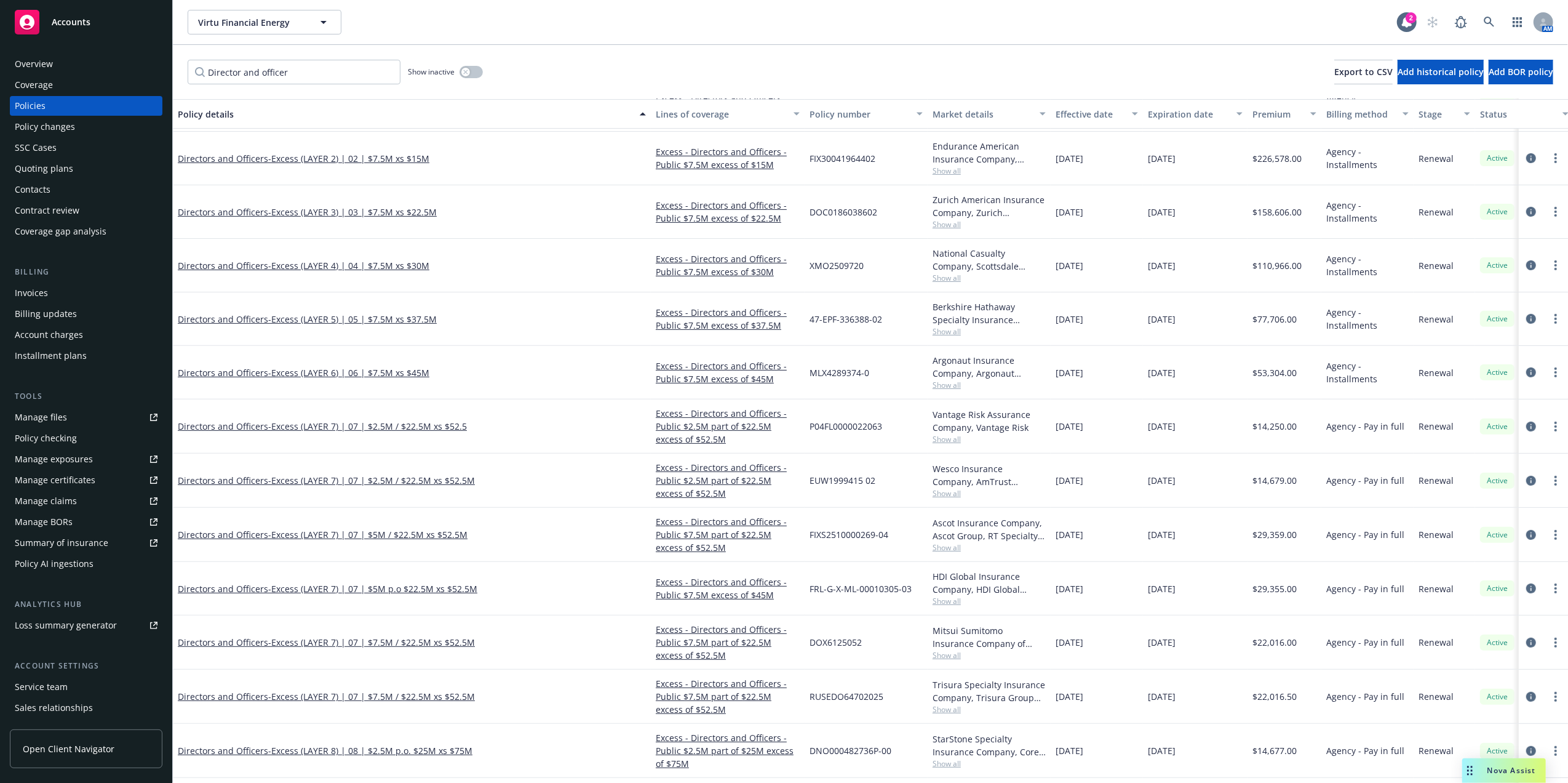
click at [826, 483] on span "EUW1999415 02" at bounding box center [842, 480] width 66 height 13
click at [946, 494] on span "Show all" at bounding box center [989, 493] width 113 height 10
click at [899, 474] on div "EUW1999415 02" at bounding box center [866, 480] width 123 height 54
click at [947, 544] on span "Show all" at bounding box center [989, 547] width 113 height 10
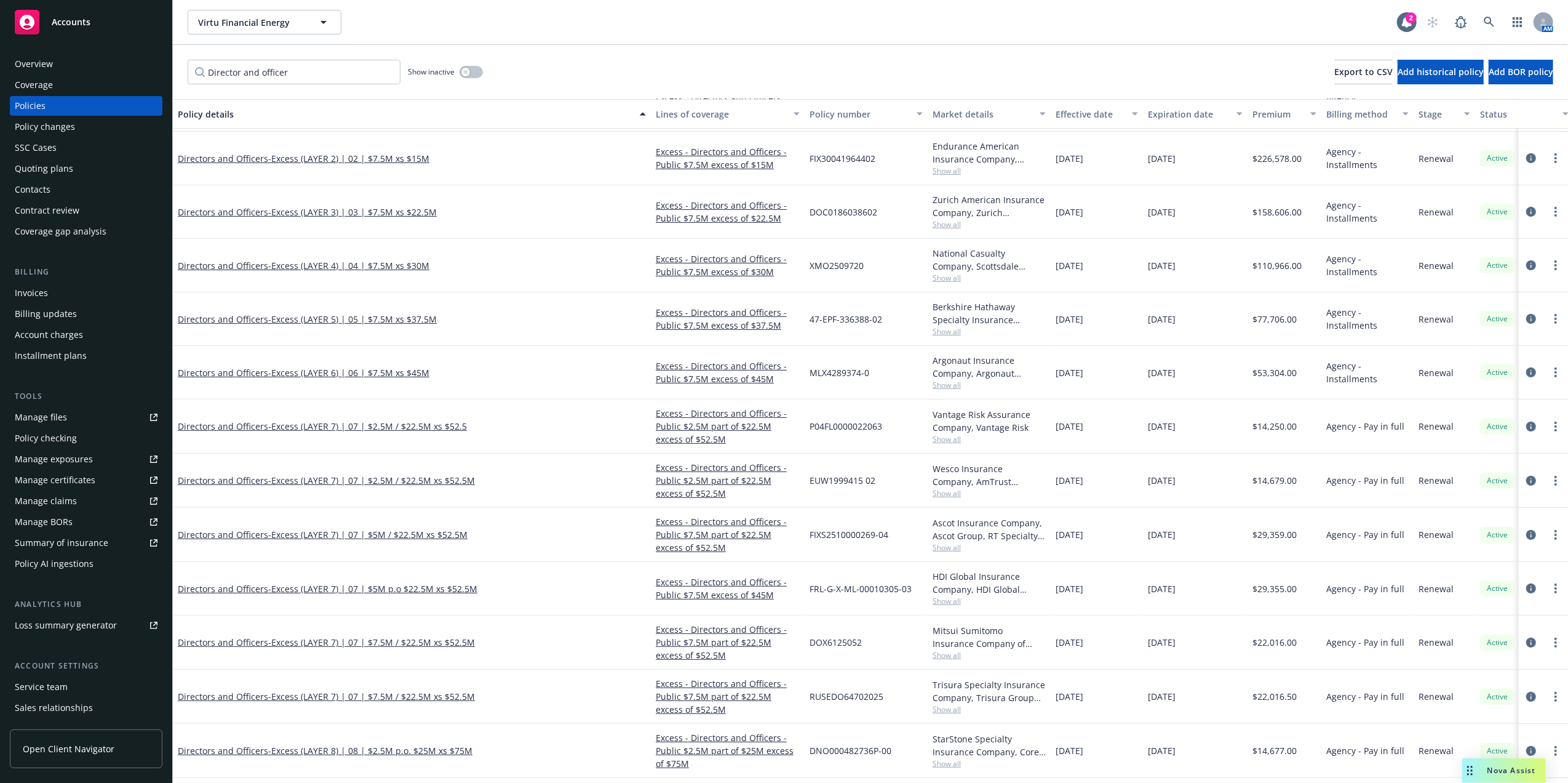
click at [946, 485] on div "Wesco Insurance Company, AmTrust Financial Services, RT Specialty Insurance Ser…" at bounding box center [989, 476] width 113 height 26
click at [944, 491] on span "Show all" at bounding box center [989, 493] width 113 height 10
click at [894, 504] on body "Accounts Overview Coverage Policies Policy changes SSC Cases Quoting plans Cont…" at bounding box center [784, 392] width 1568 height 783
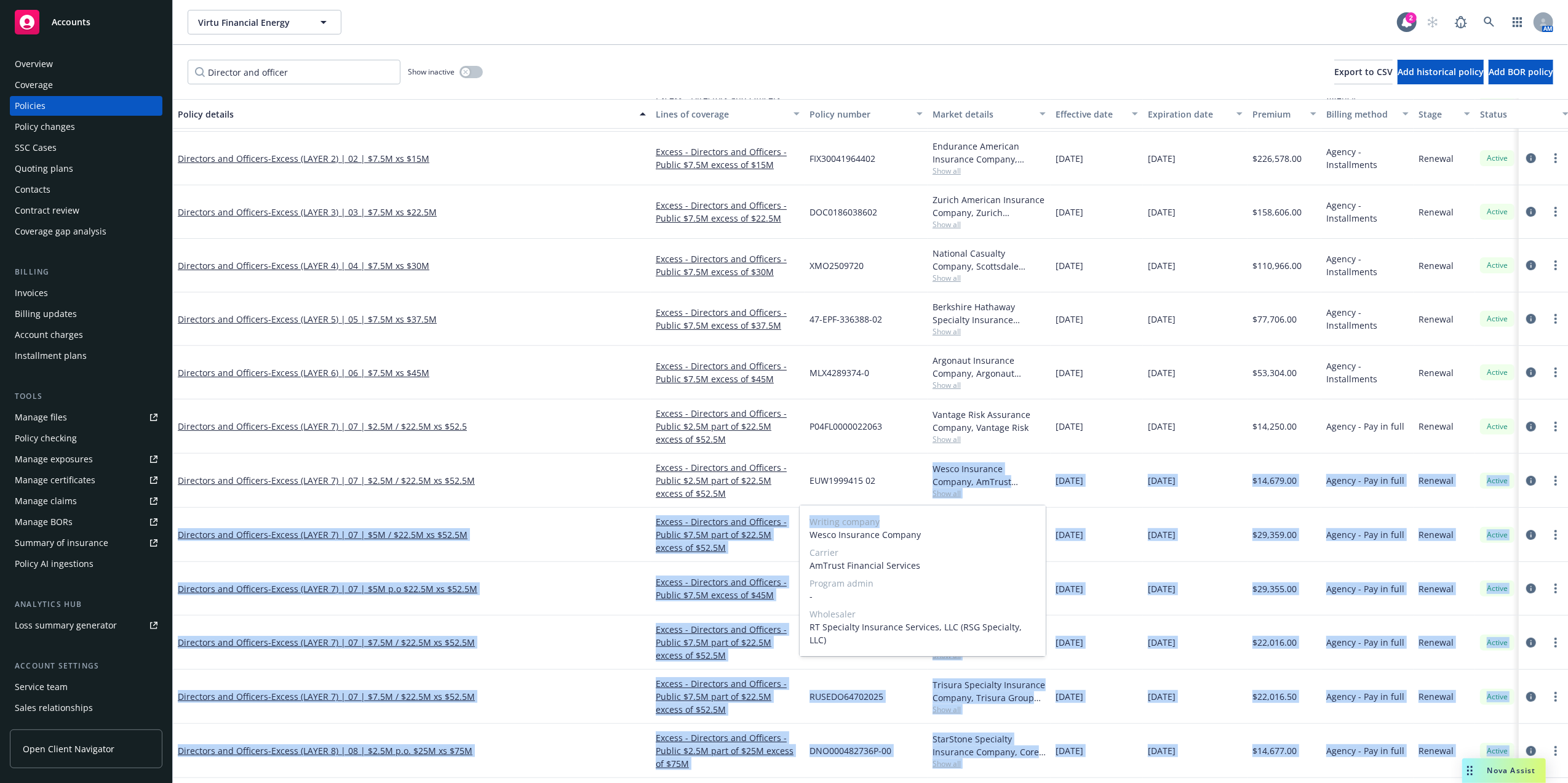
drag, startPoint x: 895, startPoint y: 504, endPoint x: 880, endPoint y: 509, distance: 15.8
click at [880, 509] on div "Writing company Wesco Insurance Company Carrier AmTrust Financial Services Prog…" at bounding box center [923, 580] width 246 height 150
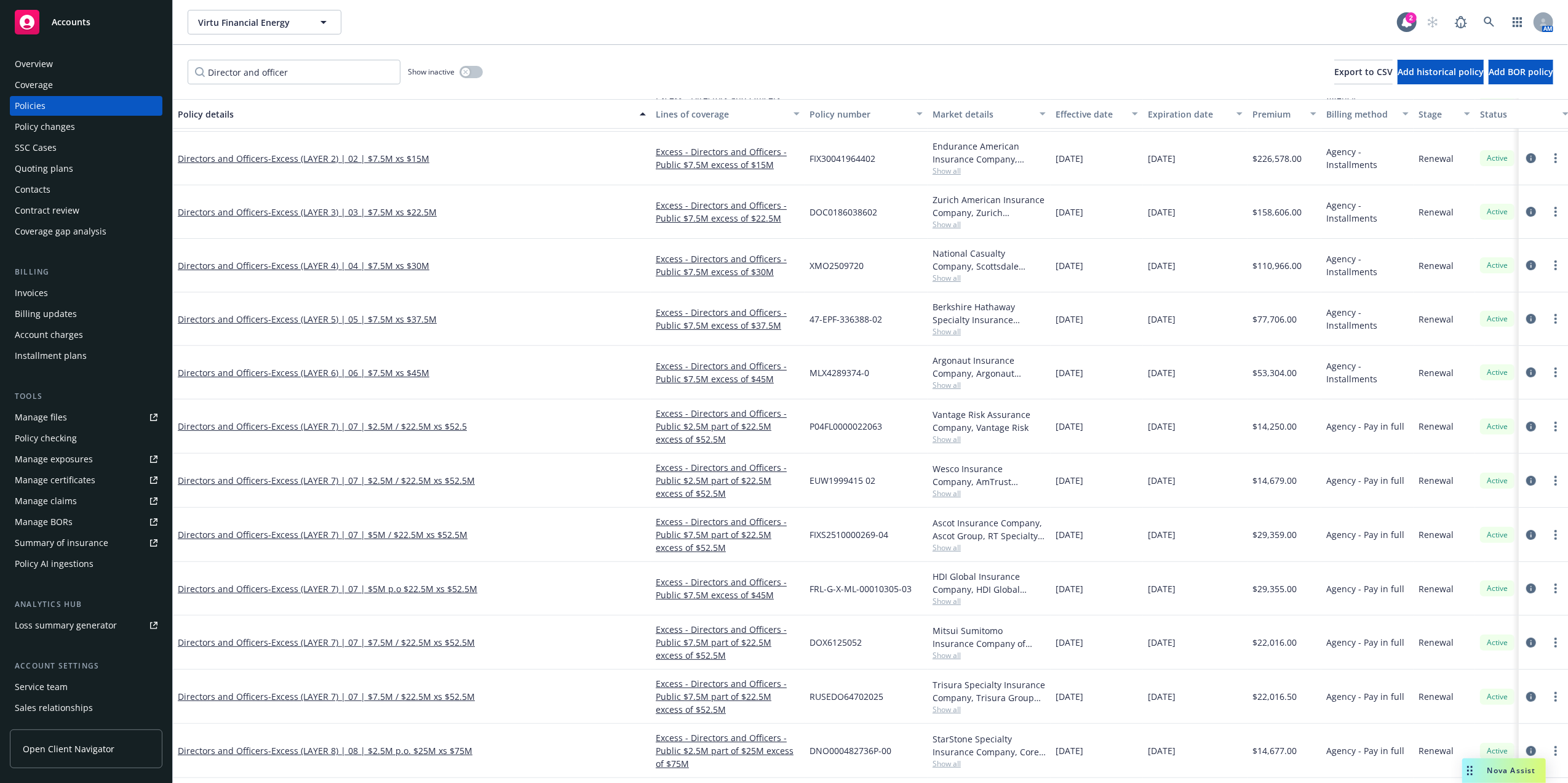
click at [884, 483] on div "EUW1999415 02" at bounding box center [866, 480] width 123 height 54
click at [957, 606] on span "Show all" at bounding box center [989, 601] width 113 height 10
click at [965, 581] on div "HDI Global Insurance Company, HDI Global Insurance Company, Falcon Risk Services" at bounding box center [989, 583] width 113 height 26
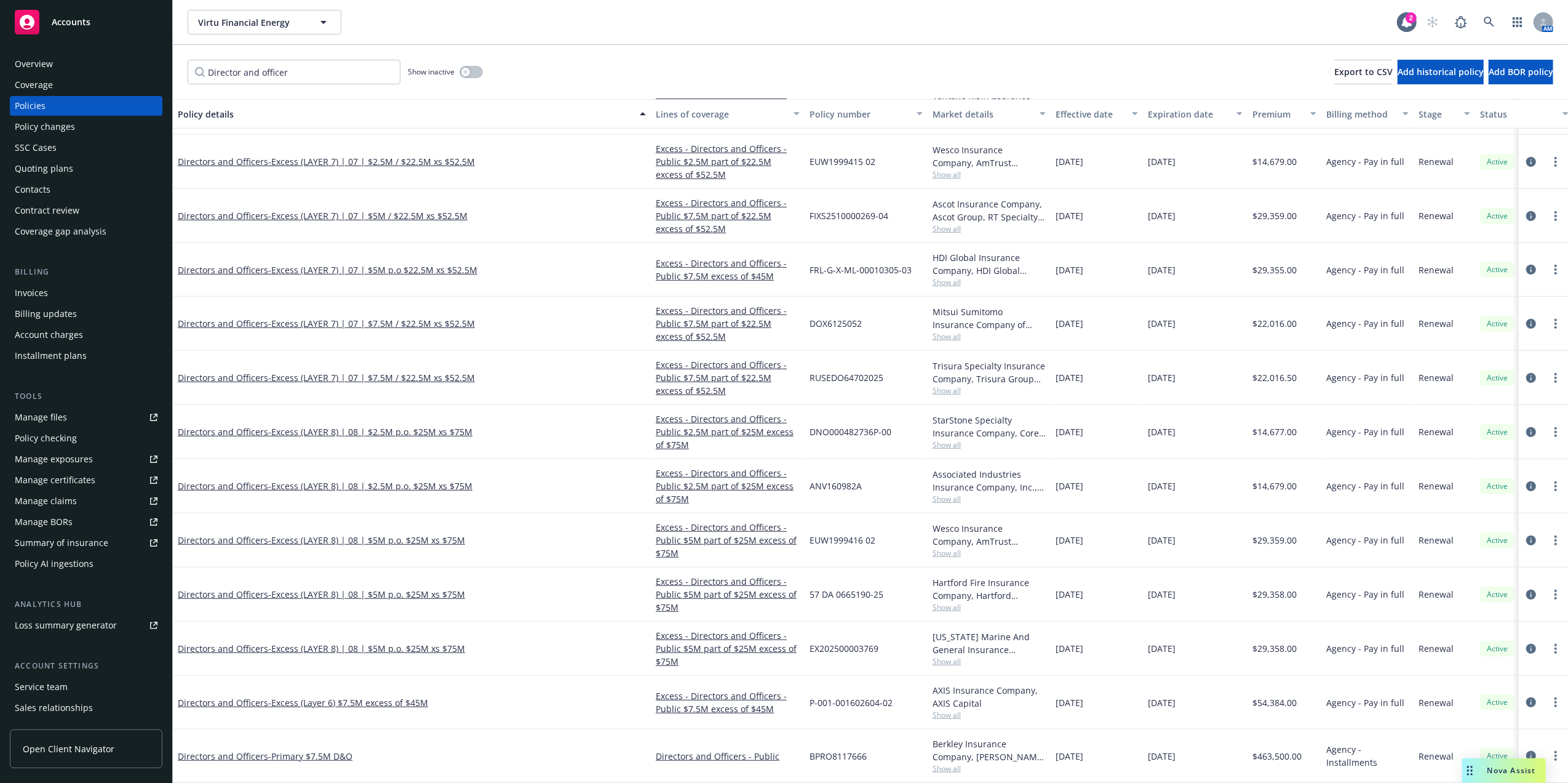
scroll to position [696, 0]
click at [957, 375] on div "Trisura Specialty Insurance Company, Trisura Group Ltd., Relm US Insurance Solu…" at bounding box center [989, 373] width 113 height 26
click at [950, 385] on span "Show all" at bounding box center [989, 390] width 113 height 10
click at [951, 331] on span "Show all" at bounding box center [989, 336] width 113 height 10
click at [1046, 384] on div "Writing company Mitsui Sumitomo Insurance Company of America Carrier Mitsui Sum…" at bounding box center [923, 410] width 247 height 139
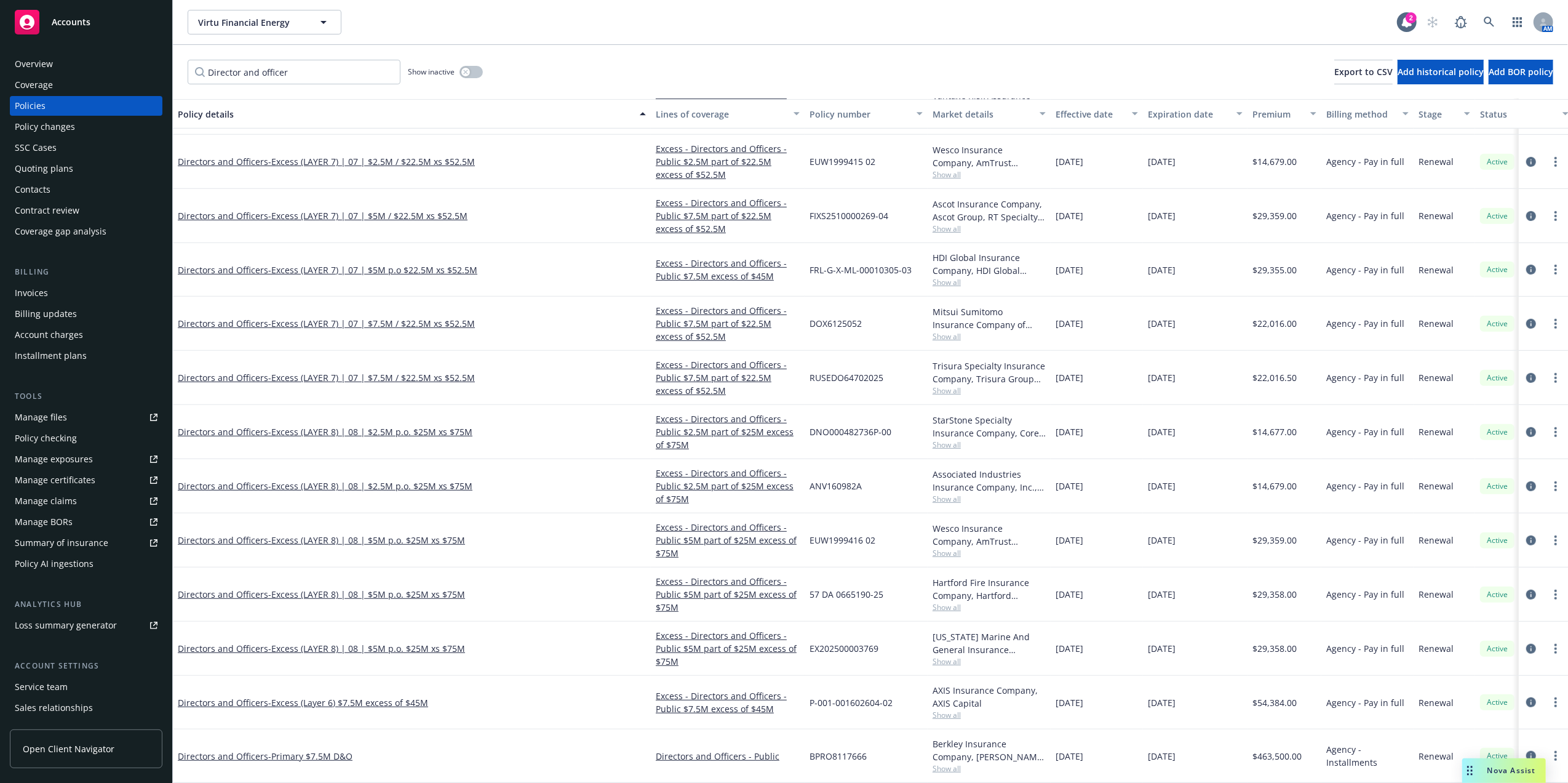
drag, startPoint x: 1069, startPoint y: 387, endPoint x: 1059, endPoint y: 382, distance: 11.2
click at [1062, 383] on div "[DATE]" at bounding box center [1097, 378] width 92 height 54
drag, startPoint x: 1059, startPoint y: 382, endPoint x: 951, endPoint y: 380, distance: 108.0
click at [953, 385] on span "Show all" at bounding box center [989, 390] width 113 height 10
click at [441, 372] on span "- Excess (LAYER 7) | 07 | $7.5M / $22.5M xs $52.5M" at bounding box center [371, 378] width 206 height 12
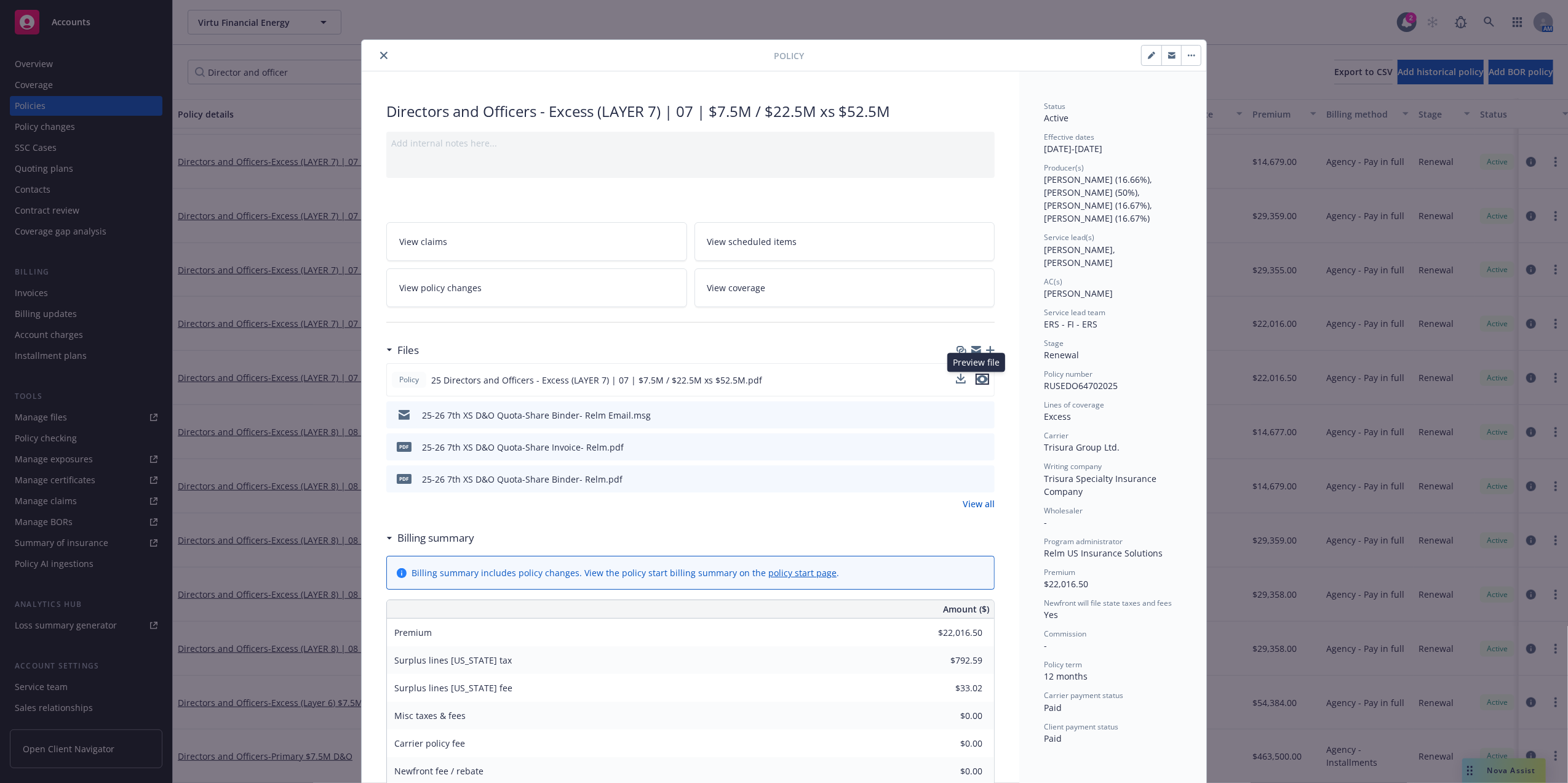
click at [977, 379] on icon "preview file" at bounding box center [982, 378] width 11 height 8
click at [380, 55] on icon "close" at bounding box center [384, 55] width 7 height 7
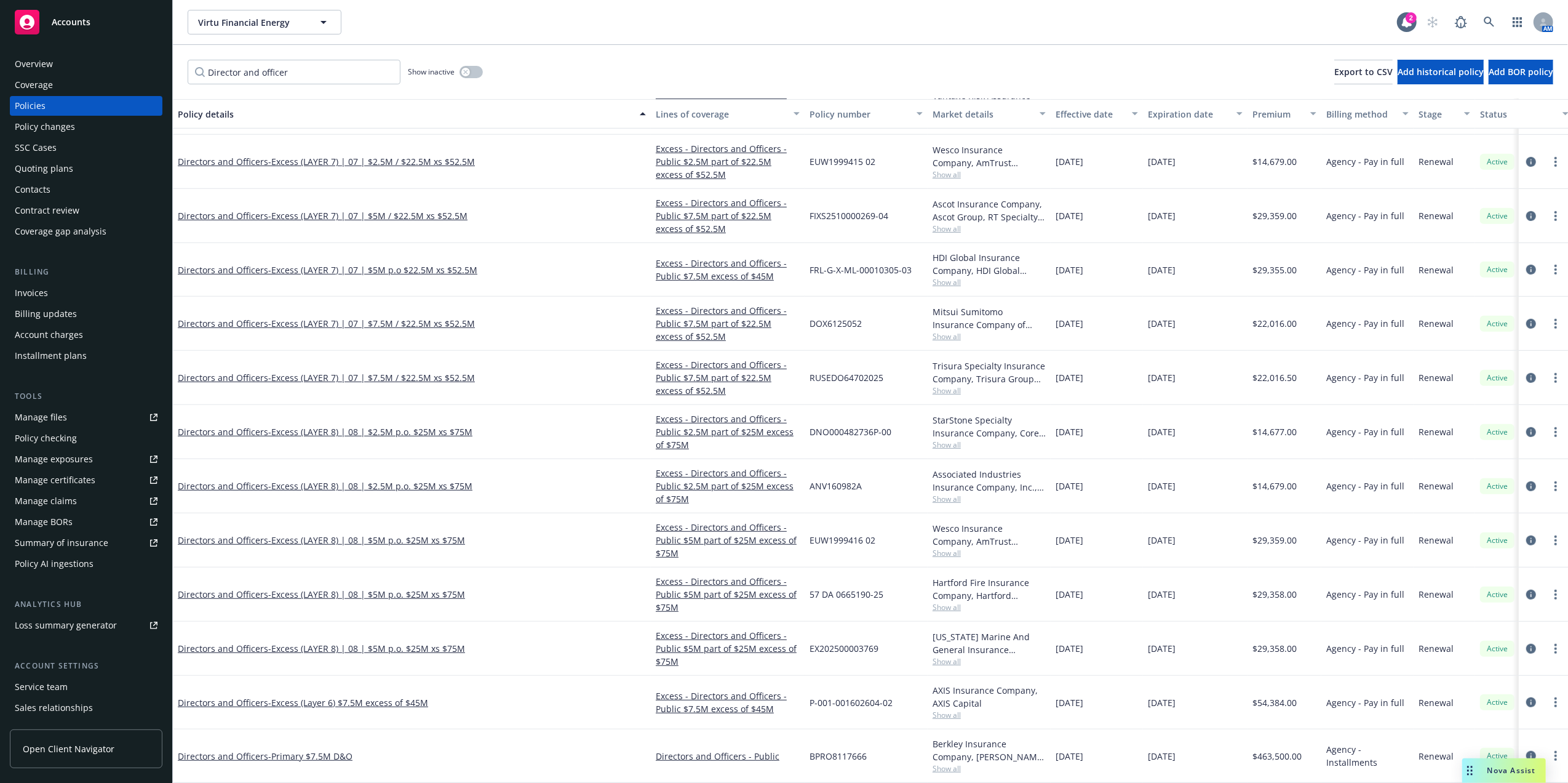
click at [950, 331] on span "Show all" at bounding box center [989, 336] width 113 height 10
click at [355, 318] on span "- Excess (LAYER 7) | 07 | $7.5M / $22.5M xs $52.5M" at bounding box center [371, 324] width 206 height 12
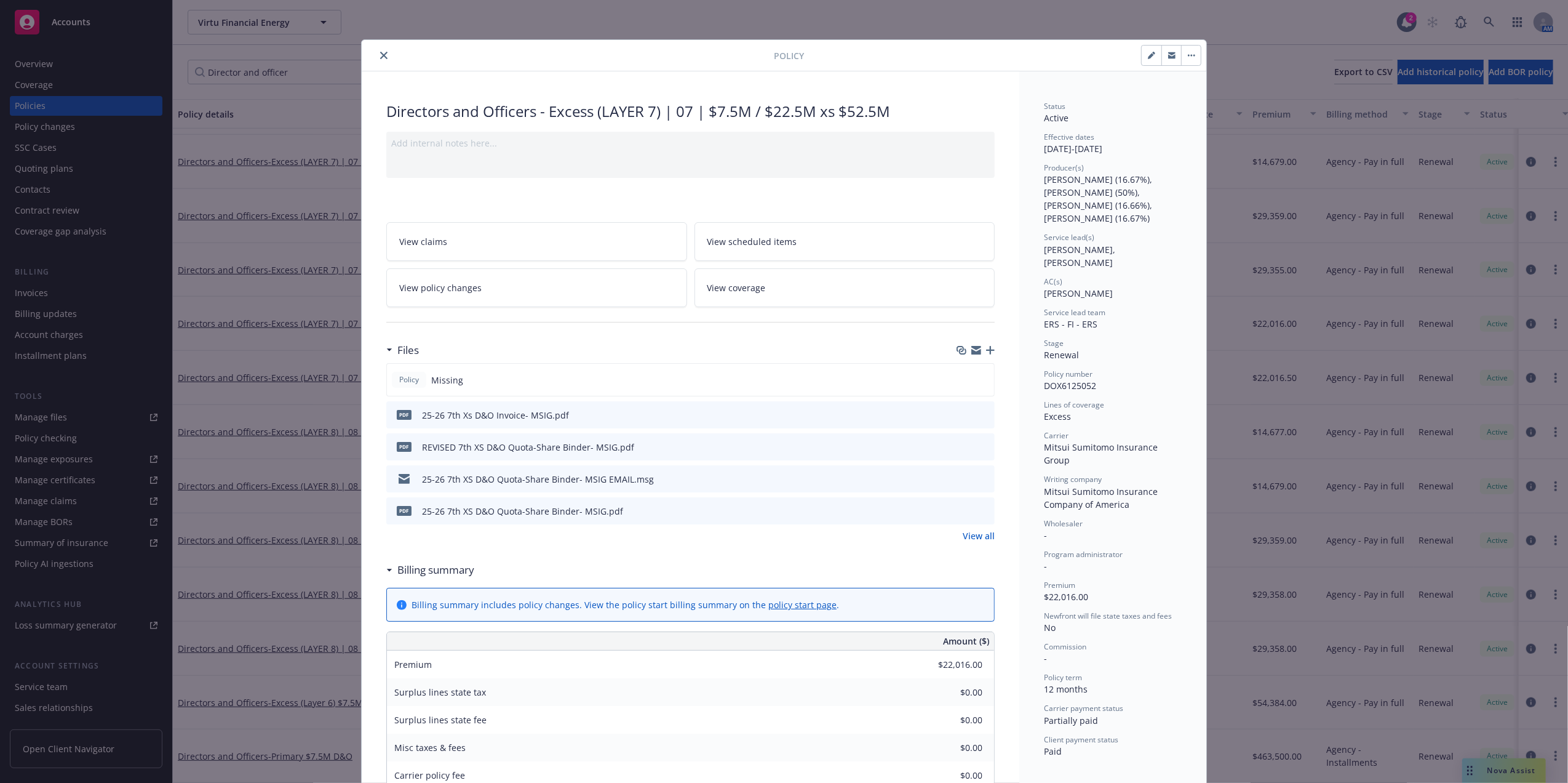
click at [977, 448] on icon "preview file" at bounding box center [983, 446] width 11 height 8
click at [376, 51] on button "close" at bounding box center [384, 55] width 15 height 15
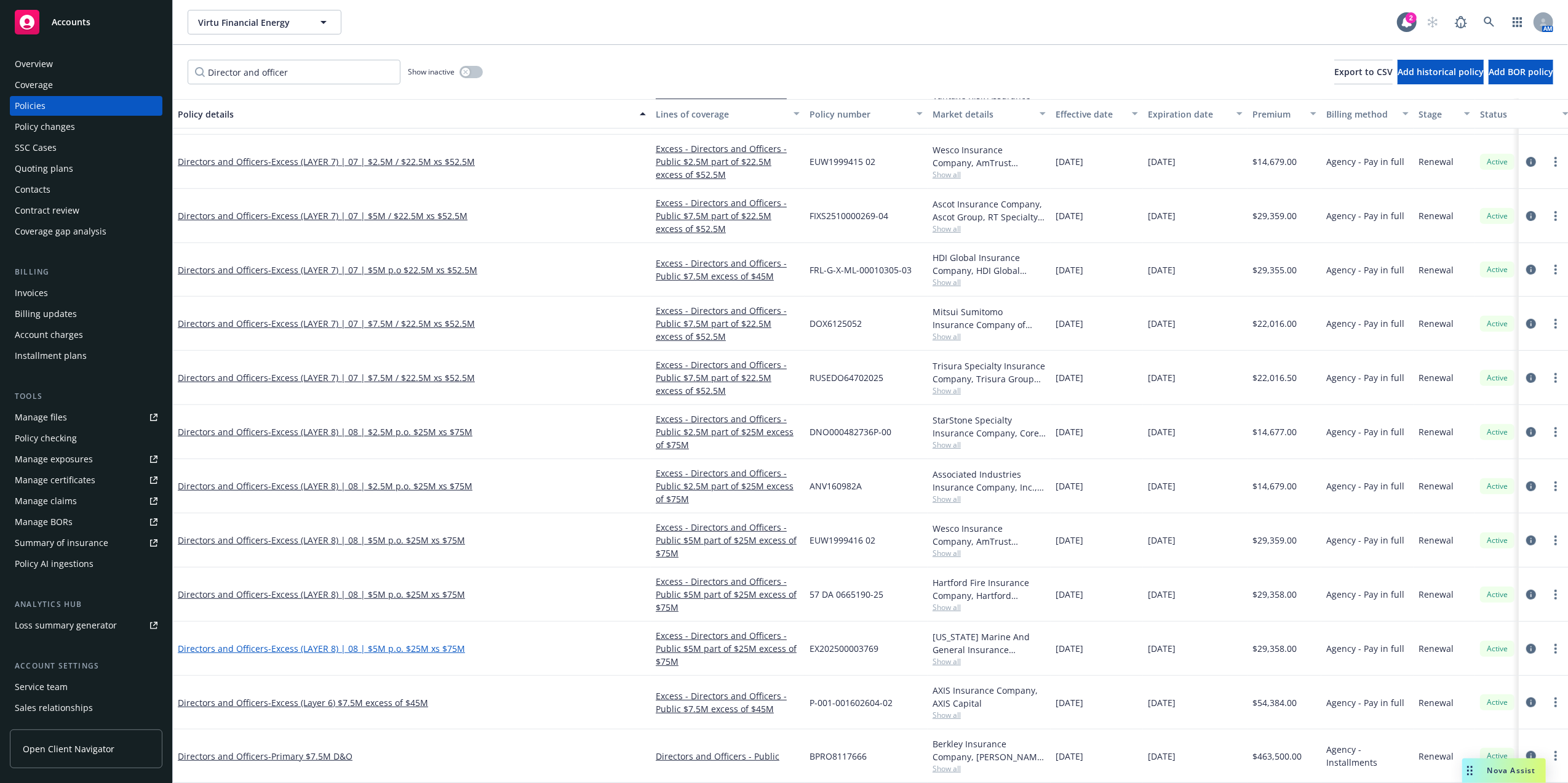
click at [402, 642] on span "- Excess (LAYER 8) | 08 | $5M p.o. $25M xs $75M" at bounding box center [367, 648] width 197 height 12
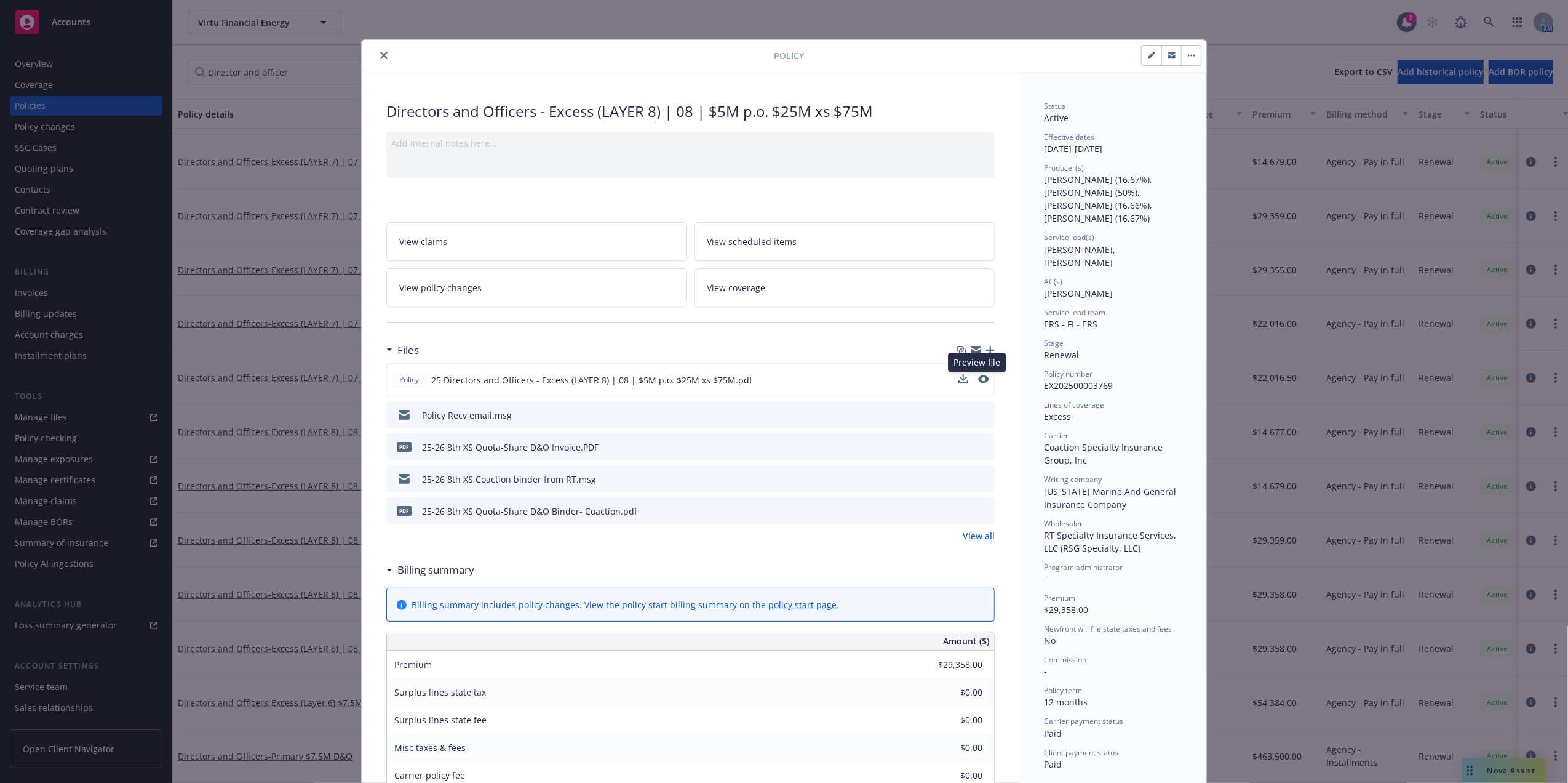
click at [978, 385] on button at bounding box center [983, 380] width 11 height 13
click at [977, 379] on icon "preview file" at bounding box center [982, 378] width 11 height 8
click at [377, 50] on button "close" at bounding box center [384, 55] width 15 height 15
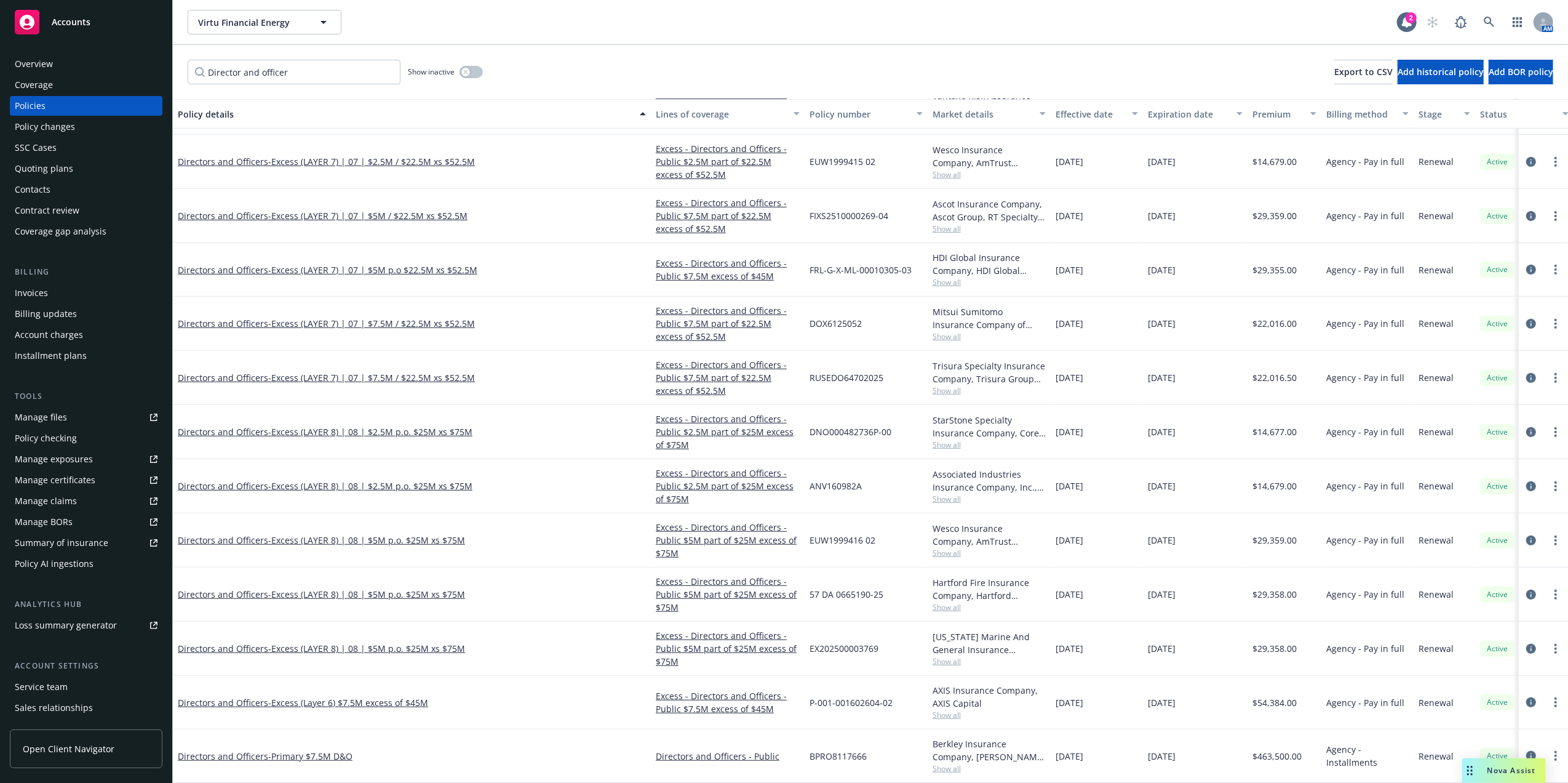
scroll to position [703, 0]
drag, startPoint x: 569, startPoint y: 537, endPoint x: 585, endPoint y: 604, distance: 68.9
click at [338, 210] on span "- Excess (LAYER 7) | 07 | $5M / $22.5M xs $52.5M" at bounding box center [368, 216] width 199 height 12
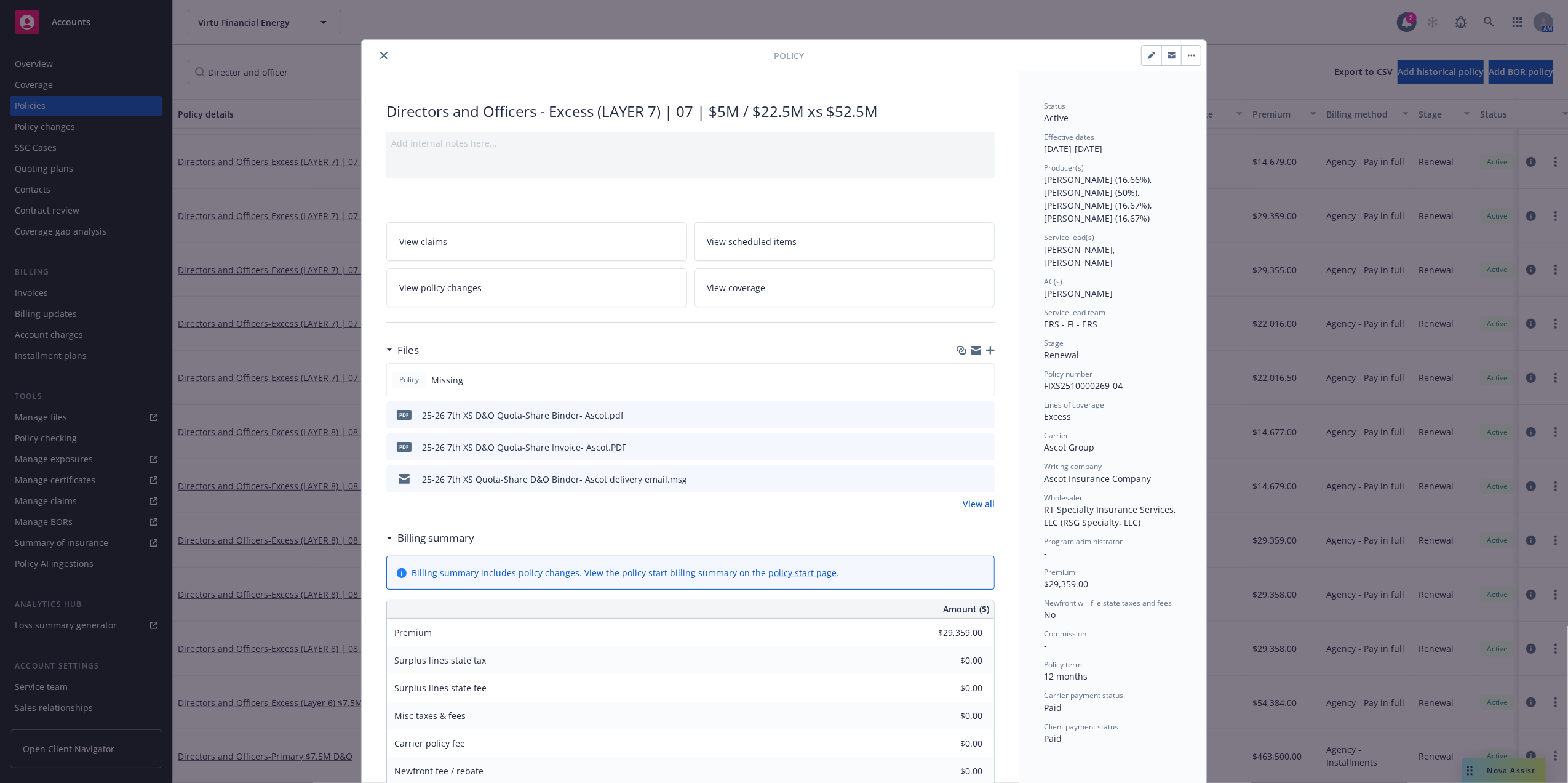
click at [977, 414] on icon "preview file" at bounding box center [983, 414] width 11 height 8
click at [380, 55] on icon "close" at bounding box center [384, 55] width 7 height 7
click at [383, 53] on button "close" at bounding box center [384, 55] width 15 height 15
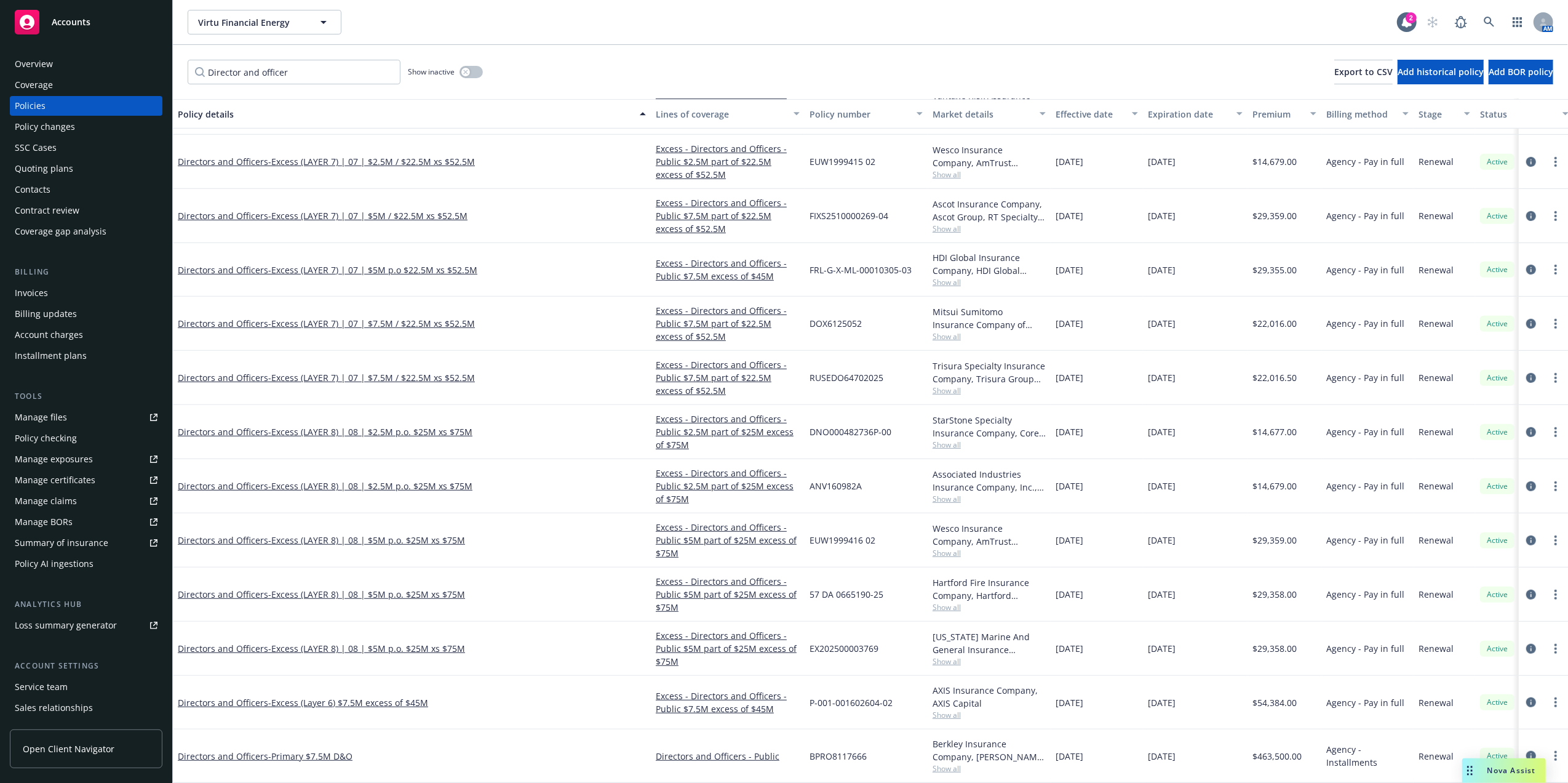
click at [964, 440] on span "Show all" at bounding box center [989, 445] width 113 height 10
click at [948, 385] on span "Show all" at bounding box center [989, 390] width 113 height 10
click at [953, 331] on span "Show all" at bounding box center [989, 336] width 113 height 10
click at [953, 277] on span "Show all" at bounding box center [989, 282] width 113 height 10
click at [953, 223] on span "Show all" at bounding box center [989, 229] width 113 height 10
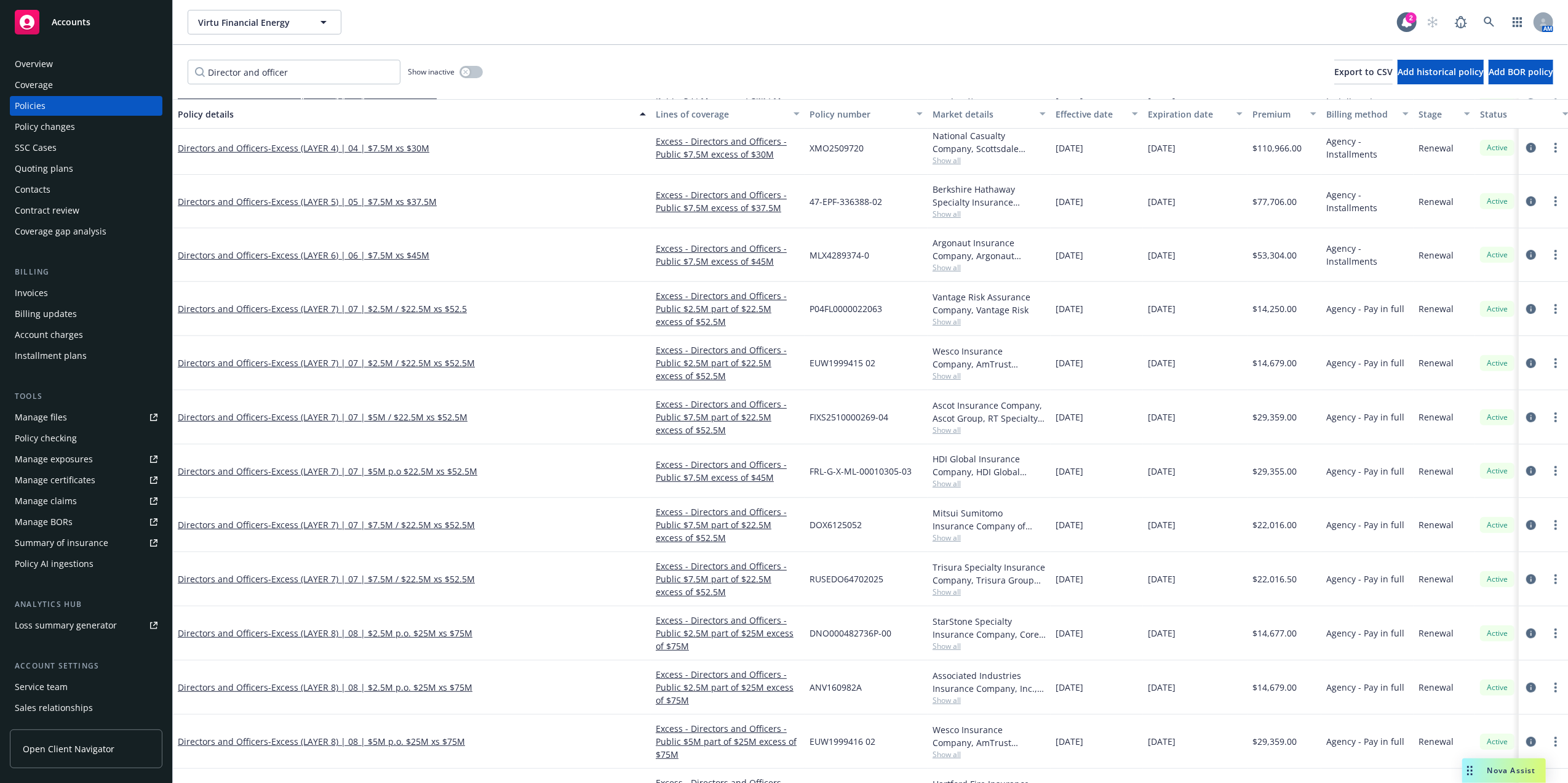
scroll to position [444, 0]
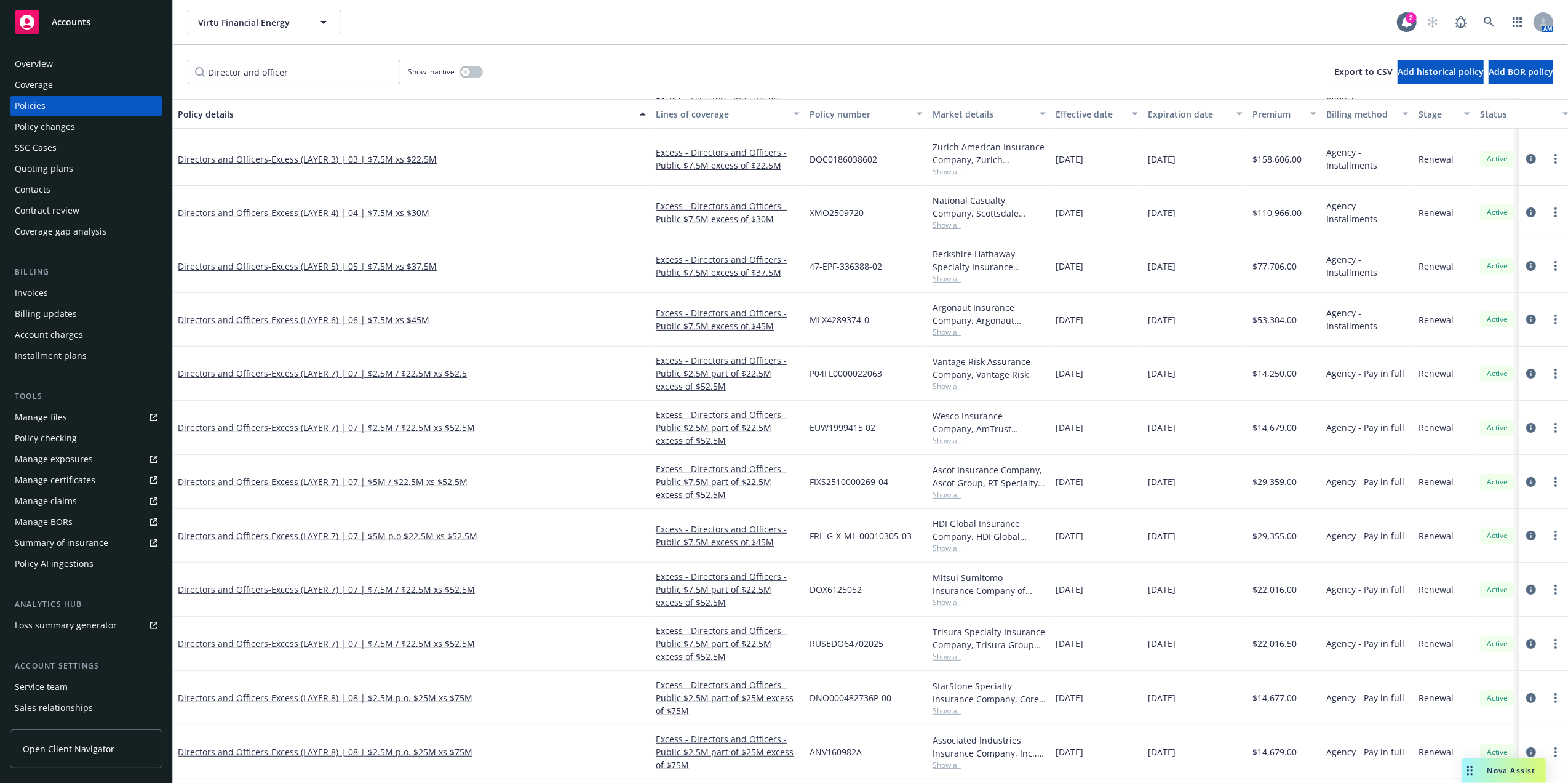
click at [942, 384] on span "Show all" at bounding box center [989, 386] width 113 height 10
click at [374, 372] on span "- Excess (LAYER 7) | 07 | $2.5M / $22.5M xs $52.5" at bounding box center [367, 373] width 199 height 12
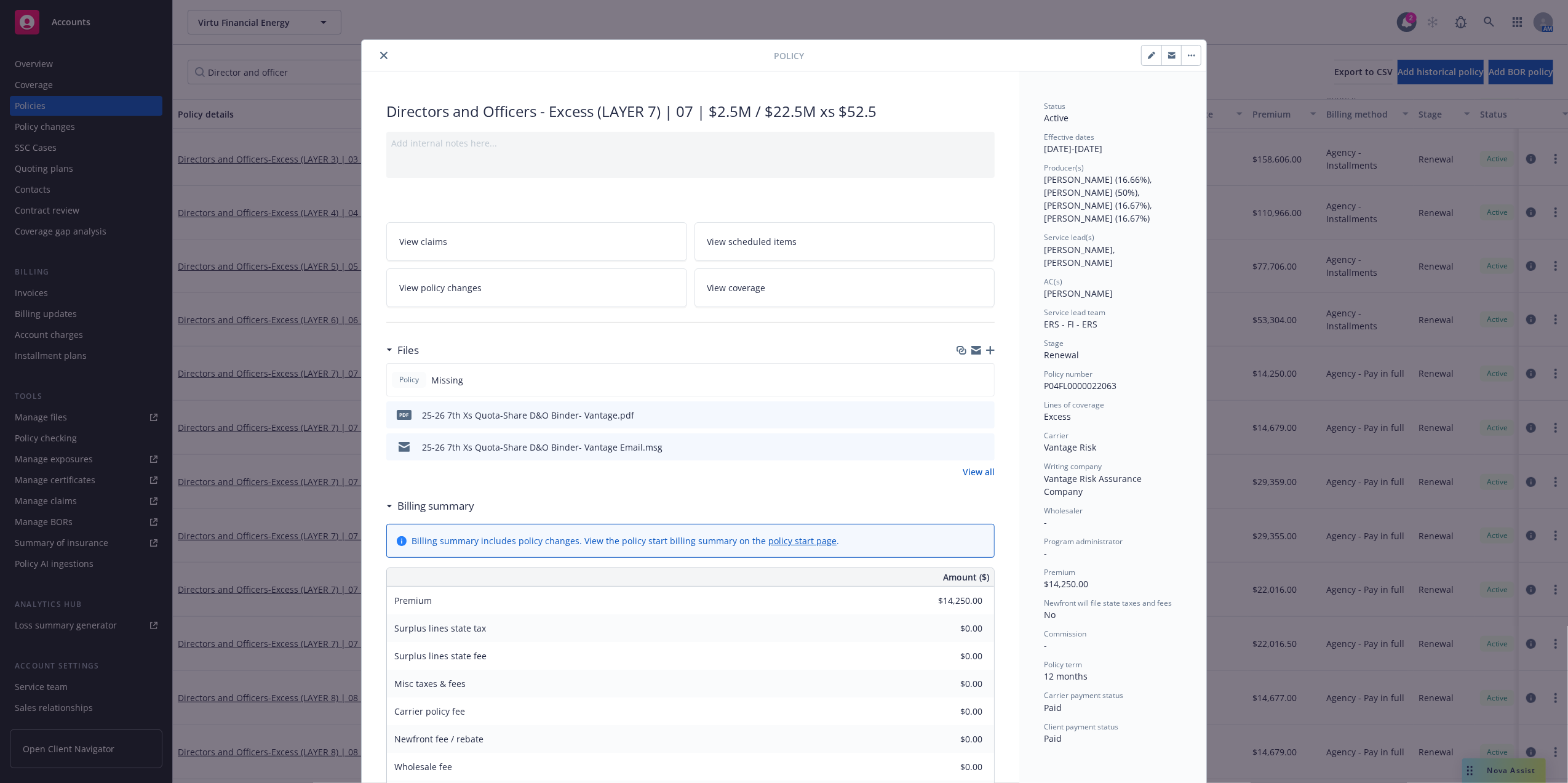
click at [981, 416] on icon "preview file" at bounding box center [983, 414] width 11 height 8
click at [380, 52] on icon "close" at bounding box center [384, 55] width 7 height 7
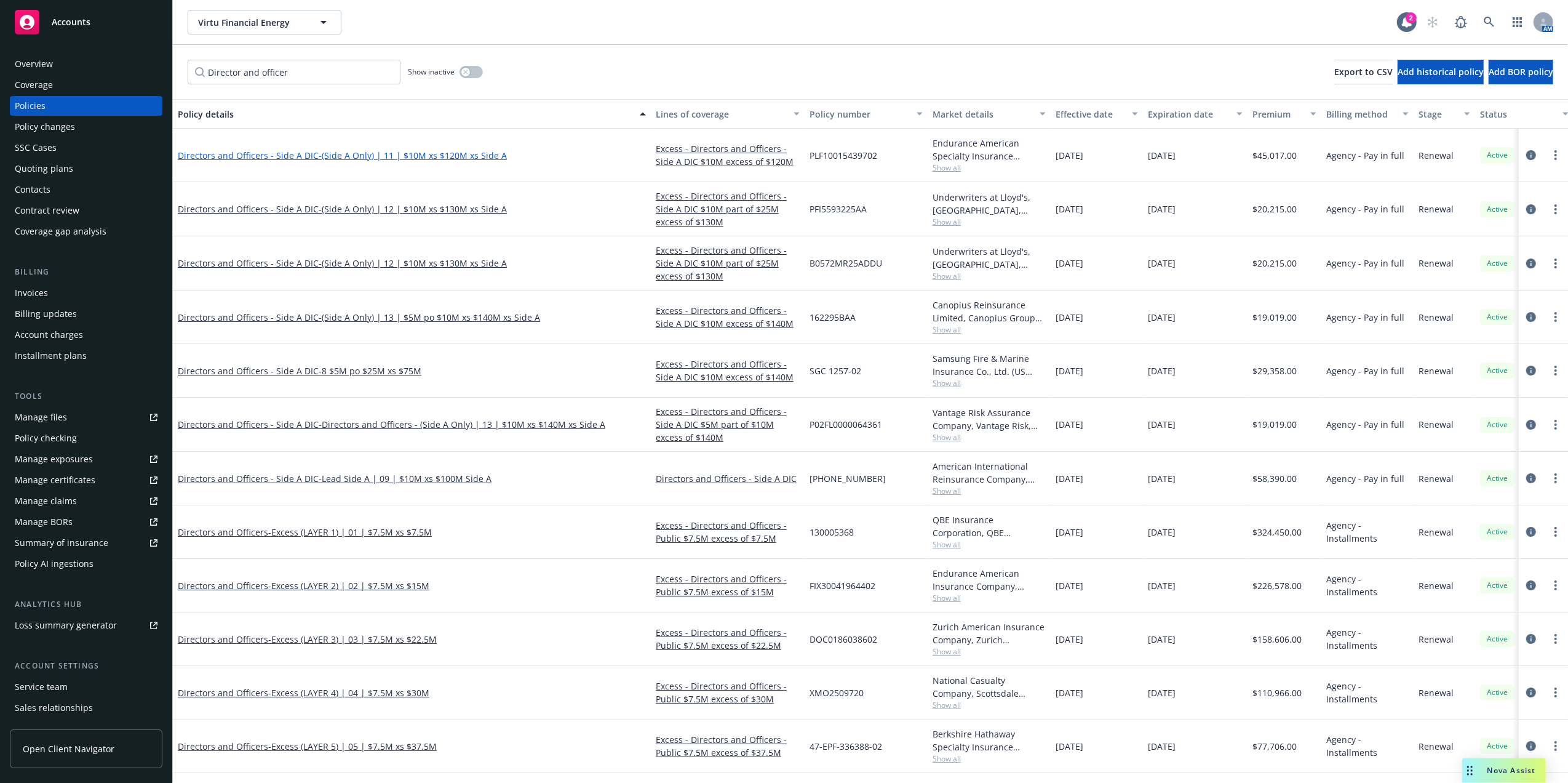
click at [332, 155] on span "- (Side A Only) | 11 | $10M xs $120M xs Side A" at bounding box center [412, 156] width 188 height 12
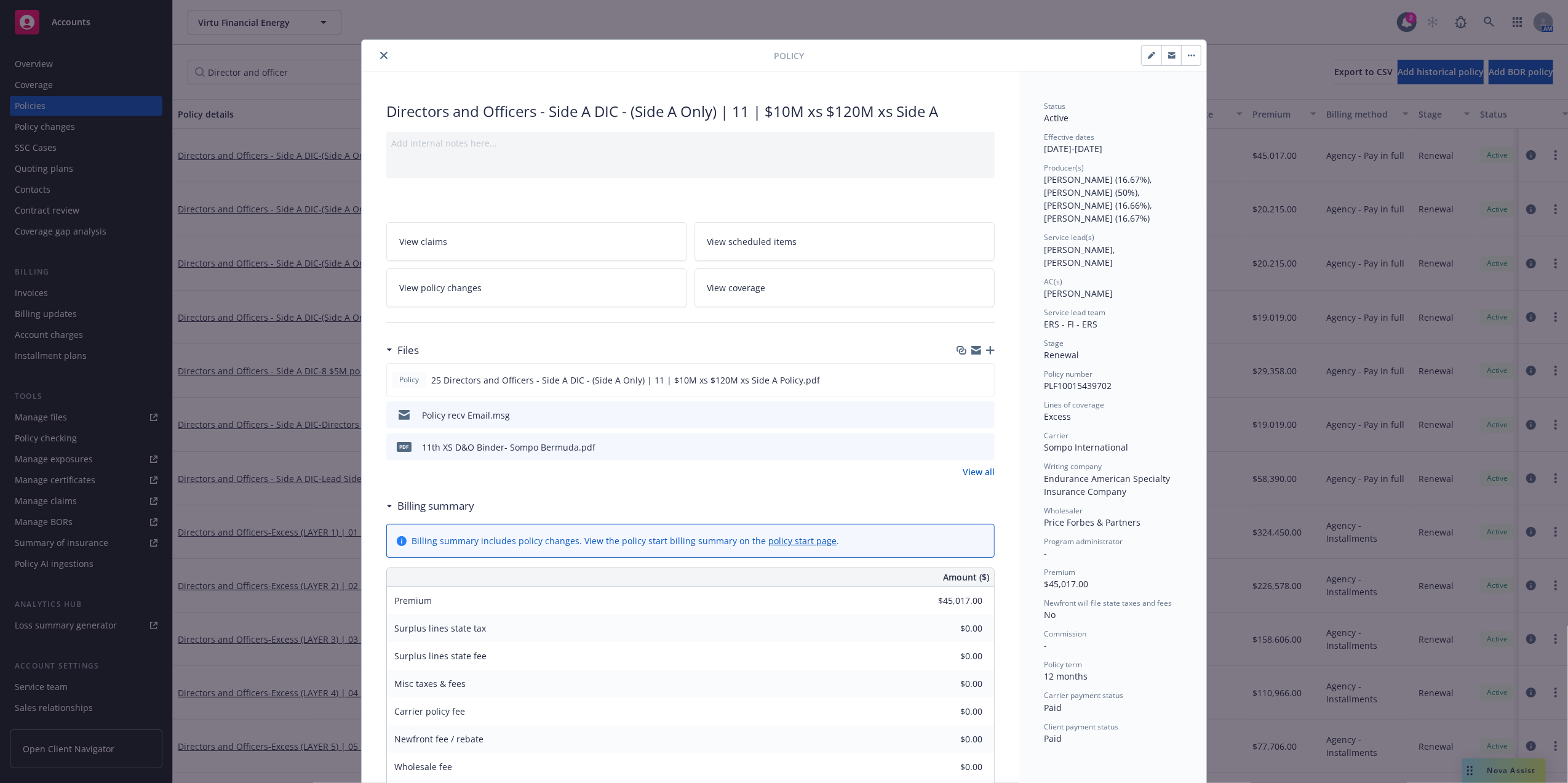
click at [376, 55] on button "close" at bounding box center [384, 55] width 15 height 15
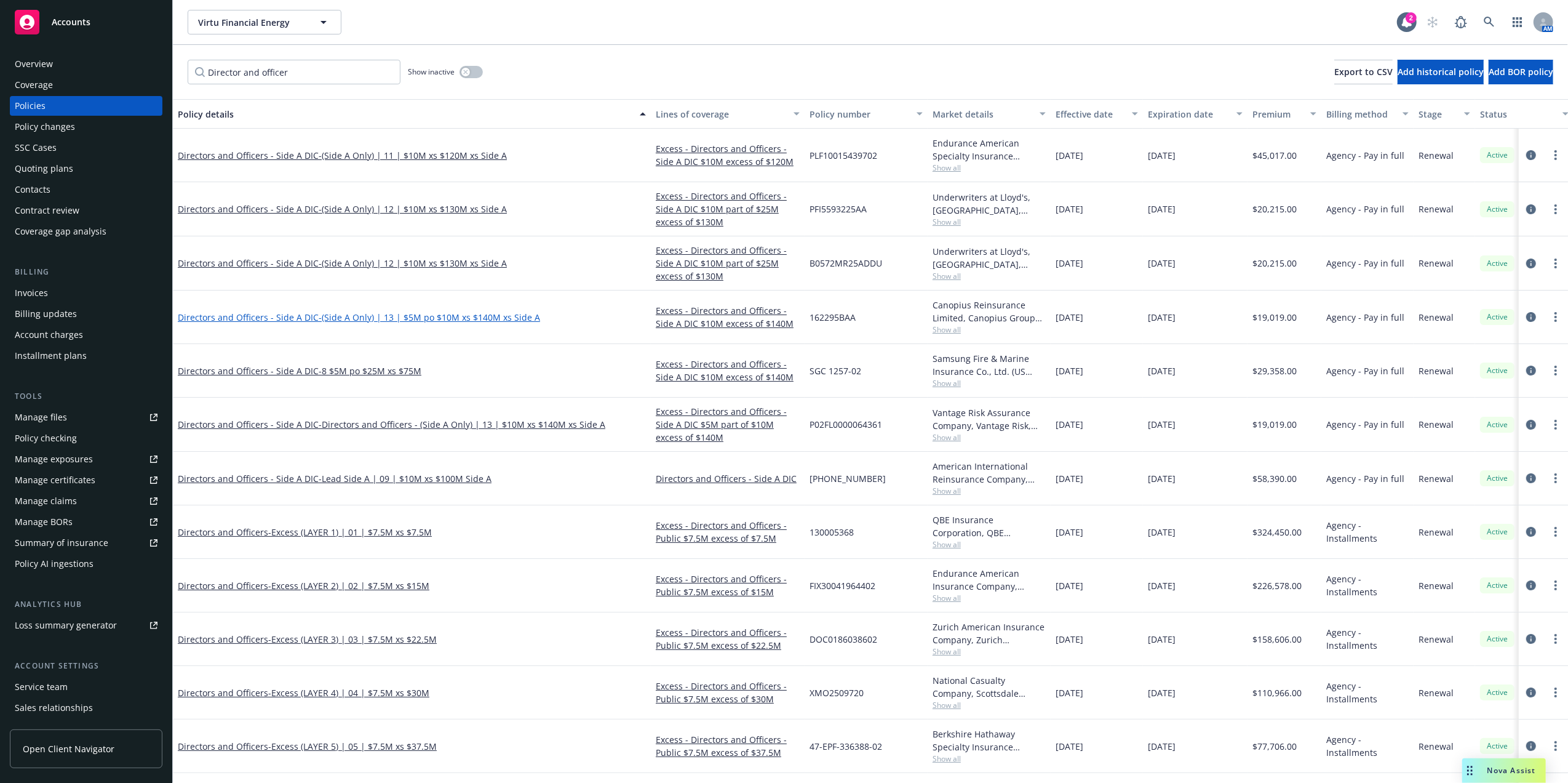
click at [390, 316] on span "- (Side A Only) | 13 | $5M po $10M xs $140M xs Side A" at bounding box center [429, 317] width 221 height 12
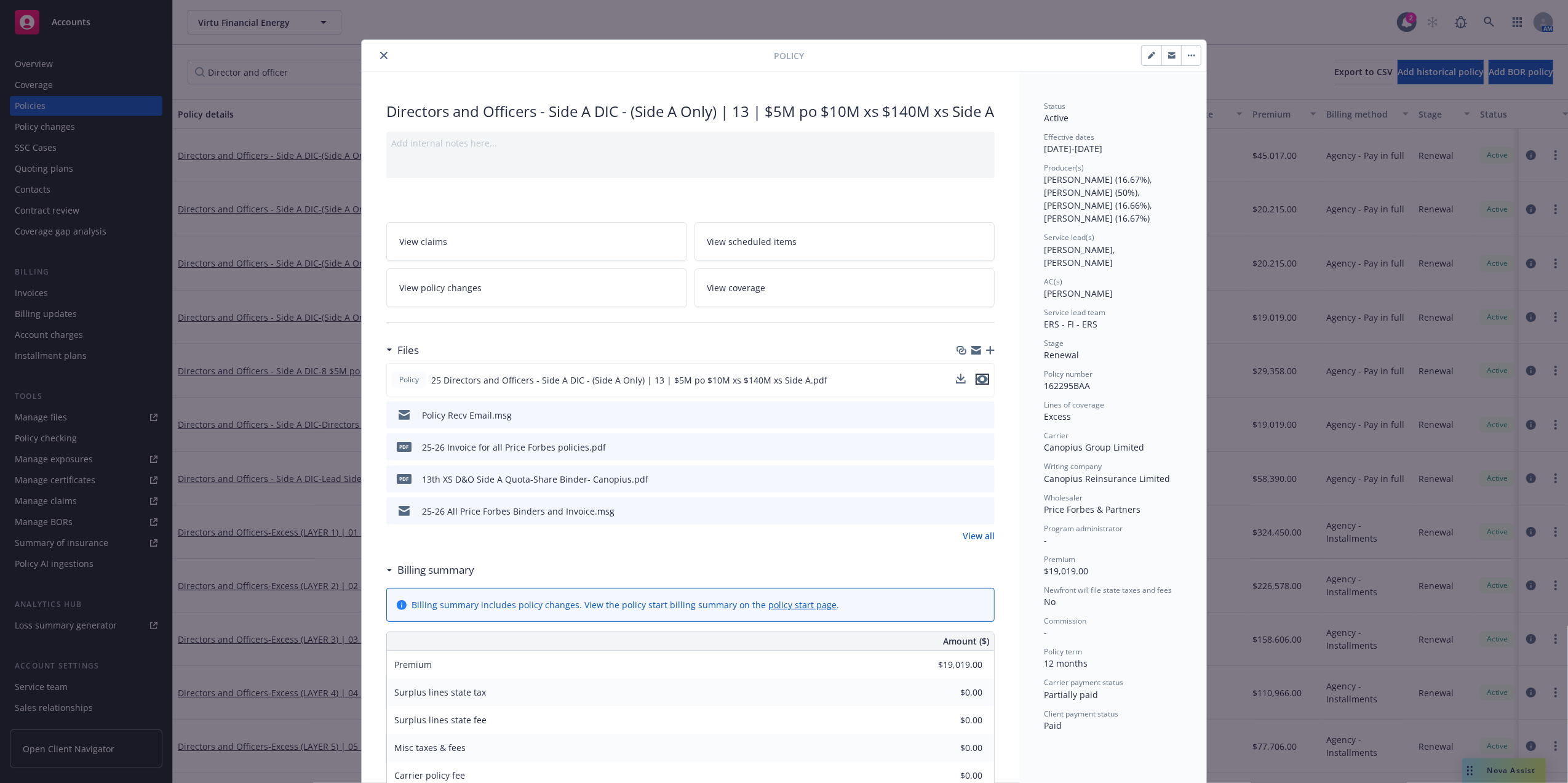
click at [979, 384] on icon "preview file" at bounding box center [982, 378] width 11 height 8
click at [380, 59] on icon "close" at bounding box center [384, 55] width 7 height 7
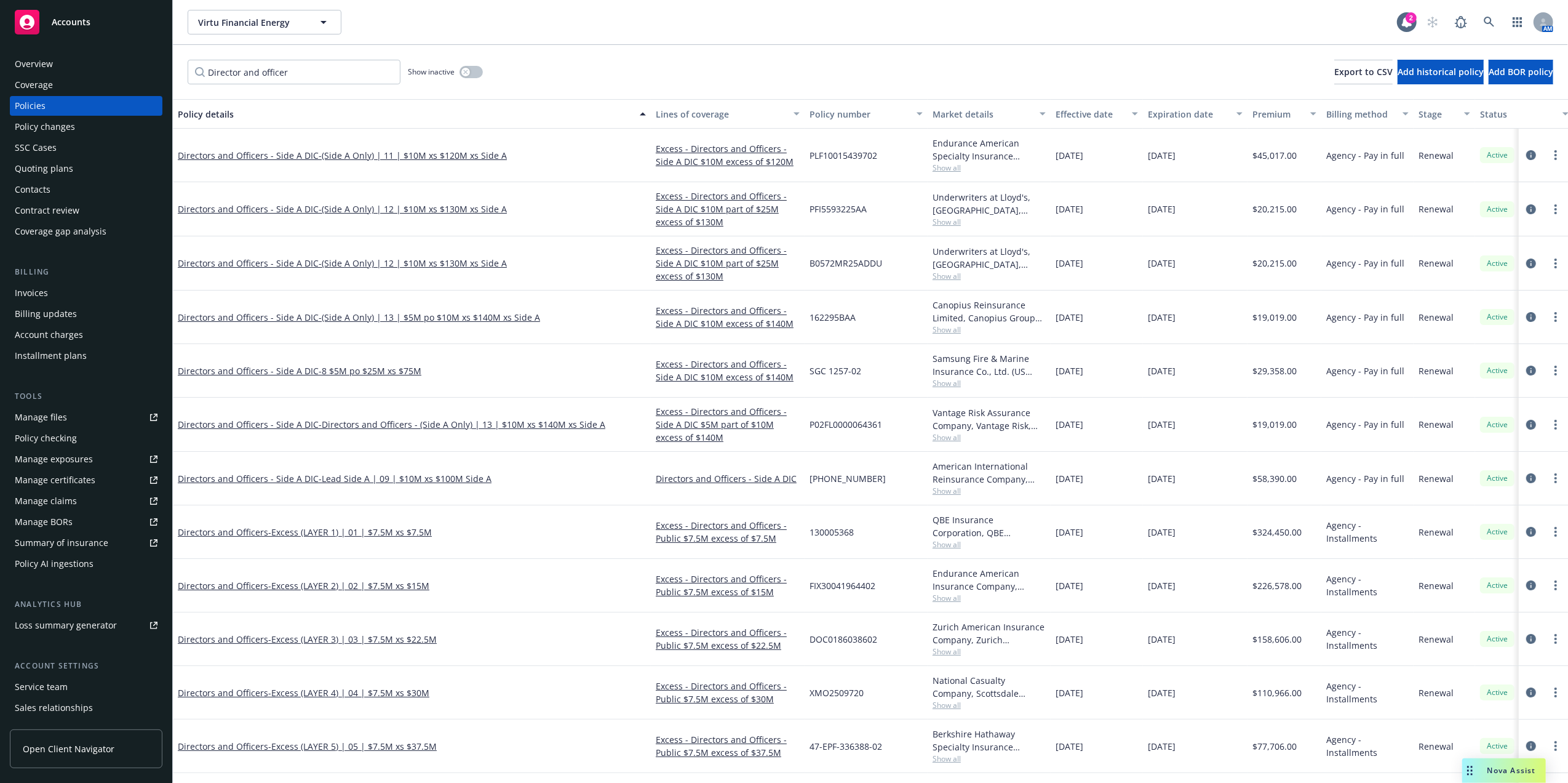
click at [940, 218] on span "Show all" at bounding box center [989, 222] width 113 height 10
click at [946, 158] on div "Endurance American Specialty Insurance Company, Sompo International, Price Forb…" at bounding box center [989, 150] width 113 height 26
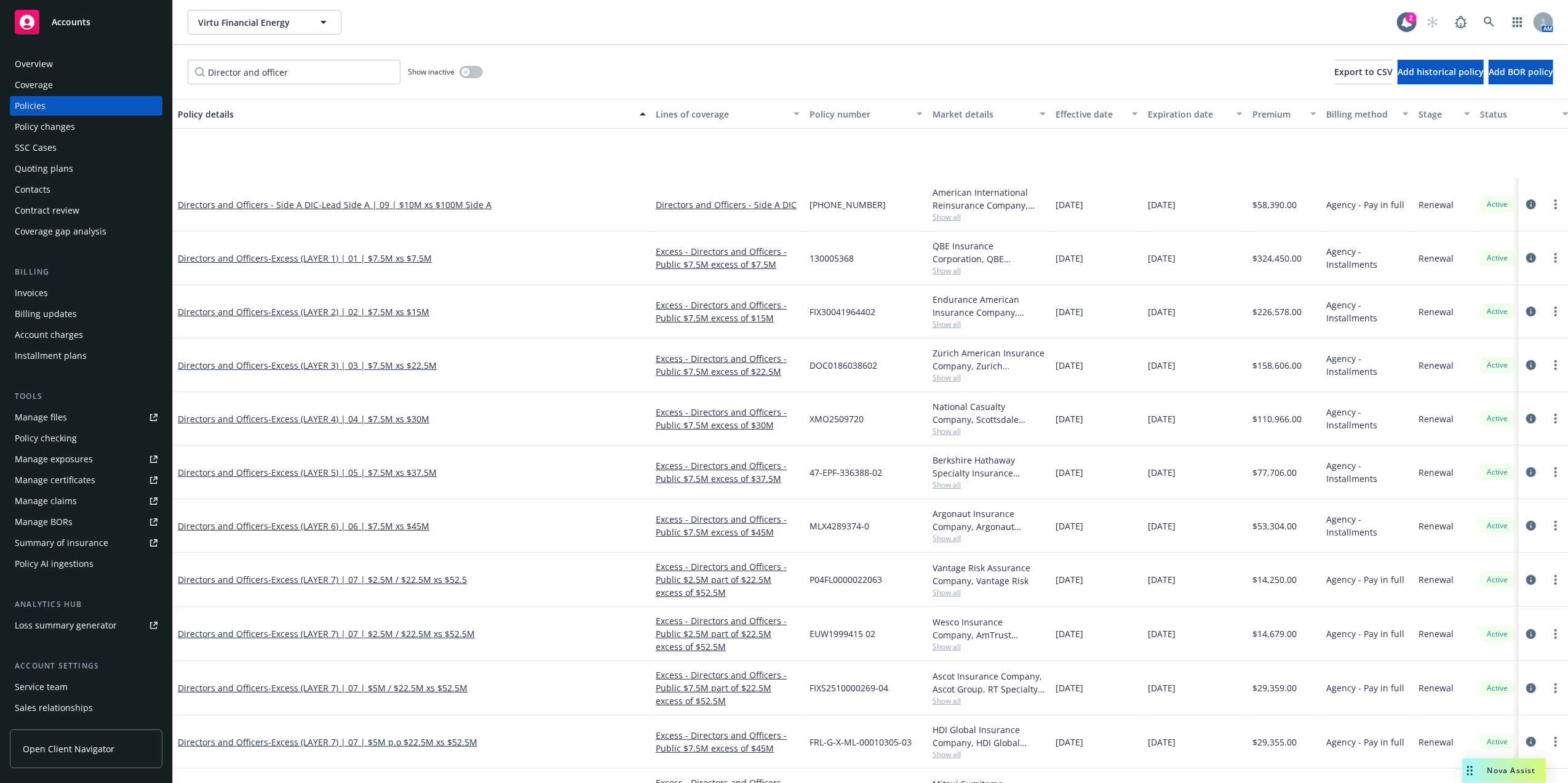
scroll to position [350, 0]
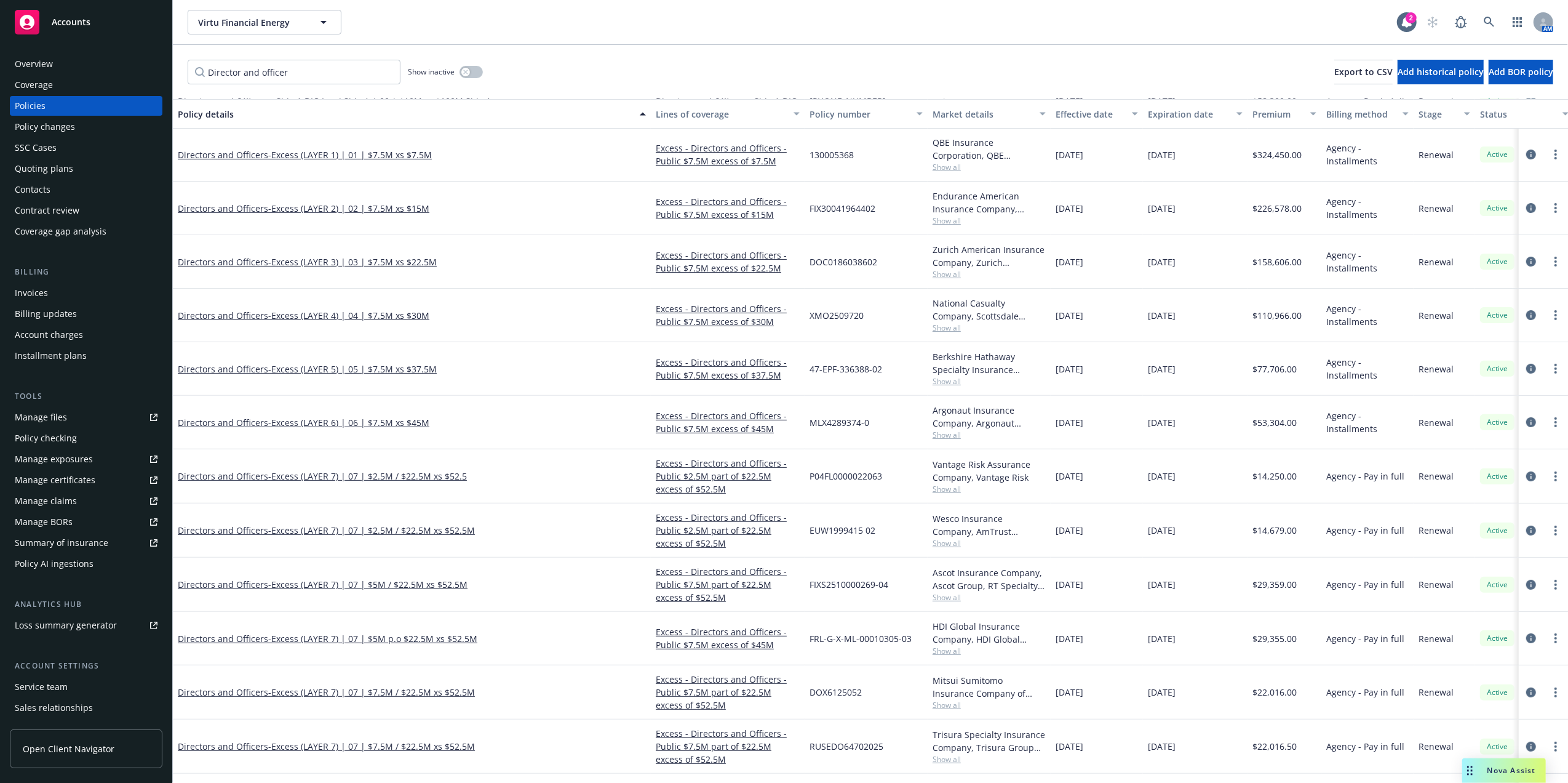
click at [854, 373] on span "47-EPF-336388-02" at bounding box center [845, 369] width 72 height 13
drag, startPoint x: 512, startPoint y: 363, endPoint x: 261, endPoint y: 363, distance: 251.0
click at [261, 363] on div "Directors and Officers - Excess (LAYER 5) | 05 | $7.5M xs $37.5M" at bounding box center [412, 369] width 468 height 13
click at [491, 371] on div "Directors and Officers - Excess (LAYER 5) | 05 | $7.5M xs $37.5M" at bounding box center [412, 369] width 468 height 13
click at [481, 259] on div "Directors and Officers - Excess (LAYER 3) | 03 | $7.5M xs $22.5M" at bounding box center [412, 262] width 468 height 13
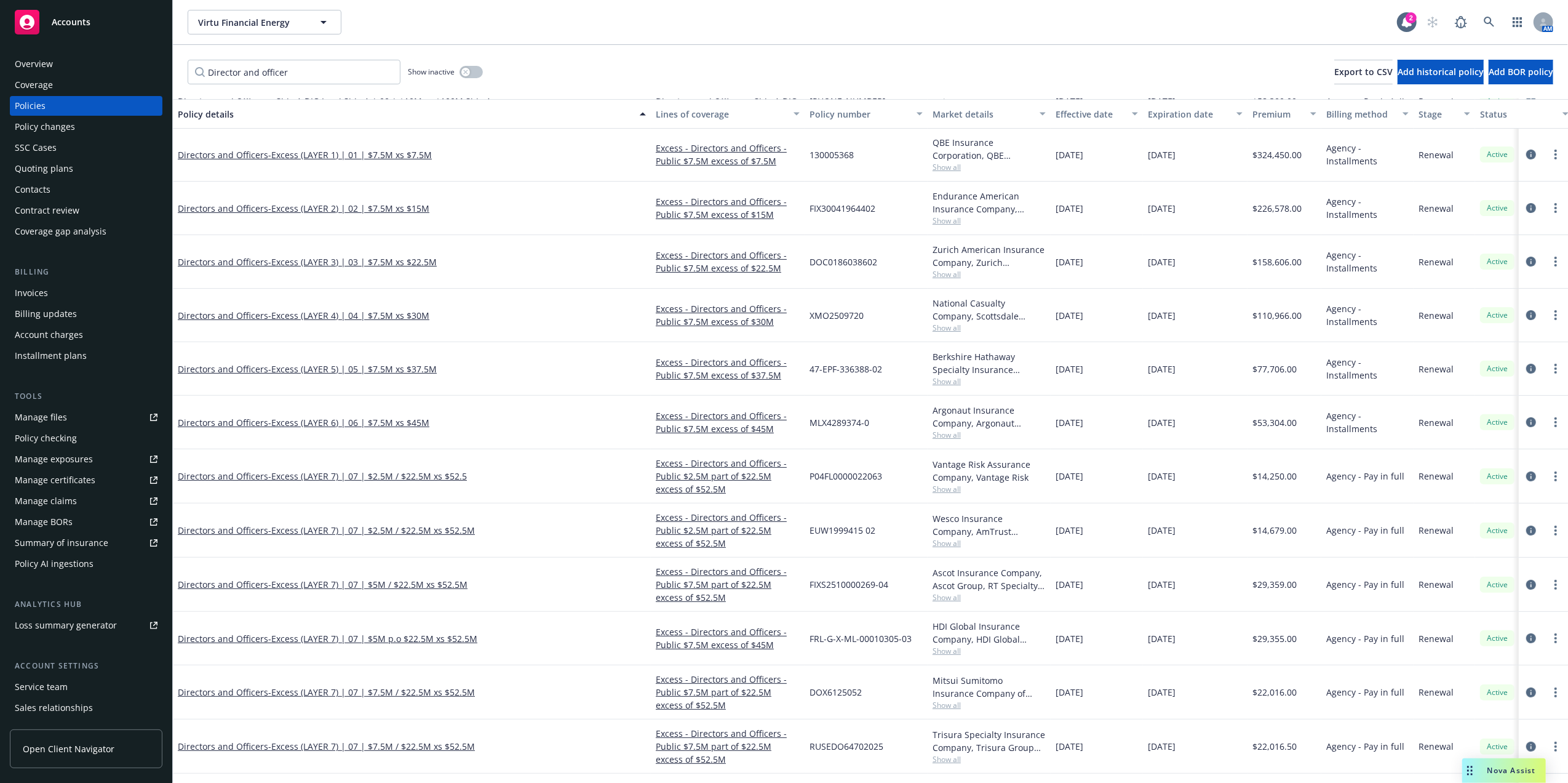
click at [947, 277] on span "Show all" at bounding box center [989, 274] width 113 height 10
click at [503, 257] on div "Directors and Officers - Excess (LAYER 3) | 03 | $7.5M xs $22.5M" at bounding box center [412, 262] width 468 height 13
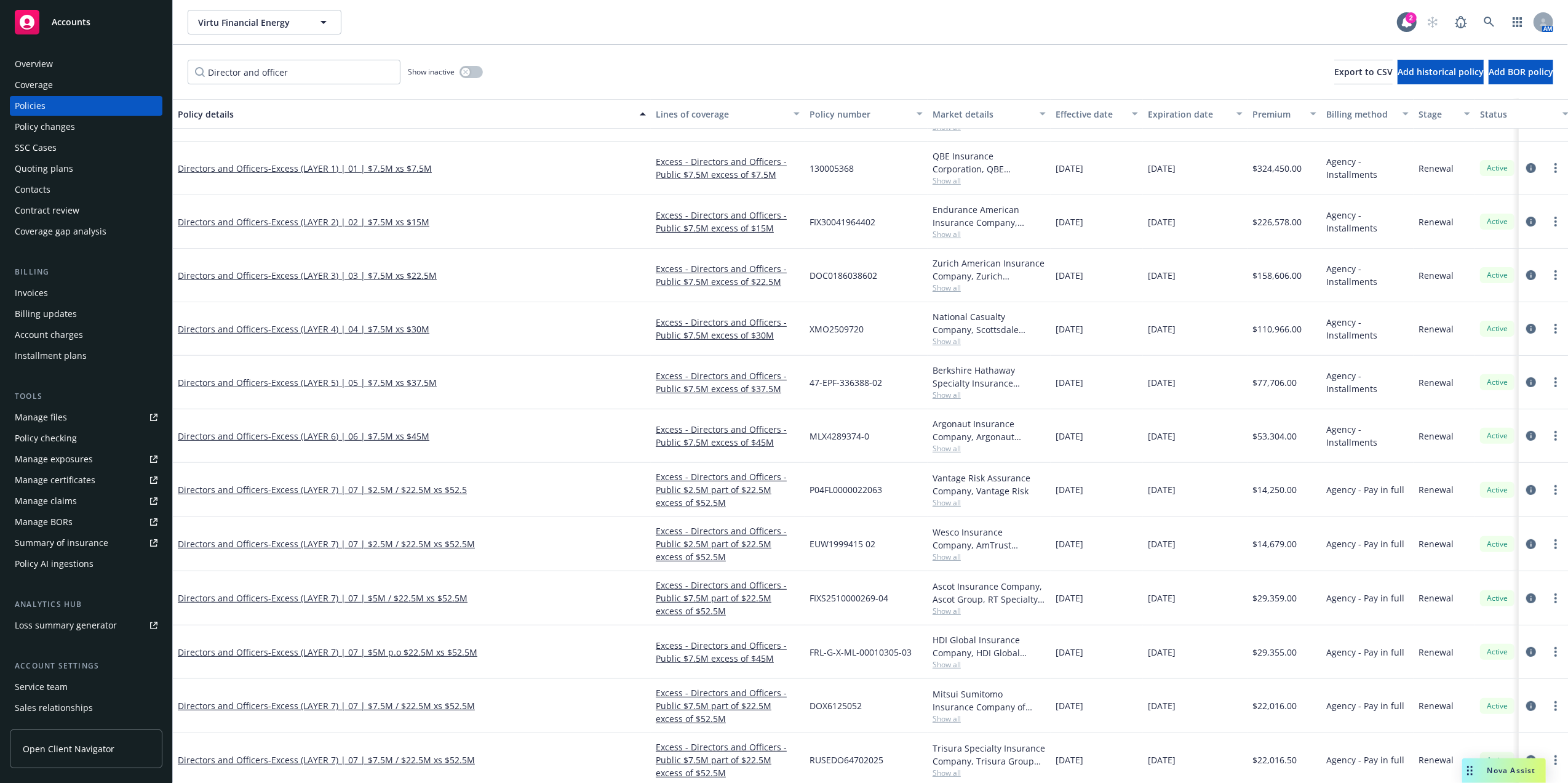
scroll to position [212, 0]
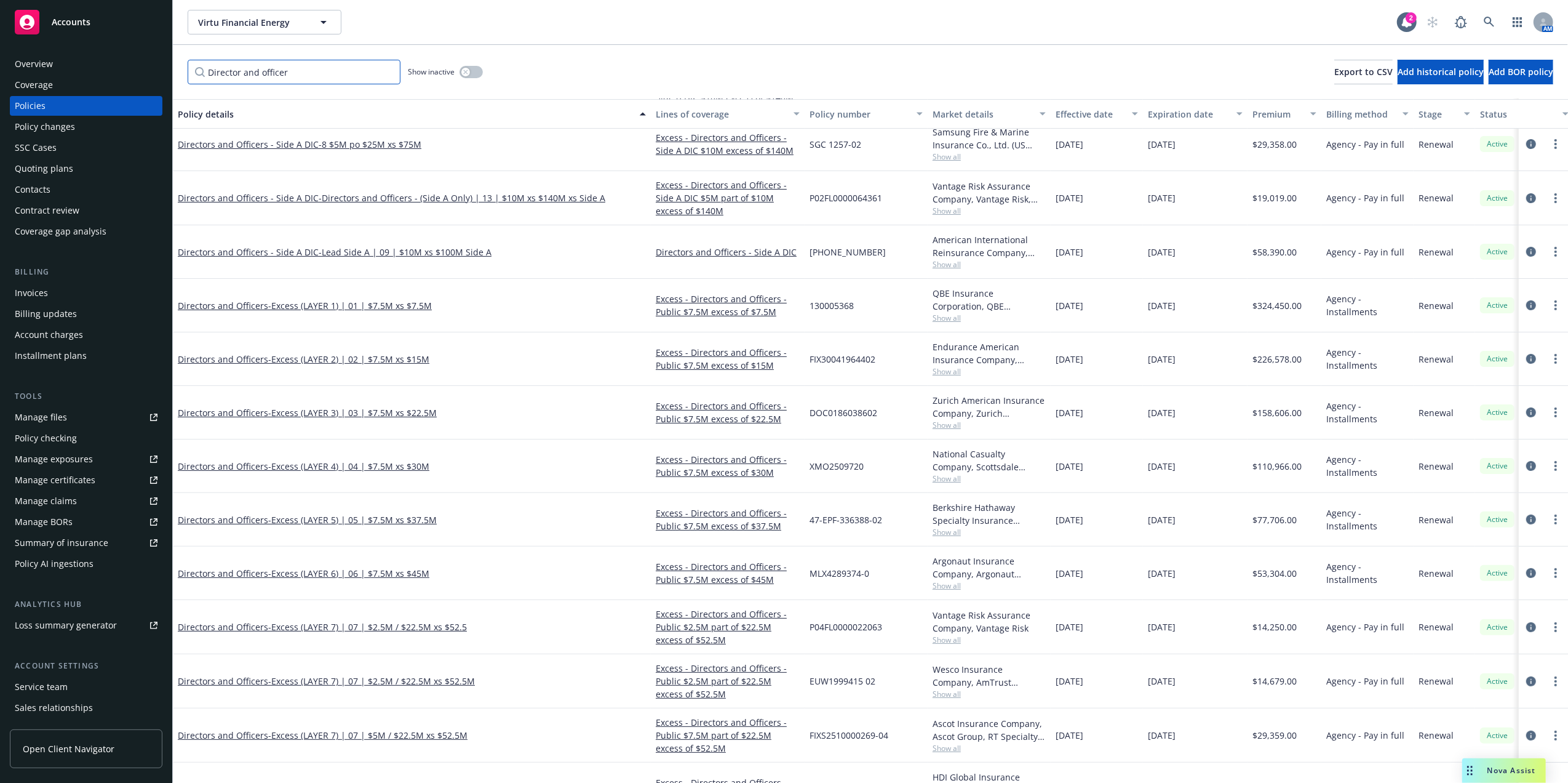
drag, startPoint x: 320, startPoint y: 74, endPoint x: 367, endPoint y: 74, distance: 47.0
click at [367, 74] on input "Director and officer" at bounding box center [294, 72] width 213 height 25
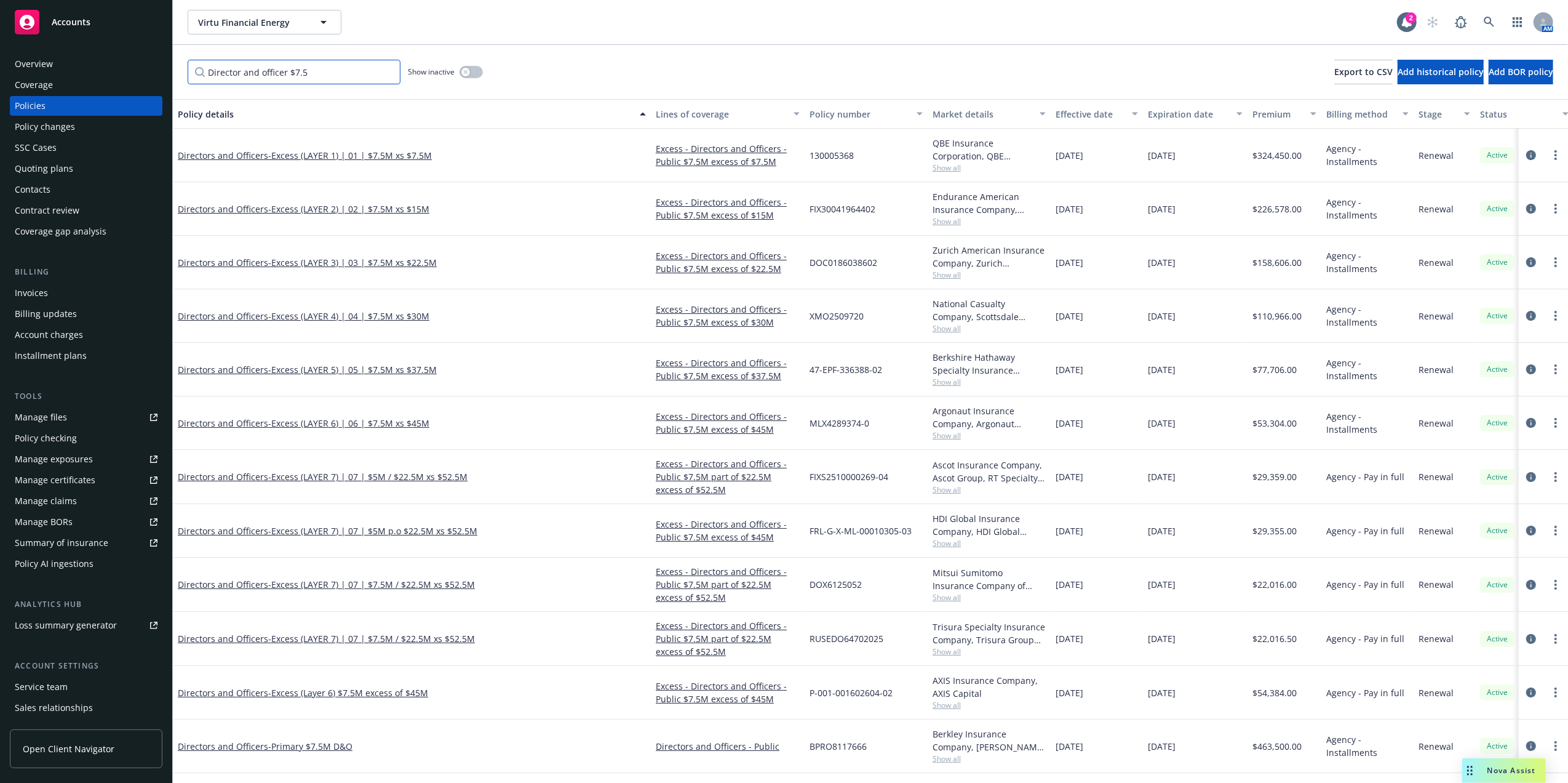
scroll to position [0, 0]
click at [318, 66] on input "Director and officer $7.5" at bounding box center [294, 72] width 213 height 25
paste input "P04FL0000022063"
click at [852, 259] on span "DOC0186038602" at bounding box center [843, 263] width 68 height 13
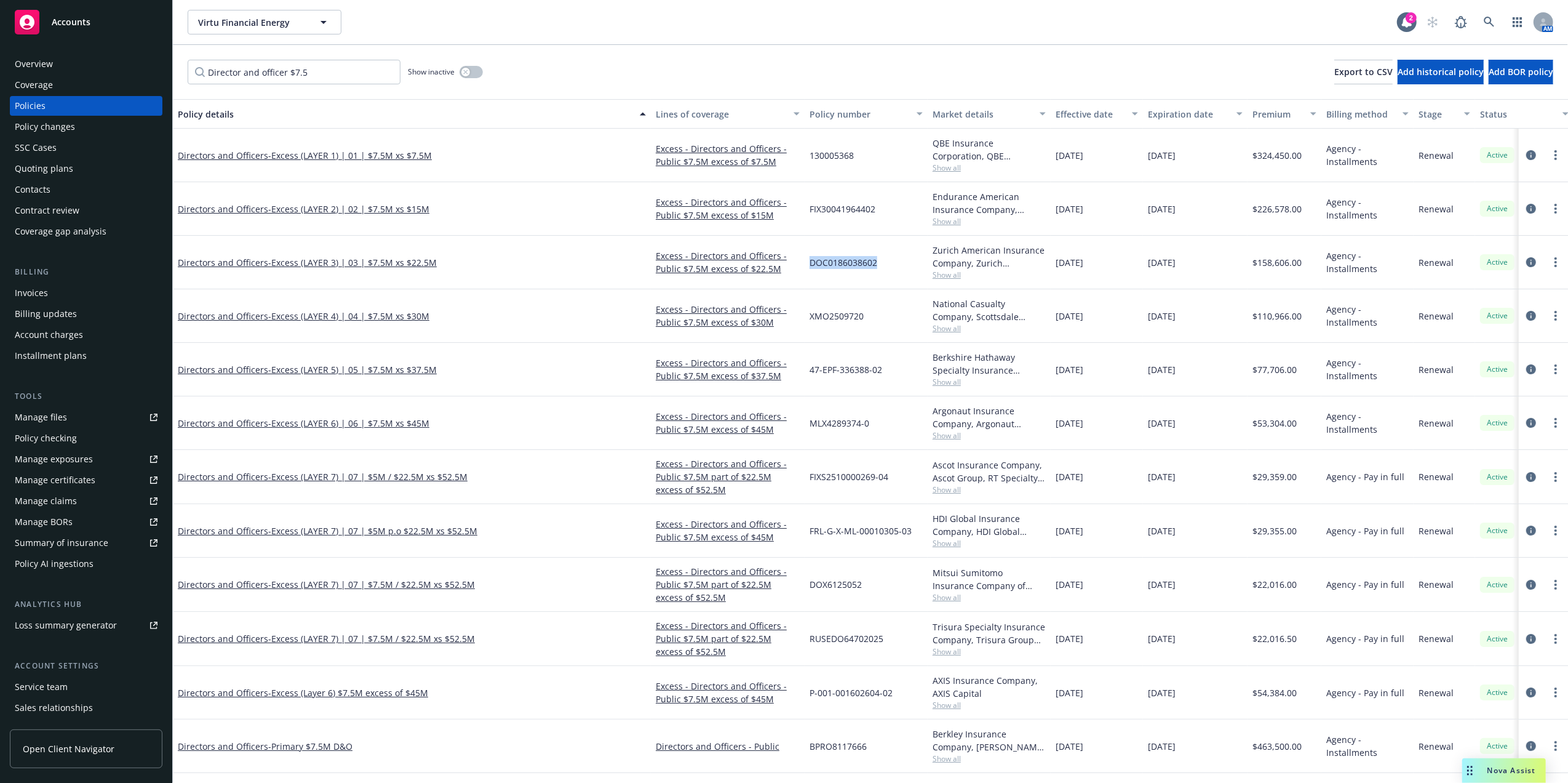
copy span "DOC0186038602"
click at [940, 274] on span "Show all" at bounding box center [989, 275] width 113 height 10
click at [1024, 283] on div "Zurich American Insurance Company, Zurich Insurance Group Show all" at bounding box center [989, 263] width 123 height 53
click at [355, 257] on span "- Excess (LAYER 3) | 03 | $7.5M xs $22.5M" at bounding box center [352, 263] width 169 height 12
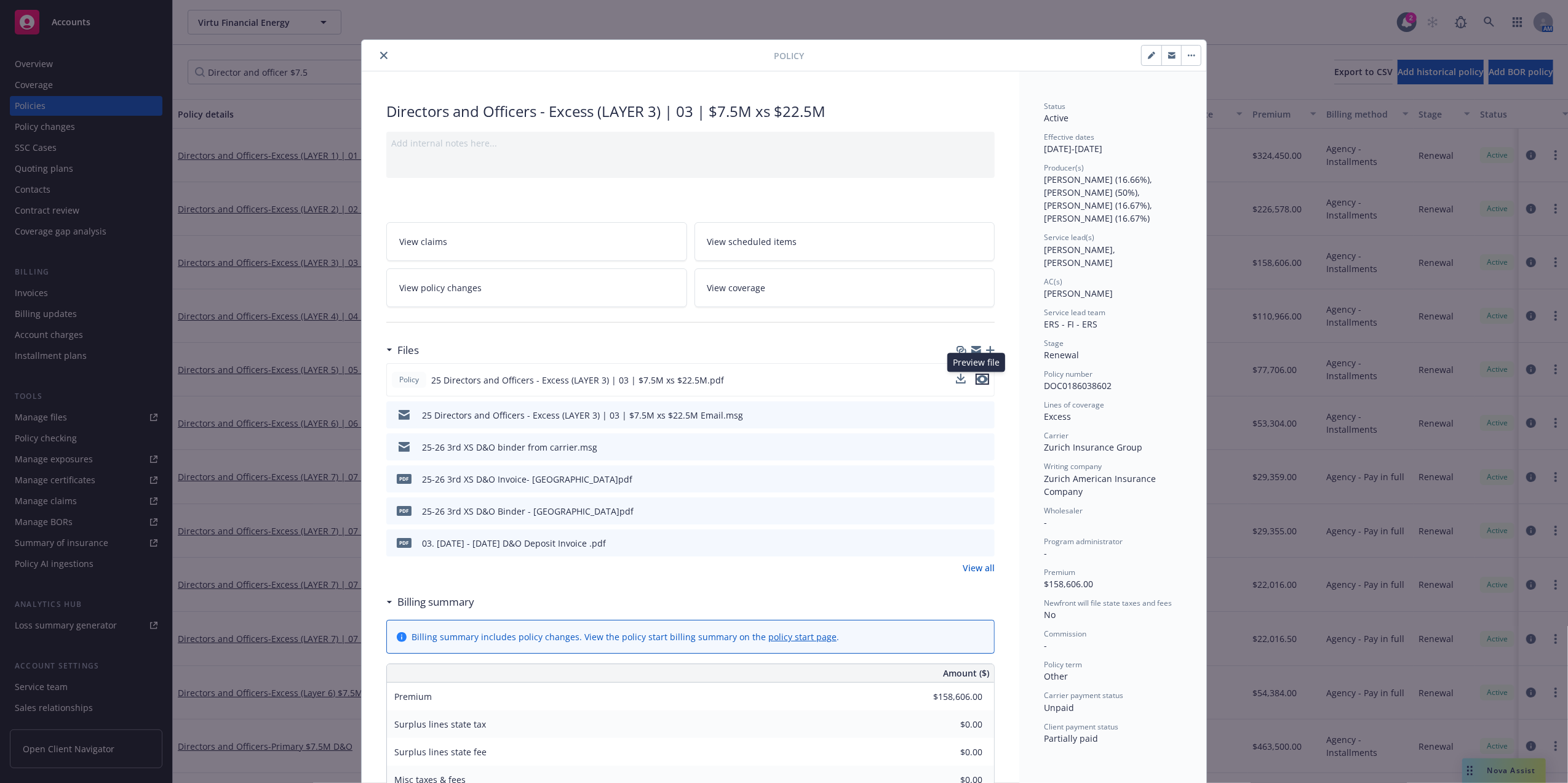
click at [979, 380] on icon "preview file" at bounding box center [982, 378] width 11 height 8
click at [380, 58] on icon "close" at bounding box center [384, 55] width 7 height 7
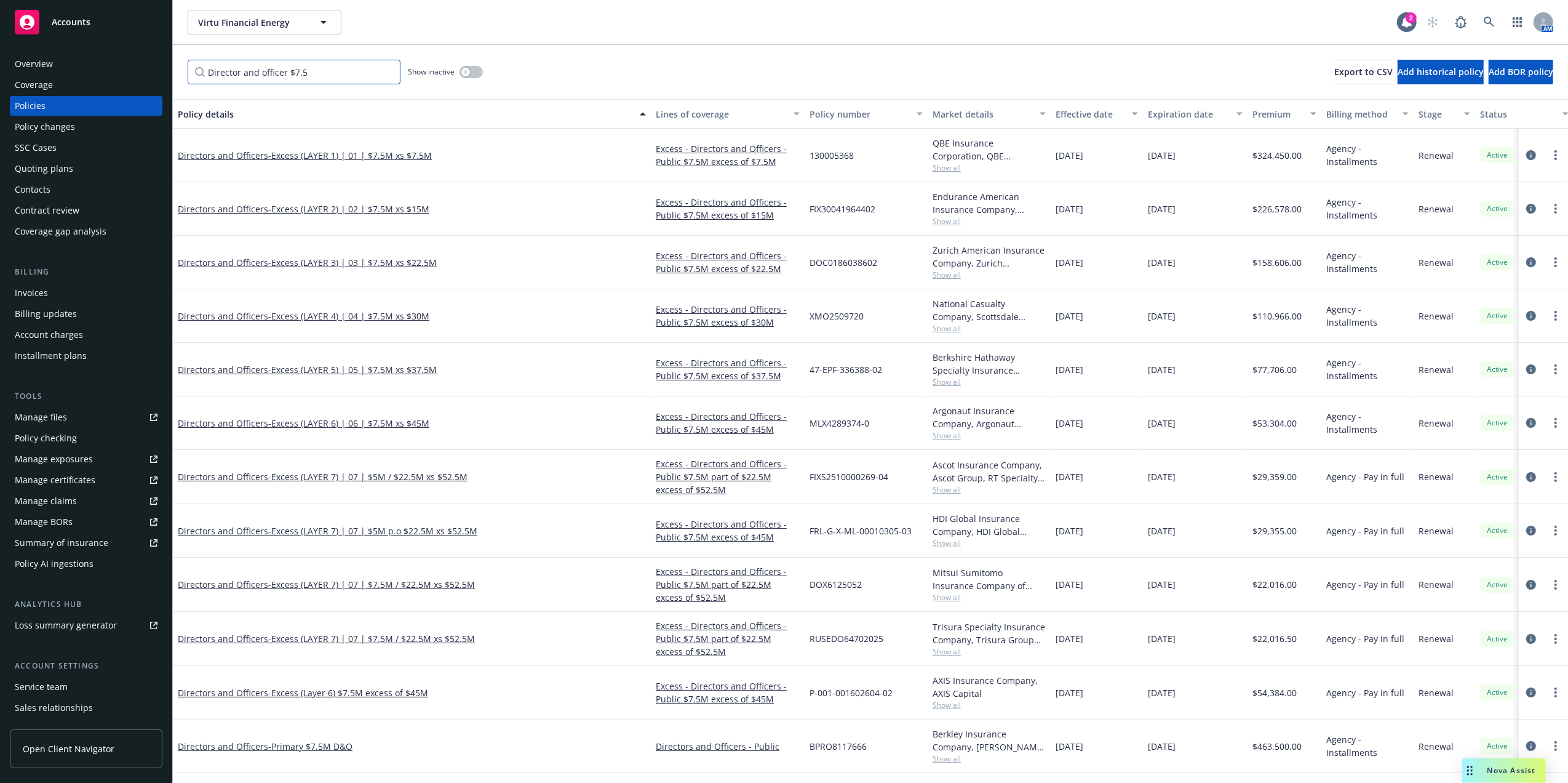
click at [328, 66] on input "Director and officer $7.5" at bounding box center [294, 72] width 213 height 25
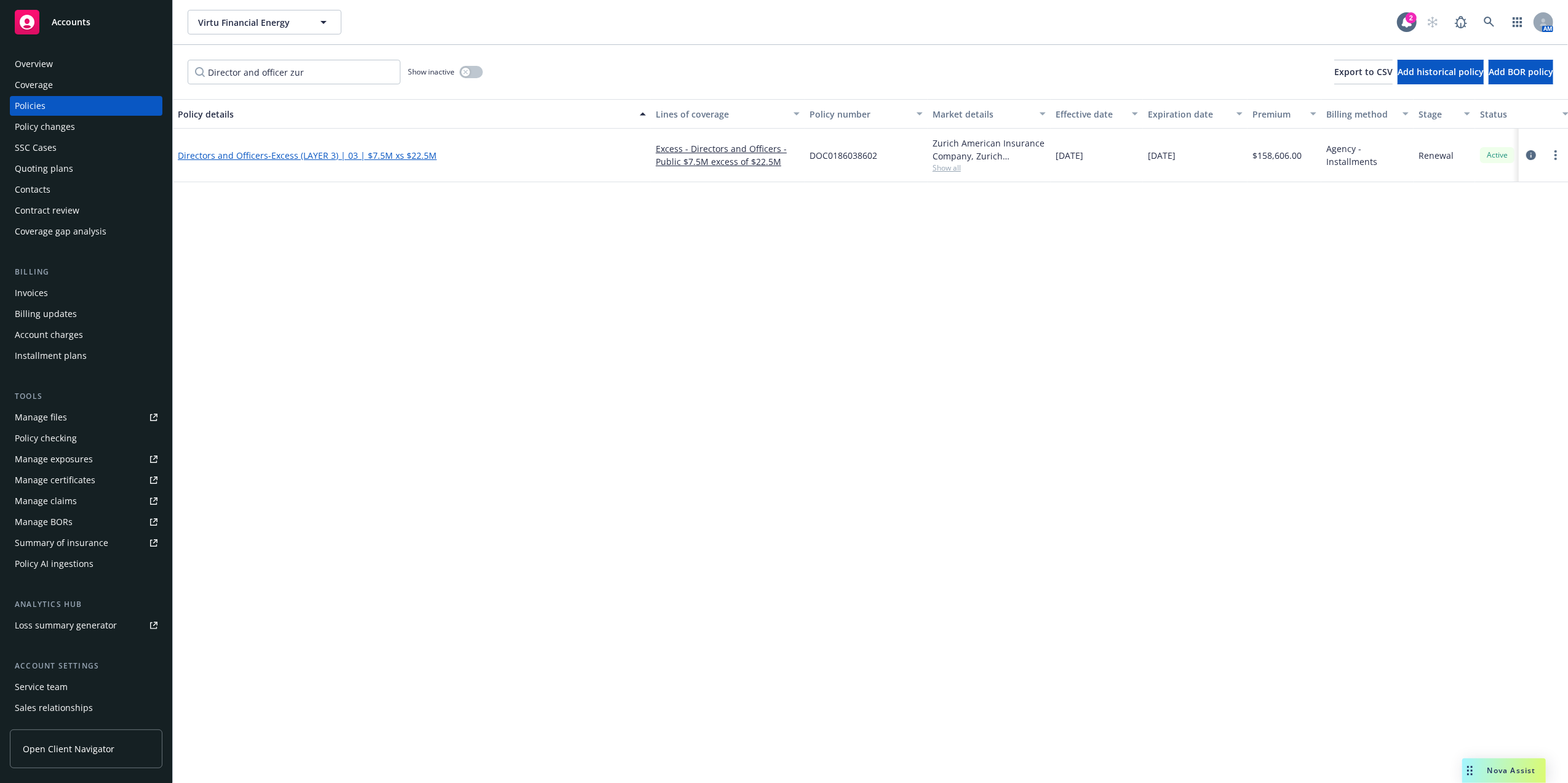
click at [421, 154] on span "- Excess (LAYER 3) | 03 | $7.5M xs $22.5M" at bounding box center [352, 156] width 169 height 12
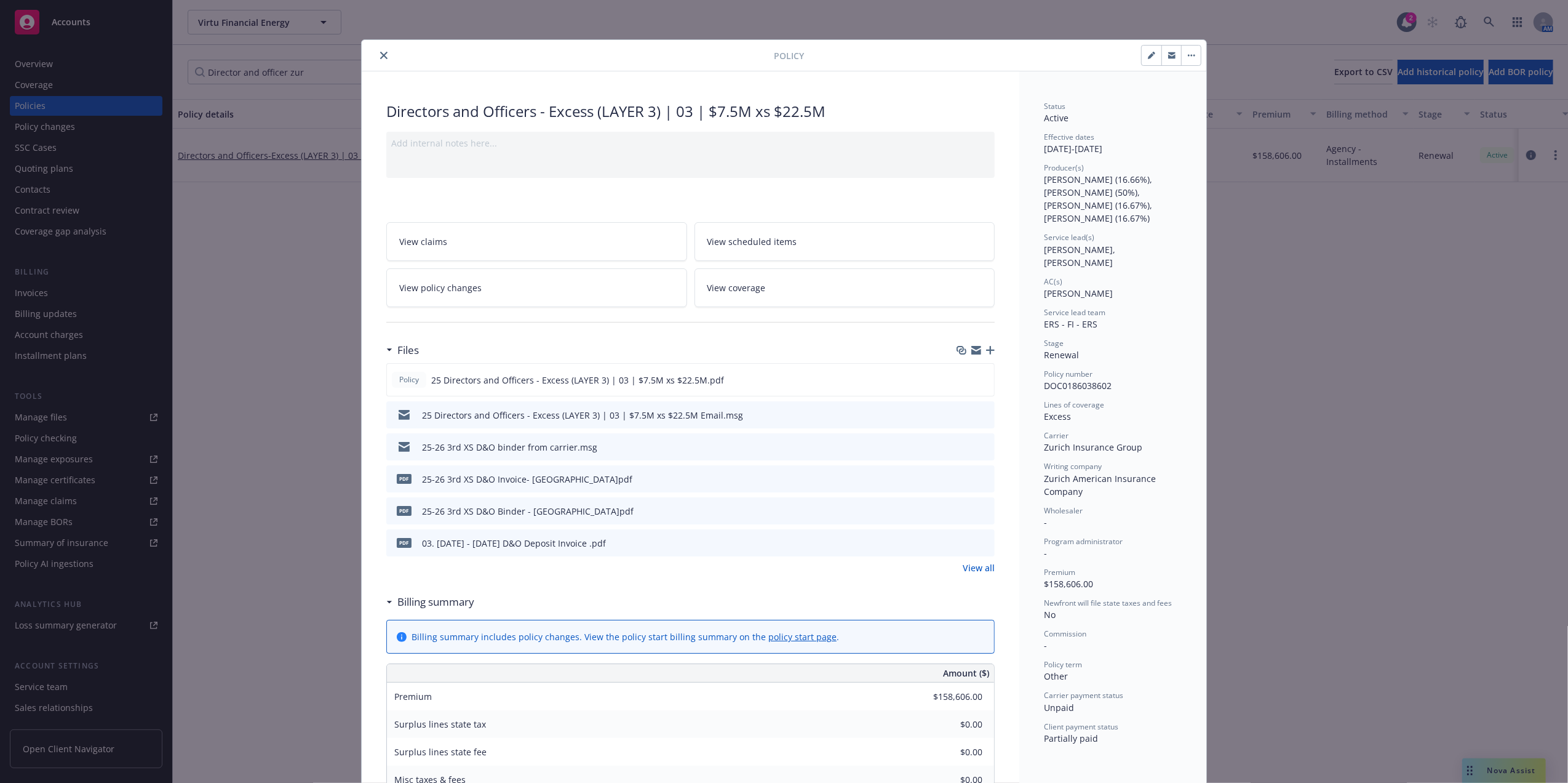
scroll to position [37, 0]
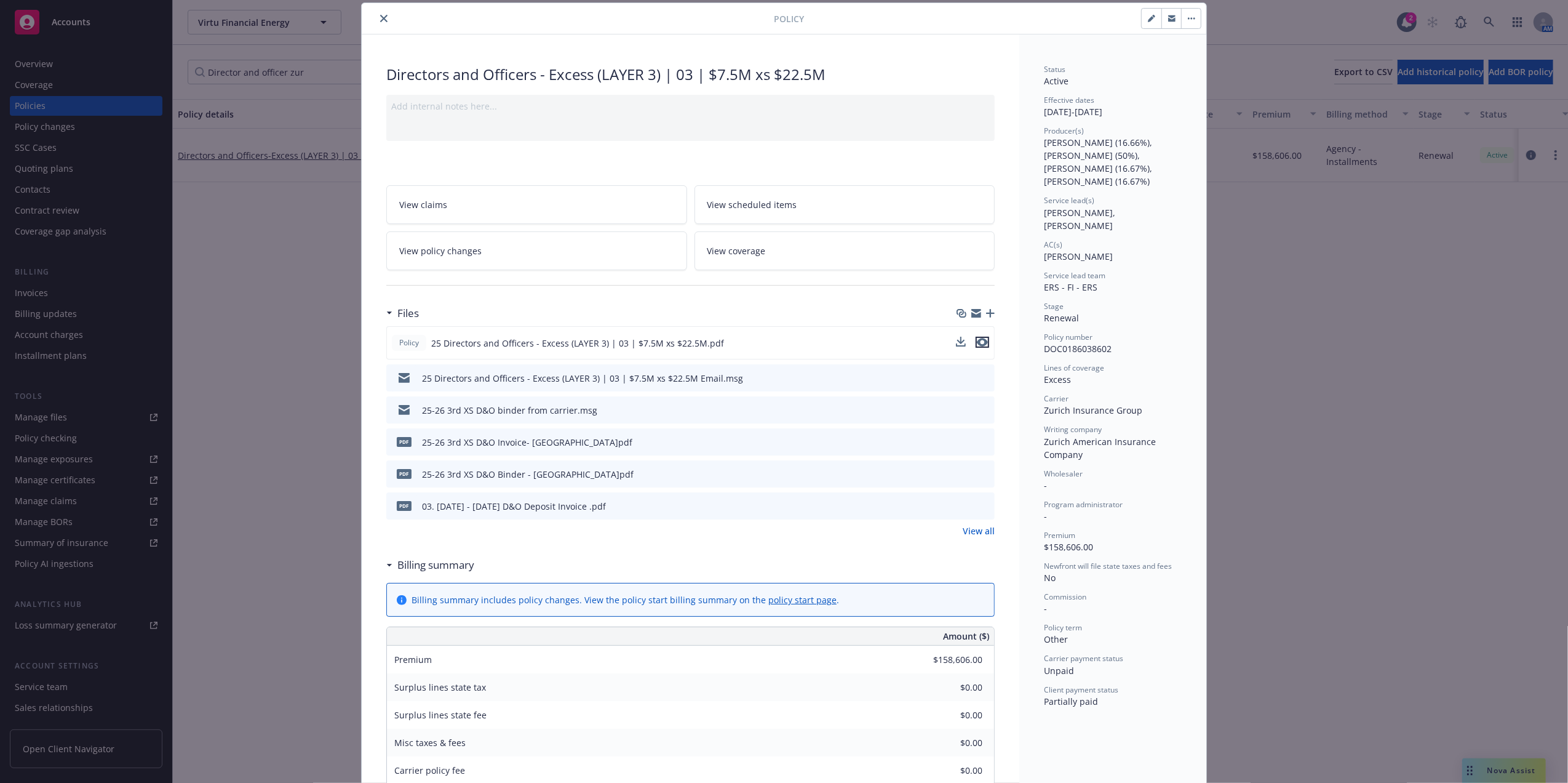
click at [977, 342] on icon "preview file" at bounding box center [982, 342] width 11 height 8
click at [376, 18] on button "close" at bounding box center [384, 18] width 15 height 15
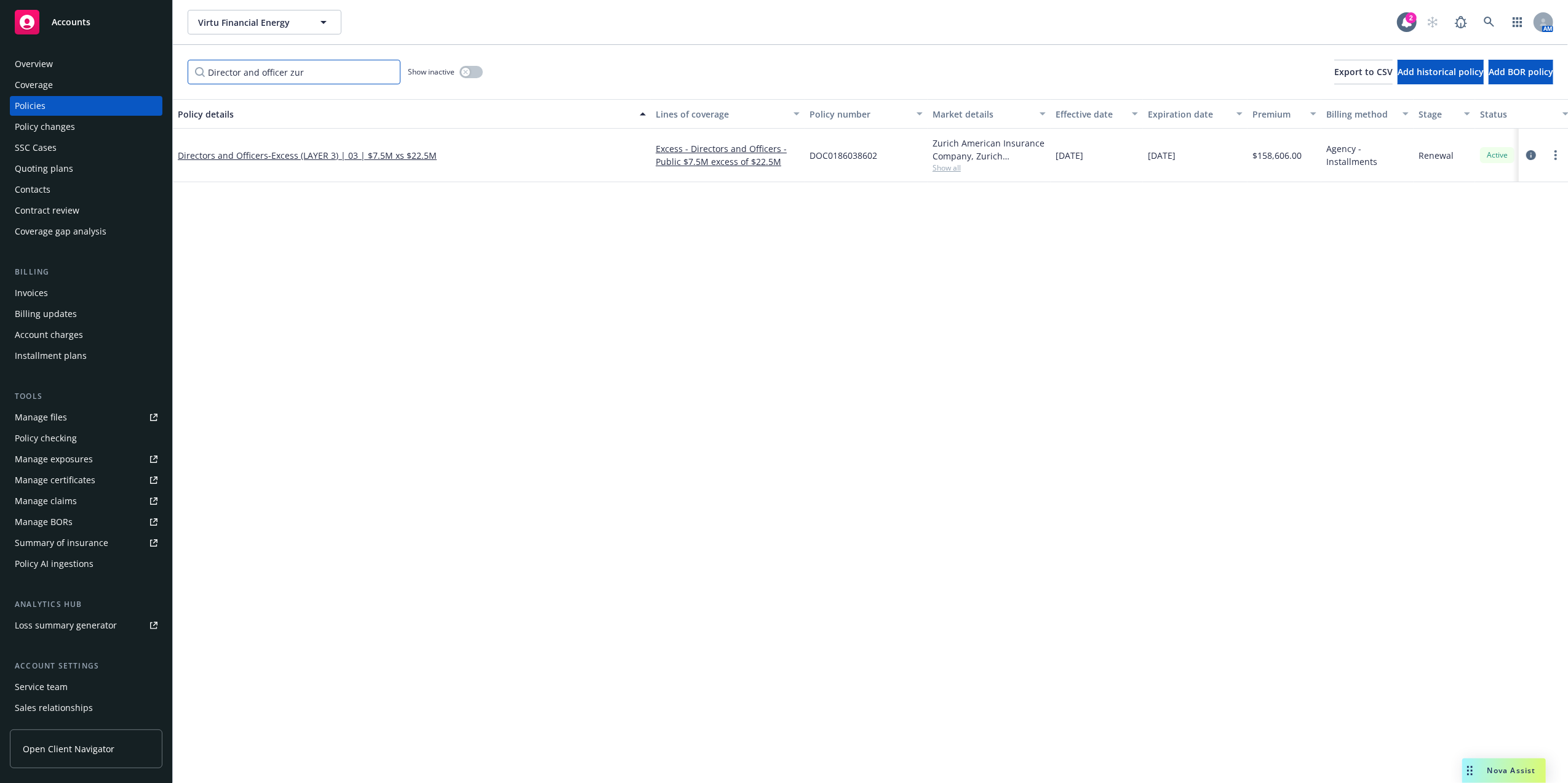
click at [294, 68] on input "Director and officer zur" at bounding box center [294, 72] width 213 height 25
click at [292, 69] on input "Director and officer zur" at bounding box center [294, 72] width 213 height 25
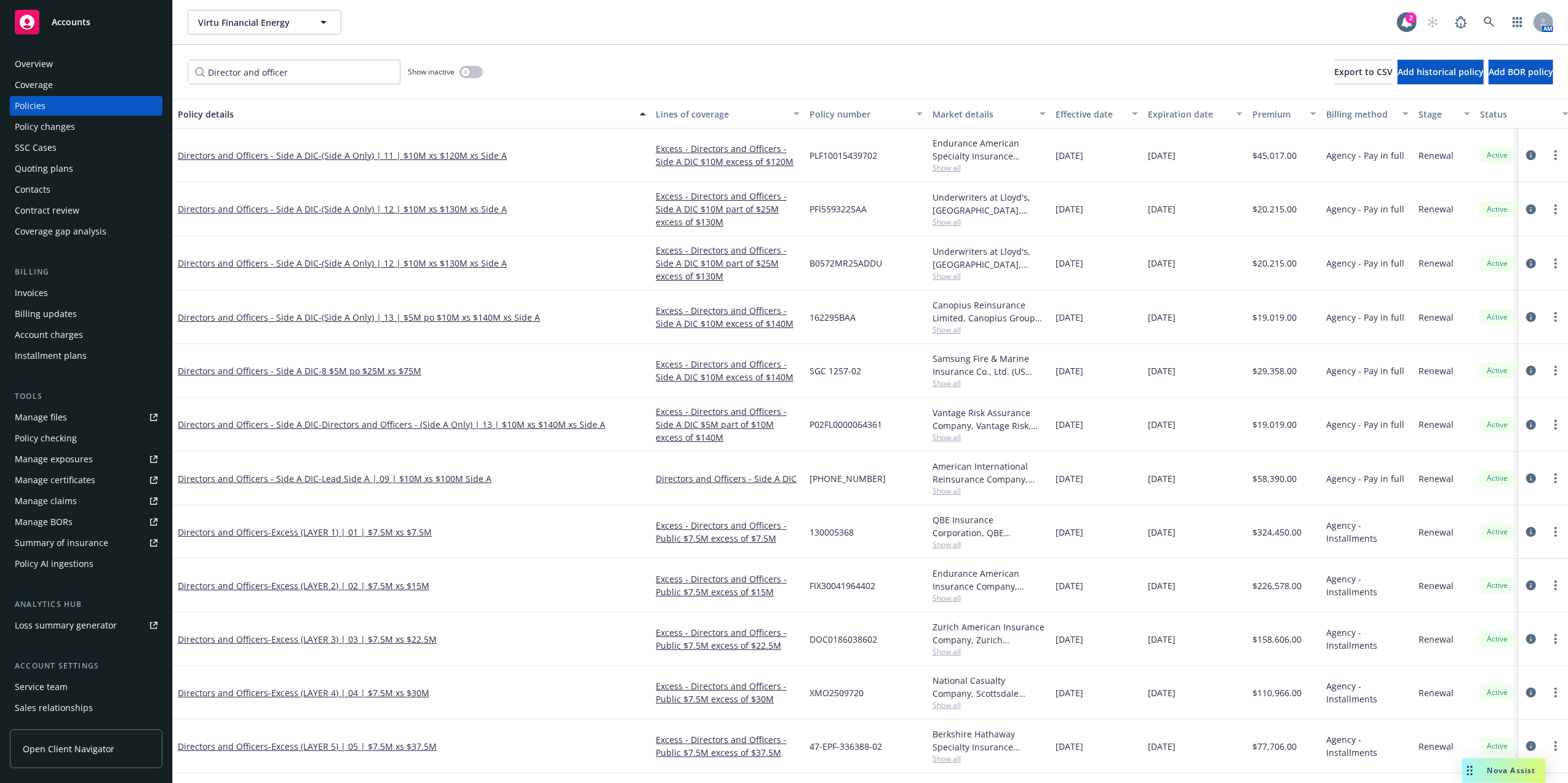
click at [217, 116] on div "Policy details" at bounding box center [405, 114] width 455 height 13
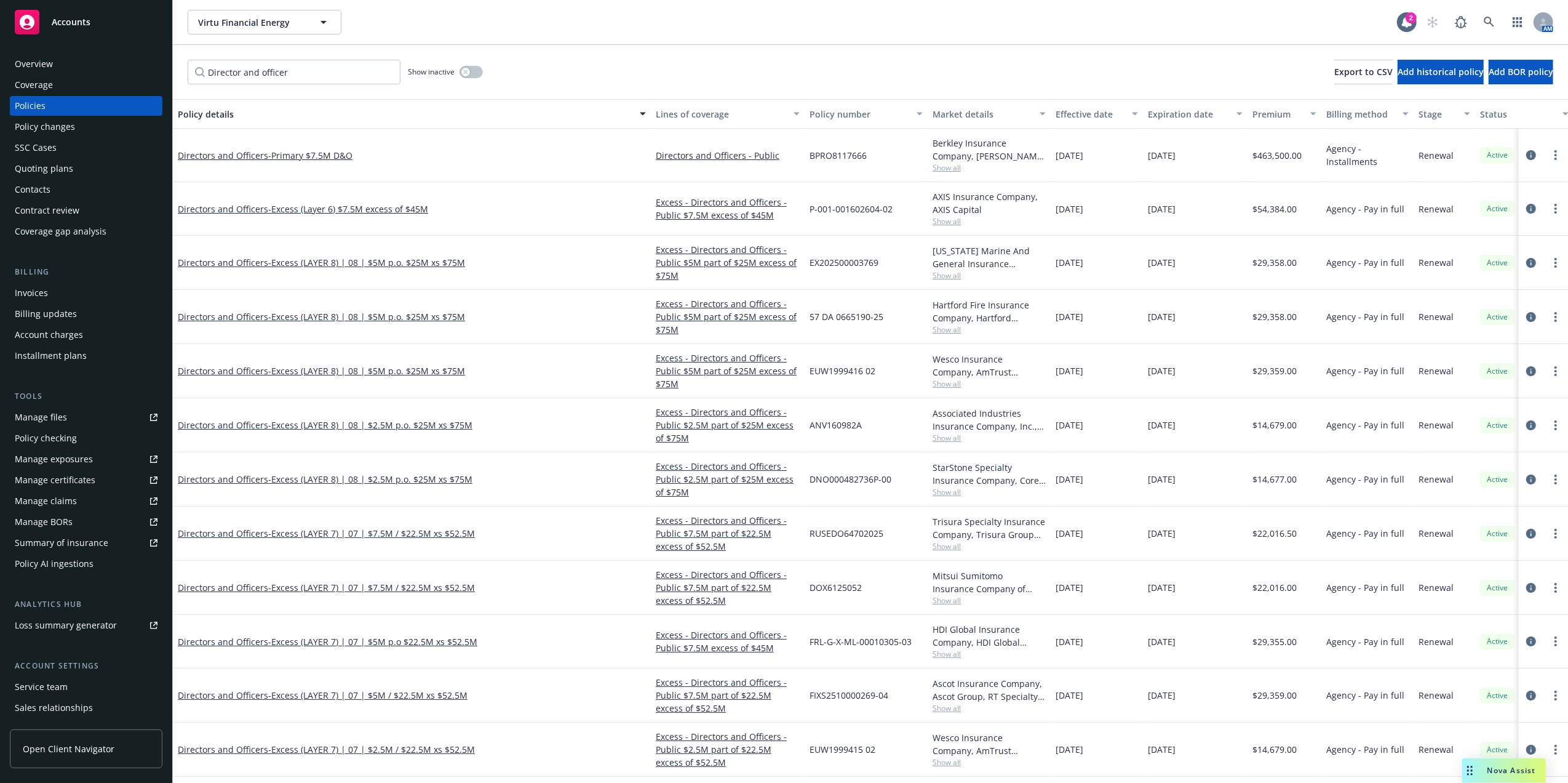
click at [968, 109] on div "Market details" at bounding box center [982, 114] width 100 height 13
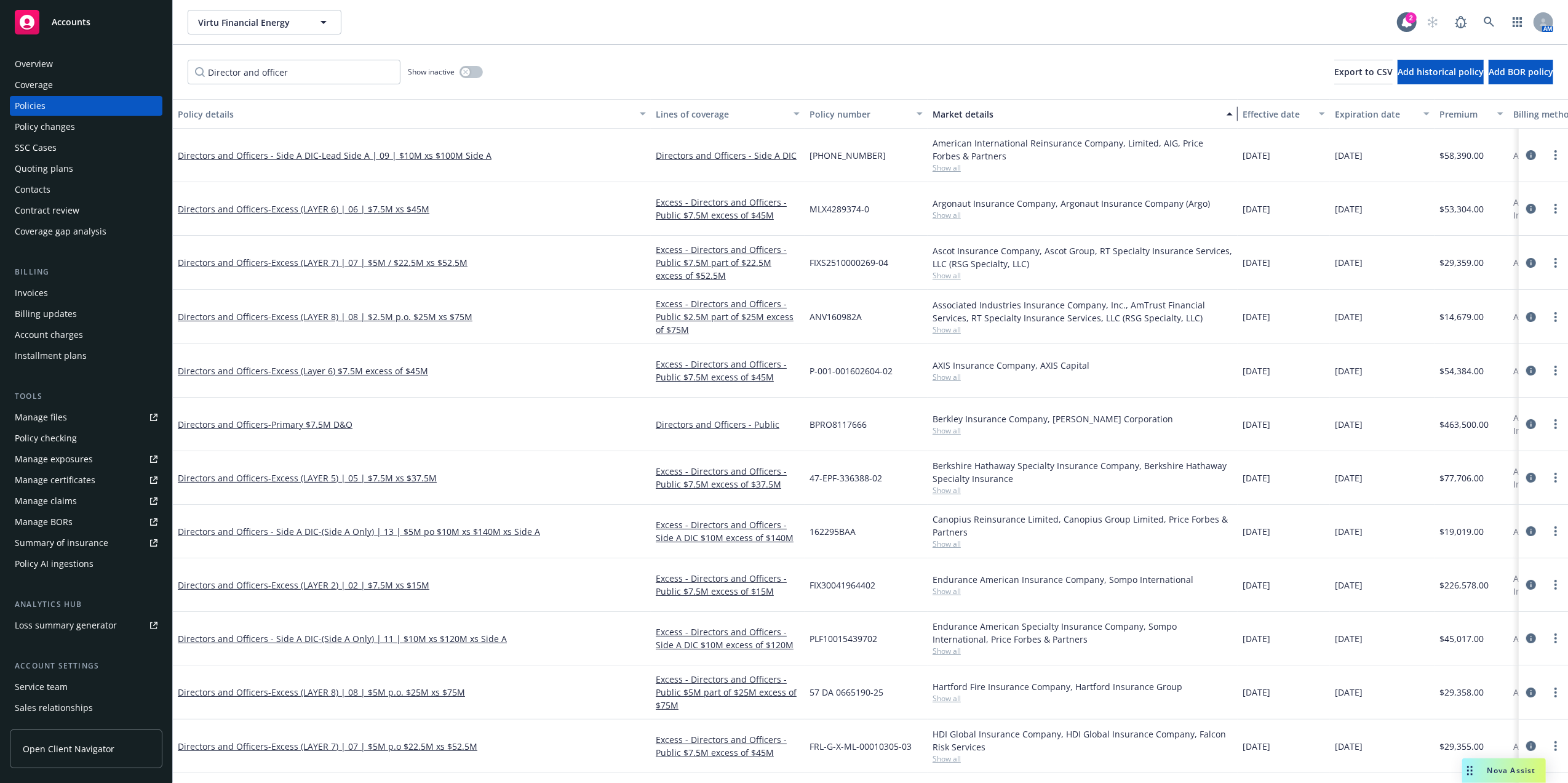
drag, startPoint x: 1048, startPoint y: 109, endPoint x: 1347, endPoint y: 109, distance: 299.0
click at [1235, 109] on div "button" at bounding box center [1231, 113] width 6 height 28
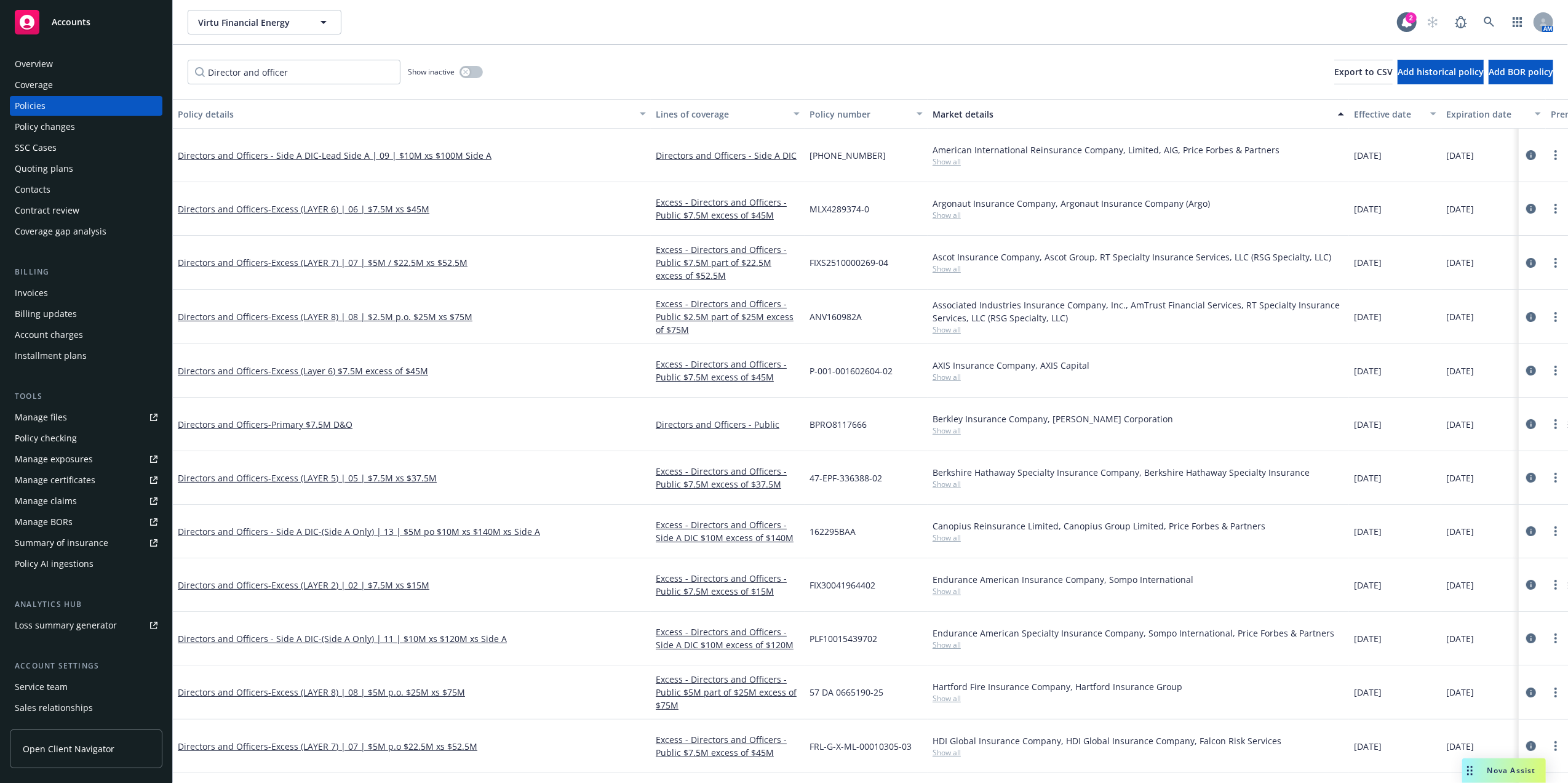
click at [989, 104] on button "Market details" at bounding box center [1138, 113] width 421 height 29
click at [979, 118] on div "Market details" at bounding box center [1131, 114] width 398 height 13
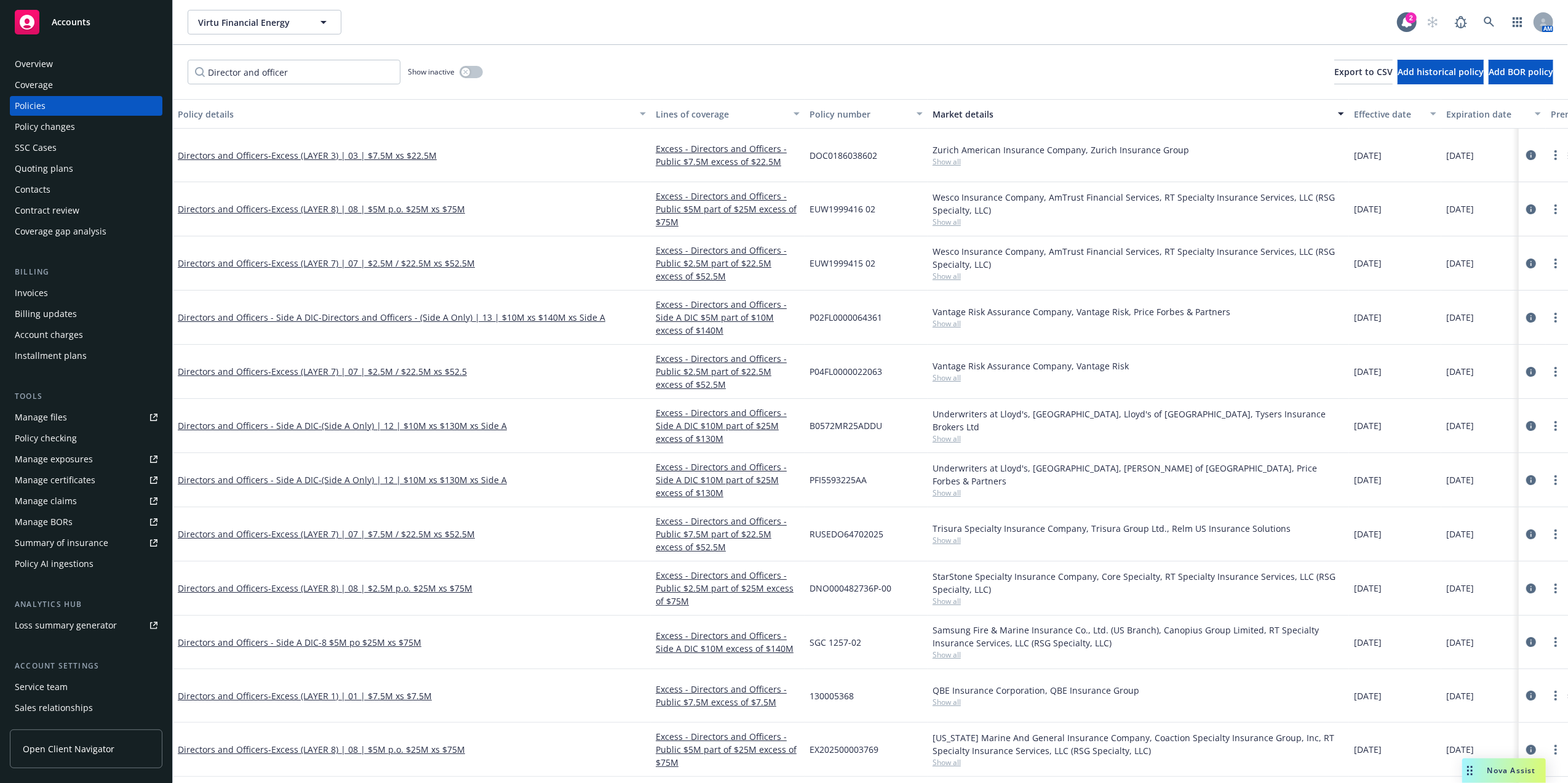
click at [951, 163] on span "Show all" at bounding box center [1138, 162] width 412 height 10
click at [951, 544] on span "Show all" at bounding box center [1138, 540] width 412 height 10
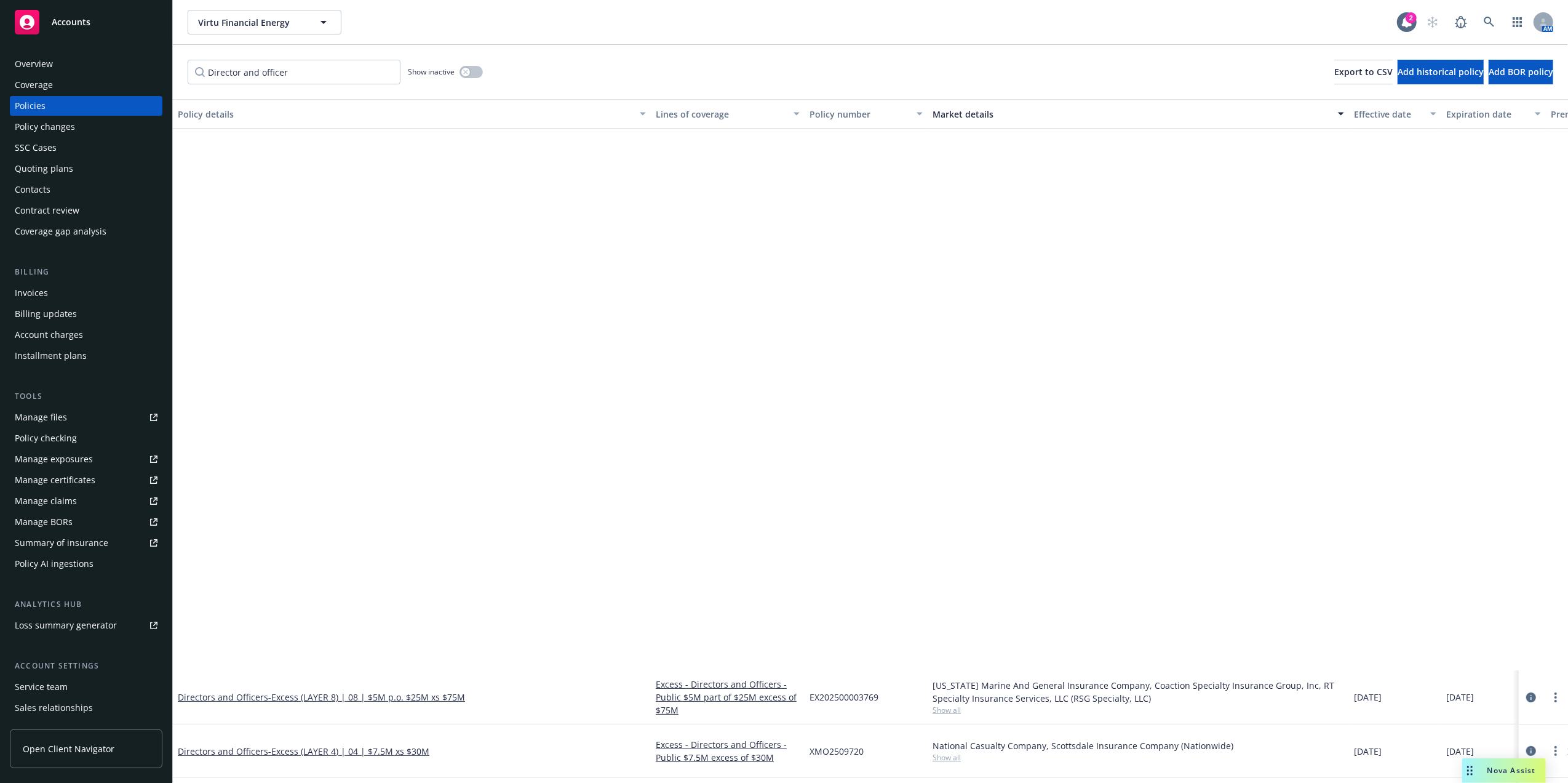
scroll to position [640, 0]
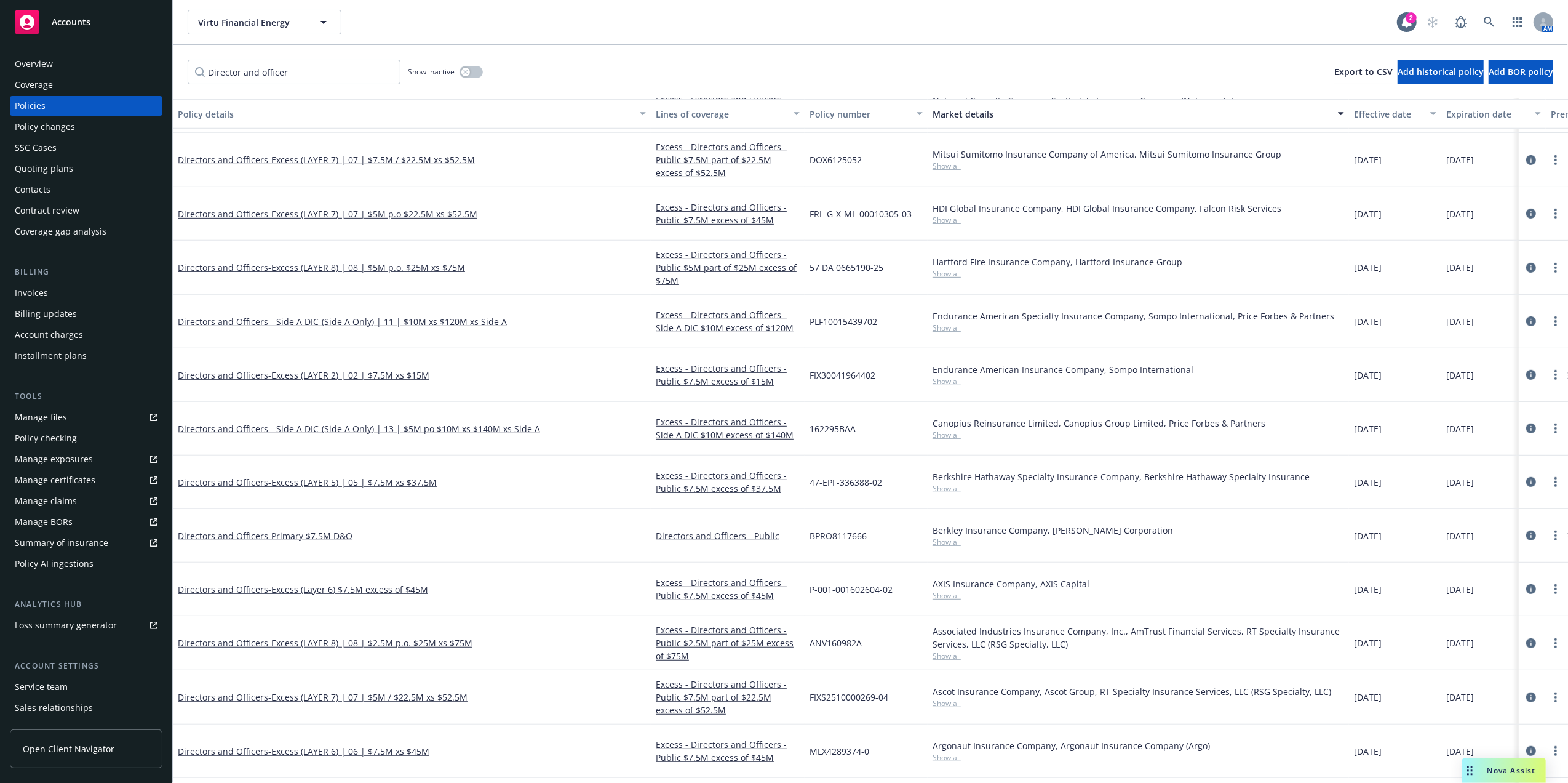
click at [945, 762] on span "Show all" at bounding box center [1138, 758] width 412 height 10
click at [951, 707] on span "Show all" at bounding box center [1138, 703] width 412 height 10
click at [953, 651] on span "Show all" at bounding box center [1138, 656] width 412 height 10
click at [947, 597] on span "Show all" at bounding box center [1138, 595] width 412 height 10
click at [946, 488] on span "Show all" at bounding box center [1138, 489] width 412 height 10
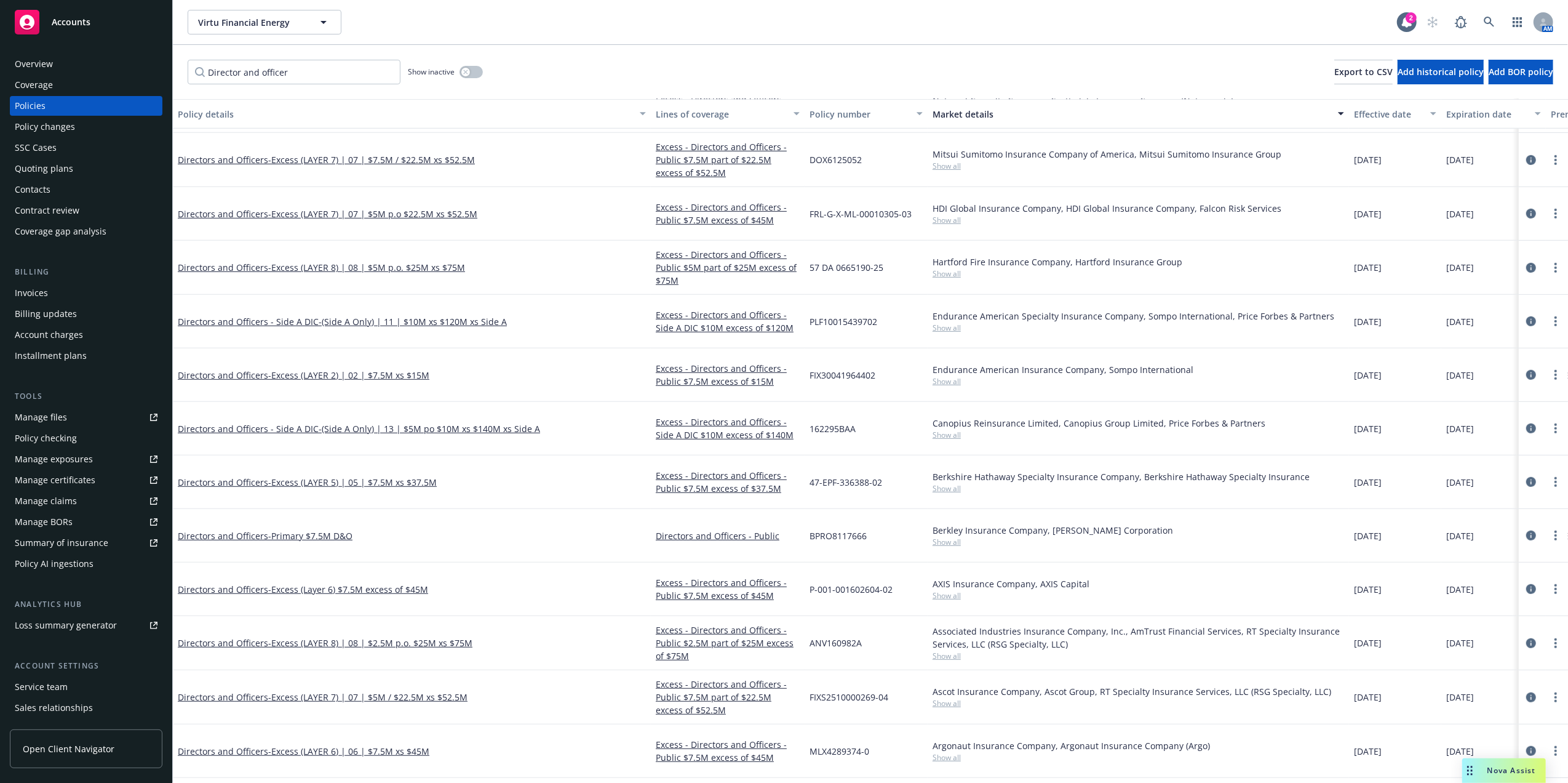
click at [951, 439] on span "Show all" at bounding box center [1138, 434] width 412 height 10
click at [953, 385] on span "Show all" at bounding box center [1138, 381] width 412 height 10
click at [942, 339] on div "Endurance American Specialty Insurance Company, Sompo International, Price Forb…" at bounding box center [1138, 322] width 421 height 53
click at [942, 321] on div "Endurance American Specialty Insurance Company, Sompo International, Price Forb…" at bounding box center [1138, 316] width 412 height 13
click at [942, 328] on span "Show all" at bounding box center [1138, 328] width 412 height 10
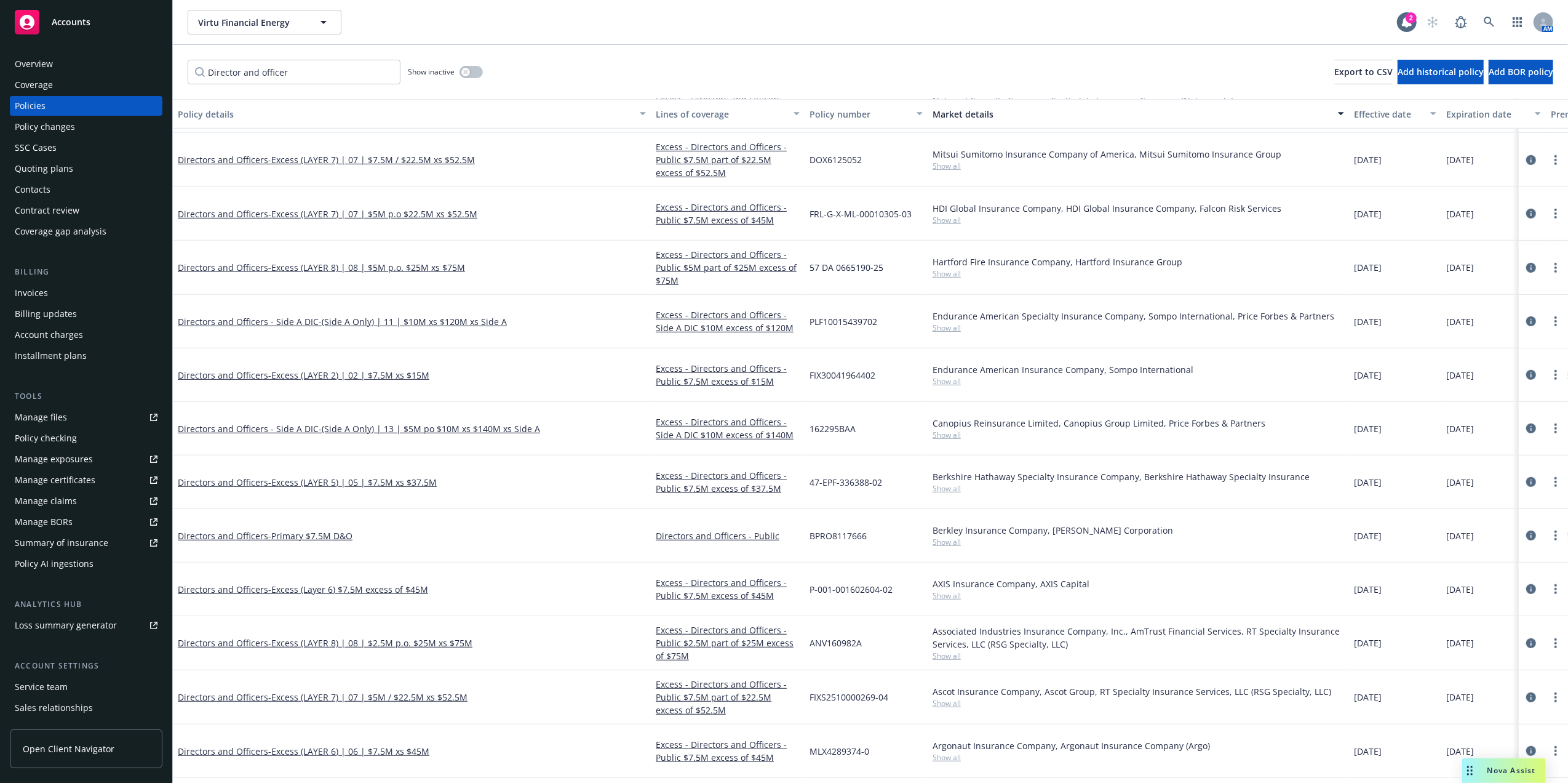
click at [953, 279] on span "Show all" at bounding box center [1138, 274] width 412 height 10
click at [944, 228] on div "HDI Global Insurance Company, HDI Global Insurance Company, Falcon Risk Service…" at bounding box center [1138, 214] width 421 height 53
click at [945, 215] on span "Show all" at bounding box center [1138, 220] width 412 height 10
click at [957, 117] on div "Market details" at bounding box center [1131, 114] width 398 height 13
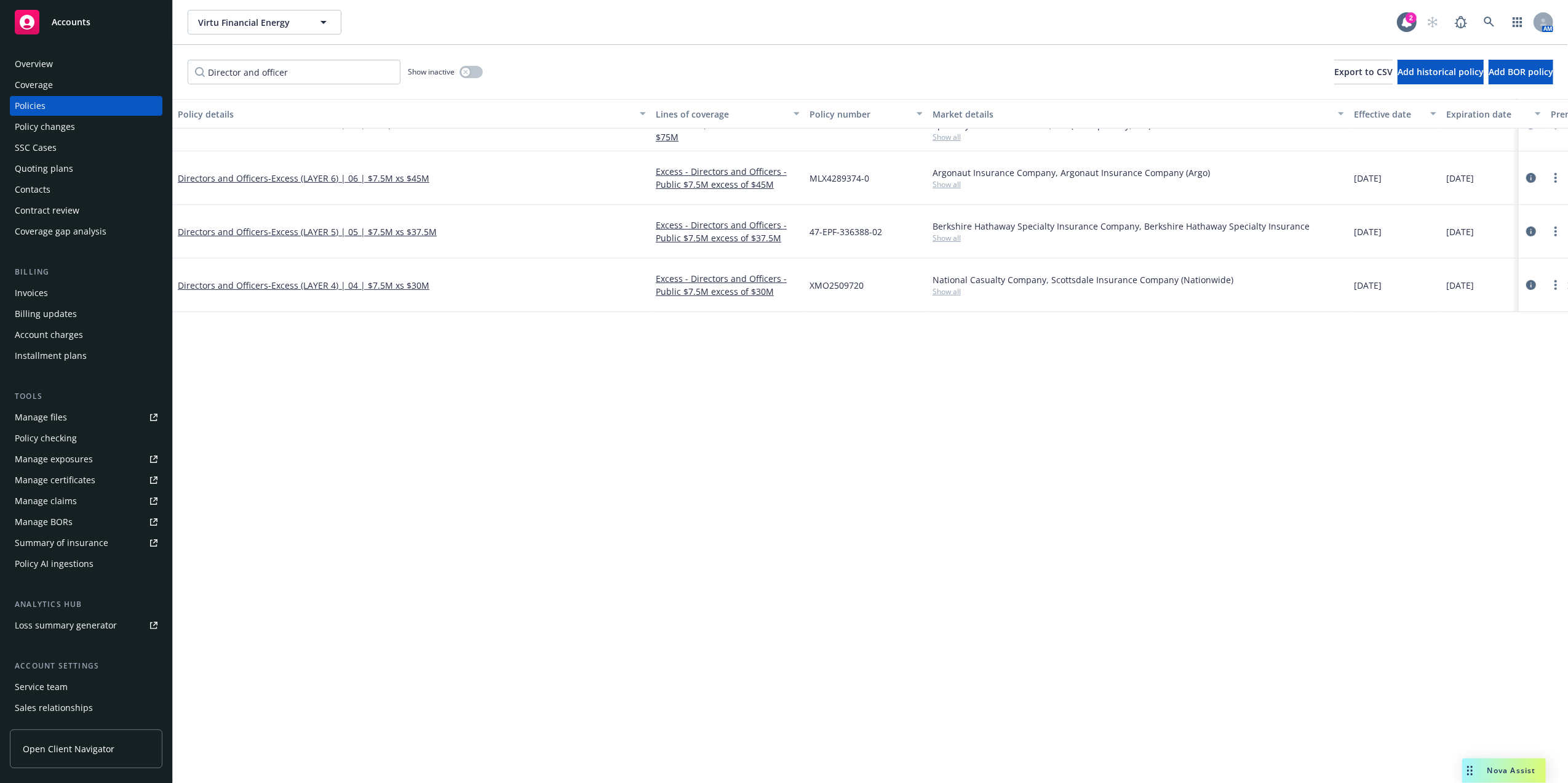
scroll to position [0, 0]
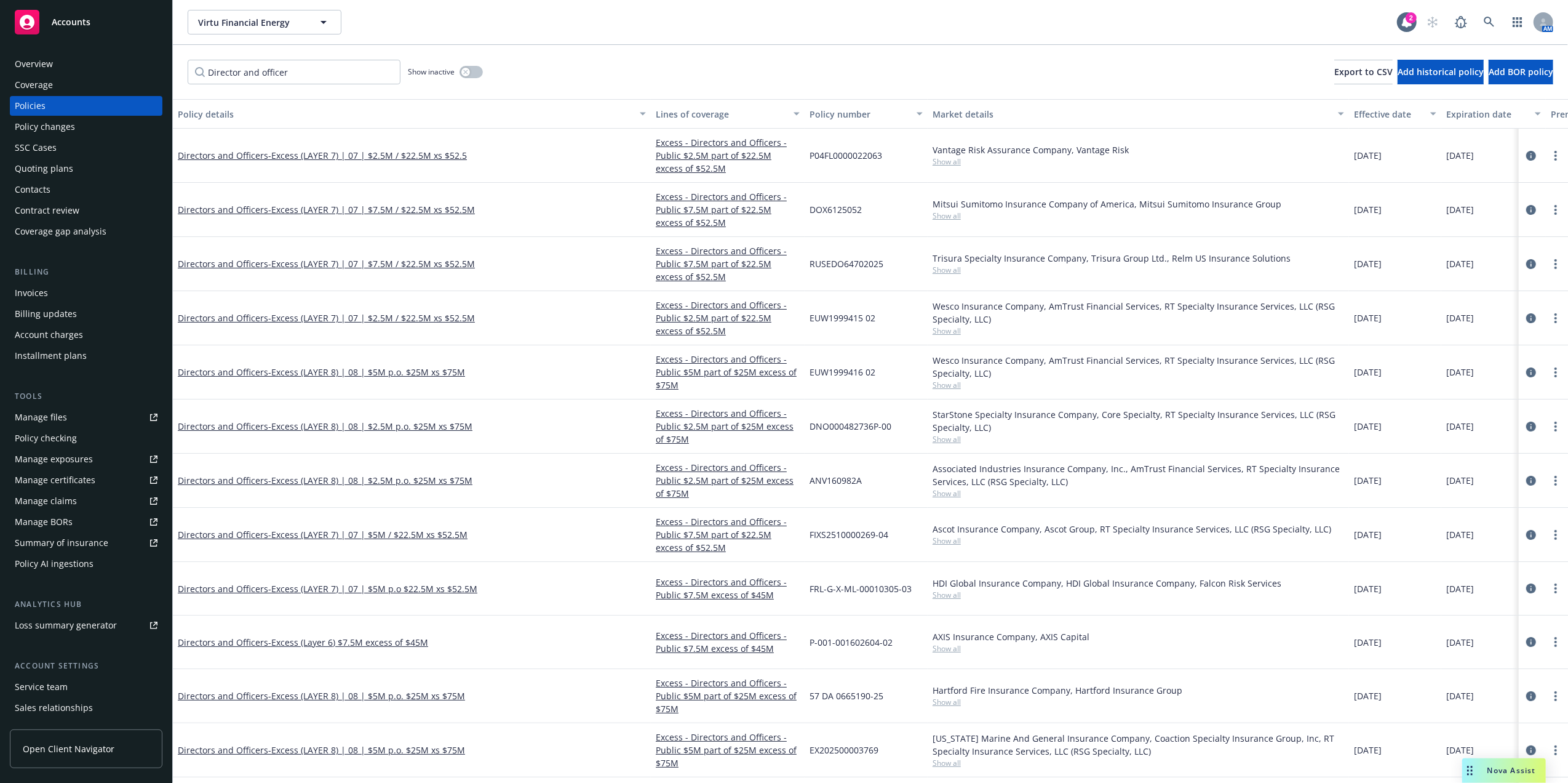
click at [950, 162] on span "Show all" at bounding box center [1138, 162] width 412 height 10
click at [963, 113] on div "Market details" at bounding box center [1131, 114] width 398 height 13
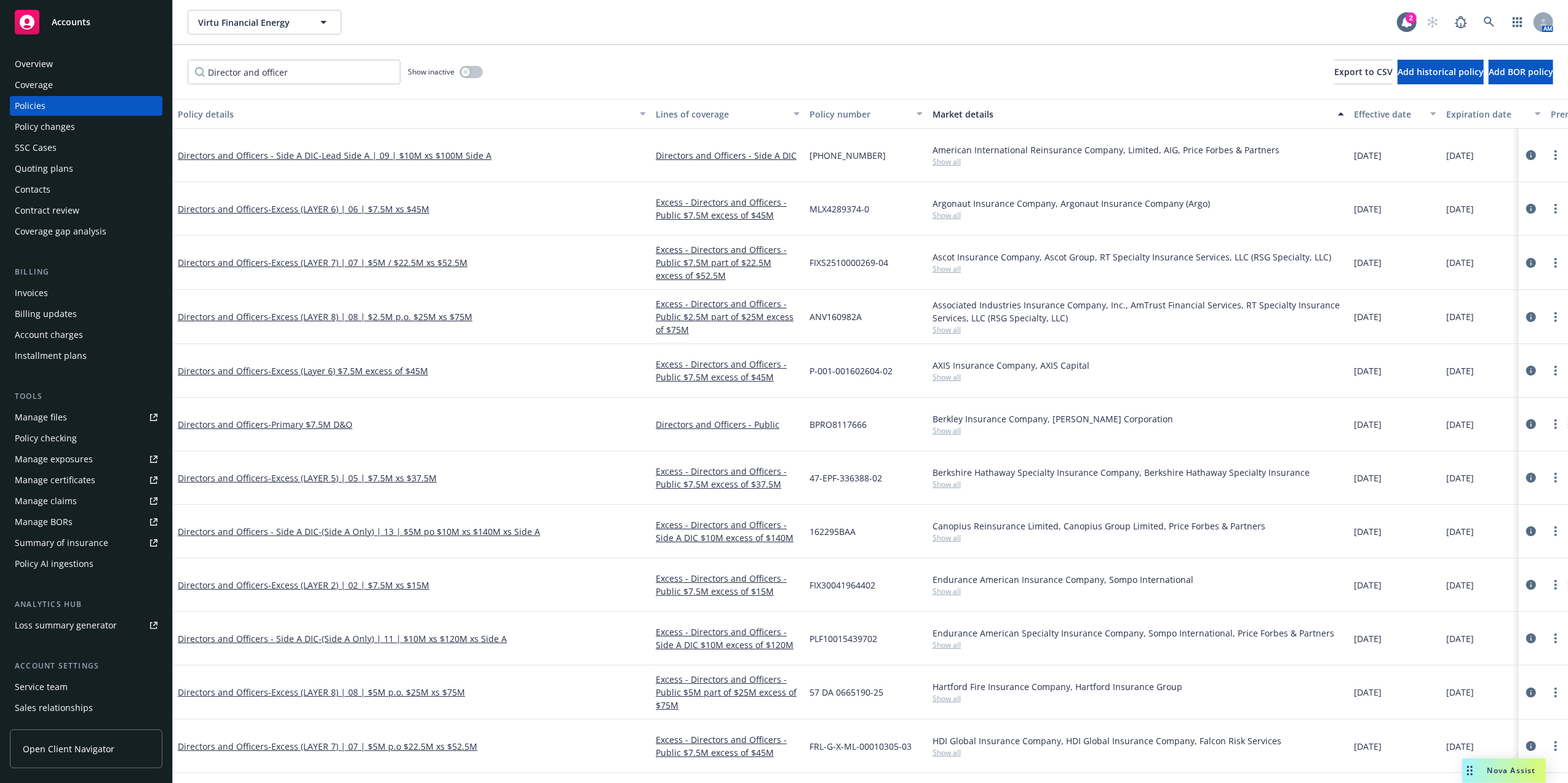
click at [948, 158] on span "Show all" at bounding box center [1138, 162] width 412 height 10
click at [945, 165] on span "Show all" at bounding box center [1138, 162] width 412 height 10
click at [953, 434] on span "Show all" at bounding box center [1138, 431] width 412 height 10
click at [946, 382] on span "Show all" at bounding box center [1138, 377] width 412 height 10
click at [946, 328] on span "Show all" at bounding box center [1138, 330] width 412 height 10
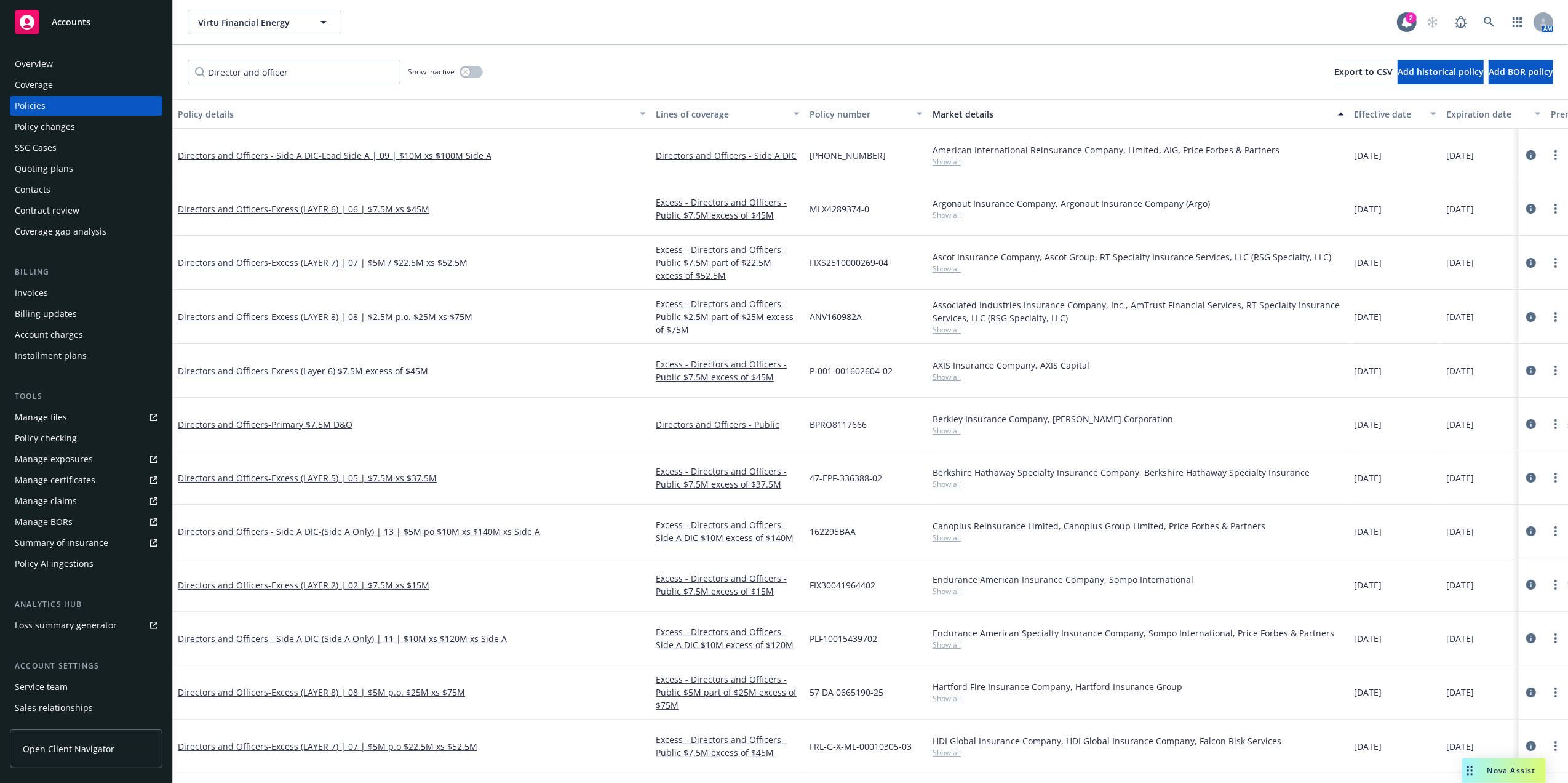
click at [943, 268] on span "Show all" at bounding box center [1138, 268] width 412 height 10
click at [944, 216] on span "Show all" at bounding box center [1138, 215] width 412 height 10
click at [346, 74] on input "Director and officer" at bounding box center [294, 72] width 213 height 25
click at [949, 164] on span "Show all" at bounding box center [1138, 162] width 412 height 10
click at [946, 216] on span "Show all" at bounding box center [1138, 215] width 412 height 10
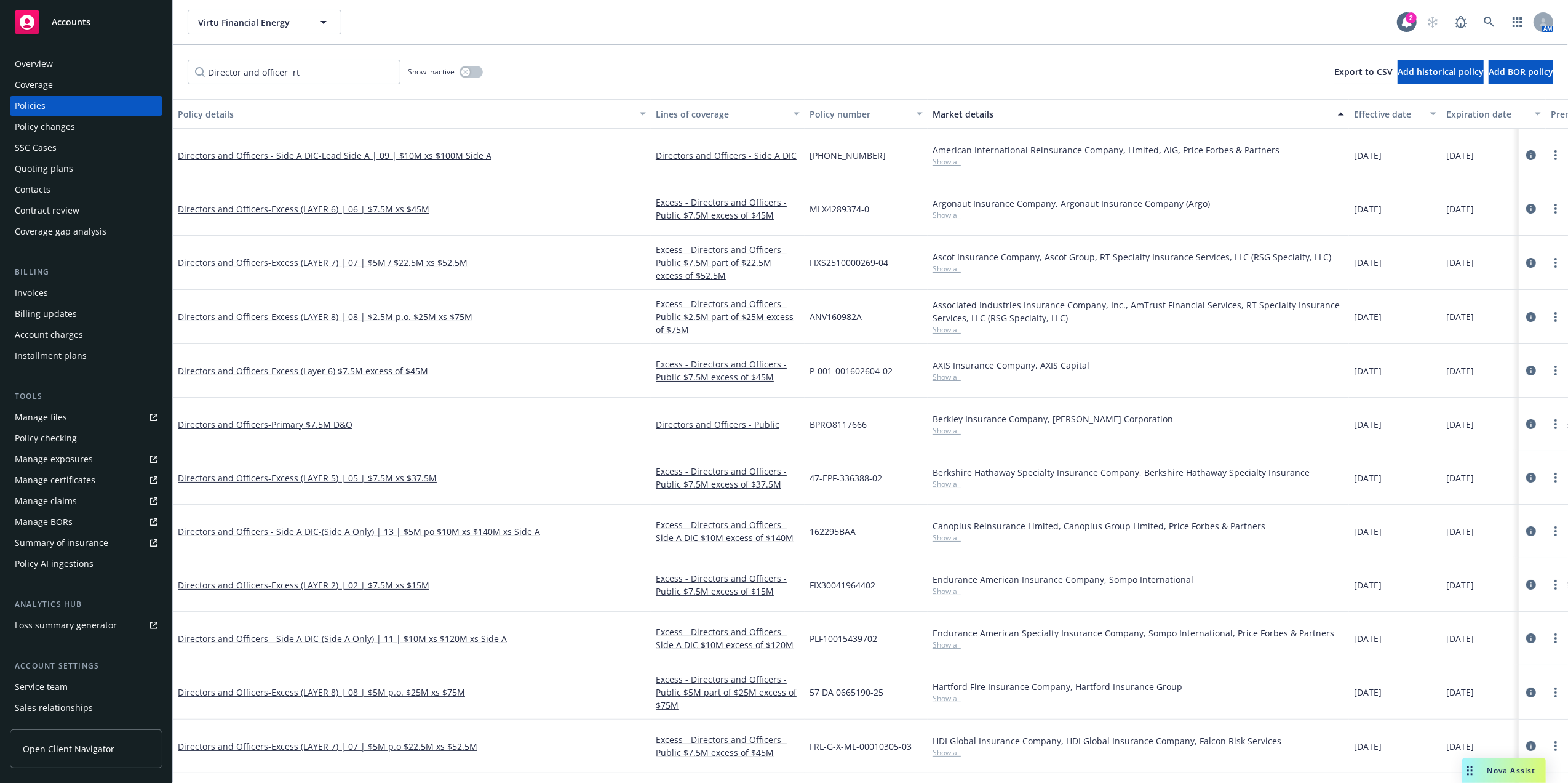
click at [942, 332] on span "Show all" at bounding box center [1138, 330] width 412 height 10
click at [1220, 463] on span "RT Specialty Insurance Services, LLC (RSG Specialty, LLC)" at bounding box center [1221, 469] width 227 height 26
click at [1220, 459] on span "RT Specialty Insurance Services, LLC (RSG Specialty, LLC)" at bounding box center [1221, 469] width 227 height 26
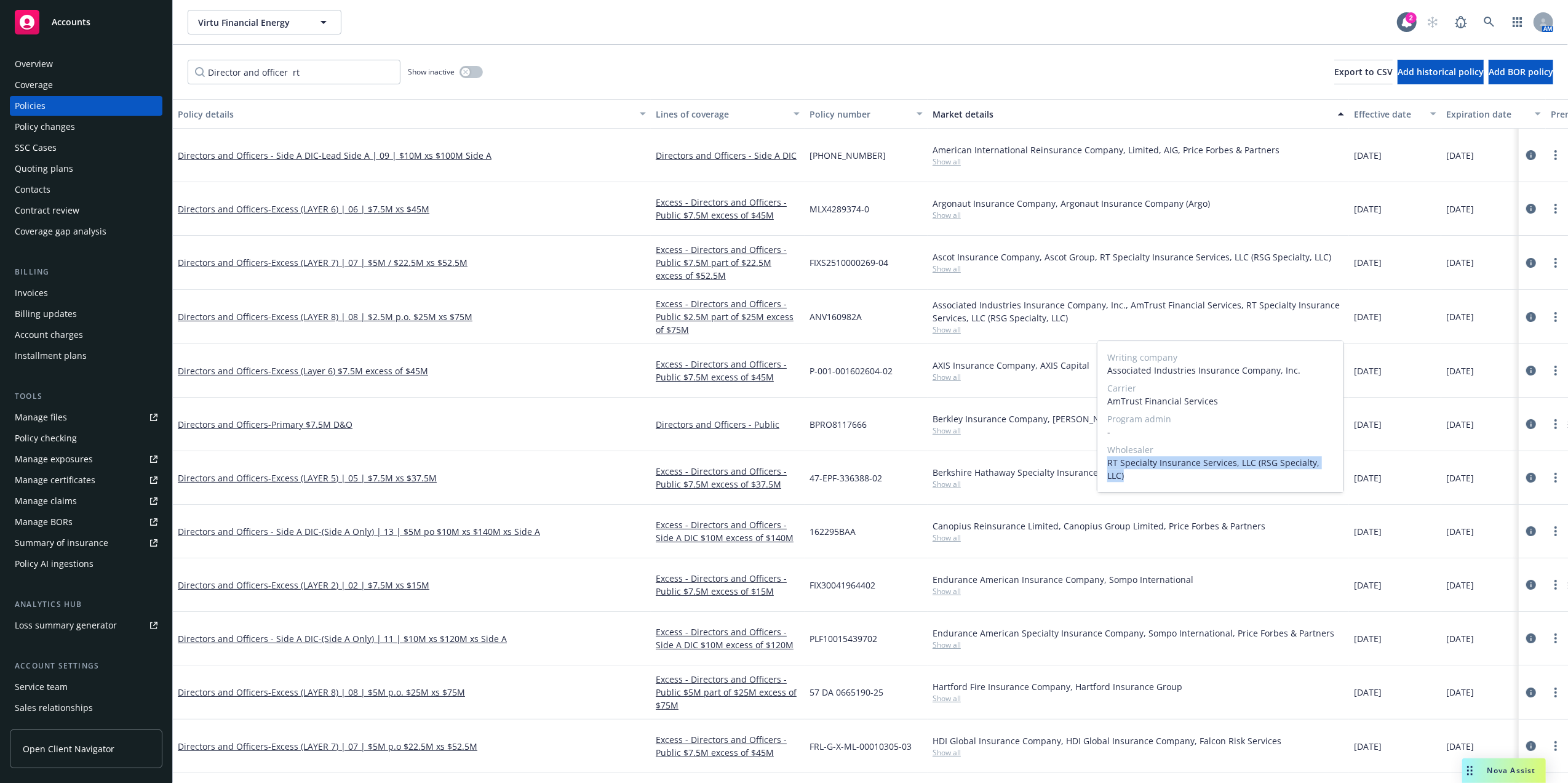
click at [1220, 459] on span "RT Specialty Insurance Services, LLC (RSG Specialty, LLC)" at bounding box center [1221, 469] width 227 height 26
click at [307, 79] on input "Director and officer rt" at bounding box center [294, 72] width 213 height 25
paste input "RT Specialty Insurance Services, LLC (RSG Specialty, LLC)"
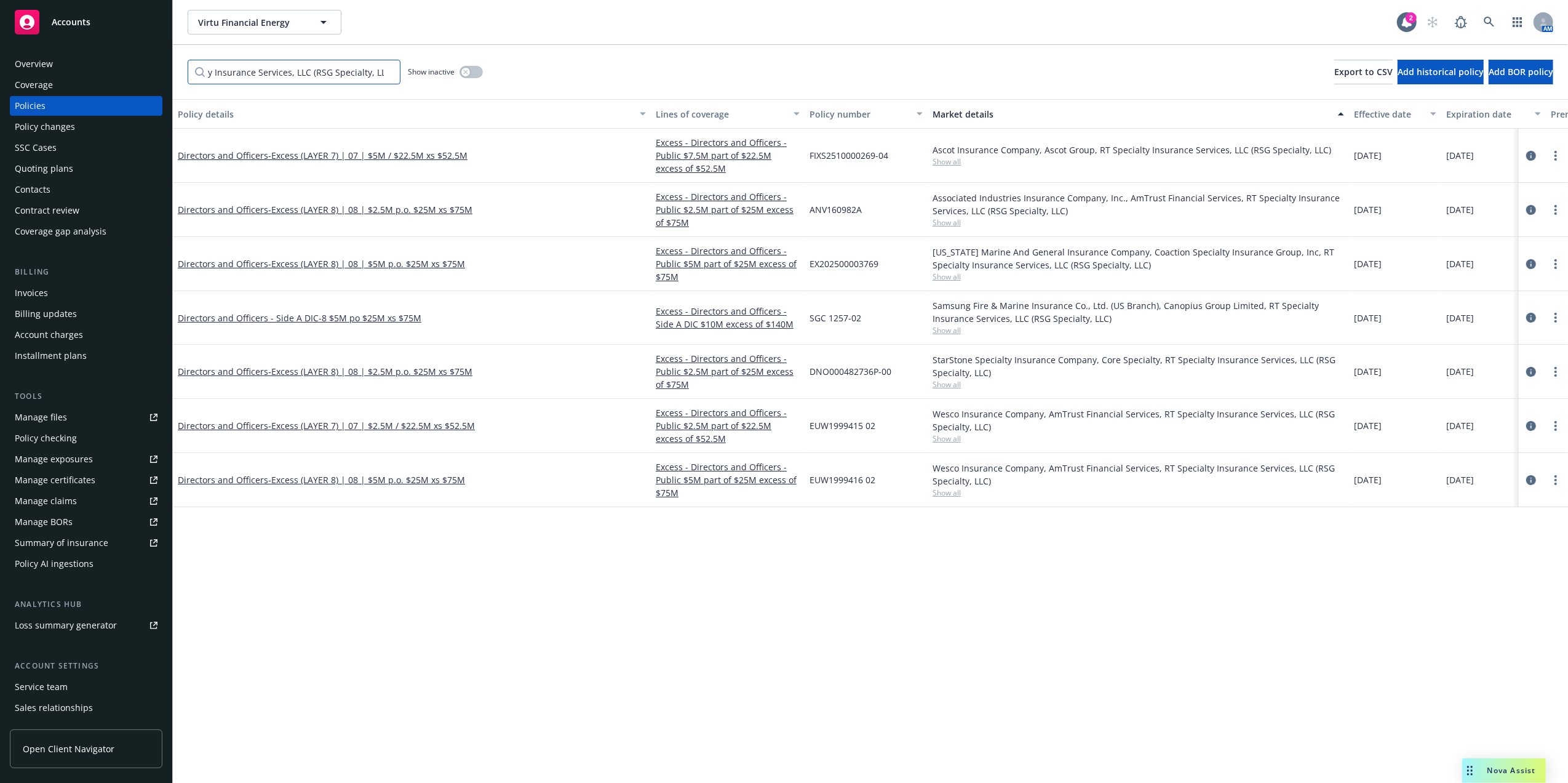
type input "Director and officer RT Specialty Insurance Services, LLC (RSG Specialty, LLC)"
click at [206, 117] on div "Policy details" at bounding box center [405, 114] width 455 height 13
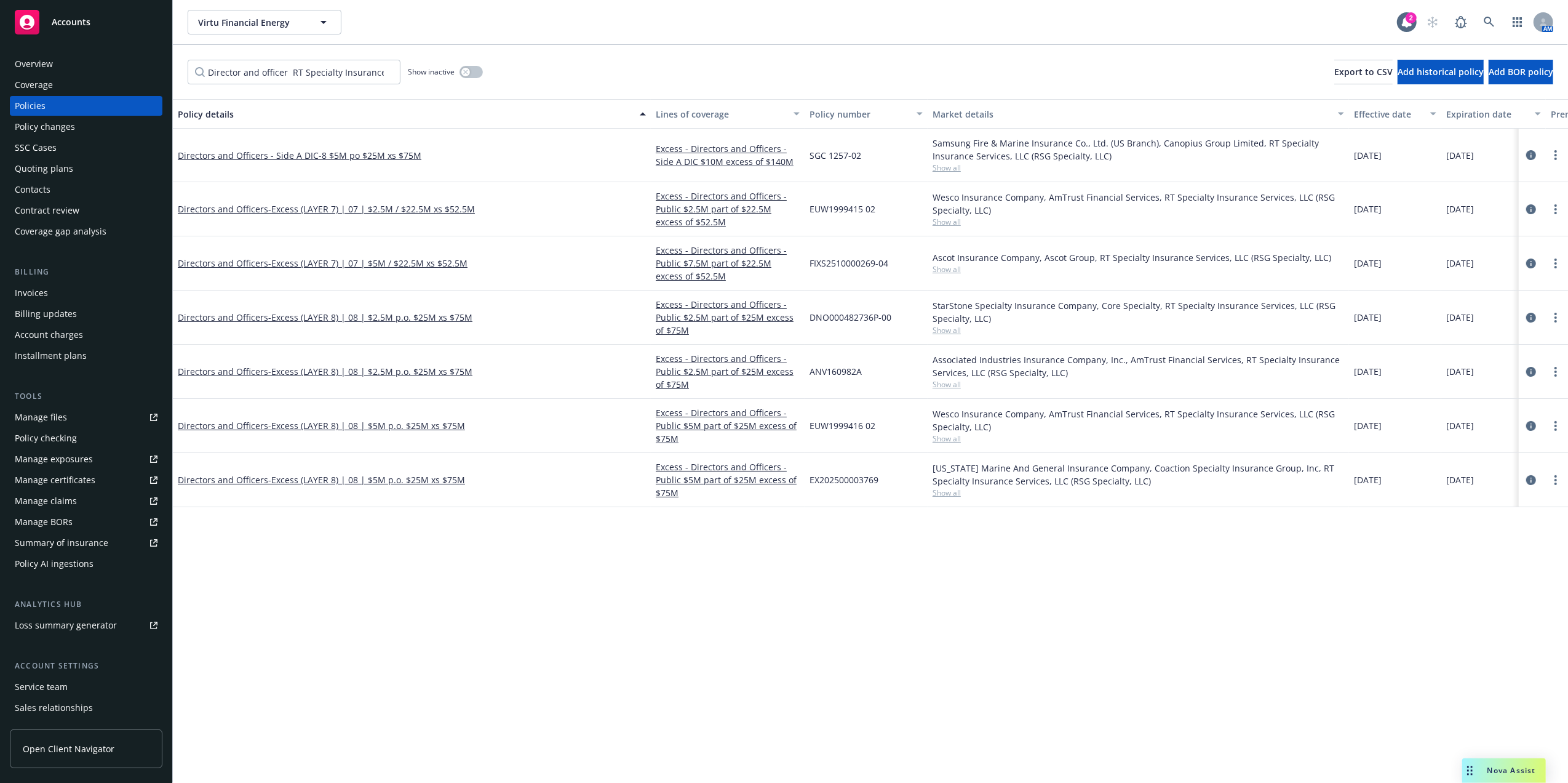
click at [206, 116] on div "Policy details" at bounding box center [405, 114] width 455 height 13
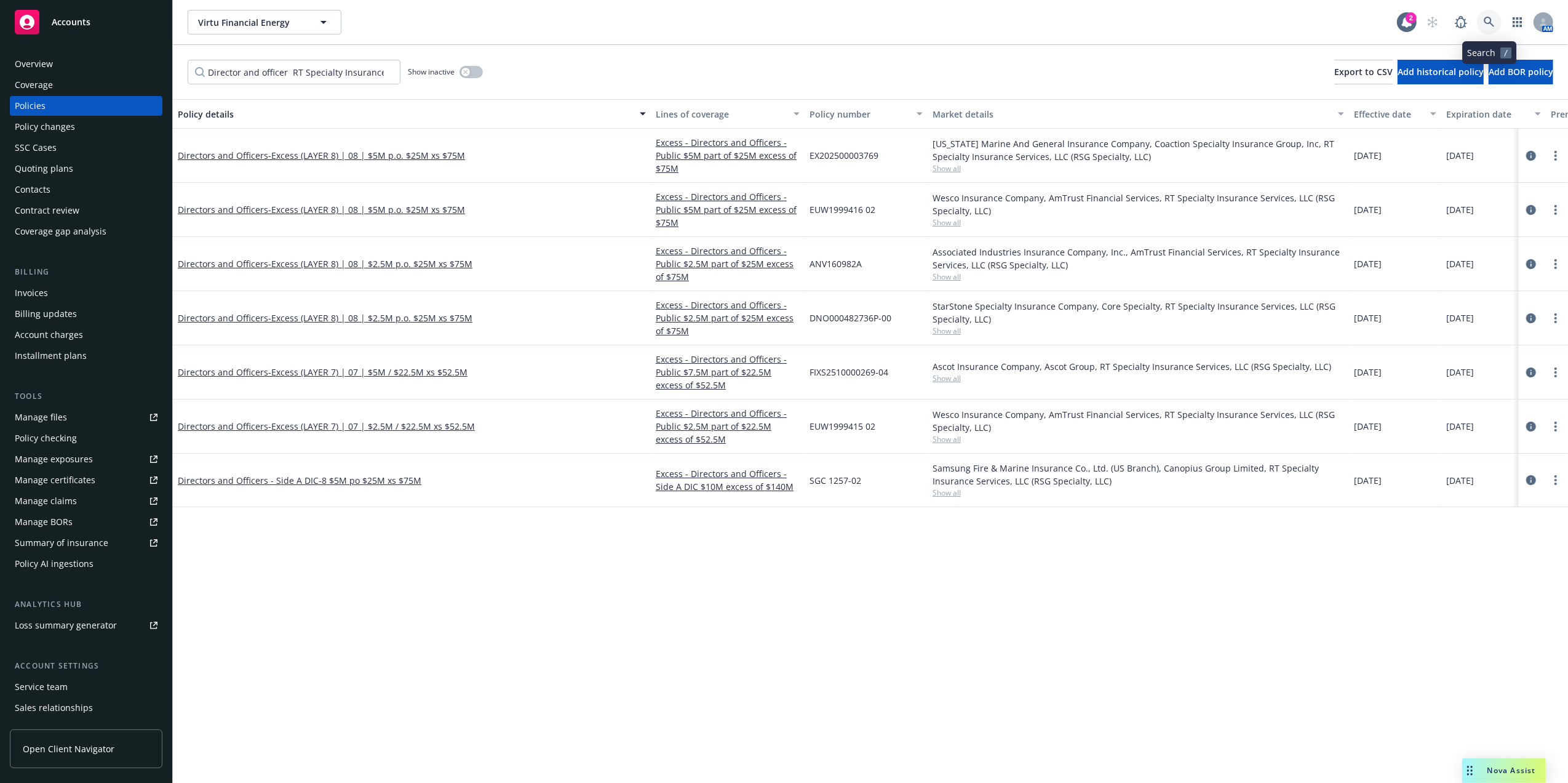
click at [1494, 23] on icon at bounding box center [1489, 22] width 11 height 11
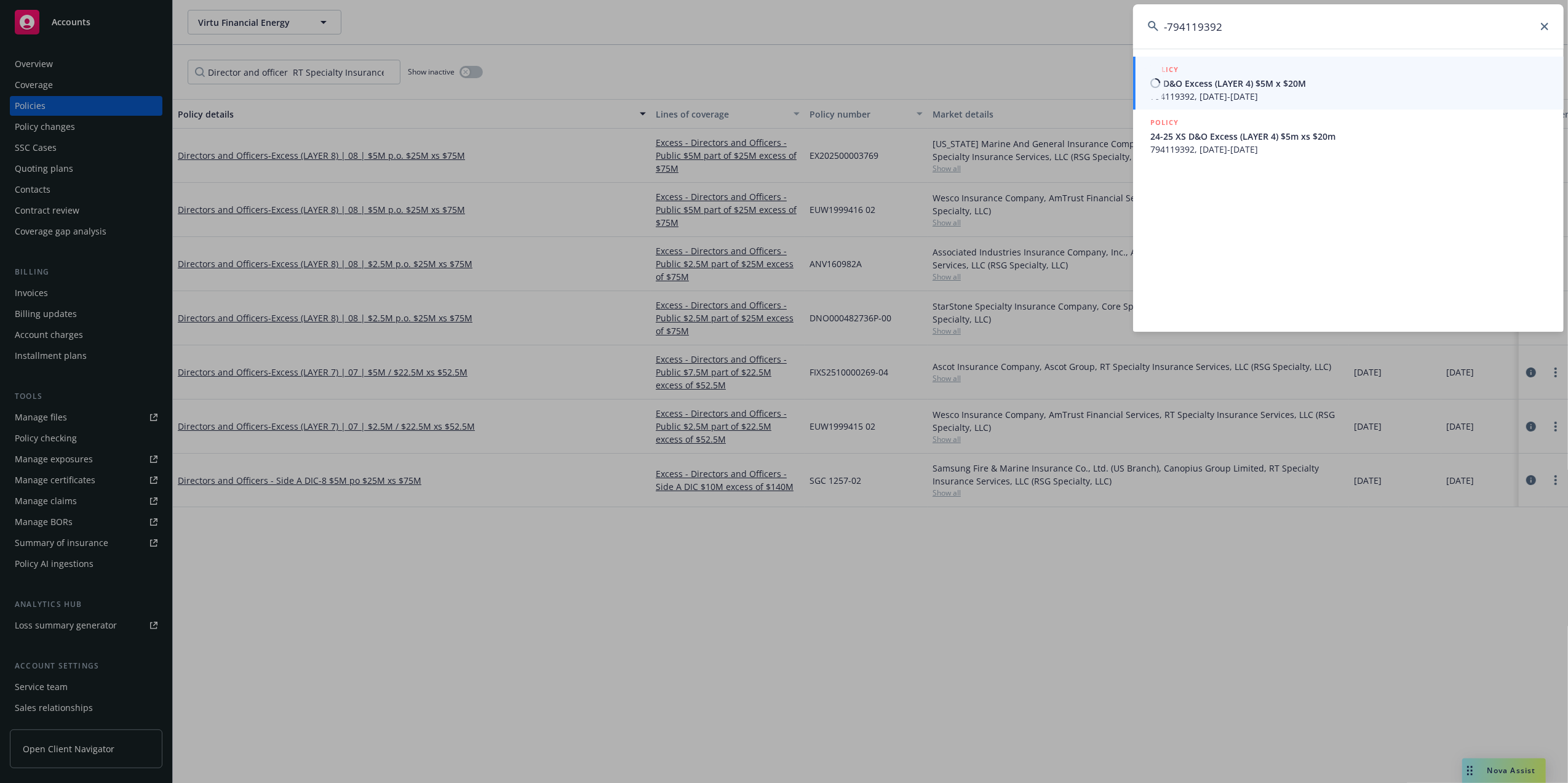
type input "-794119392"
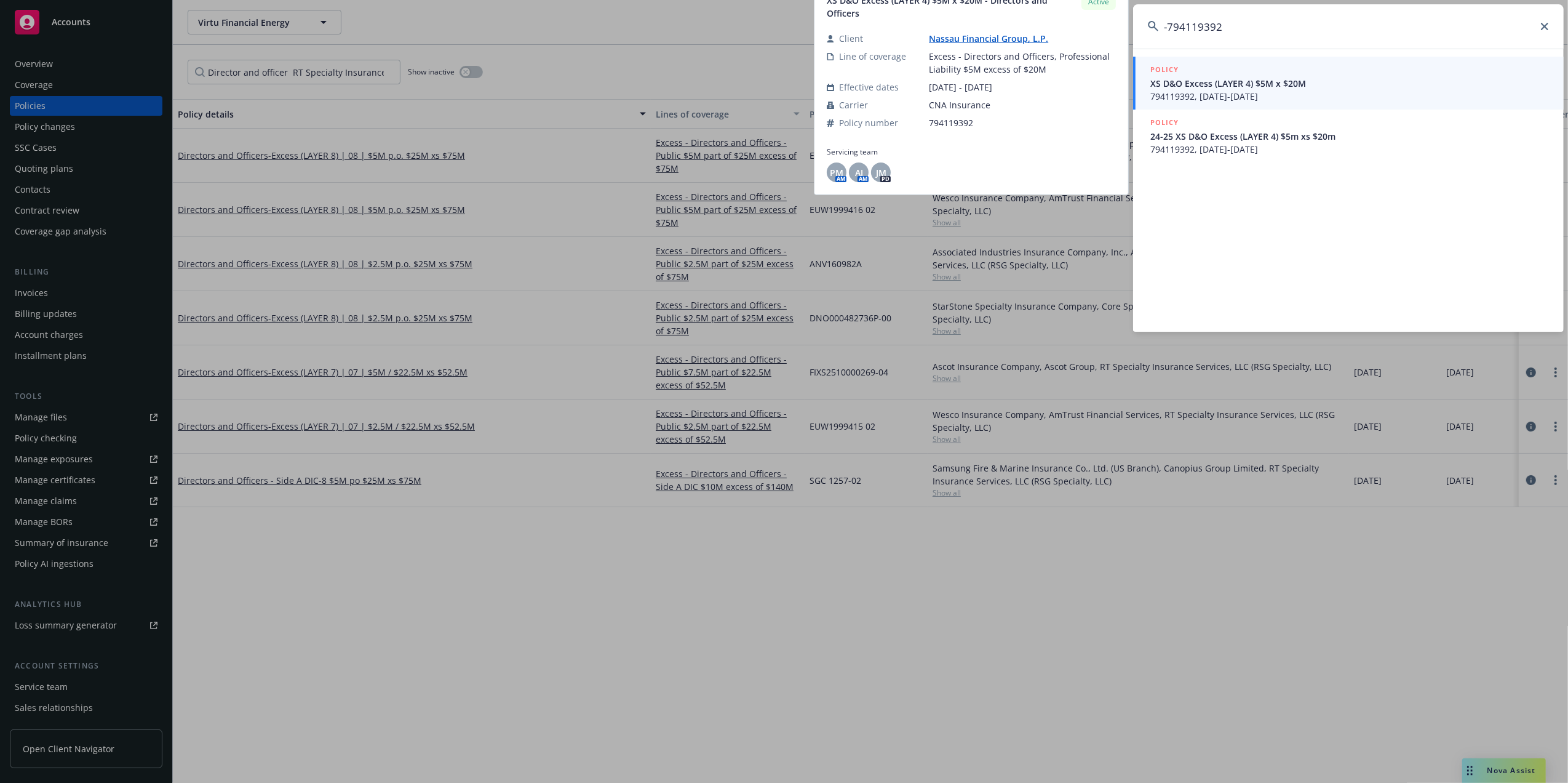
click at [1216, 93] on span "794119392, [DATE]-[DATE]" at bounding box center [1350, 96] width 399 height 13
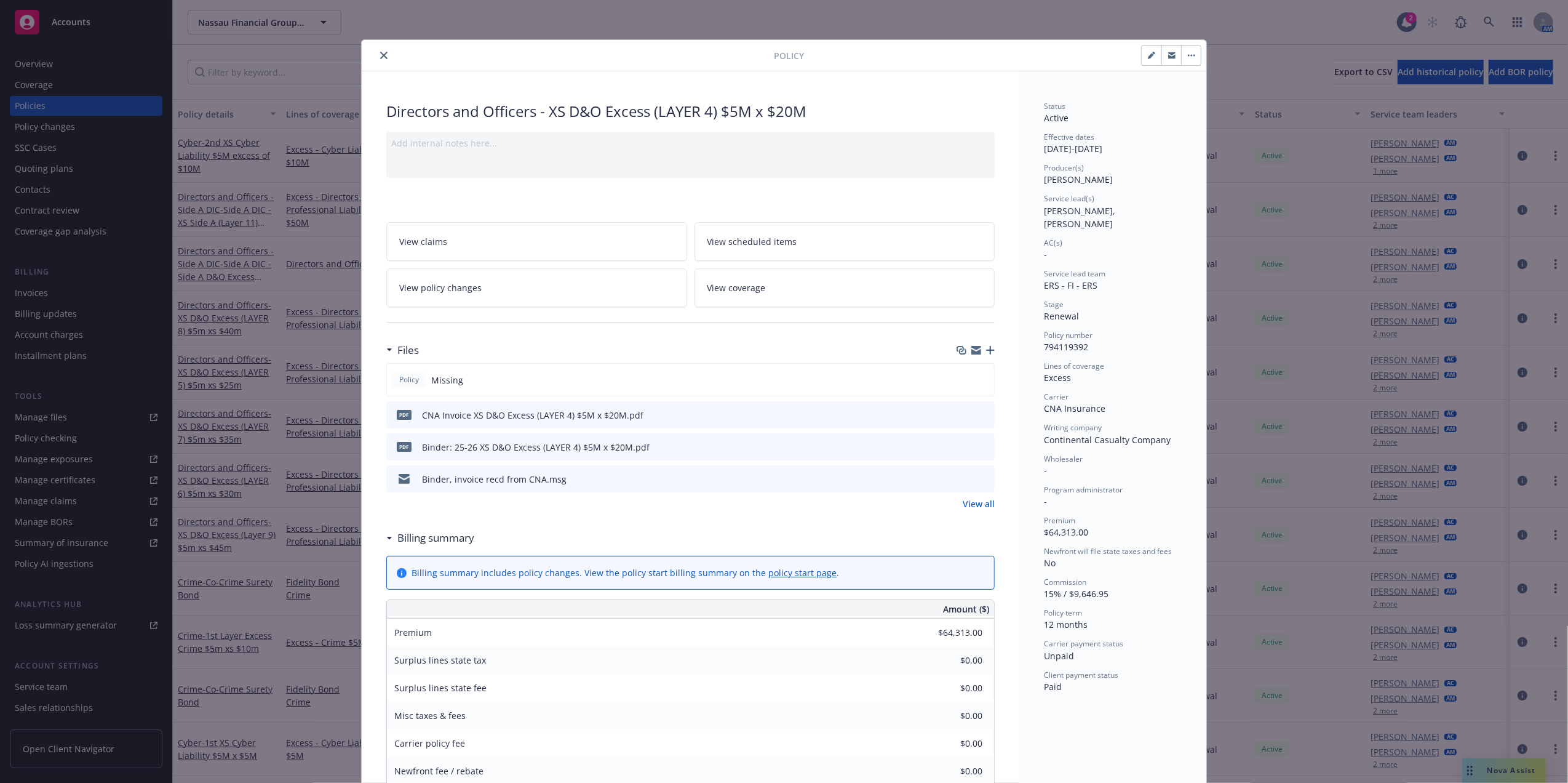
click at [380, 51] on icon "close" at bounding box center [384, 55] width 7 height 7
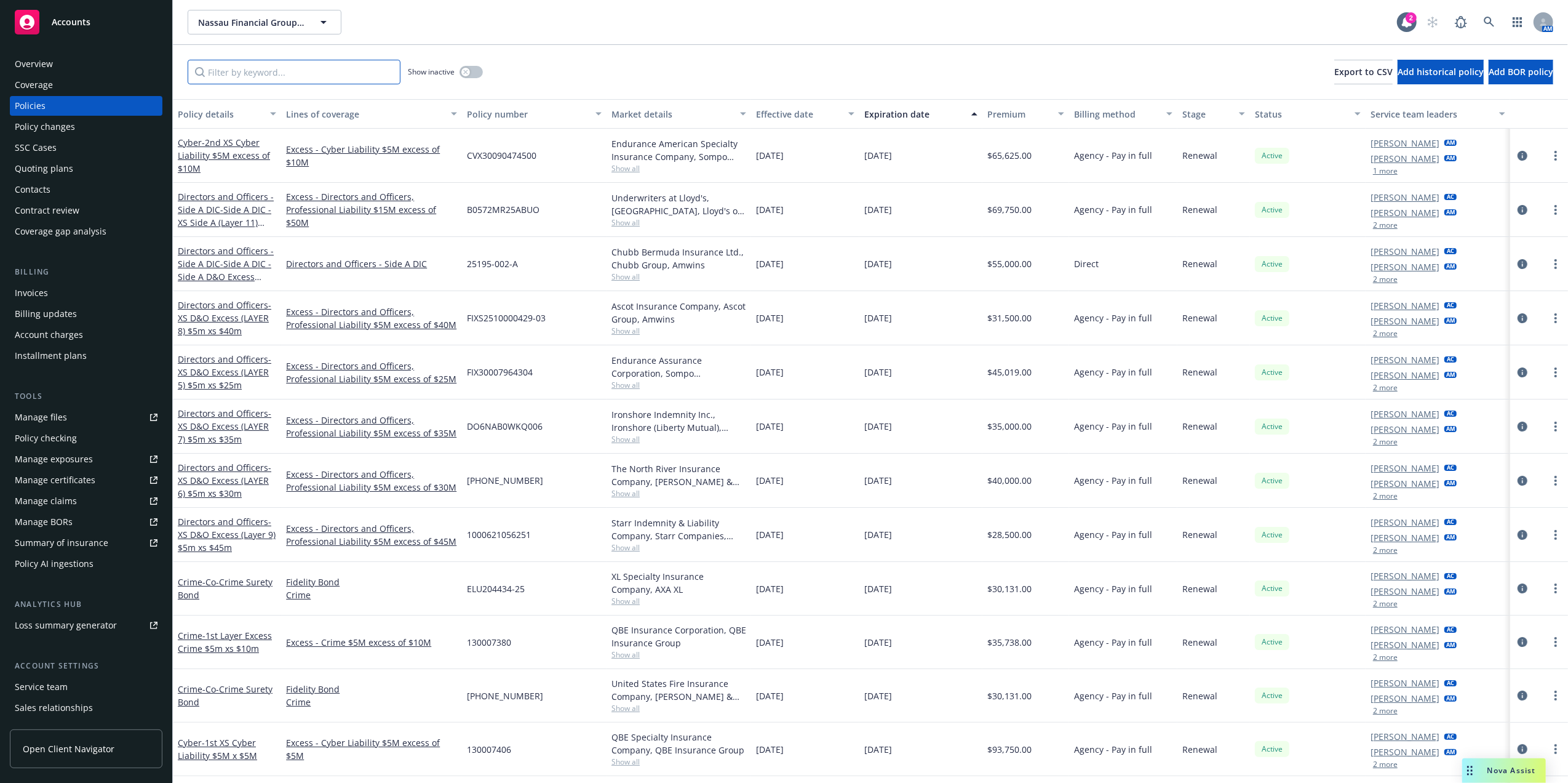
click at [266, 72] on input "Filter by keyword..." at bounding box center [294, 72] width 213 height 25
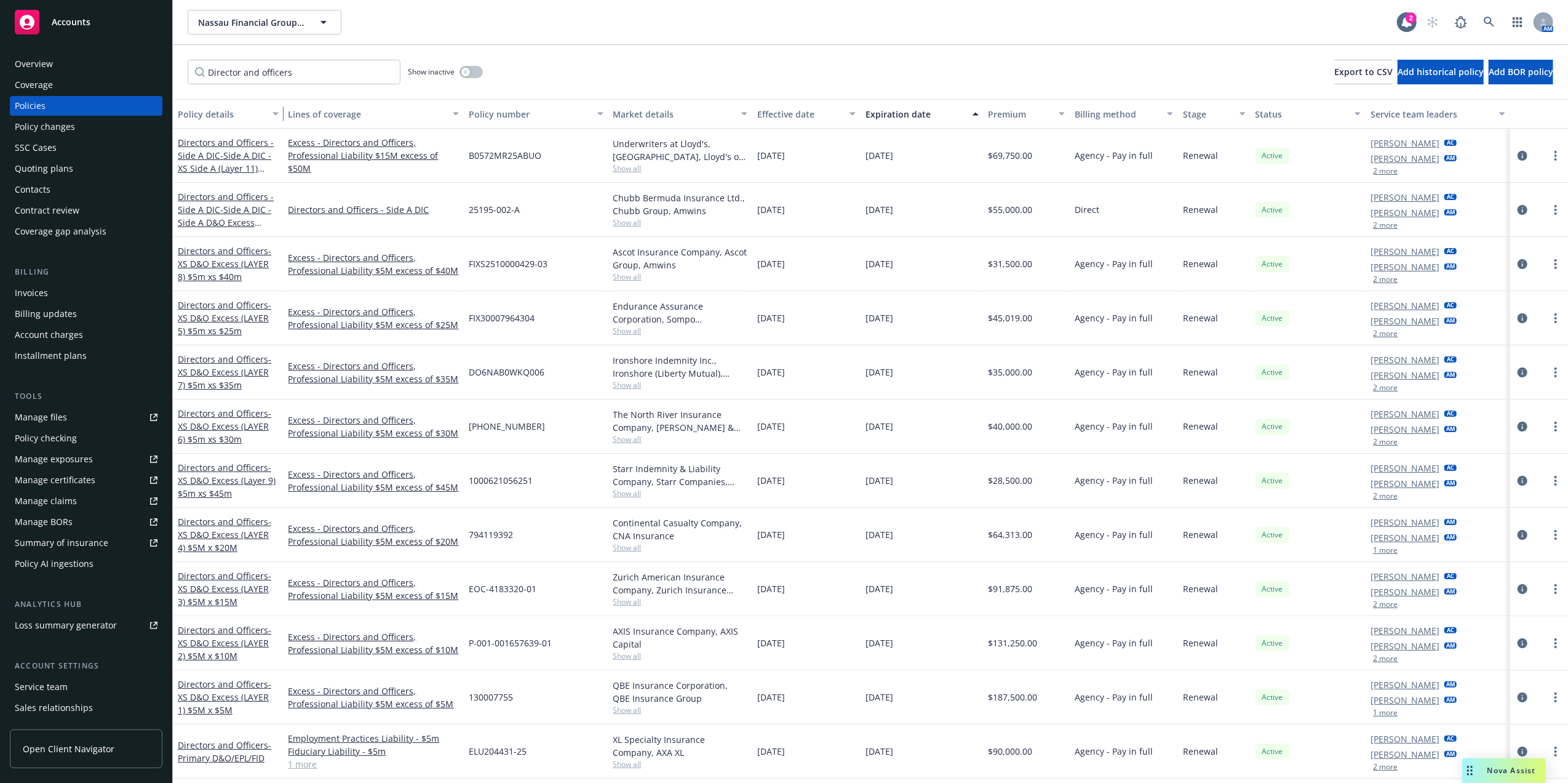
drag, startPoint x: 279, startPoint y: 111, endPoint x: 632, endPoint y: 114, distance: 353.0
click at [632, 114] on div "Policy details Lines of coverage Policy number Market details Effective date Ex…" at bounding box center [870, 113] width 1395 height 29
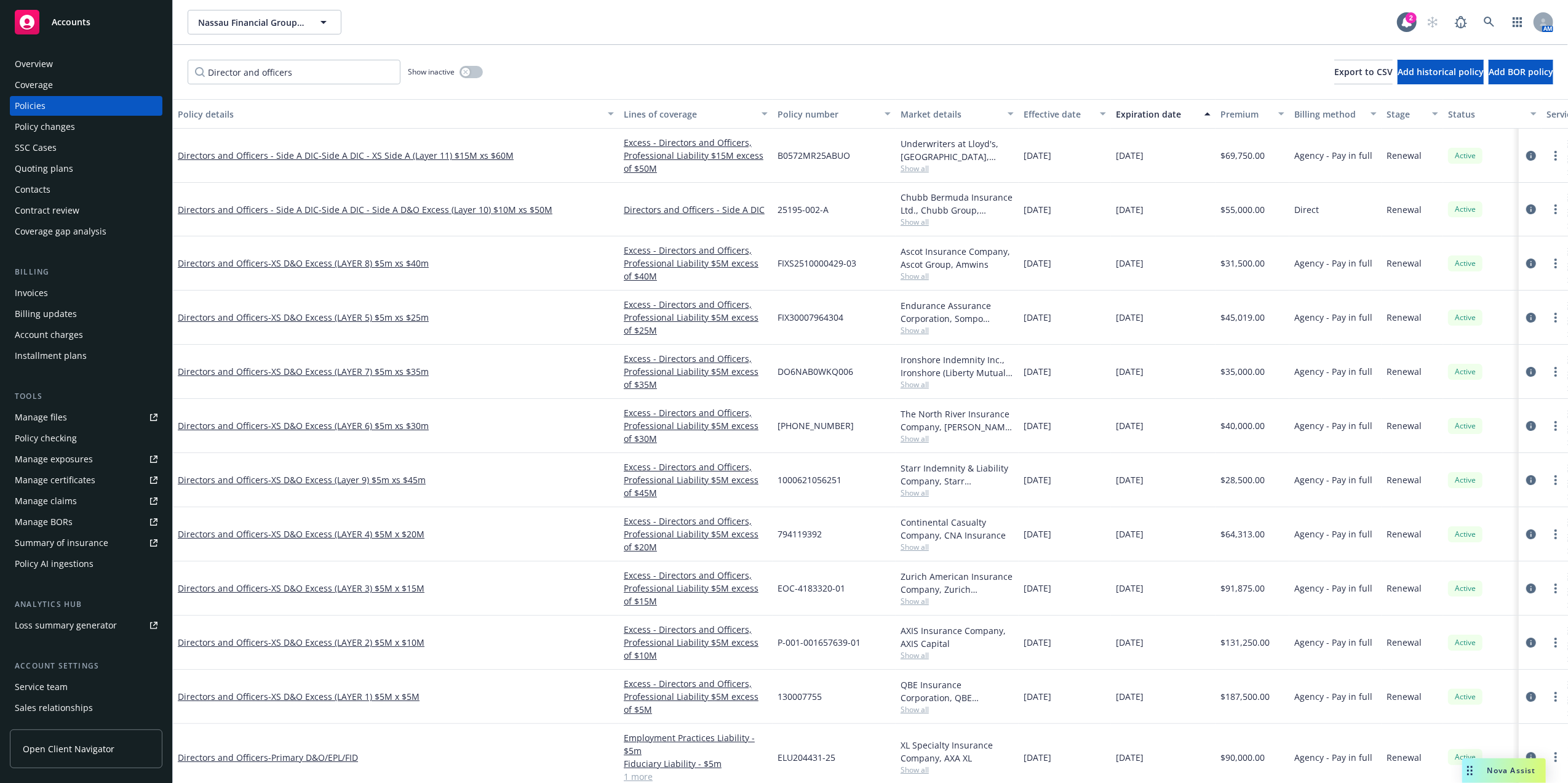
click at [198, 107] on div "Policy details" at bounding box center [389, 114] width 423 height 13
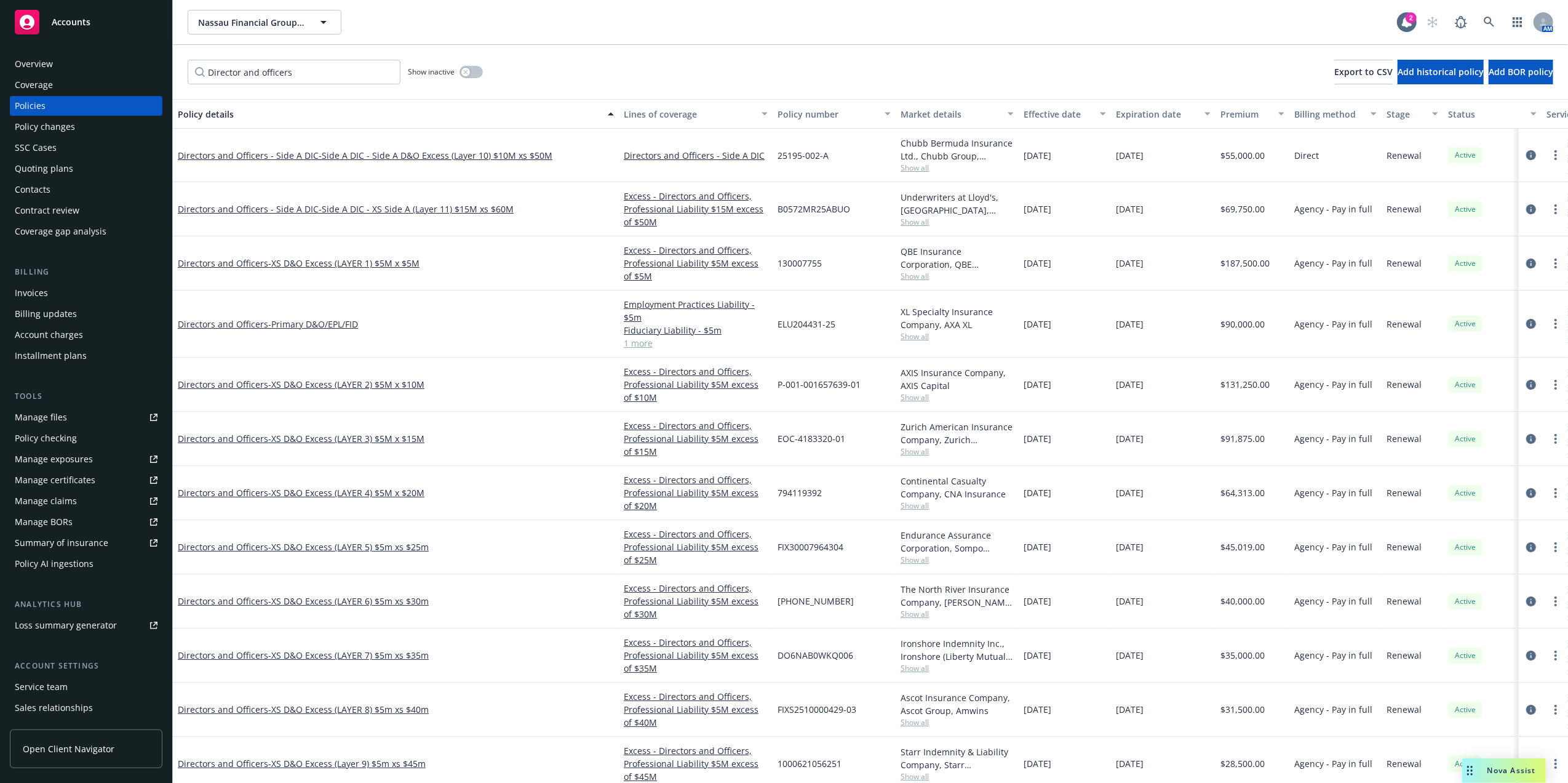
click at [203, 118] on div "Policy details" at bounding box center [389, 114] width 423 height 13
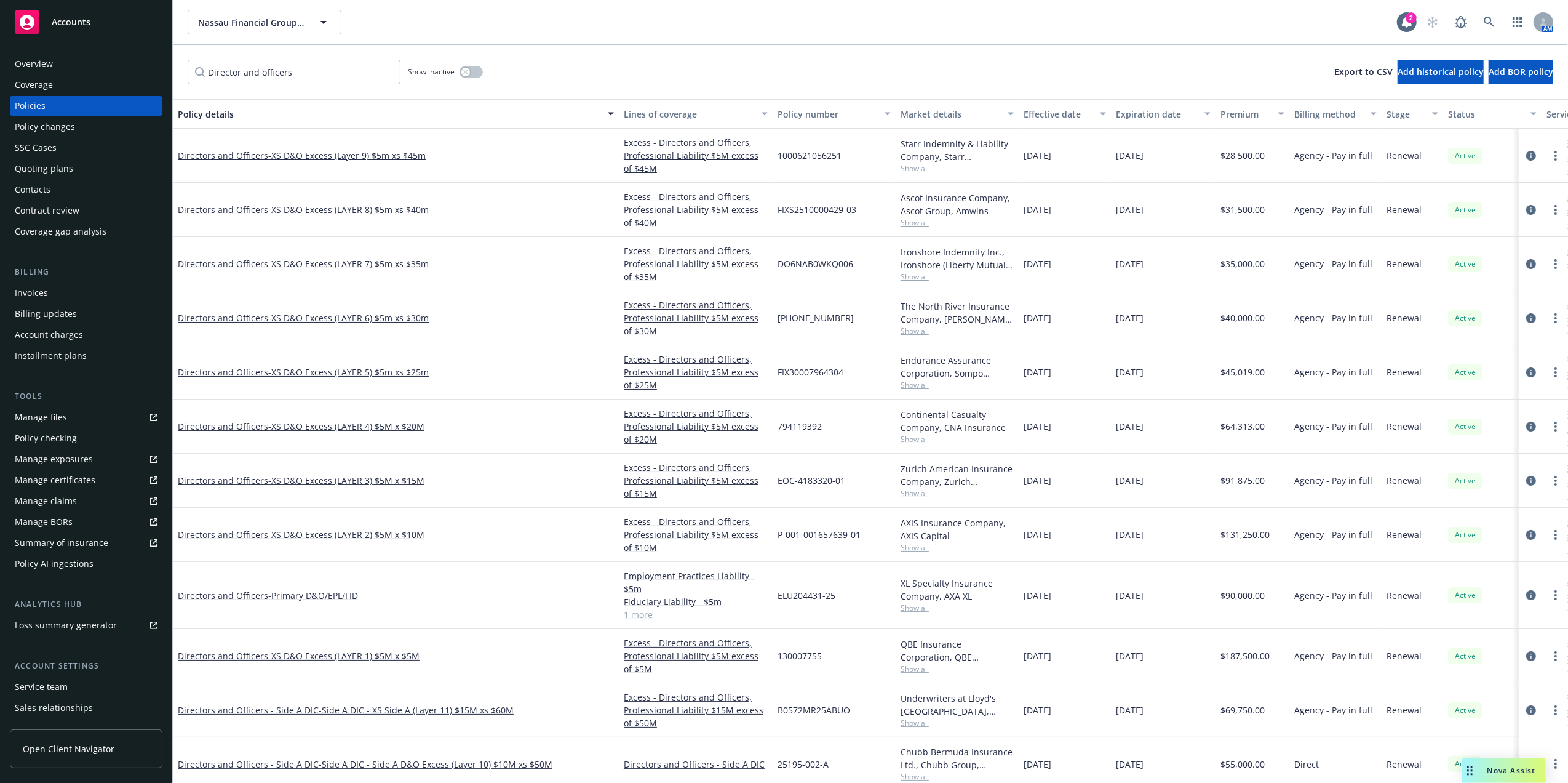
click at [206, 117] on div "Policy details" at bounding box center [389, 114] width 423 height 13
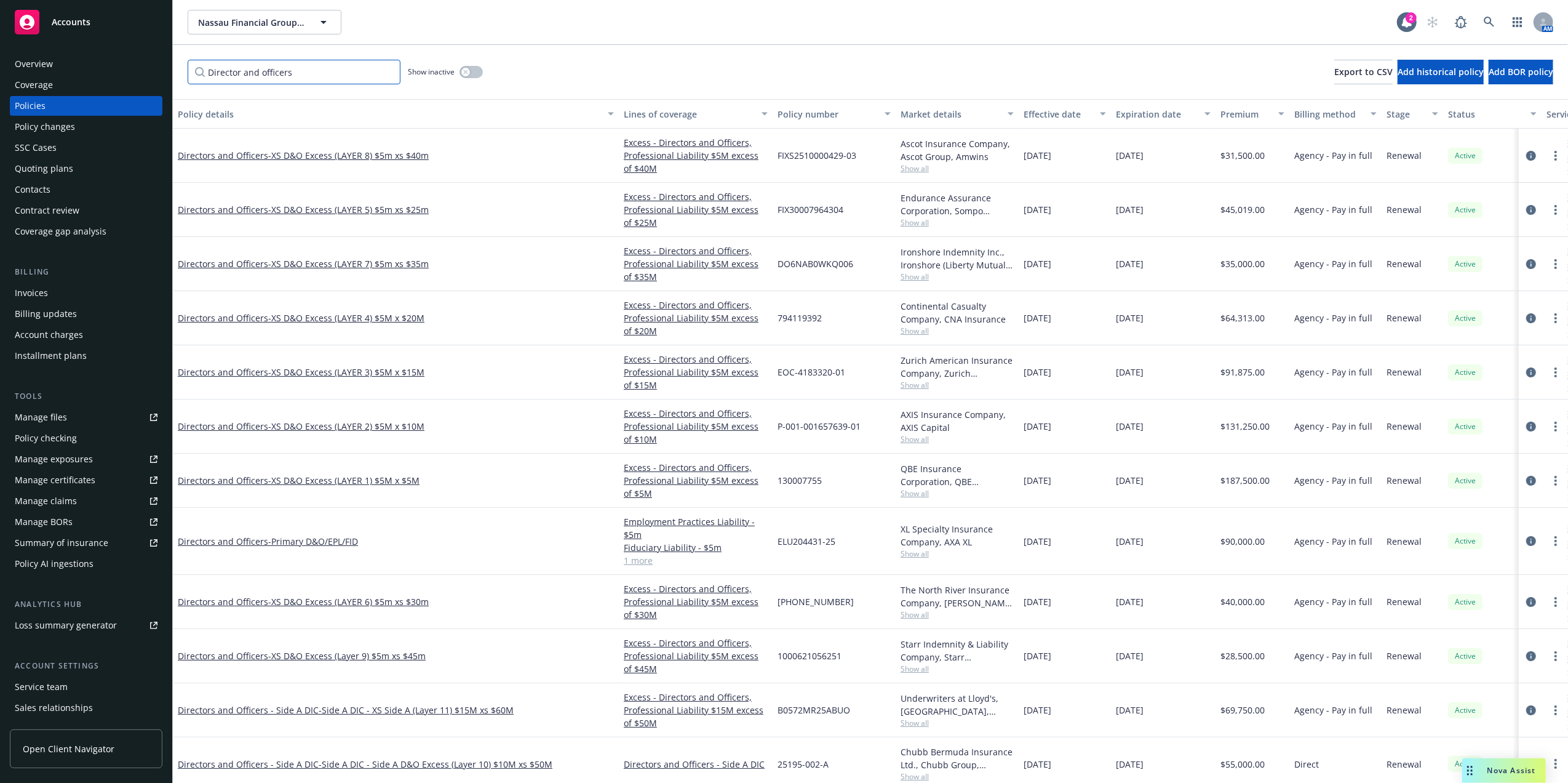
click at [353, 75] on input "Director and officers" at bounding box center [294, 72] width 213 height 25
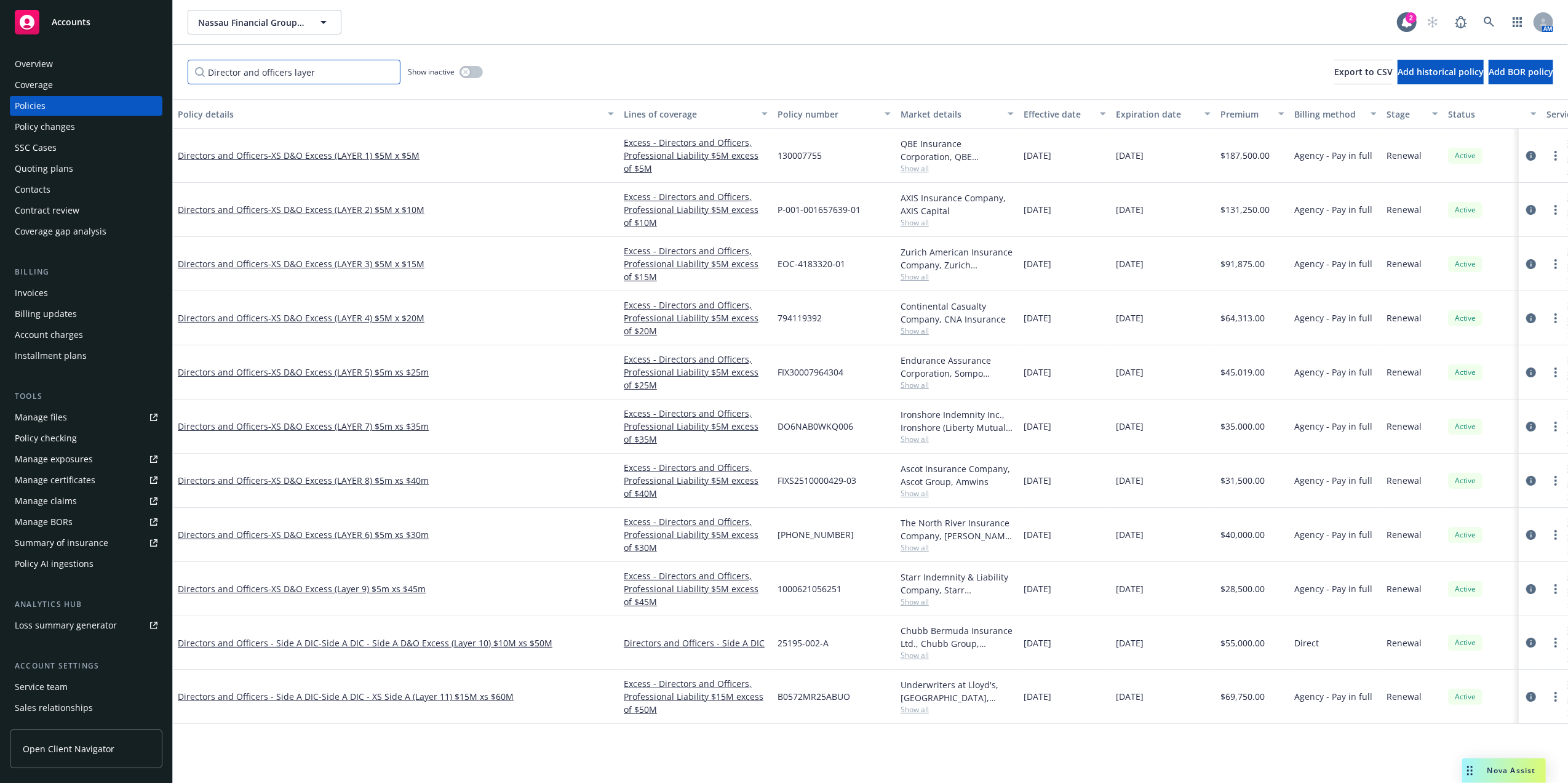
type input "Director and officers layer"
